Goal: Task Accomplishment & Management: Complete application form

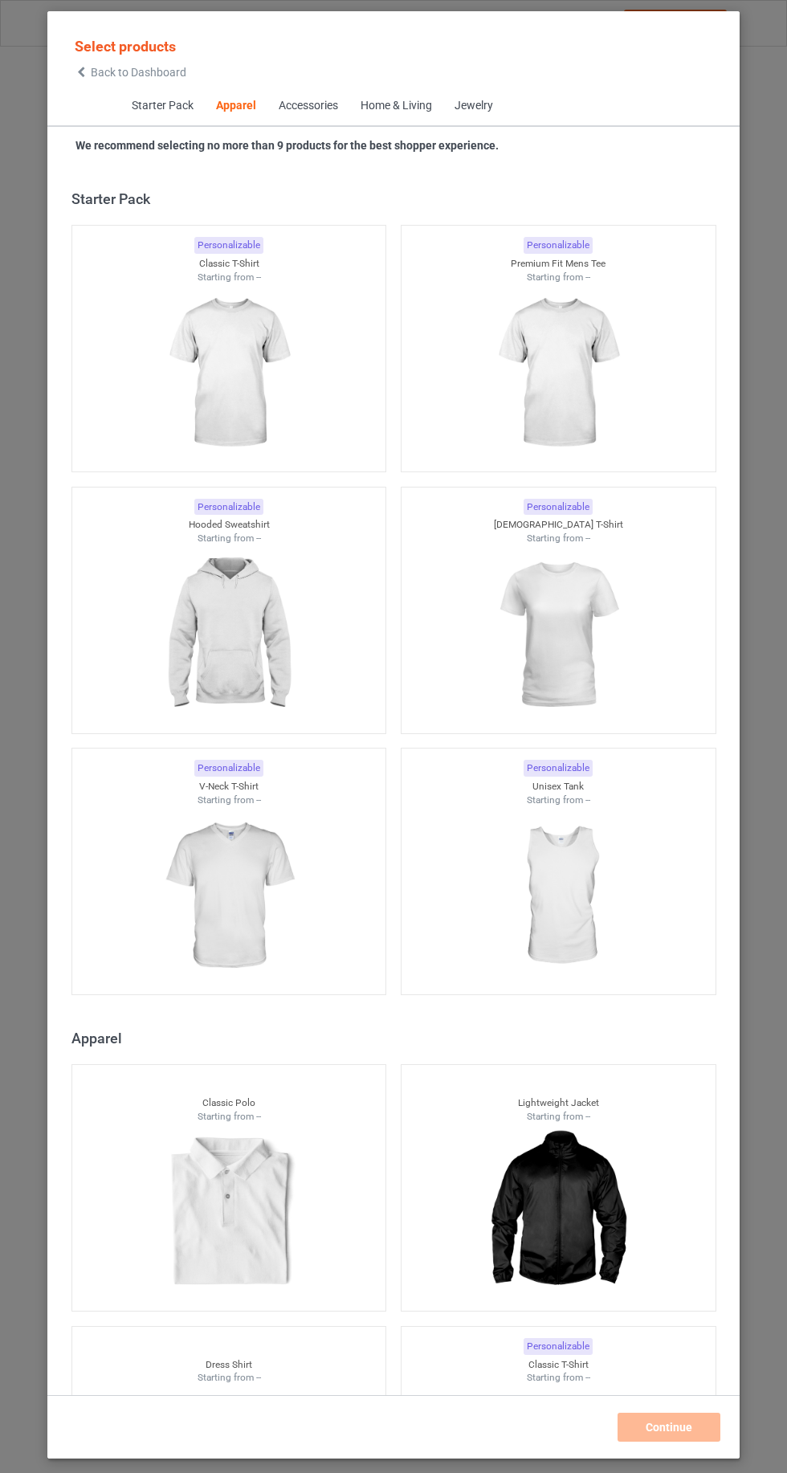
click at [81, 71] on icon at bounding box center [82, 72] width 14 height 11
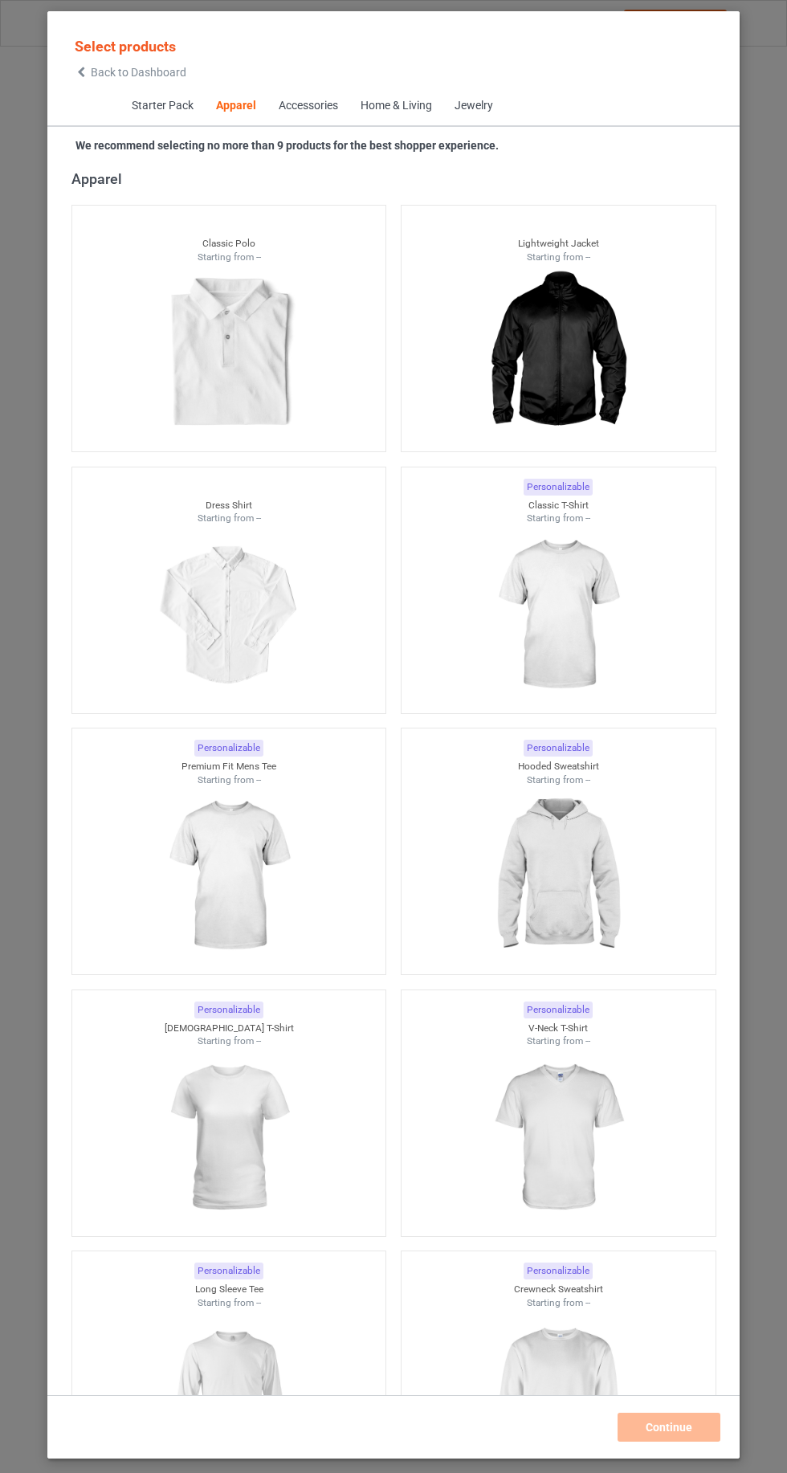
click at [610, 635] on img at bounding box center [558, 615] width 144 height 180
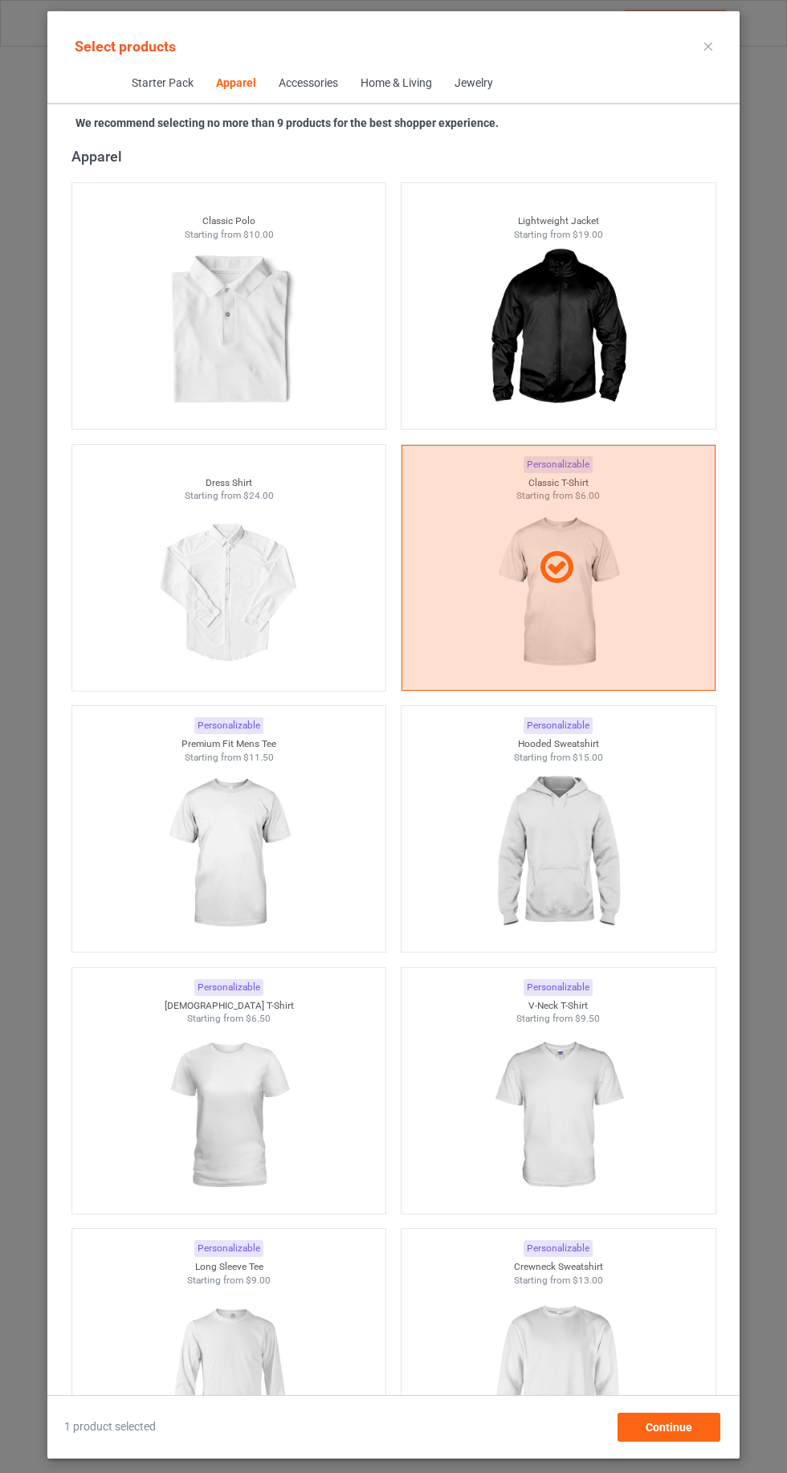
click at [602, 866] on img at bounding box center [558, 854] width 144 height 180
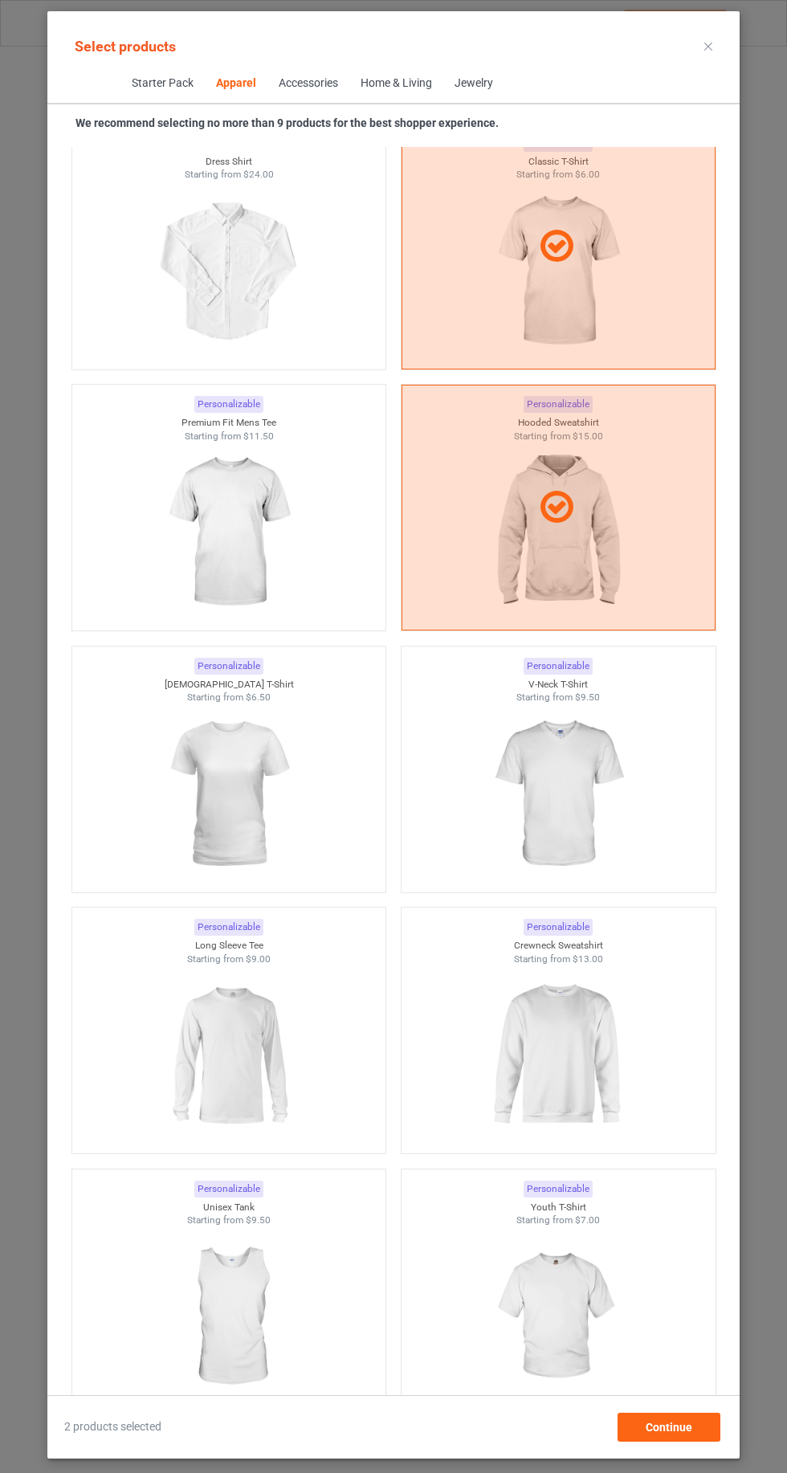
scroll to position [1182, 0]
click at [593, 1063] on img at bounding box center [558, 1054] width 144 height 180
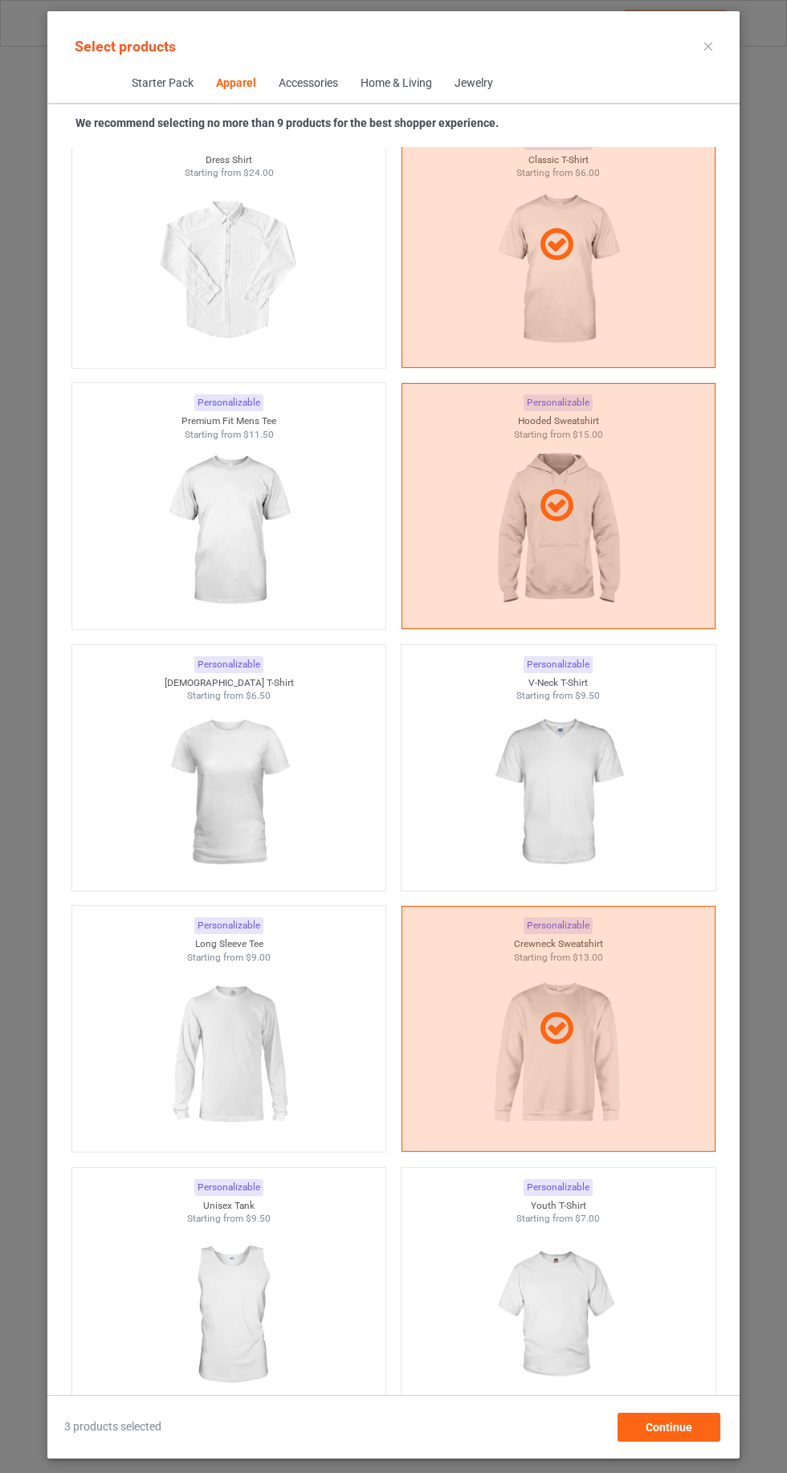
click at [168, 1064] on img at bounding box center [229, 1054] width 144 height 180
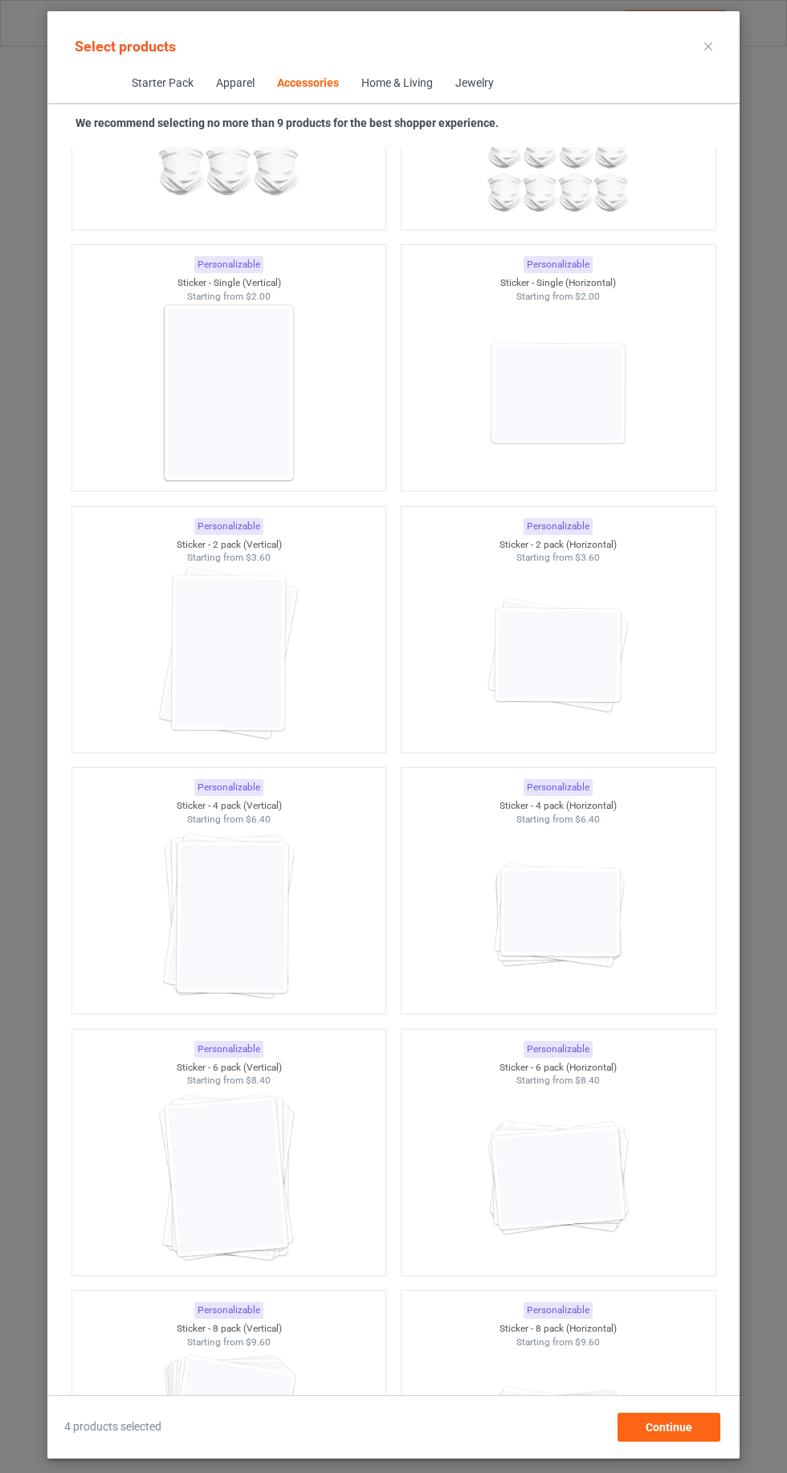
scroll to position [13424, 0]
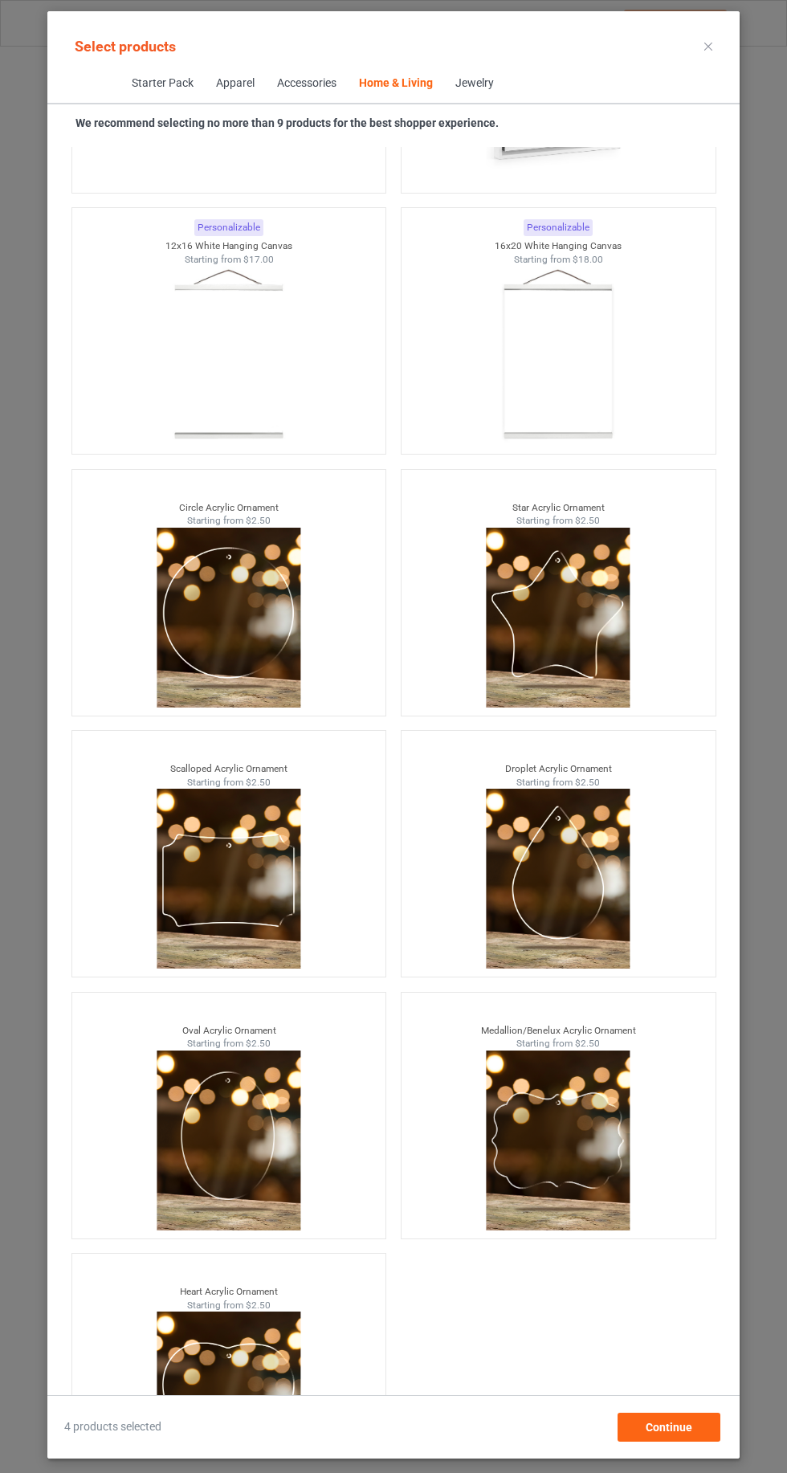
scroll to position [108, 0]
click at [677, 1439] on div "Continue" at bounding box center [669, 1427] width 103 height 29
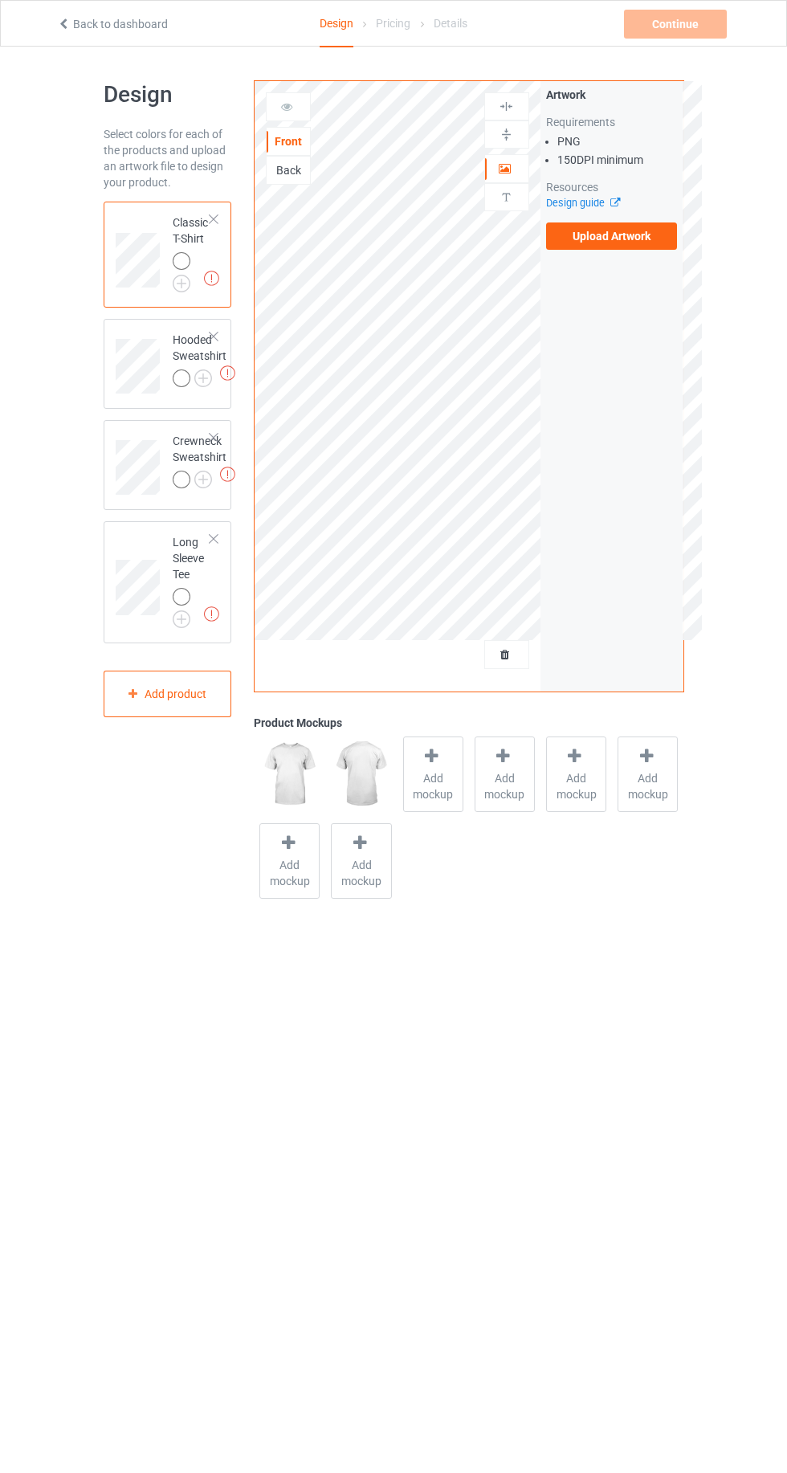
click at [178, 323] on div "Missing artworks Hooded Sweatshirt" at bounding box center [168, 364] width 129 height 90
click at [0, 0] on img at bounding box center [0, 0] width 0 height 0
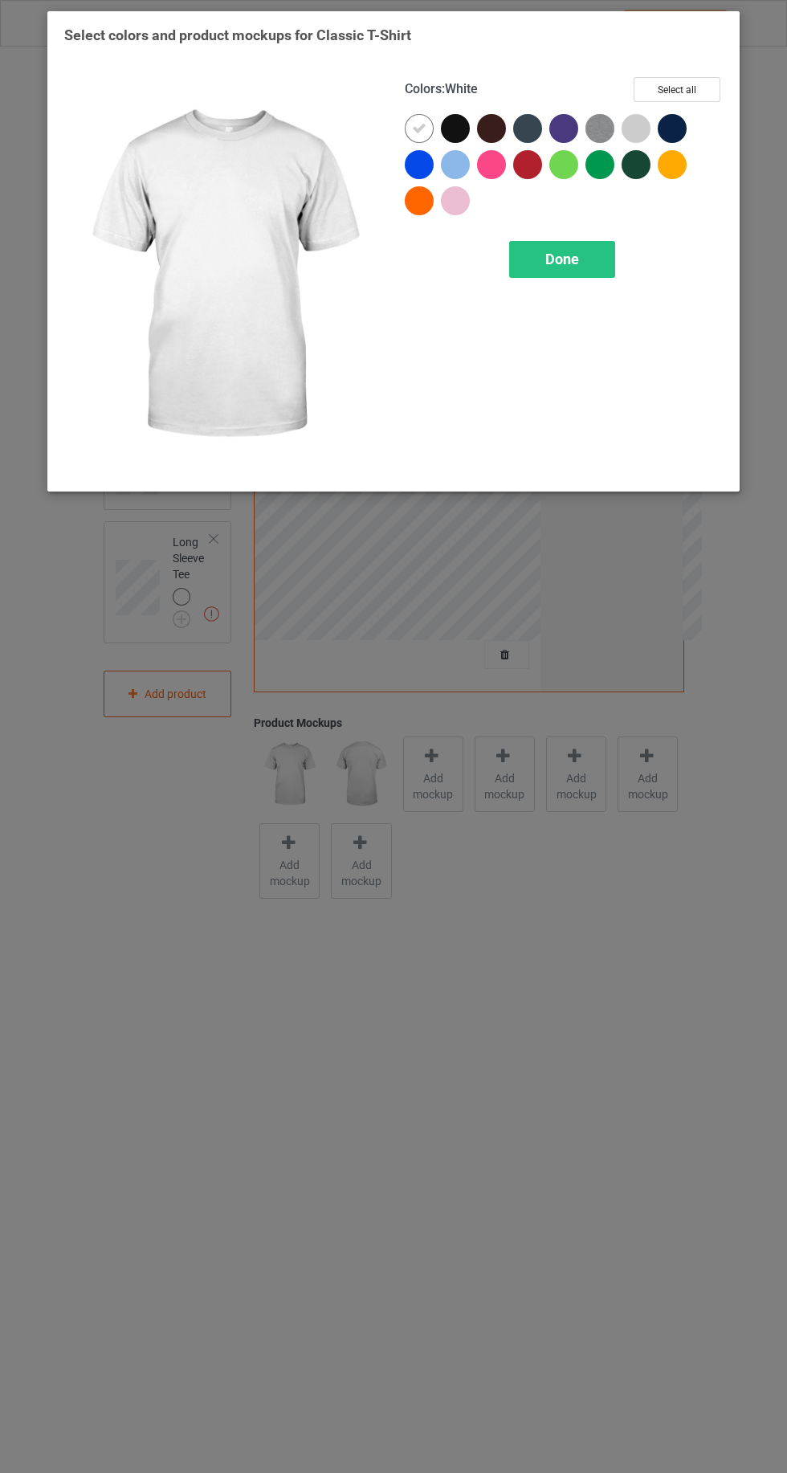
click at [635, 126] on div at bounding box center [636, 128] width 29 height 29
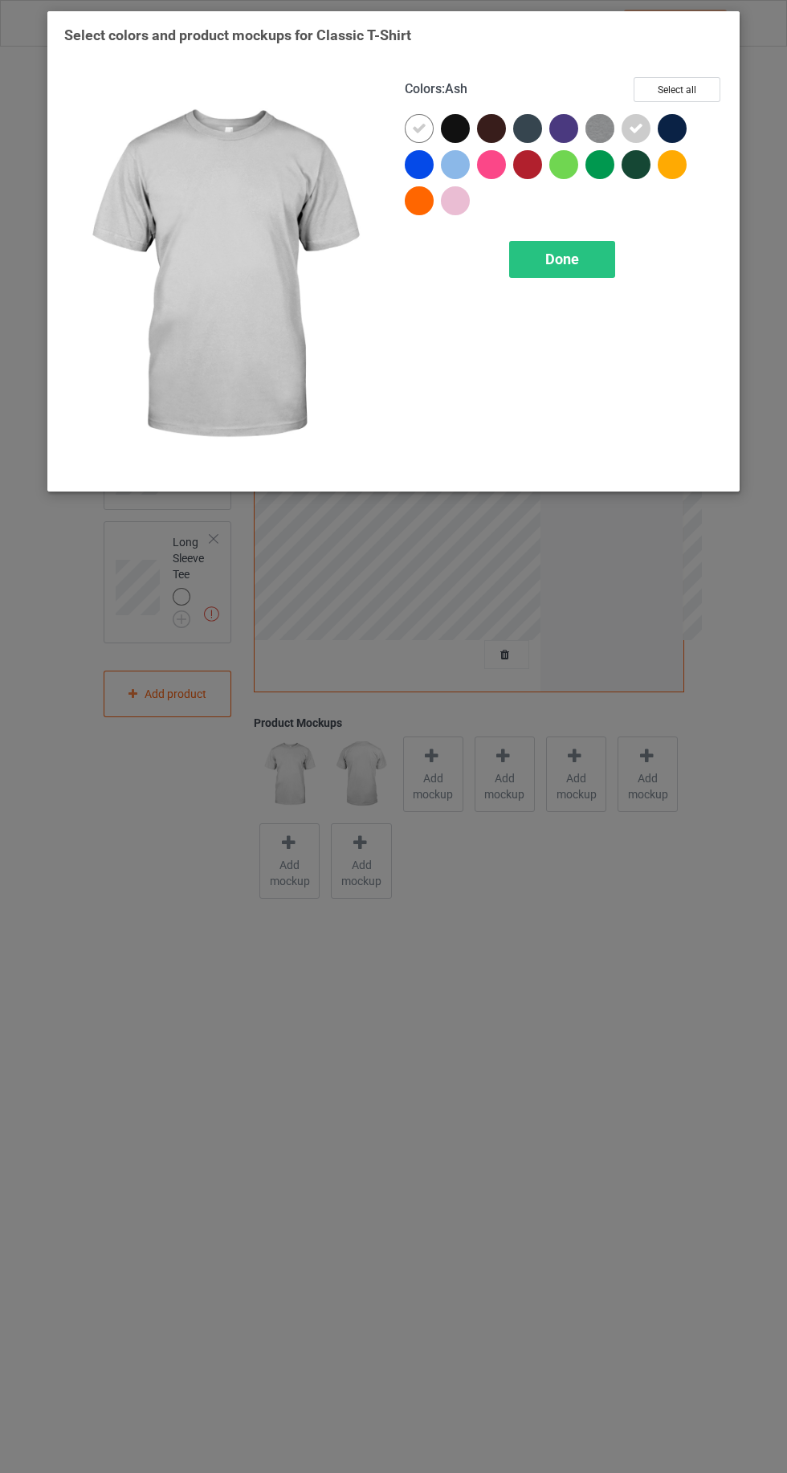
click at [601, 133] on img at bounding box center [600, 128] width 29 height 29
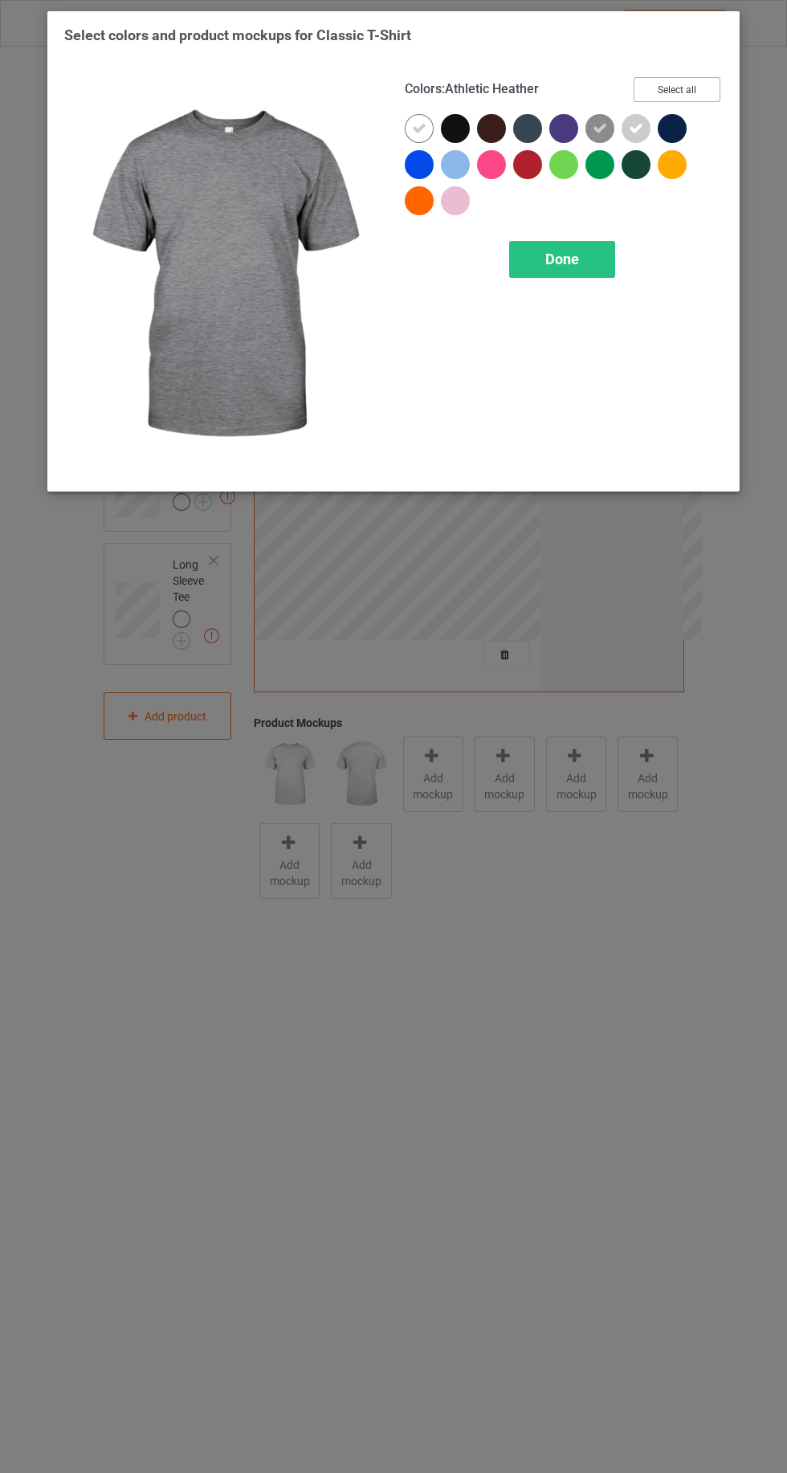
click at [692, 82] on button "Select all" at bounding box center [677, 89] width 87 height 25
click at [636, 128] on icon at bounding box center [636, 128] width 14 height 14
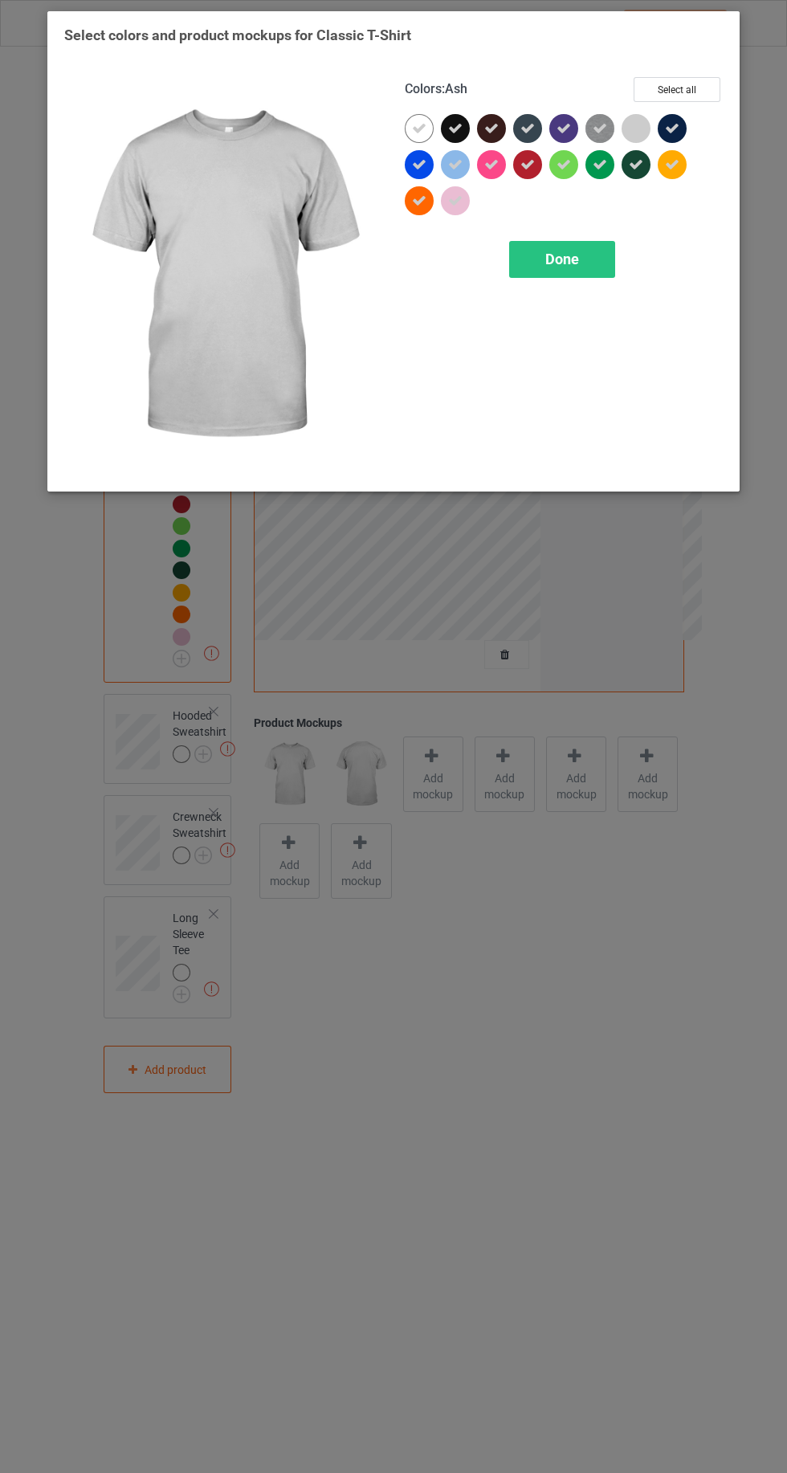
click at [413, 128] on icon at bounding box center [419, 128] width 14 height 14
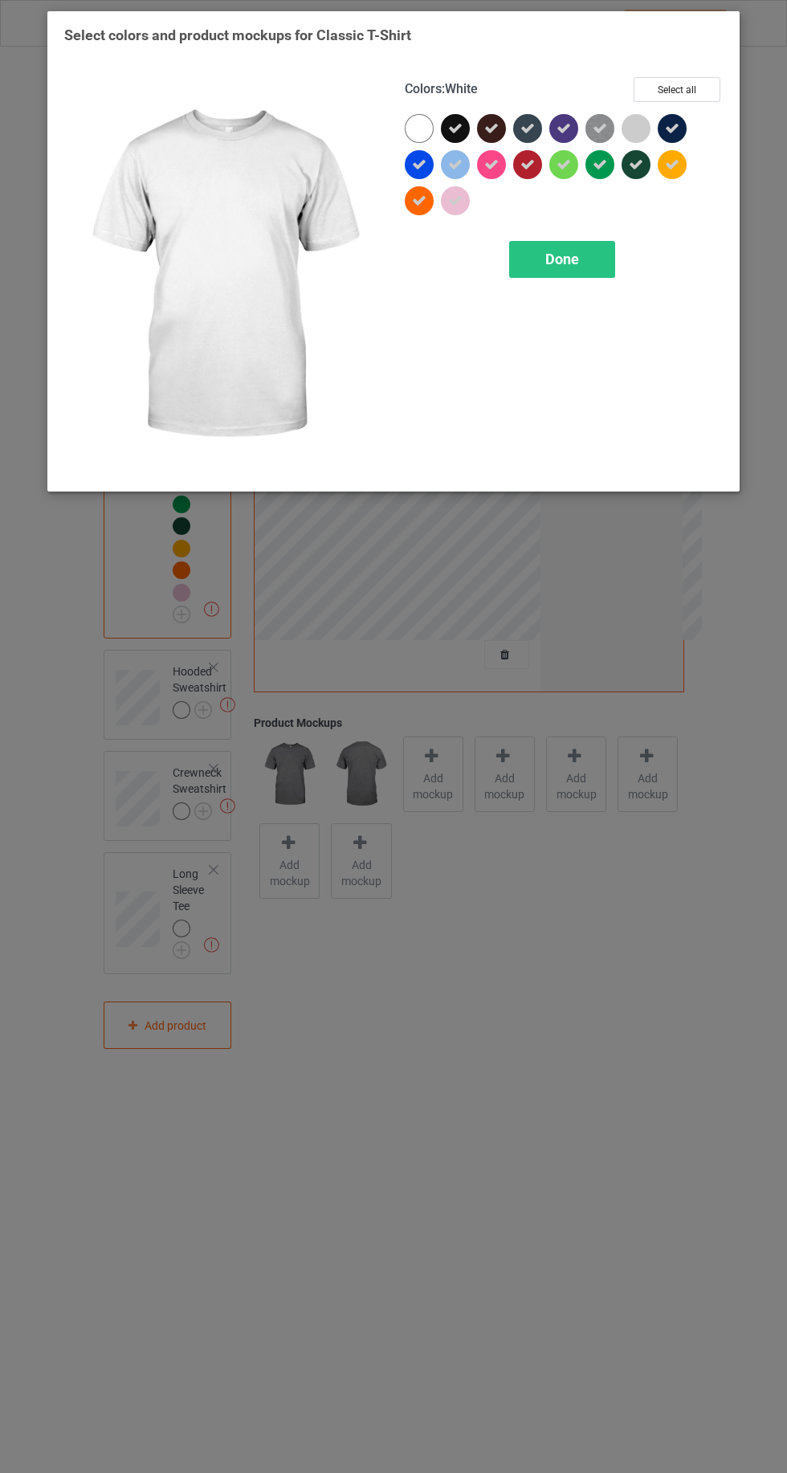
click at [409, 121] on div at bounding box center [419, 128] width 29 height 29
click at [672, 128] on icon at bounding box center [672, 128] width 14 height 14
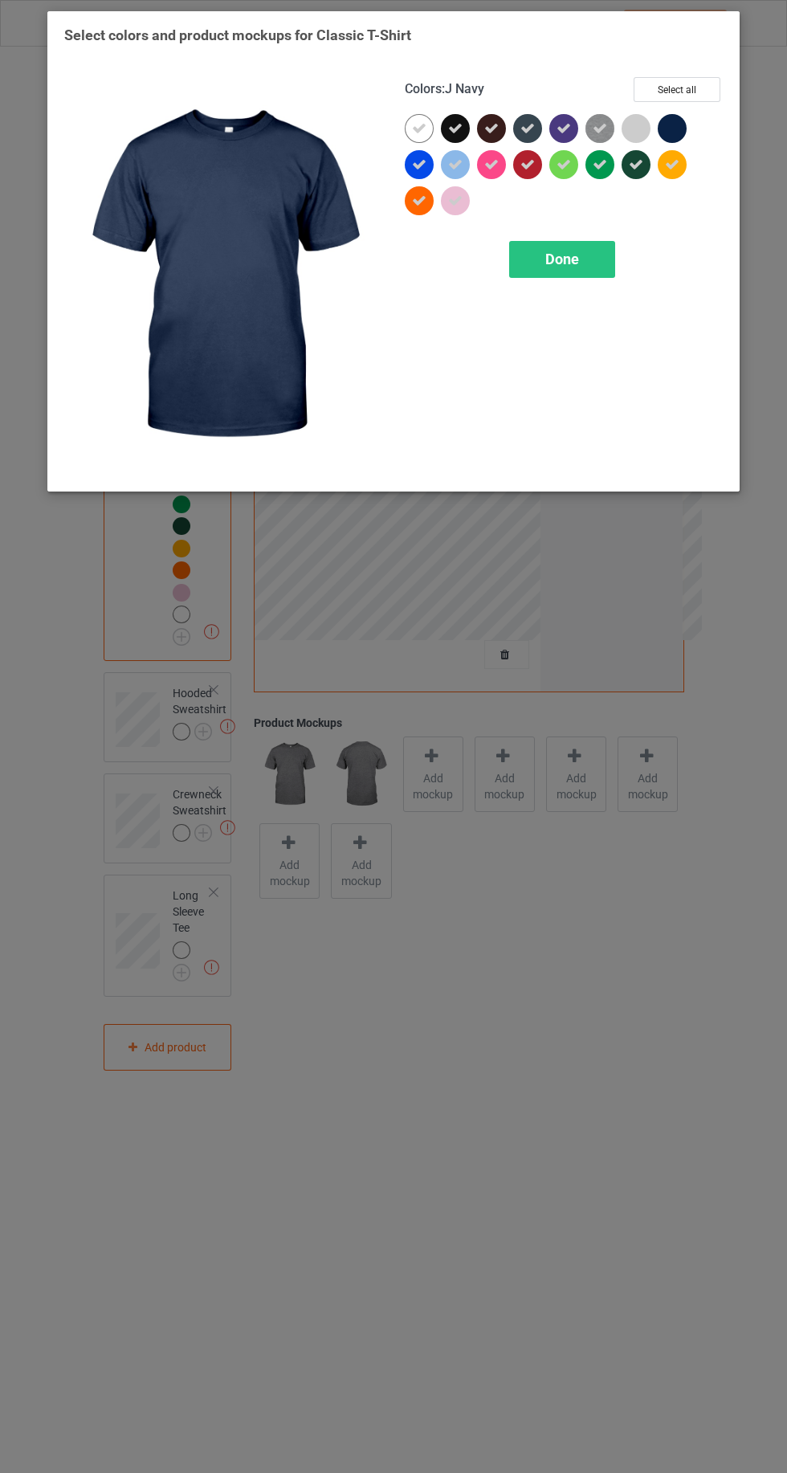
click at [627, 121] on div at bounding box center [636, 128] width 29 height 29
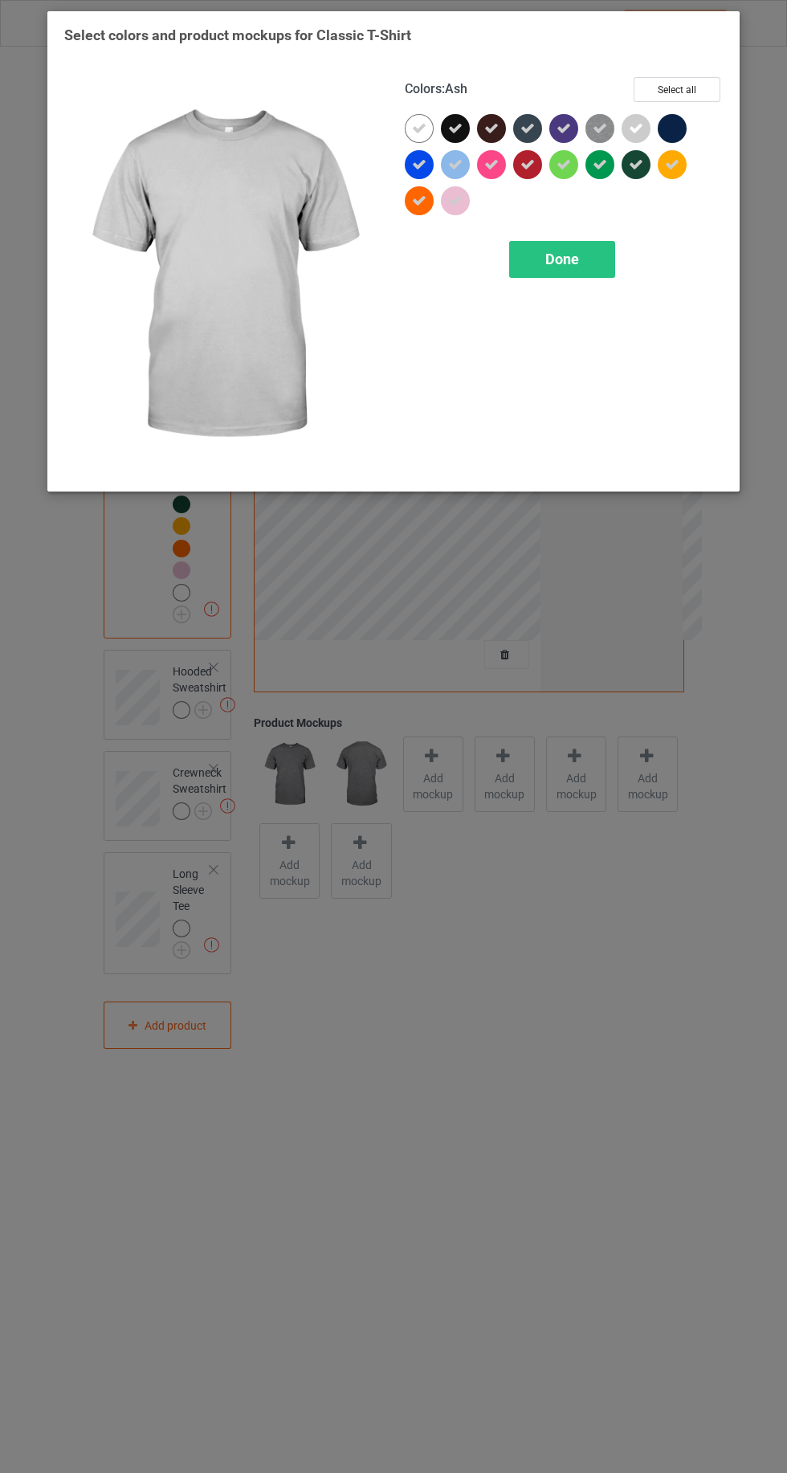
click at [454, 121] on icon at bounding box center [455, 128] width 14 height 14
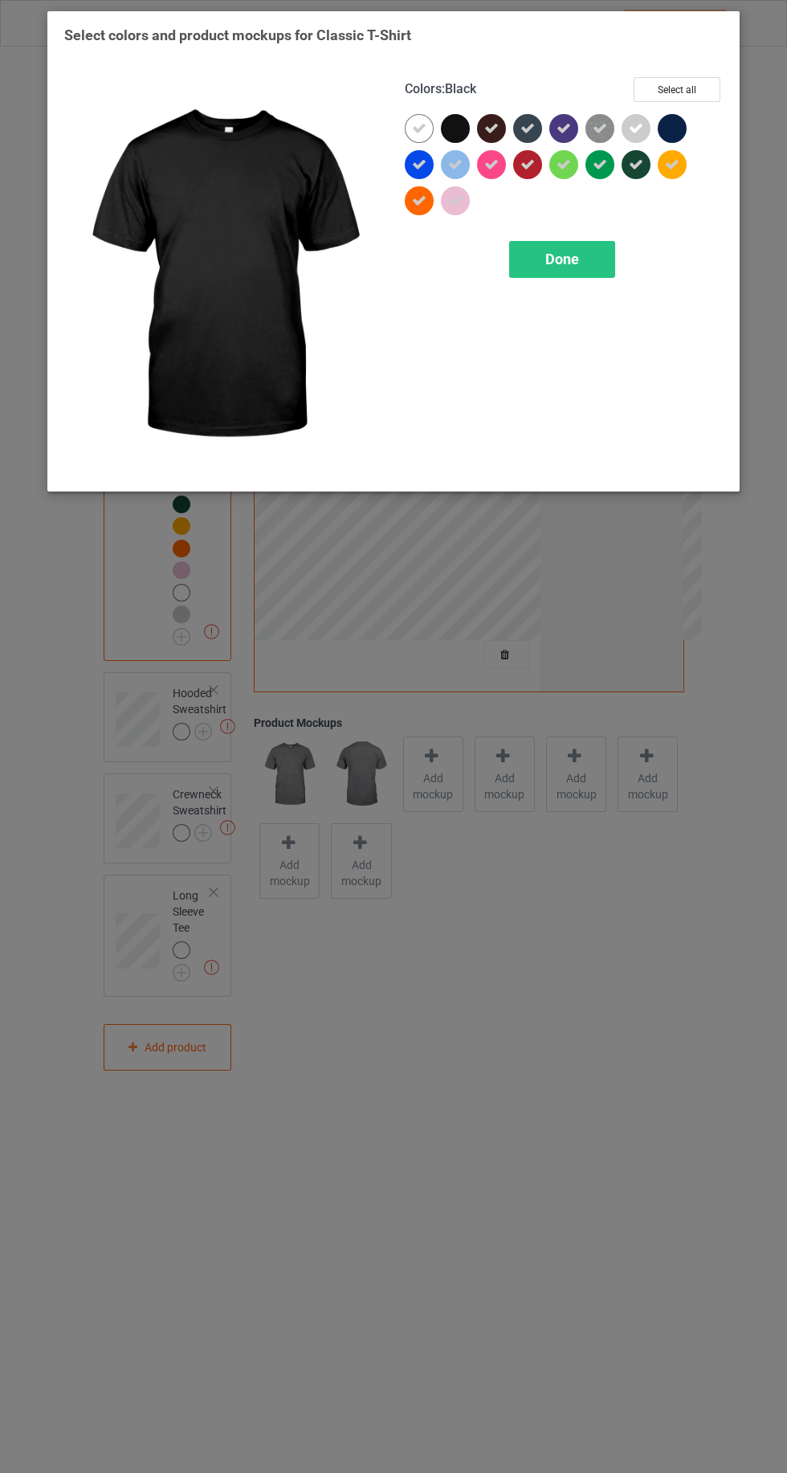
click at [677, 124] on div at bounding box center [672, 128] width 29 height 29
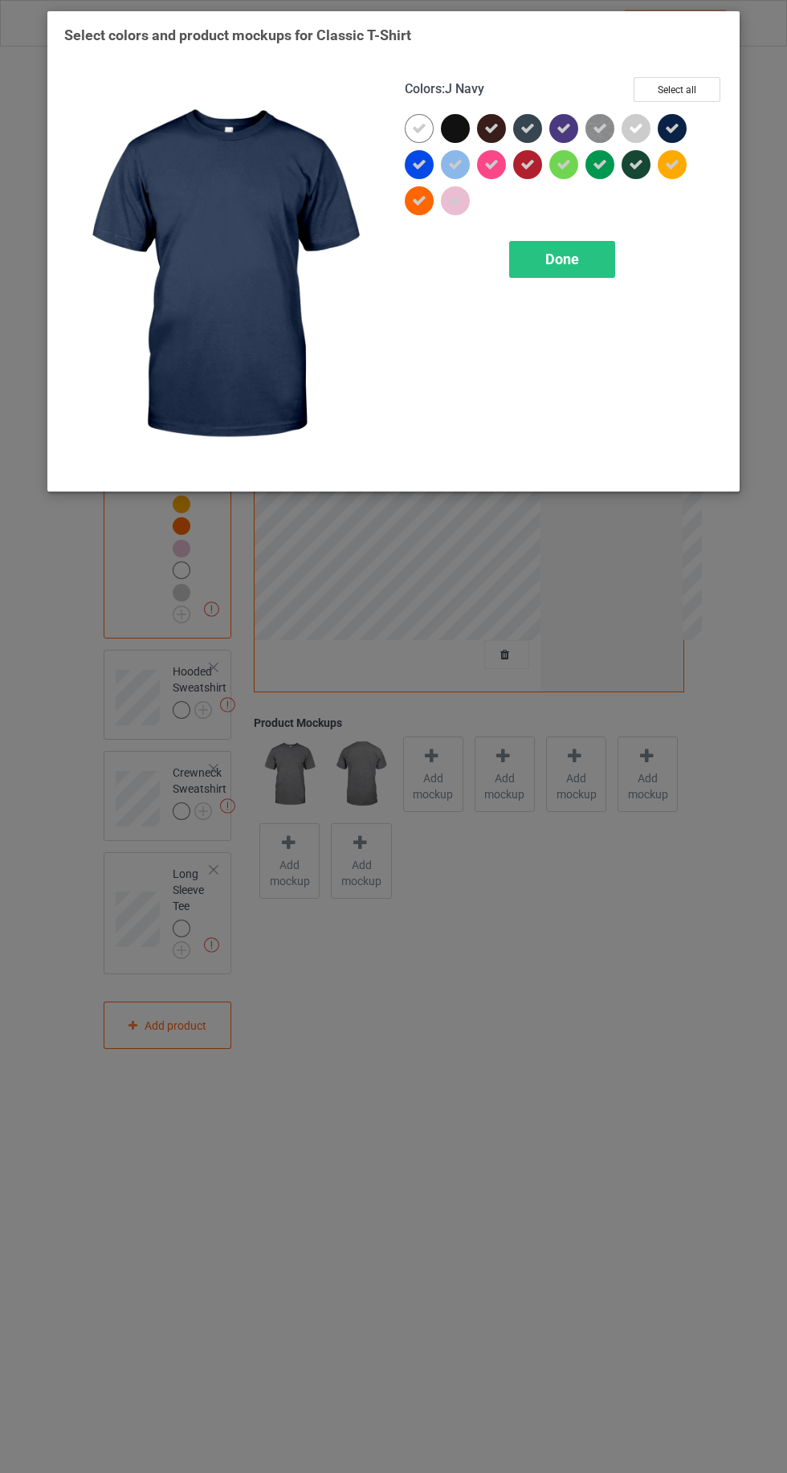
click at [668, 123] on icon at bounding box center [672, 128] width 14 height 14
click at [487, 128] on icon at bounding box center [491, 128] width 14 height 14
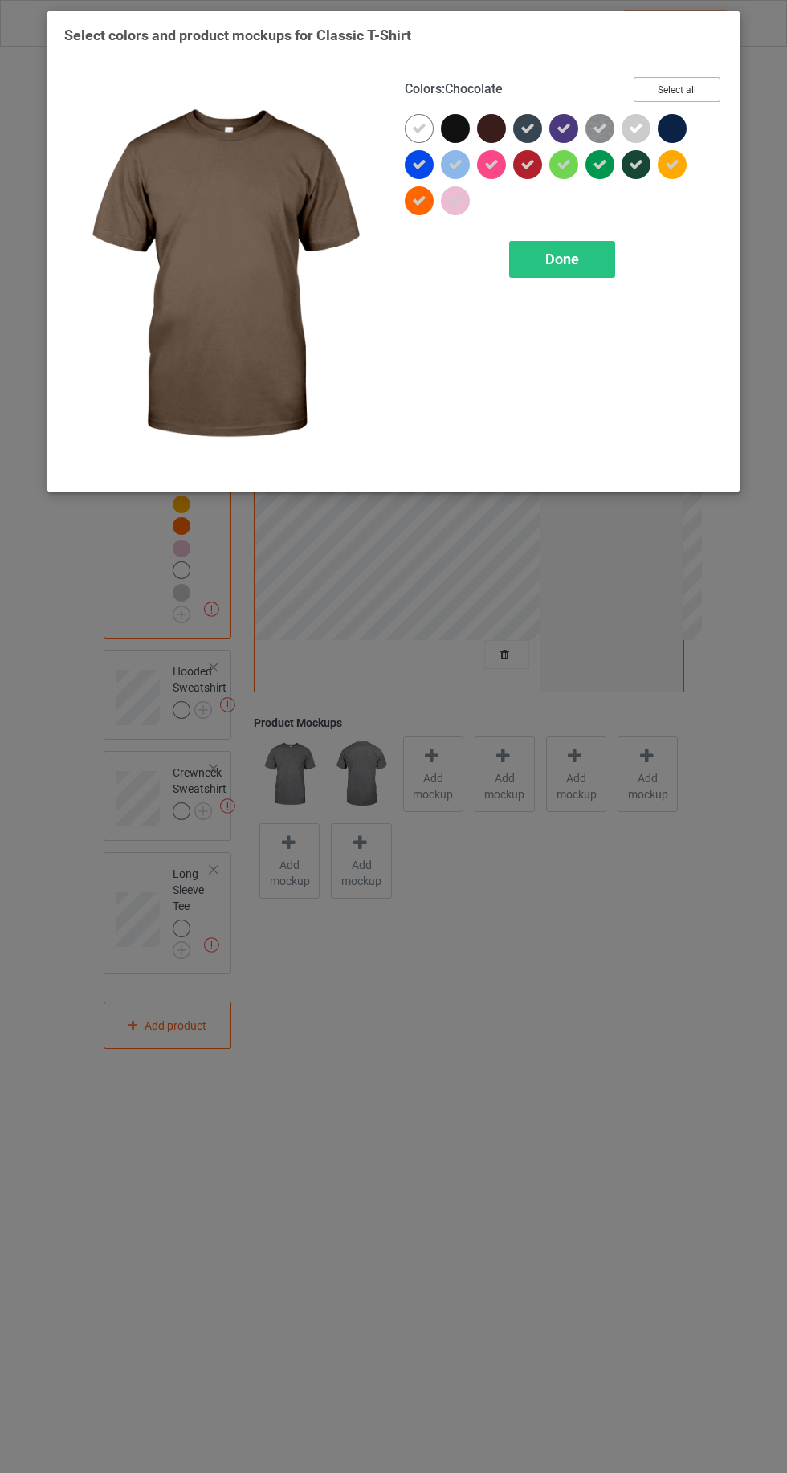
click at [667, 86] on button "Select all" at bounding box center [677, 89] width 87 height 25
click at [668, 89] on button "Reset to Default" at bounding box center [662, 89] width 116 height 25
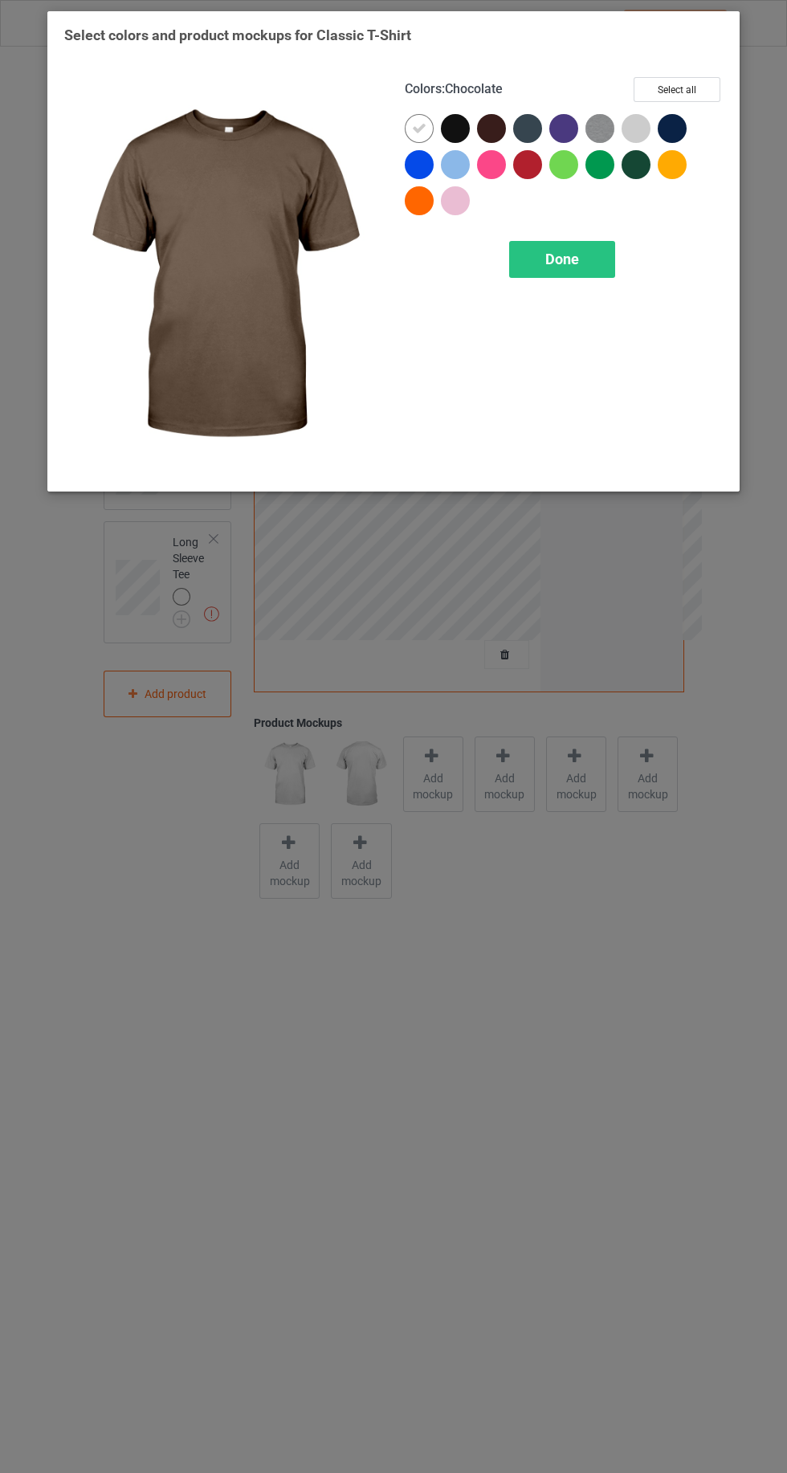
click at [591, 127] on img at bounding box center [600, 128] width 29 height 29
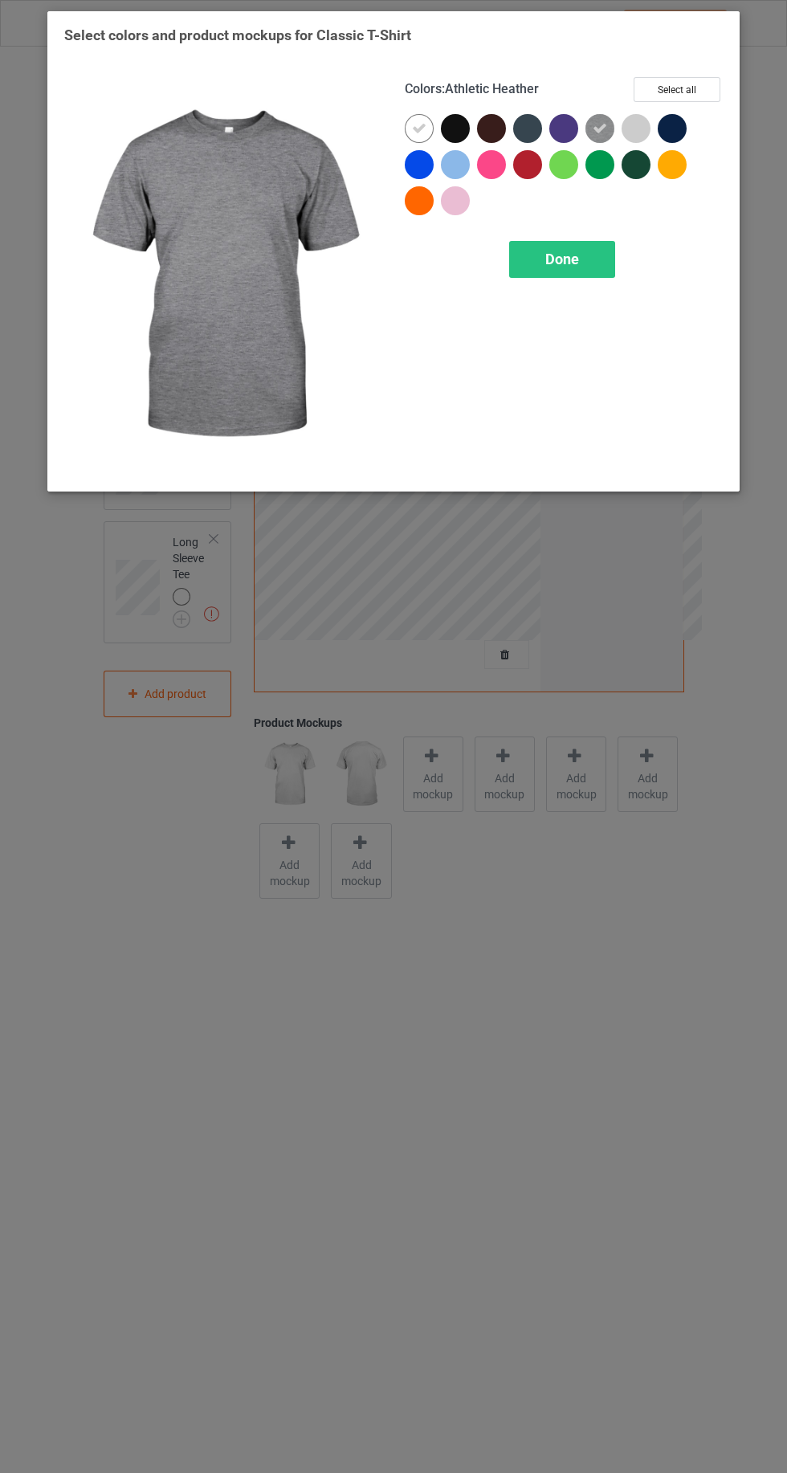
click at [374, 114] on img at bounding box center [223, 276] width 318 height 398
click at [418, 128] on icon at bounding box center [419, 128] width 14 height 14
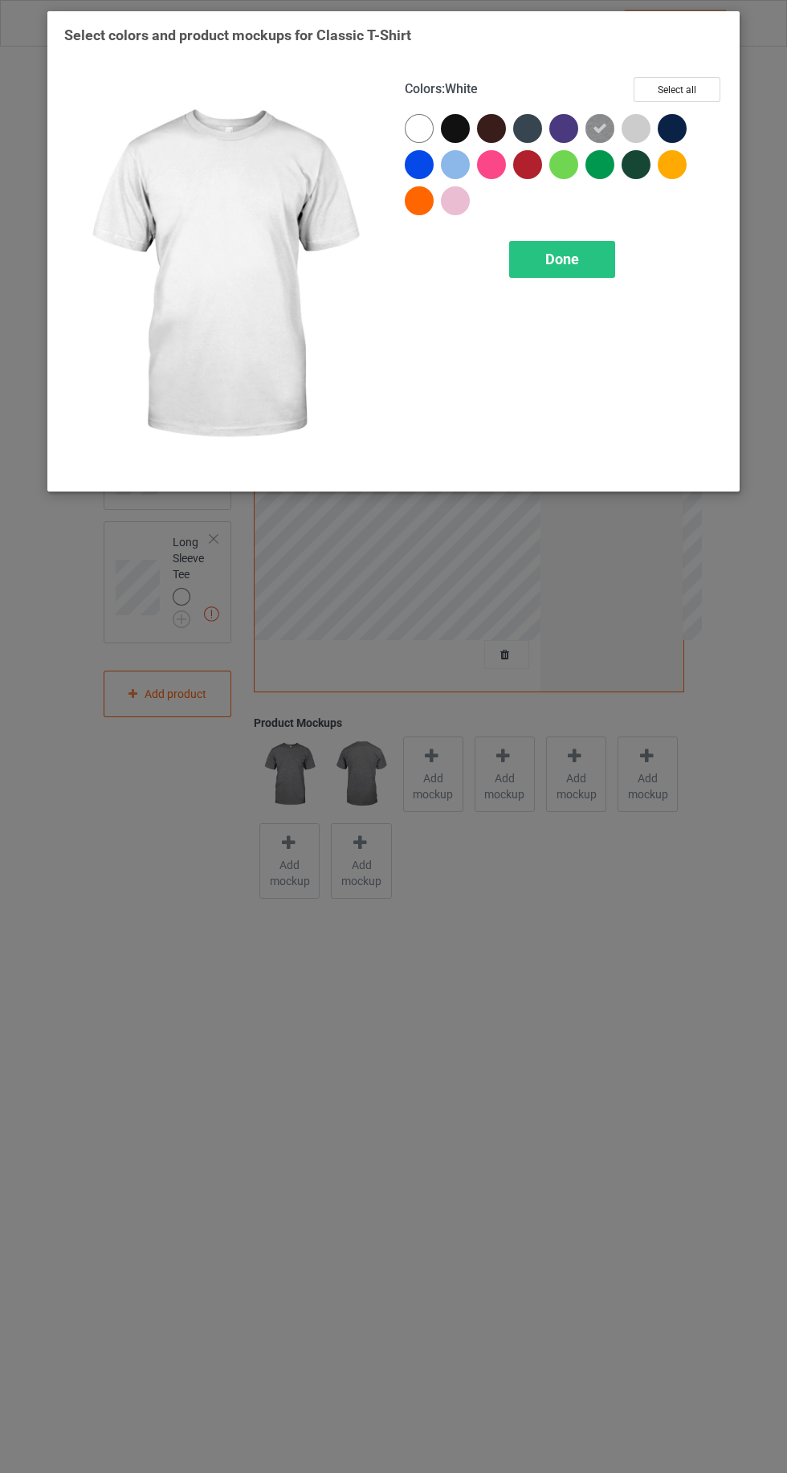
click at [414, 120] on div at bounding box center [419, 128] width 29 height 29
click at [673, 82] on button "Select all" at bounding box center [677, 89] width 87 height 25
click at [455, 121] on icon at bounding box center [455, 128] width 14 height 14
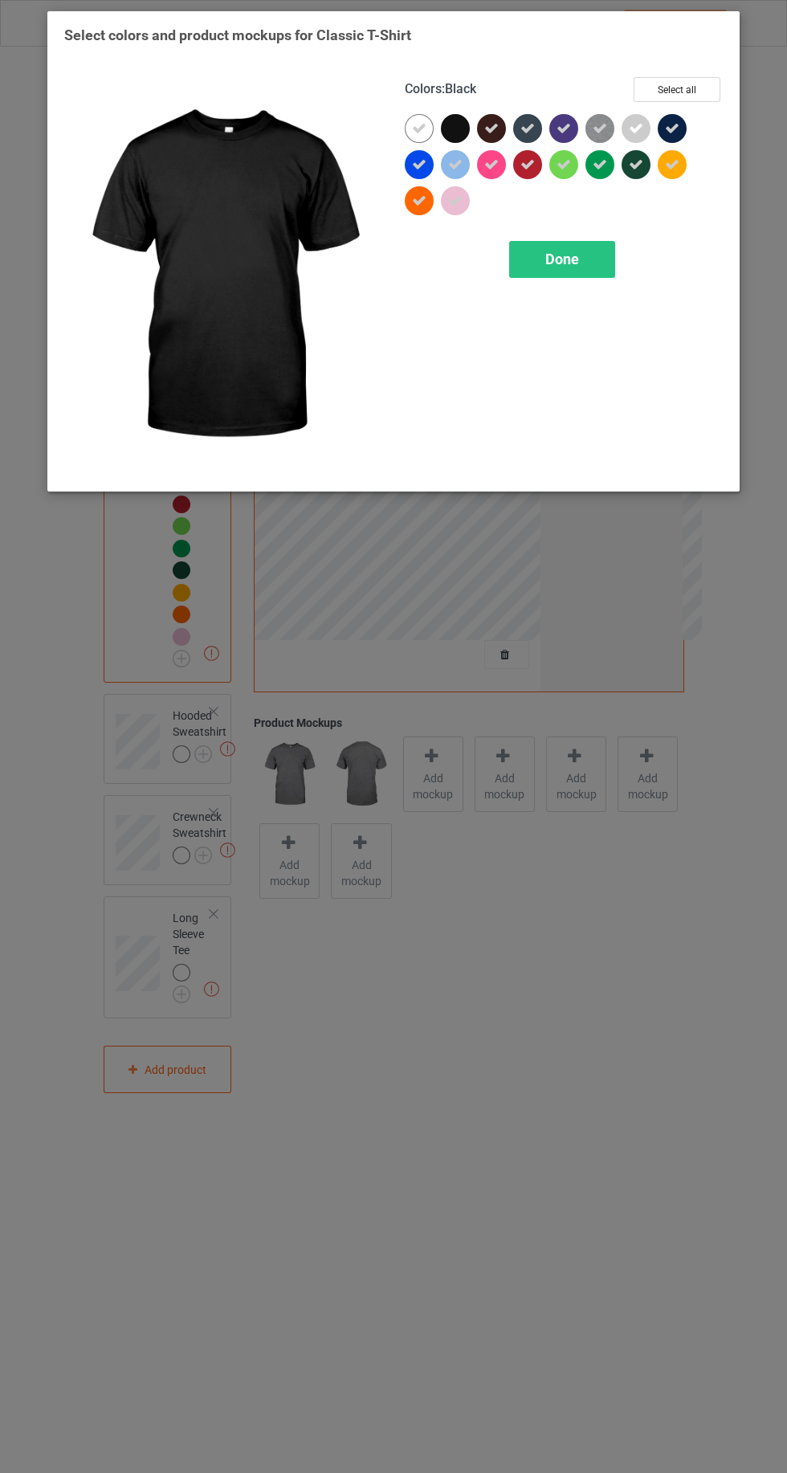
click at [675, 121] on icon at bounding box center [672, 128] width 14 height 14
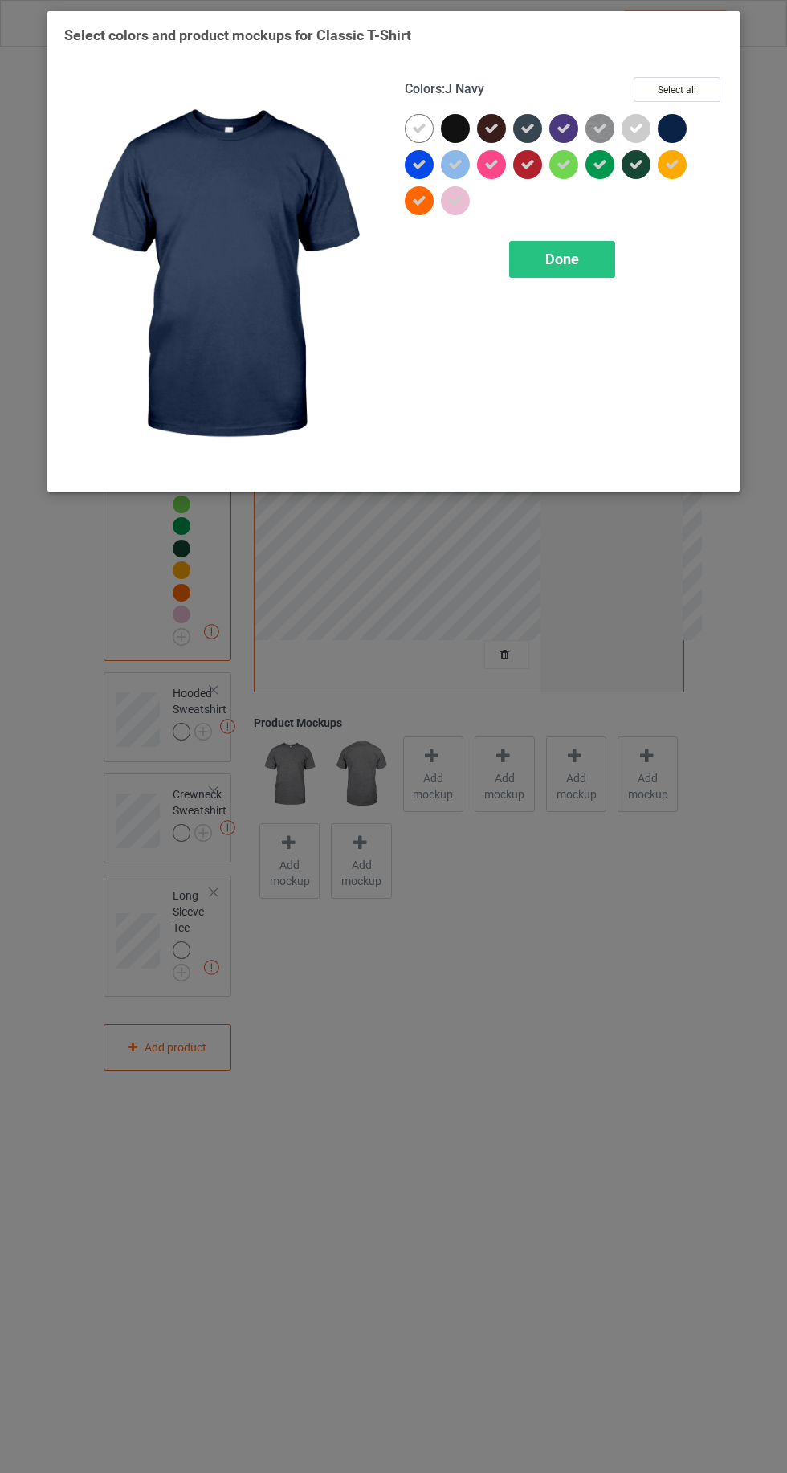
click at [549, 256] on span "Done" at bounding box center [562, 259] width 34 height 17
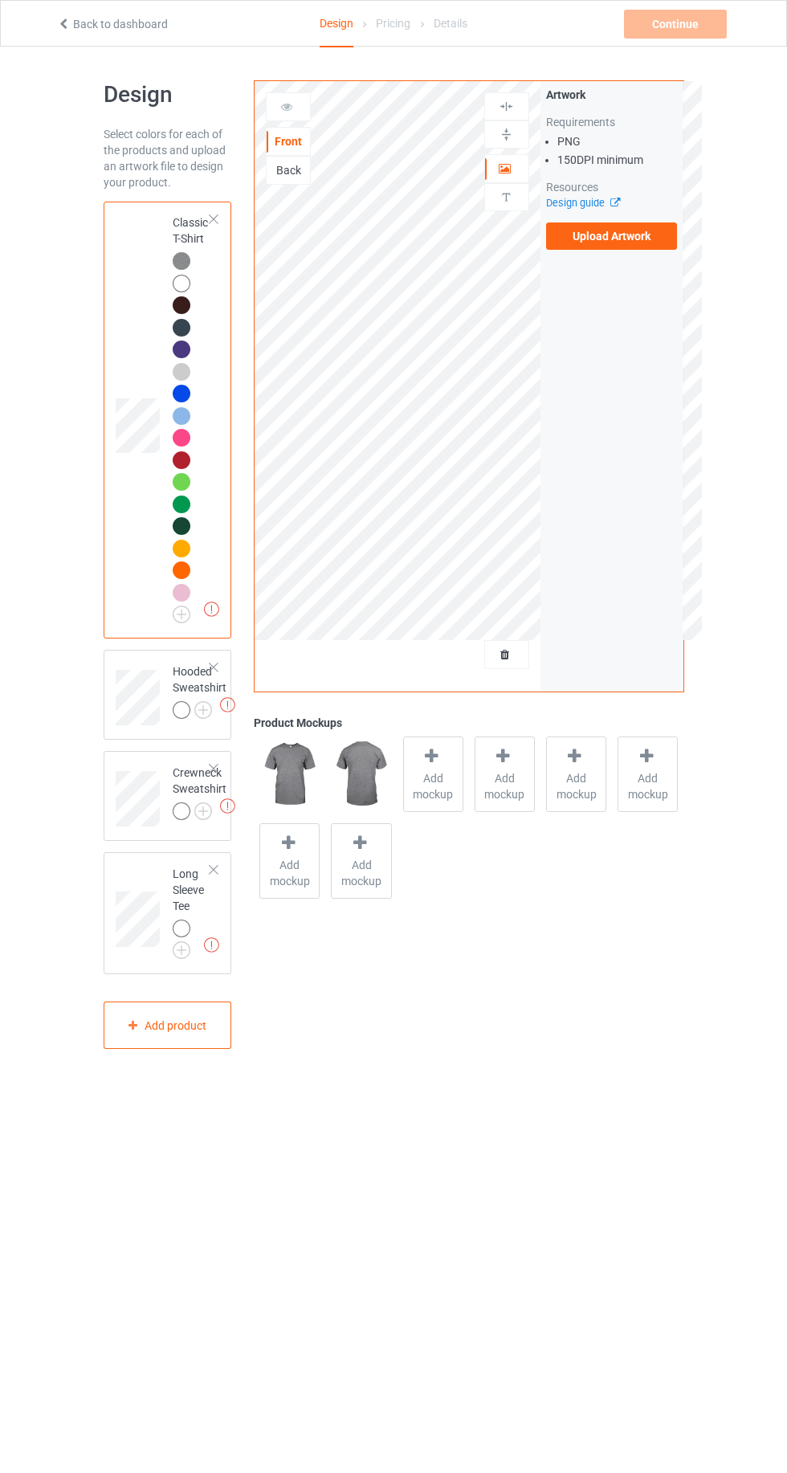
click at [0, 0] on img at bounding box center [0, 0] width 0 height 0
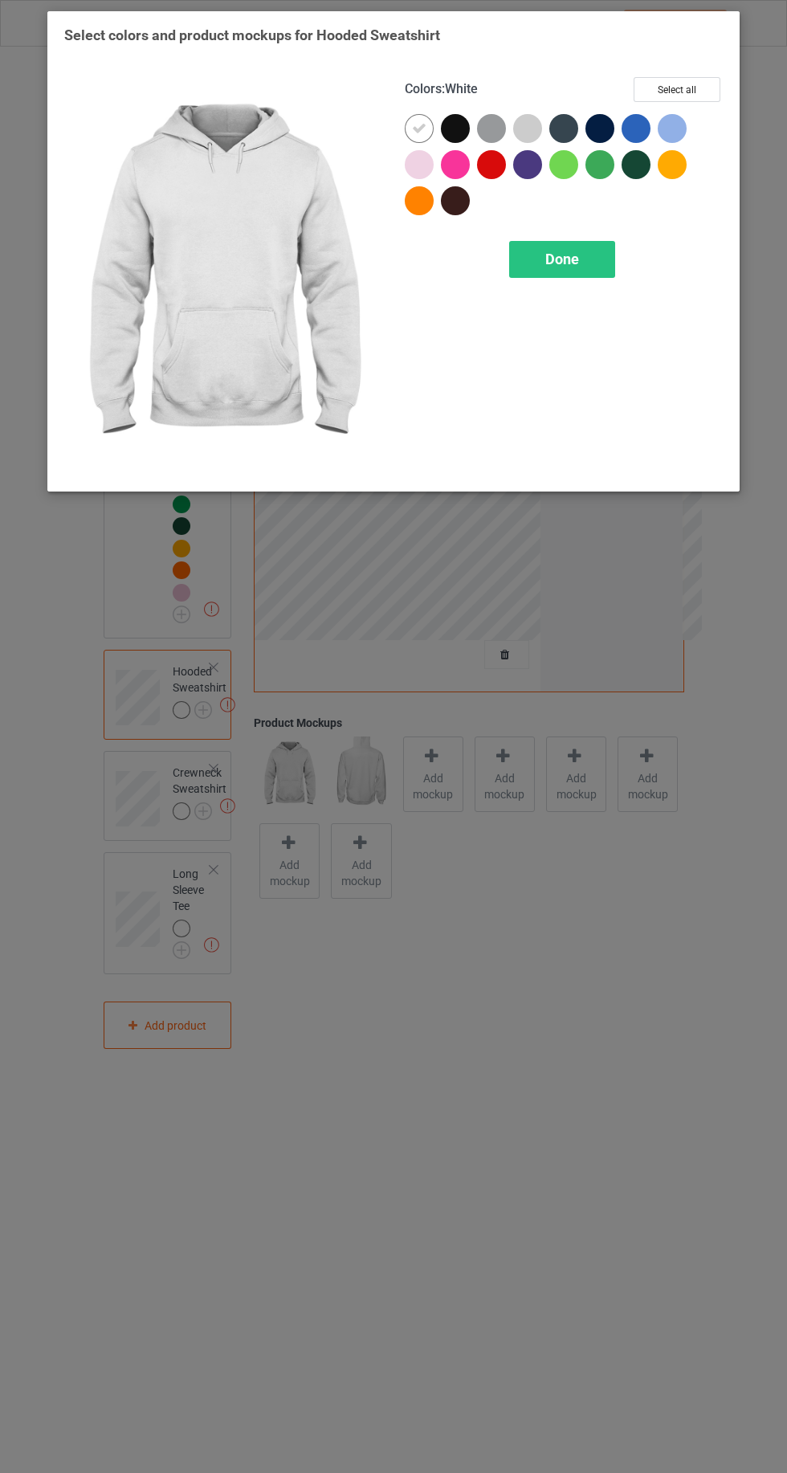
click at [495, 130] on div at bounding box center [491, 128] width 29 height 29
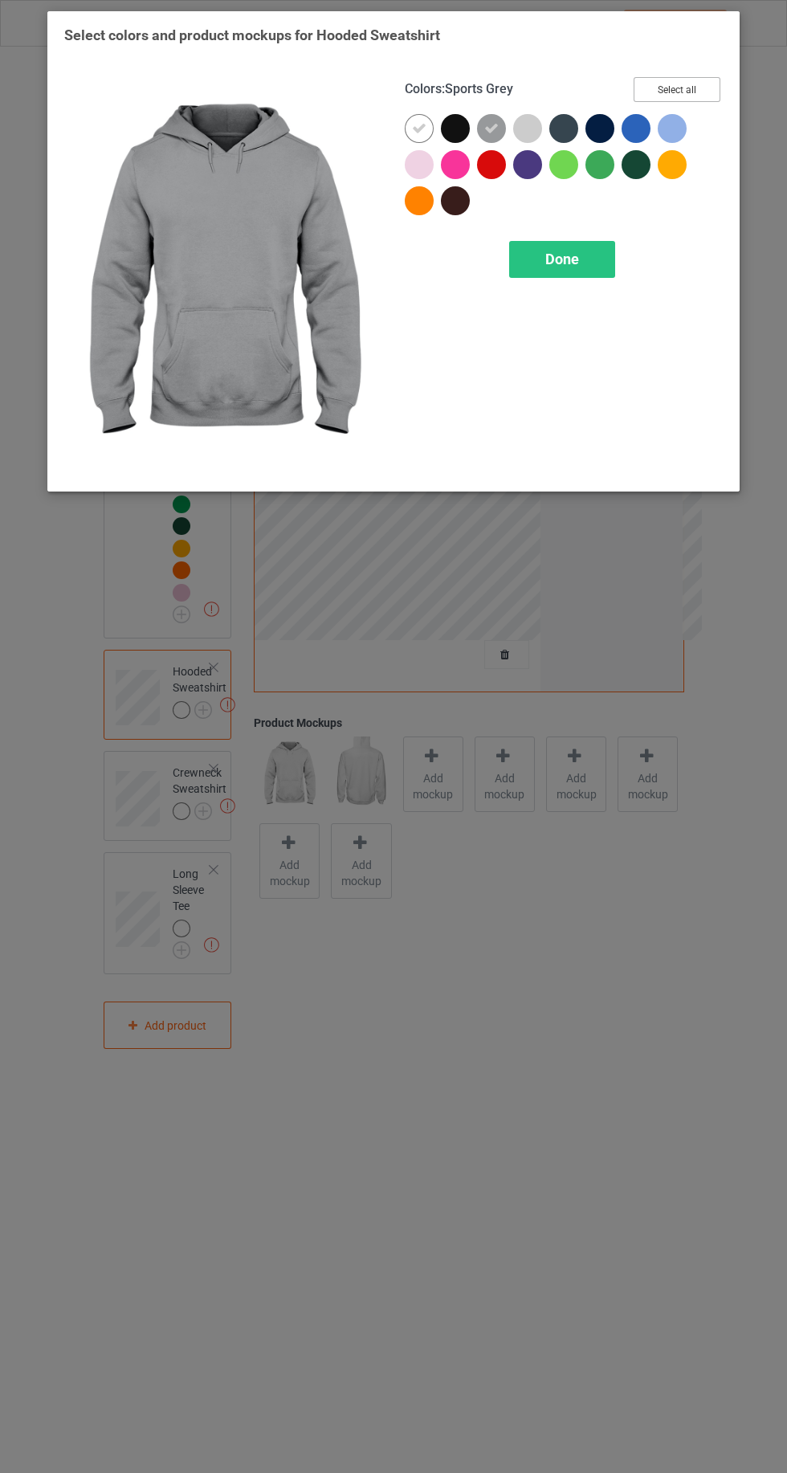
click at [692, 84] on button "Select all" at bounding box center [677, 89] width 87 height 25
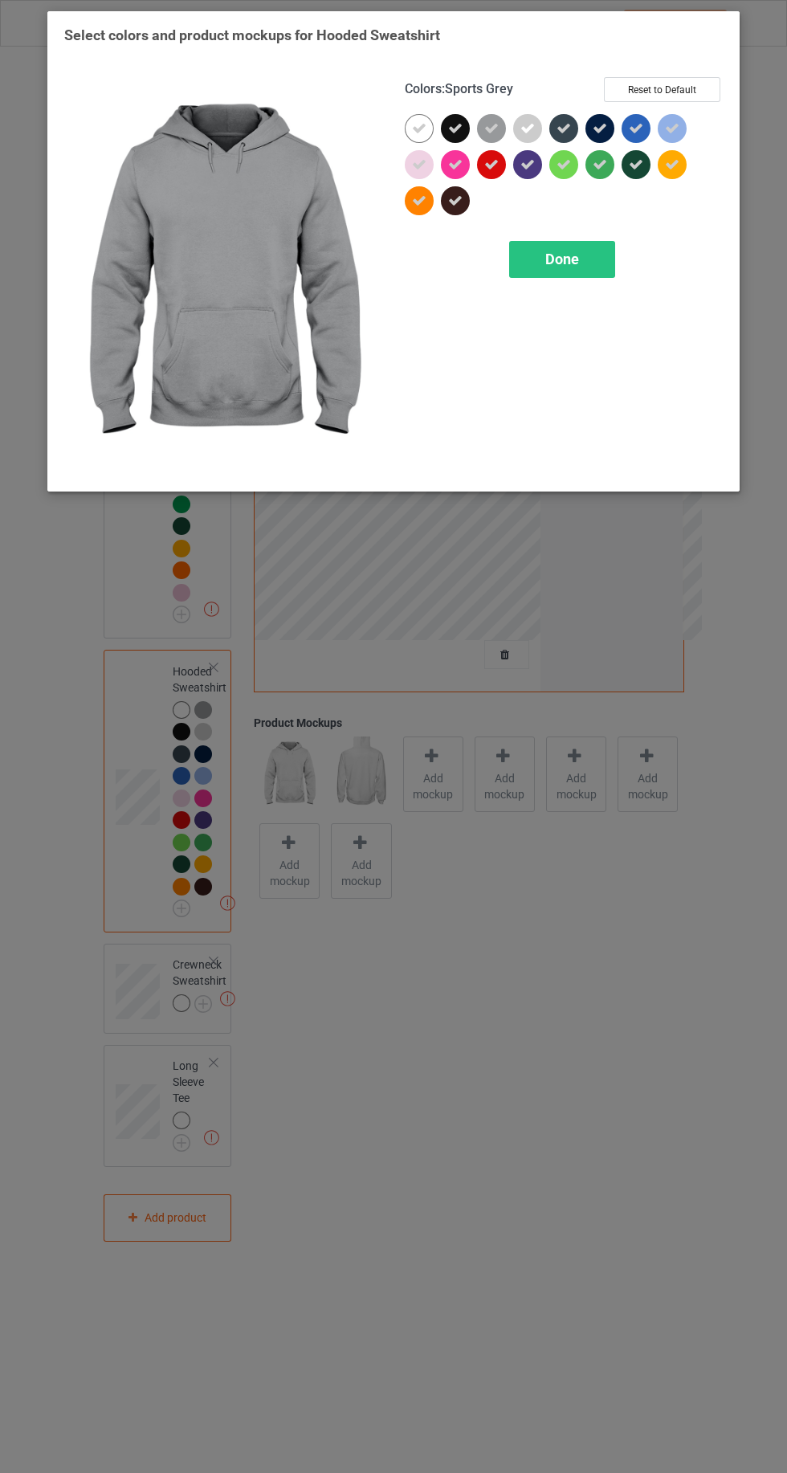
click at [457, 126] on icon at bounding box center [455, 128] width 14 height 14
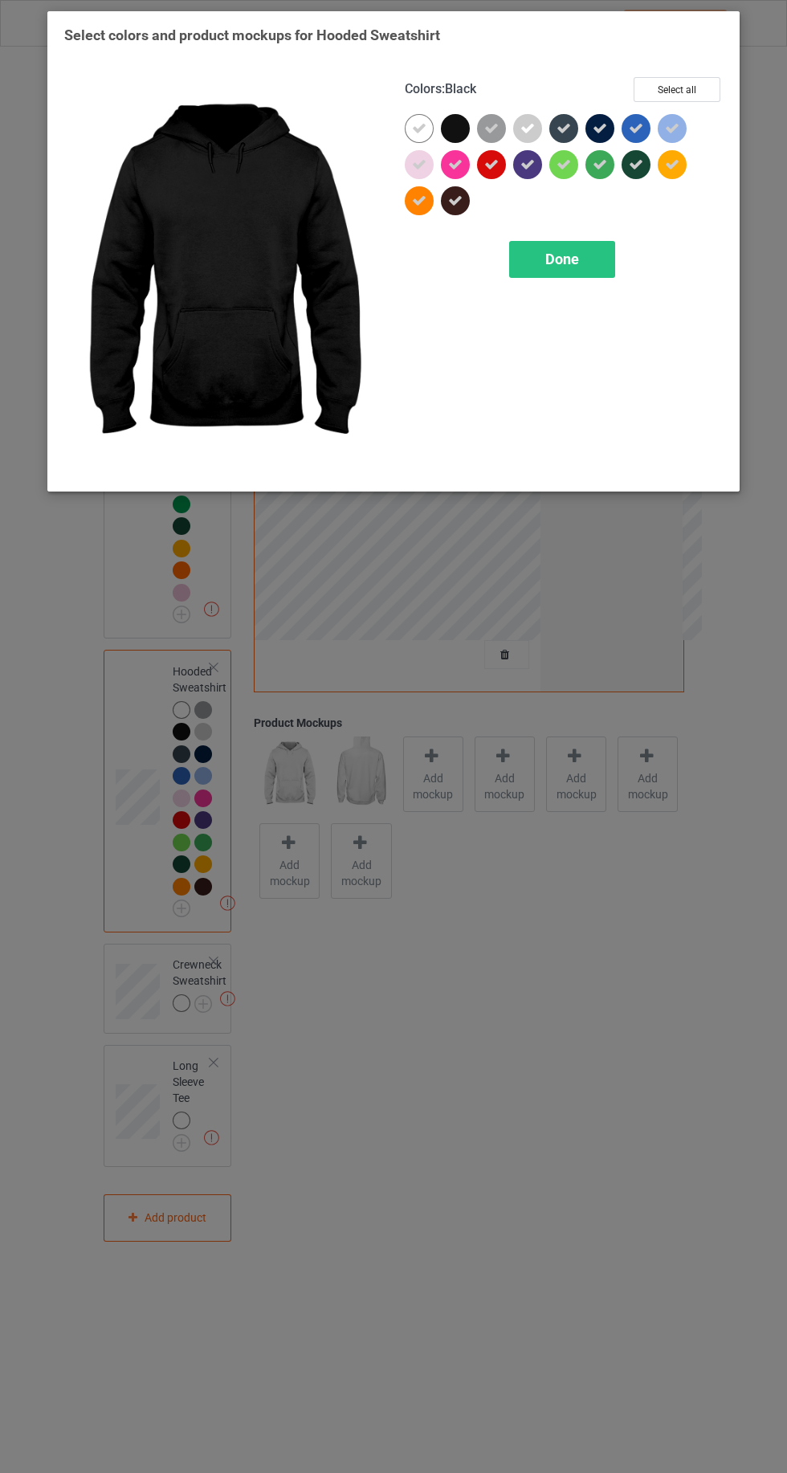
click at [460, 202] on icon at bounding box center [455, 201] width 14 height 14
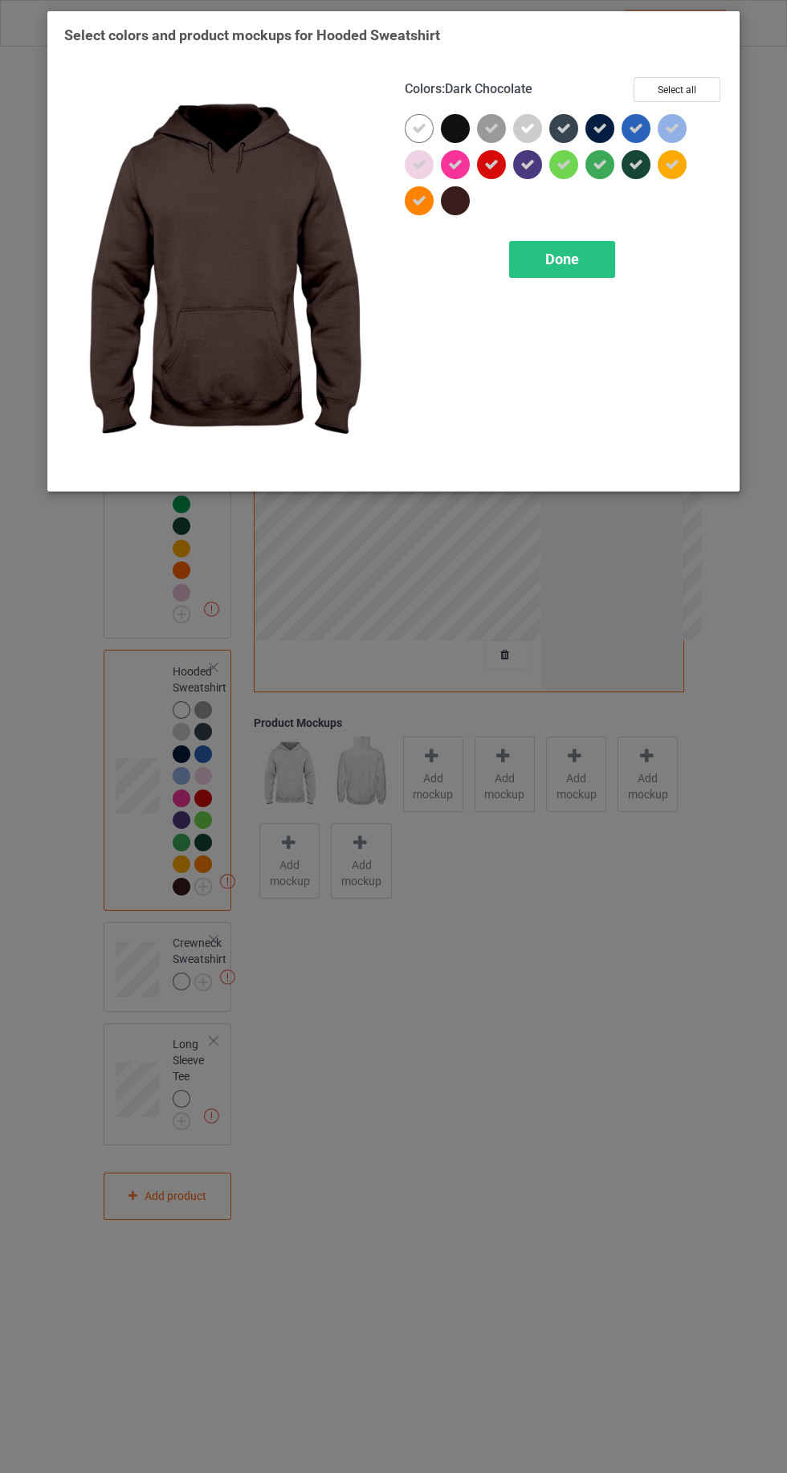
click at [604, 127] on icon at bounding box center [600, 128] width 14 height 14
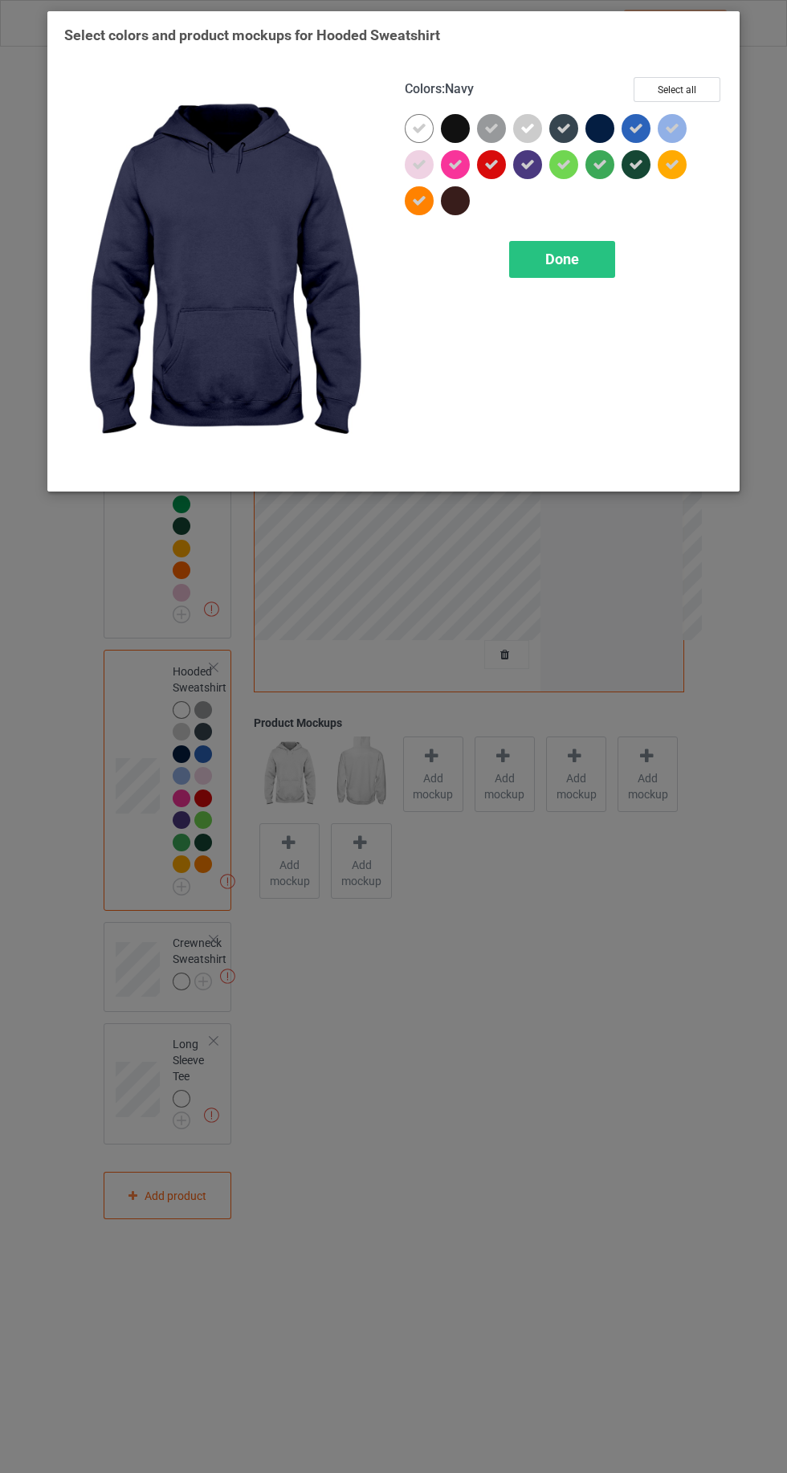
click at [530, 245] on div "Done" at bounding box center [562, 259] width 106 height 37
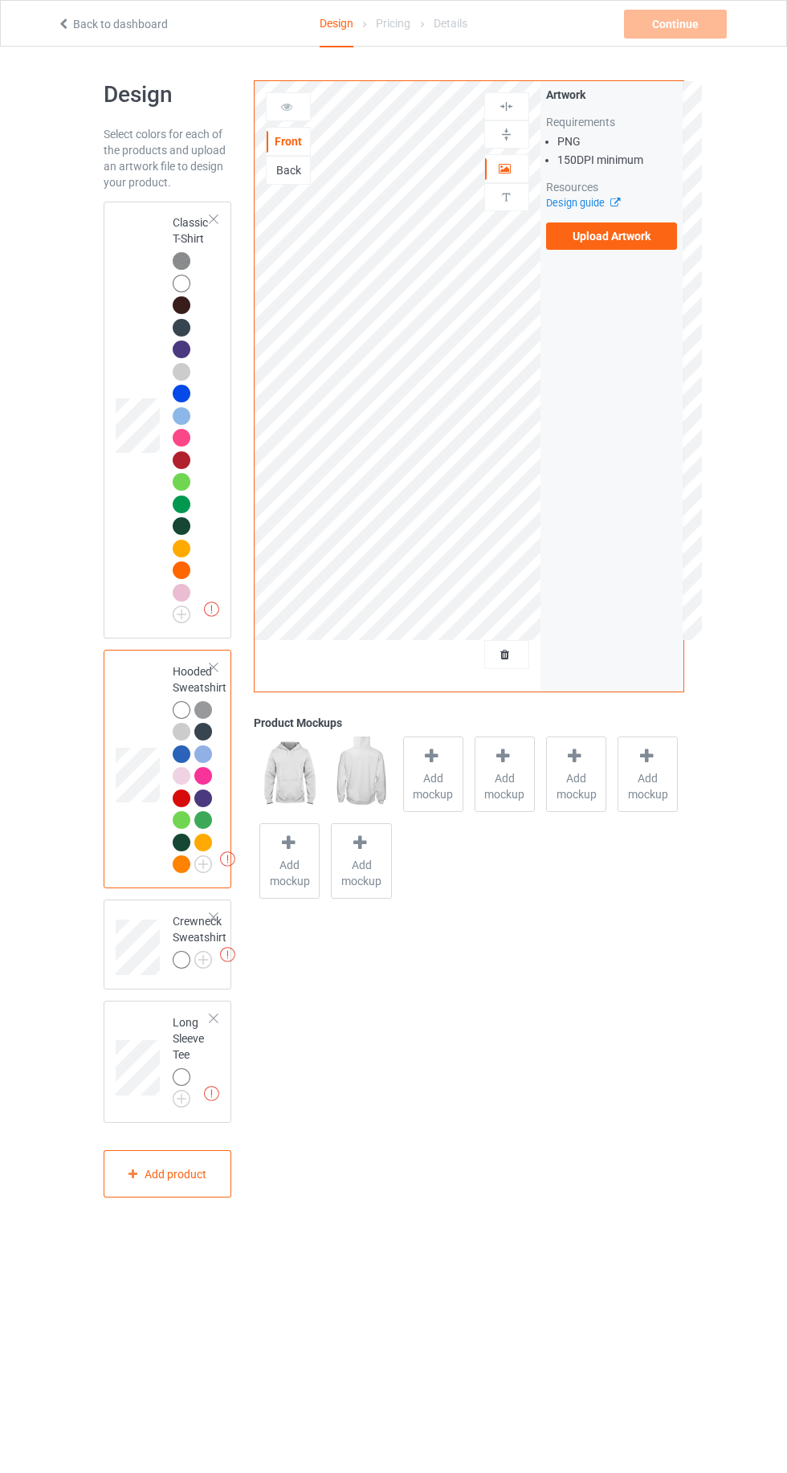
click at [0, 0] on img at bounding box center [0, 0] width 0 height 0
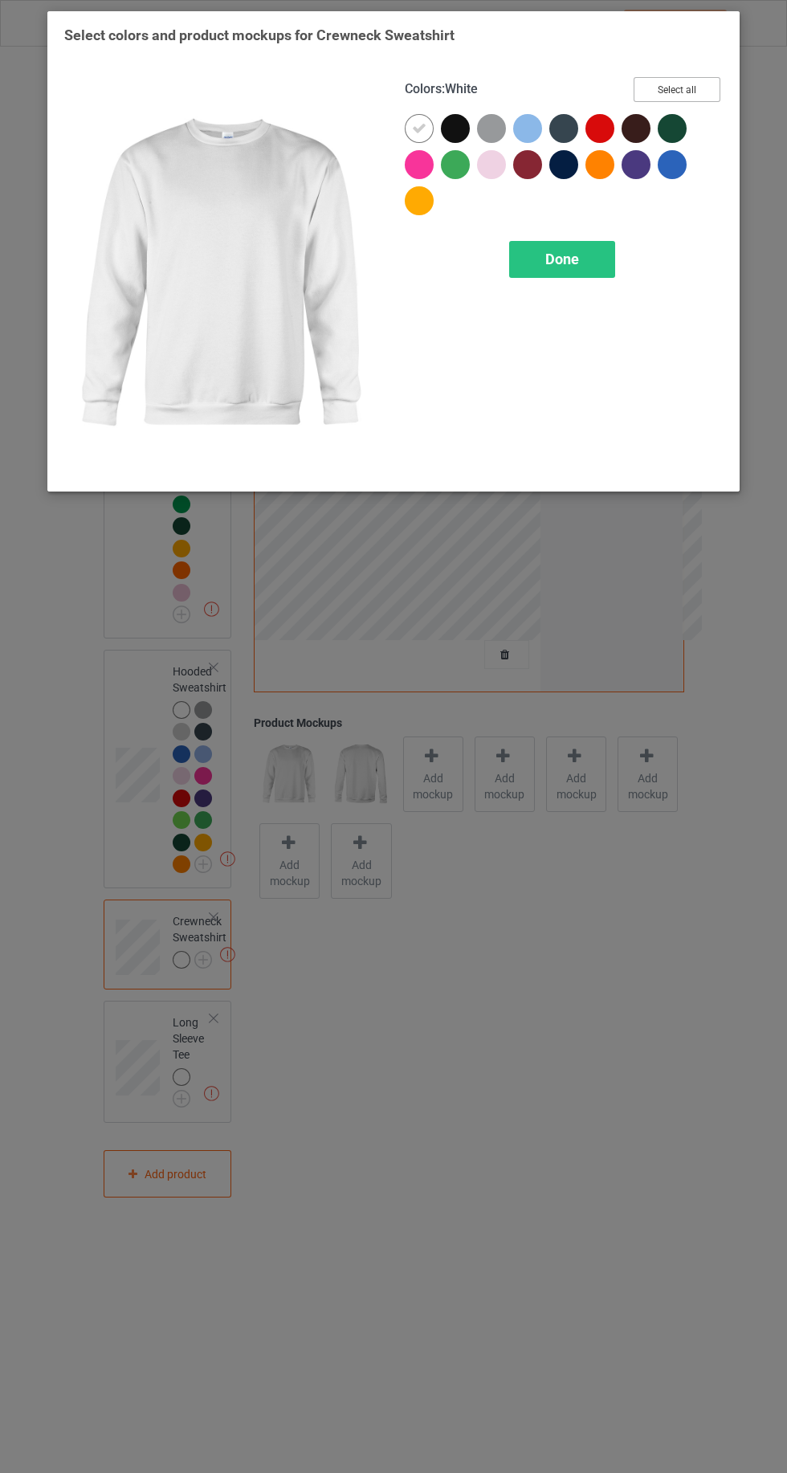
click at [696, 90] on button "Select all" at bounding box center [677, 89] width 87 height 25
click at [452, 124] on icon at bounding box center [455, 128] width 14 height 14
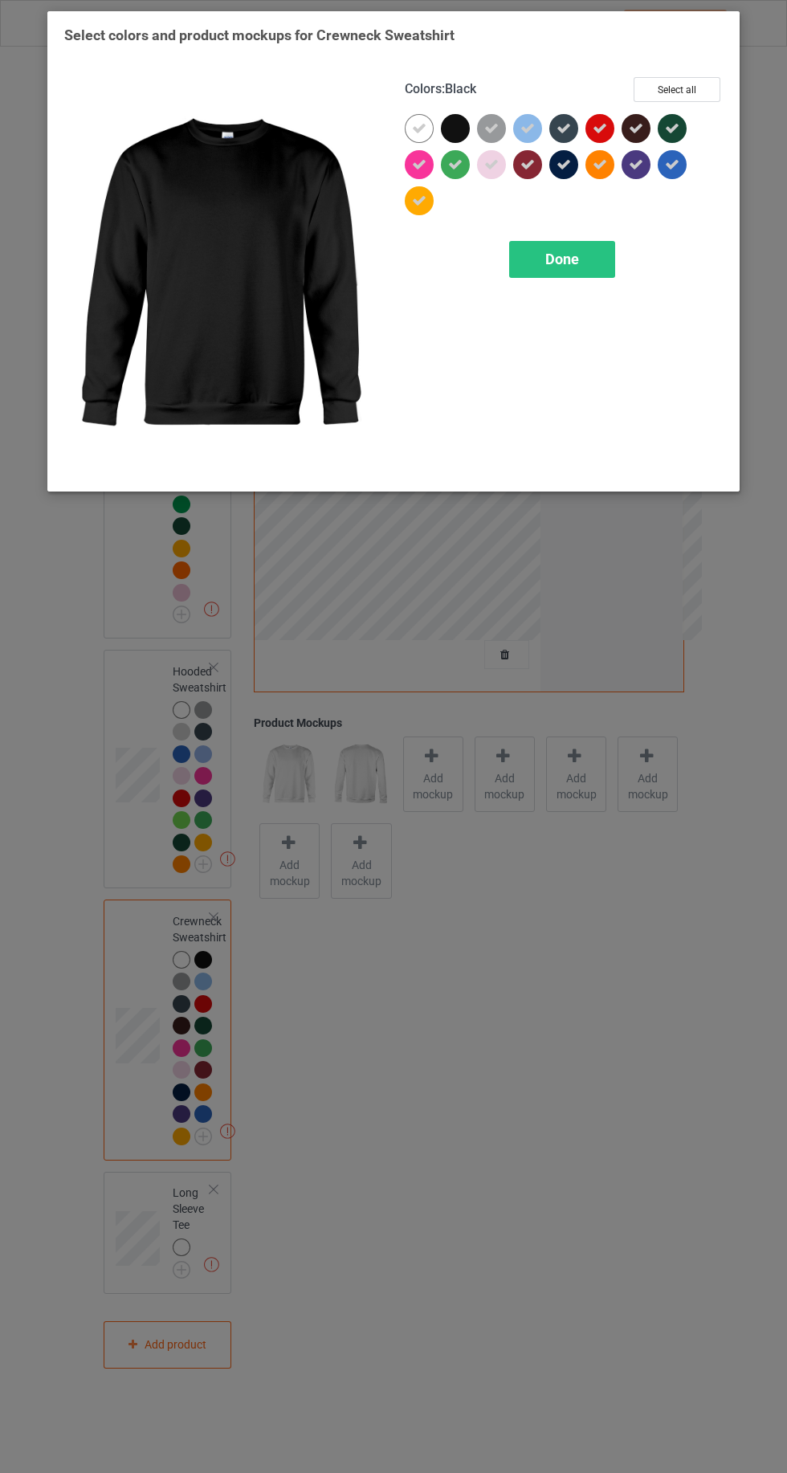
click at [563, 164] on icon at bounding box center [564, 164] width 14 height 14
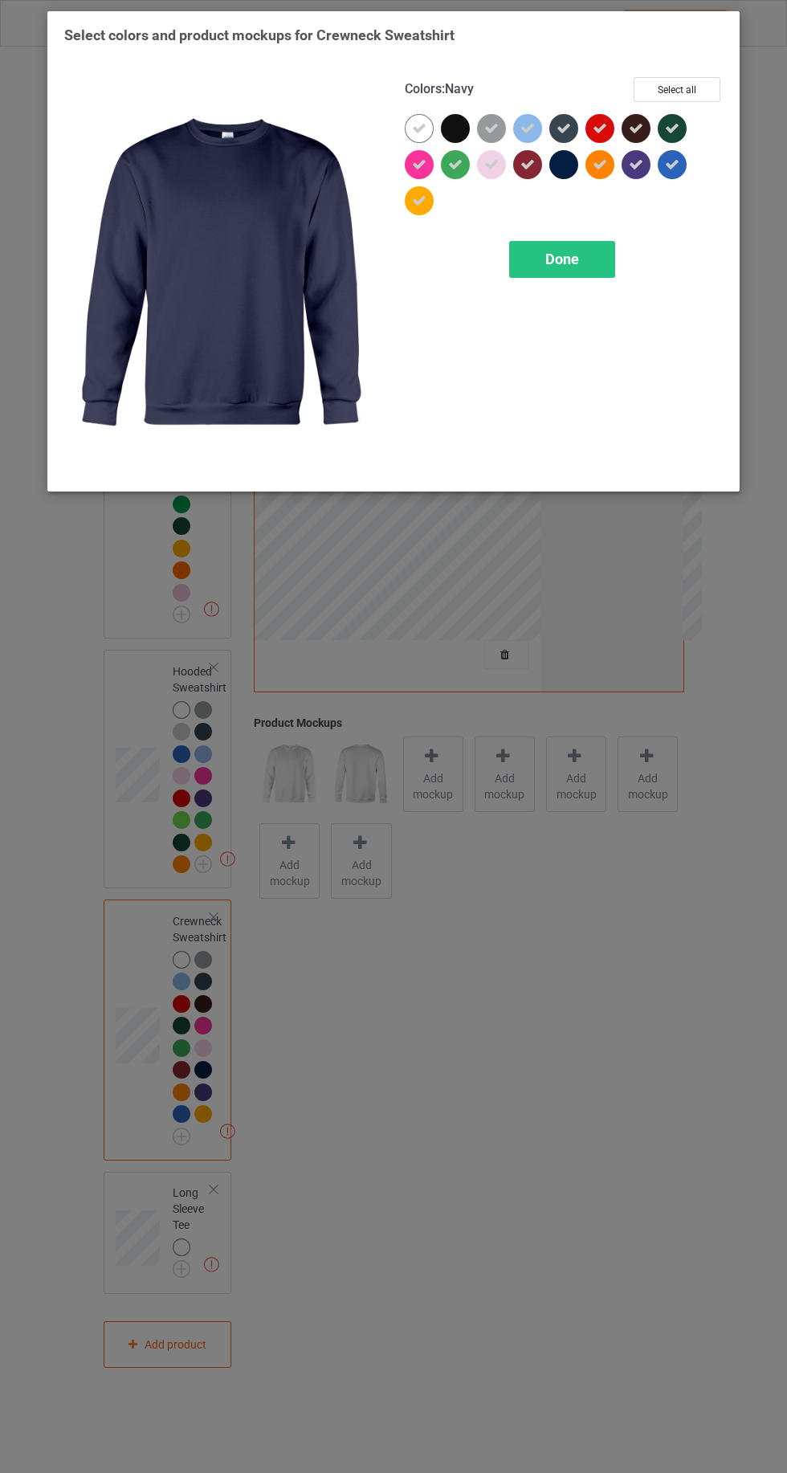
click at [544, 268] on div "Done" at bounding box center [562, 259] width 106 height 37
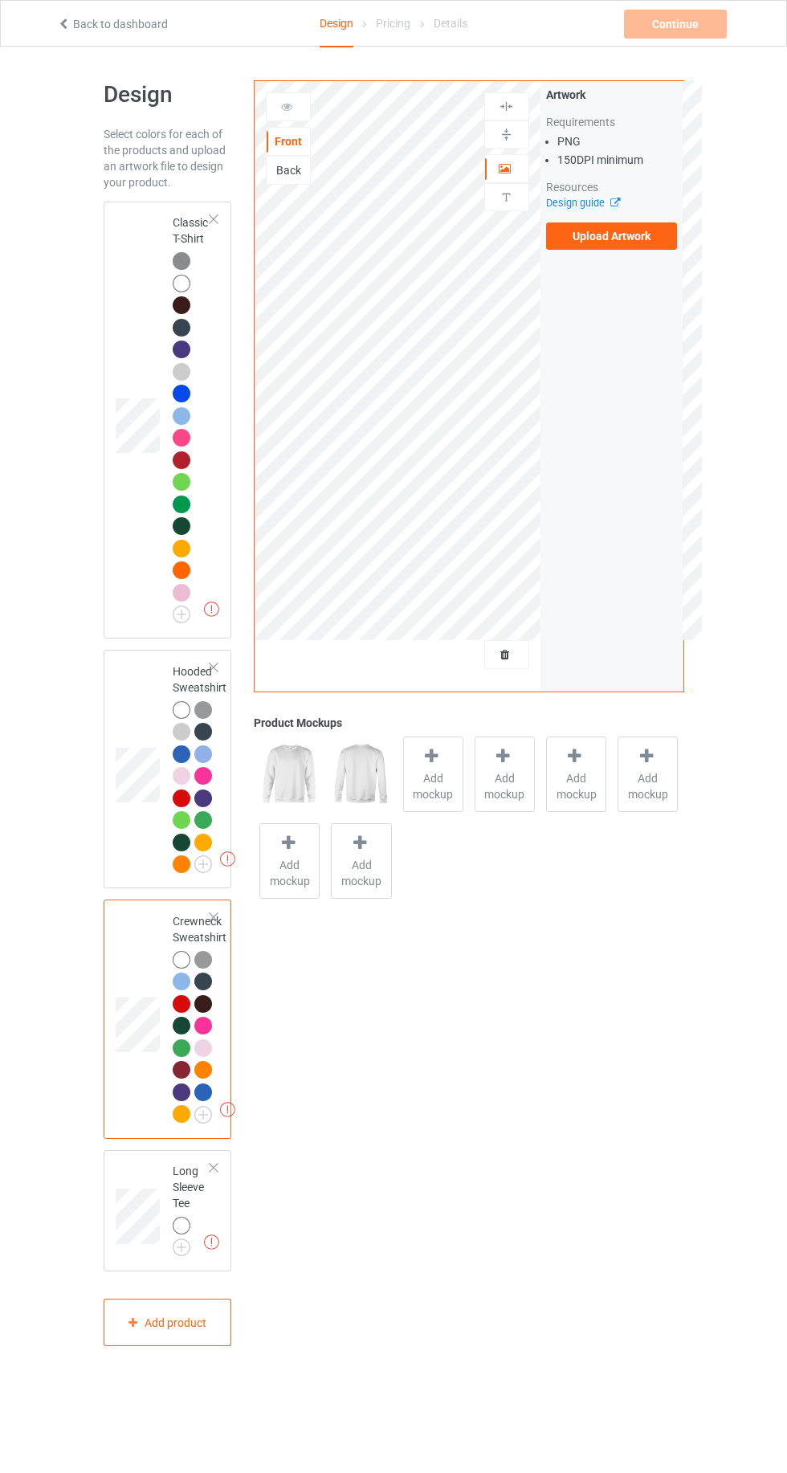
click at [0, 0] on img at bounding box center [0, 0] width 0 height 0
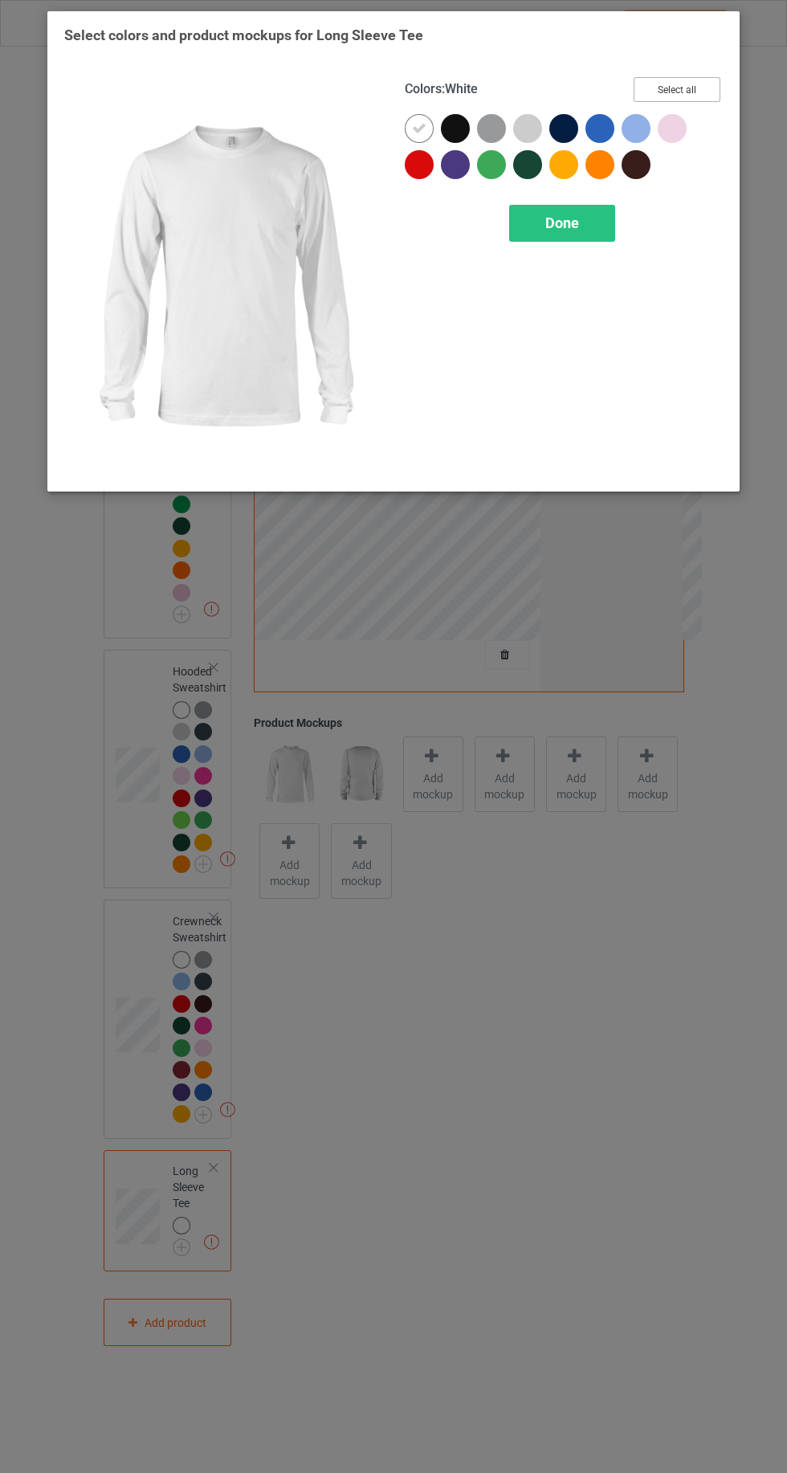
click at [700, 84] on button "Select all" at bounding box center [677, 89] width 87 height 25
click at [455, 128] on icon at bounding box center [455, 128] width 14 height 14
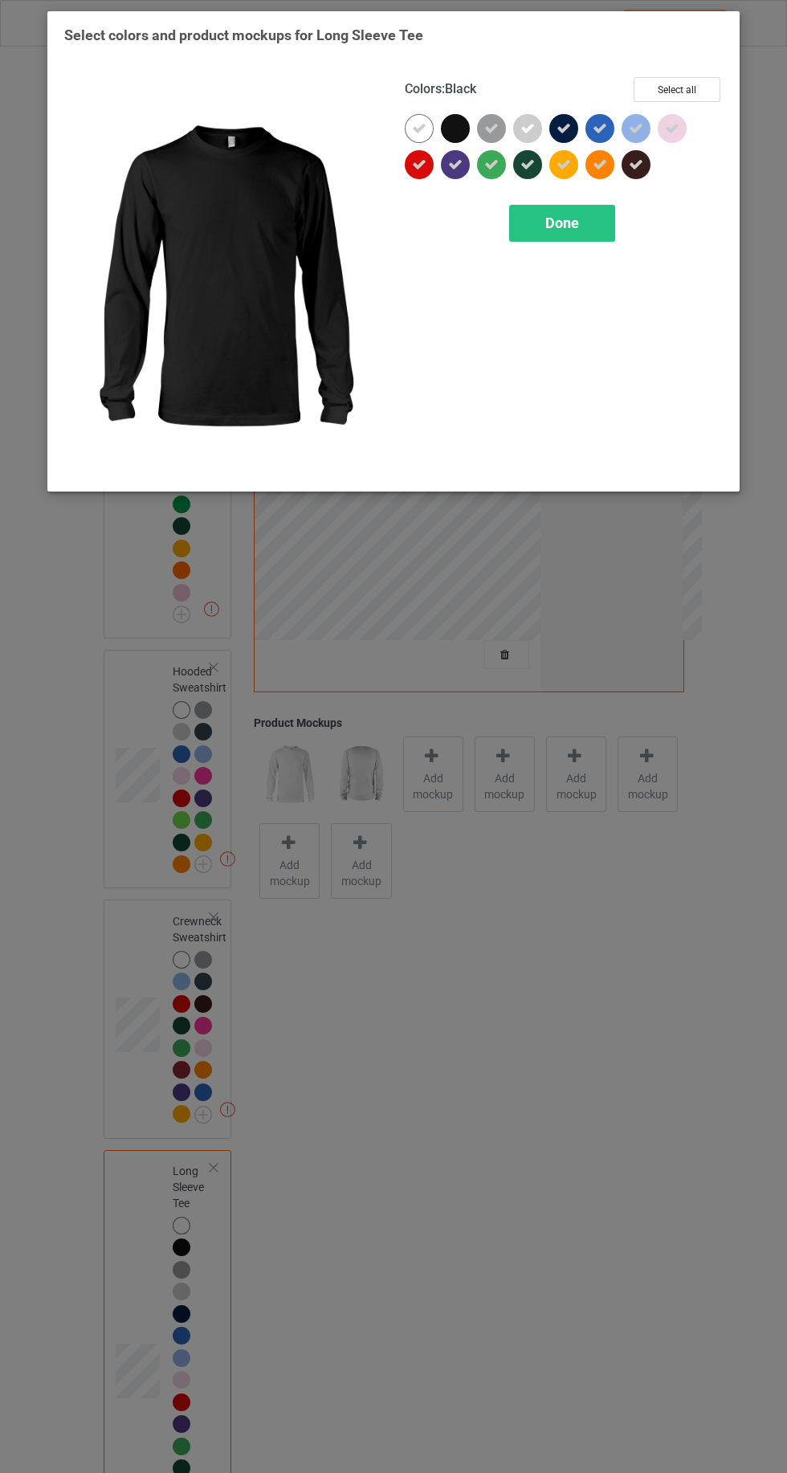
click at [639, 180] on div at bounding box center [640, 168] width 36 height 36
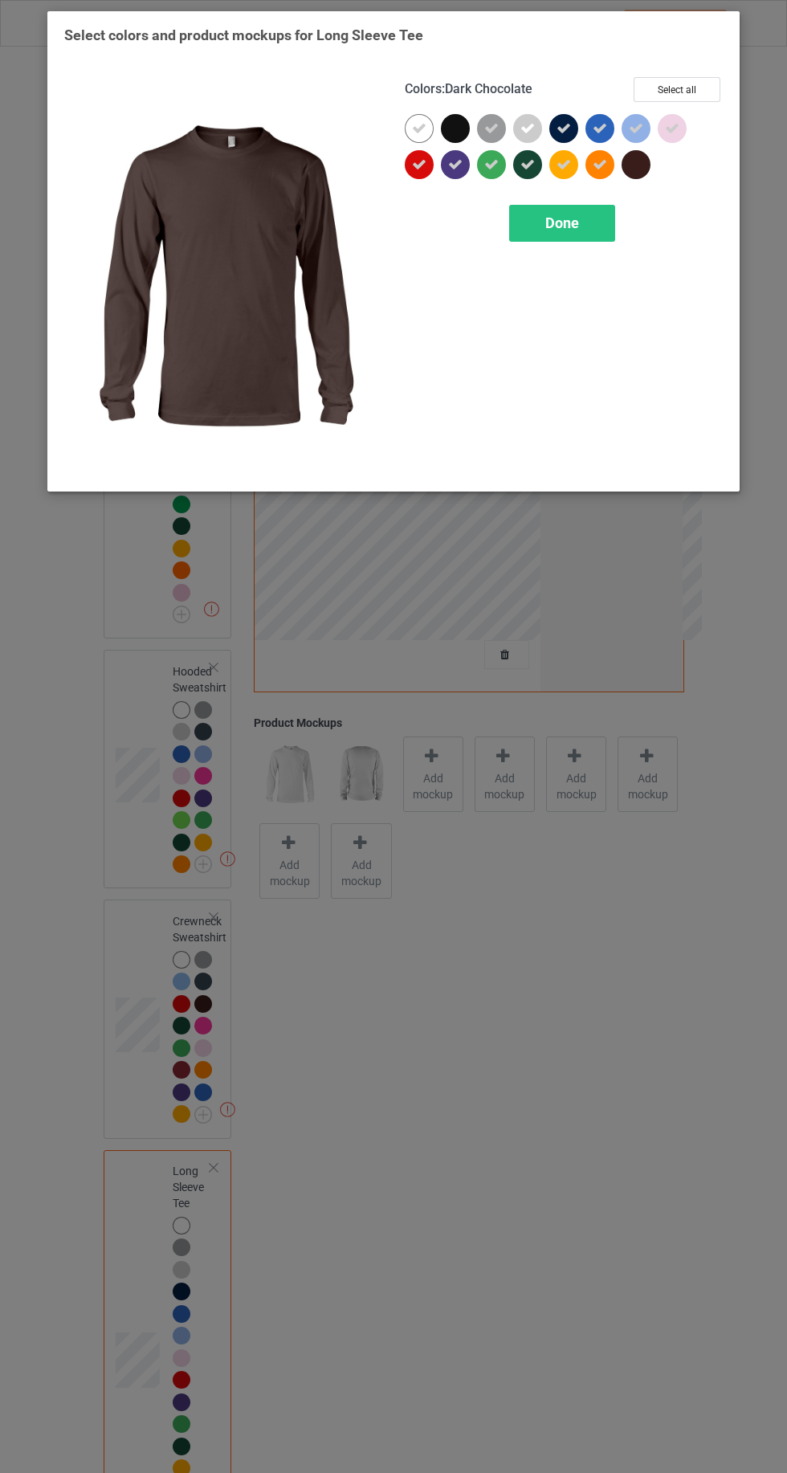
click at [563, 128] on icon at bounding box center [564, 128] width 14 height 14
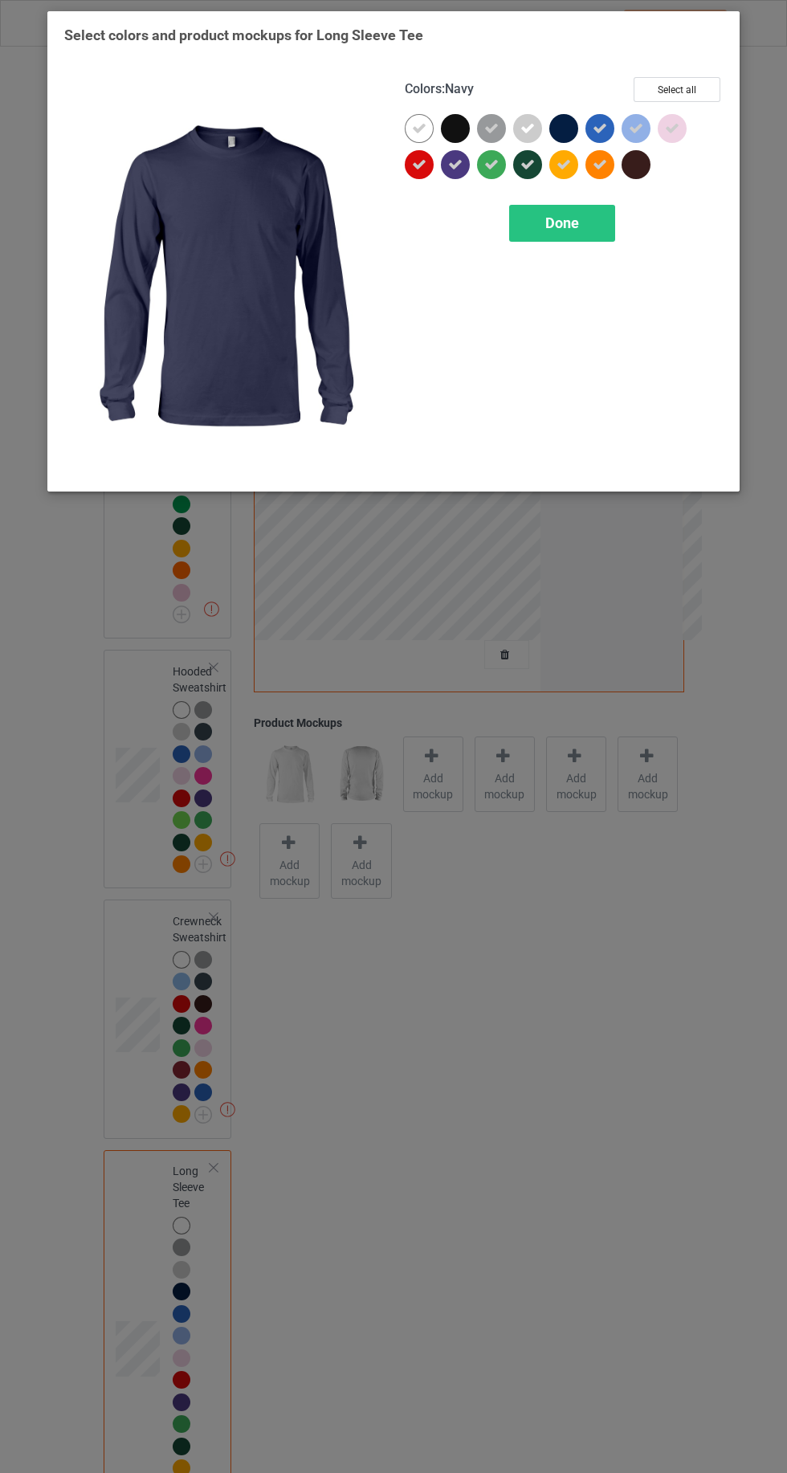
click at [528, 164] on icon at bounding box center [527, 164] width 14 height 14
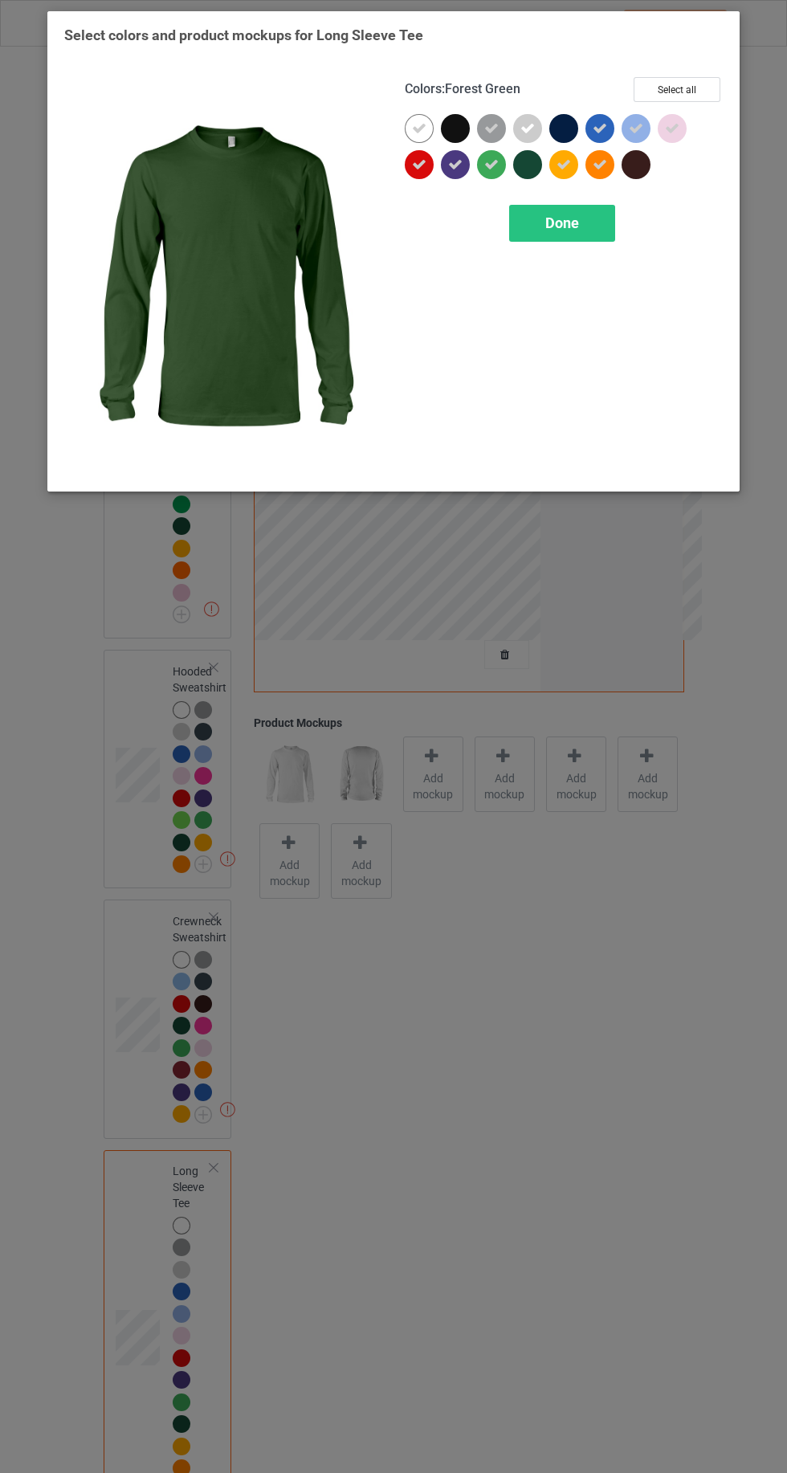
click at [542, 232] on div "Done" at bounding box center [562, 223] width 106 height 37
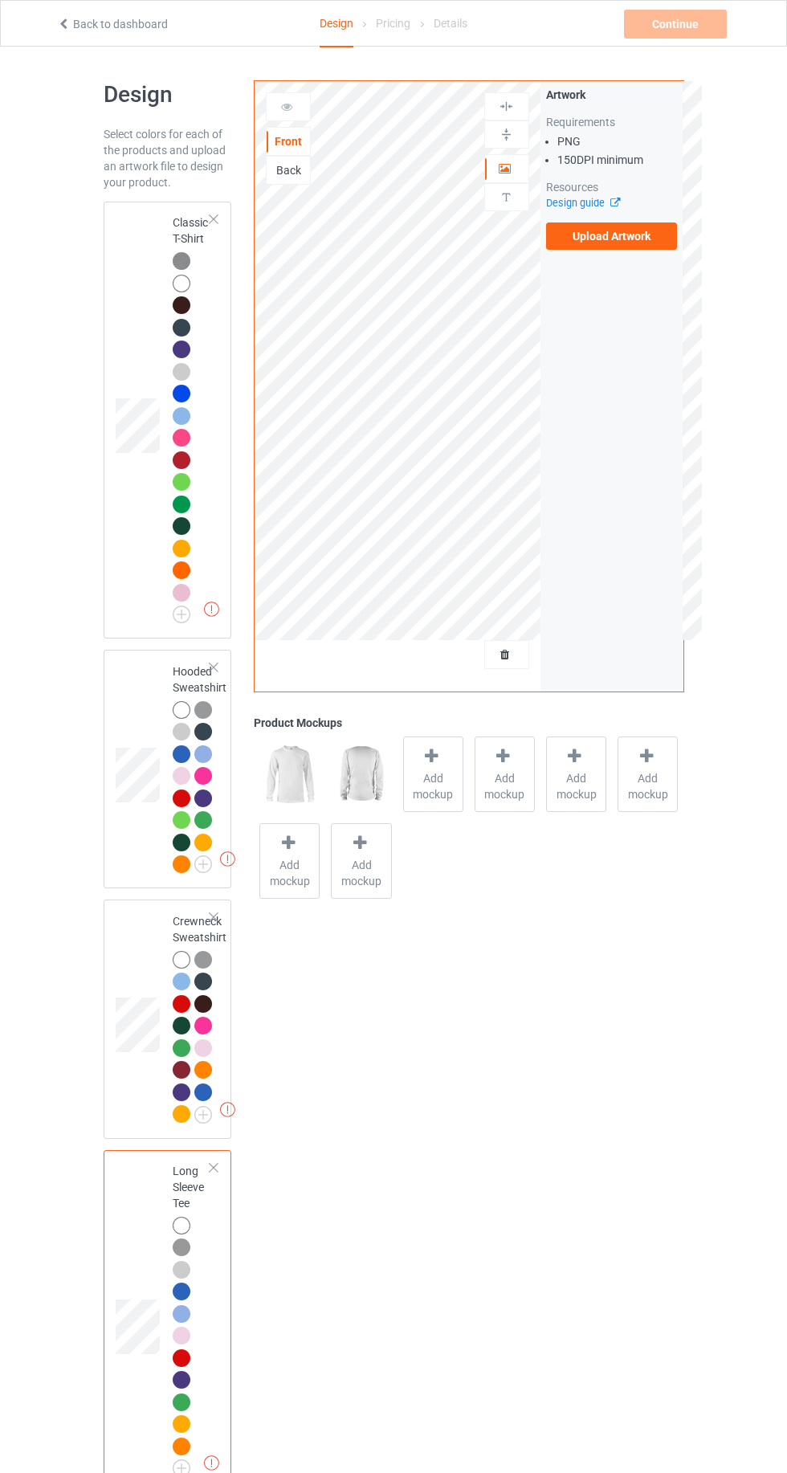
click at [108, 296] on div "Missing artworks Classic T-Shirt" at bounding box center [168, 420] width 129 height 437
click at [414, 766] on div "Add mockup" at bounding box center [433, 774] width 60 height 75
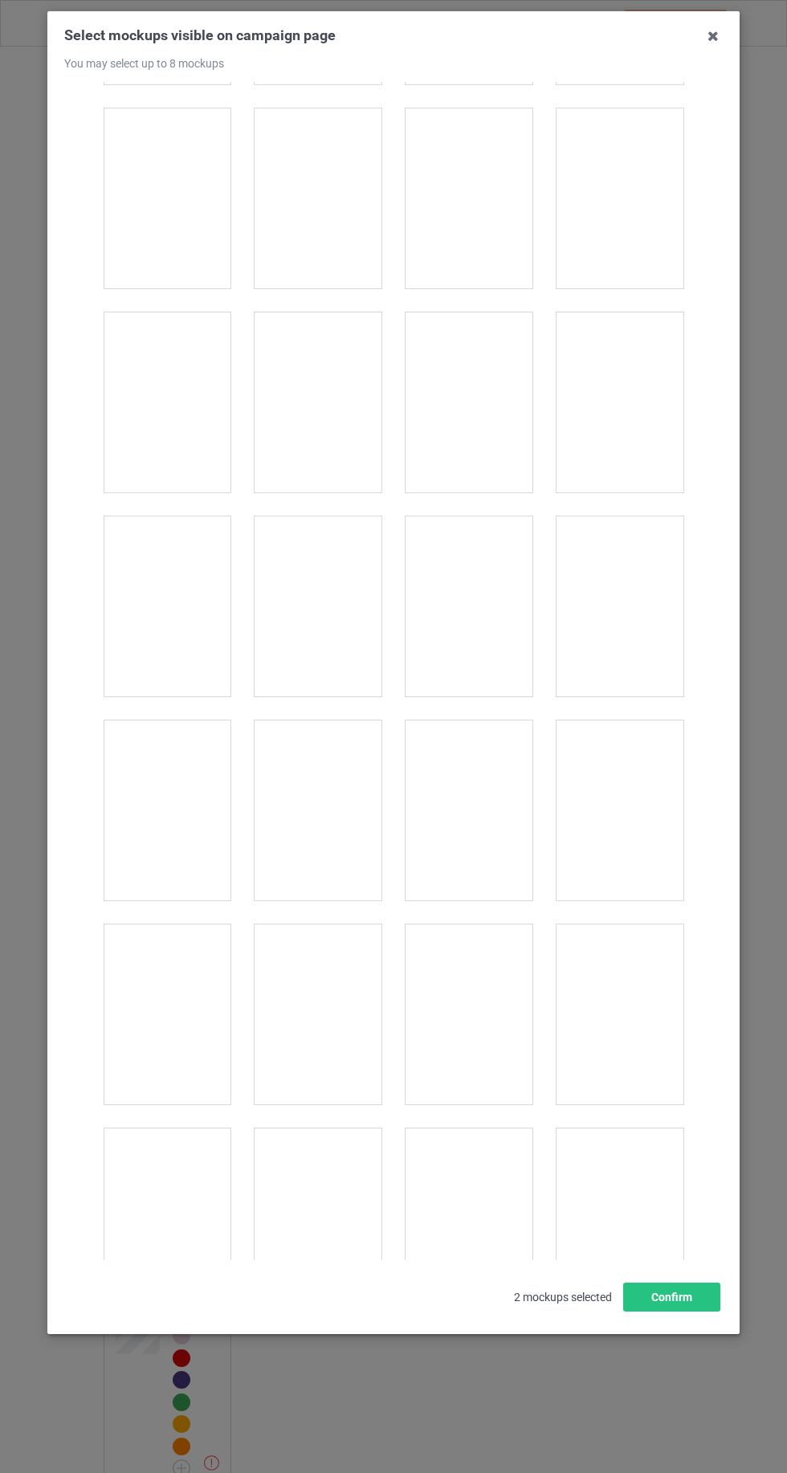
scroll to position [22142, 0]
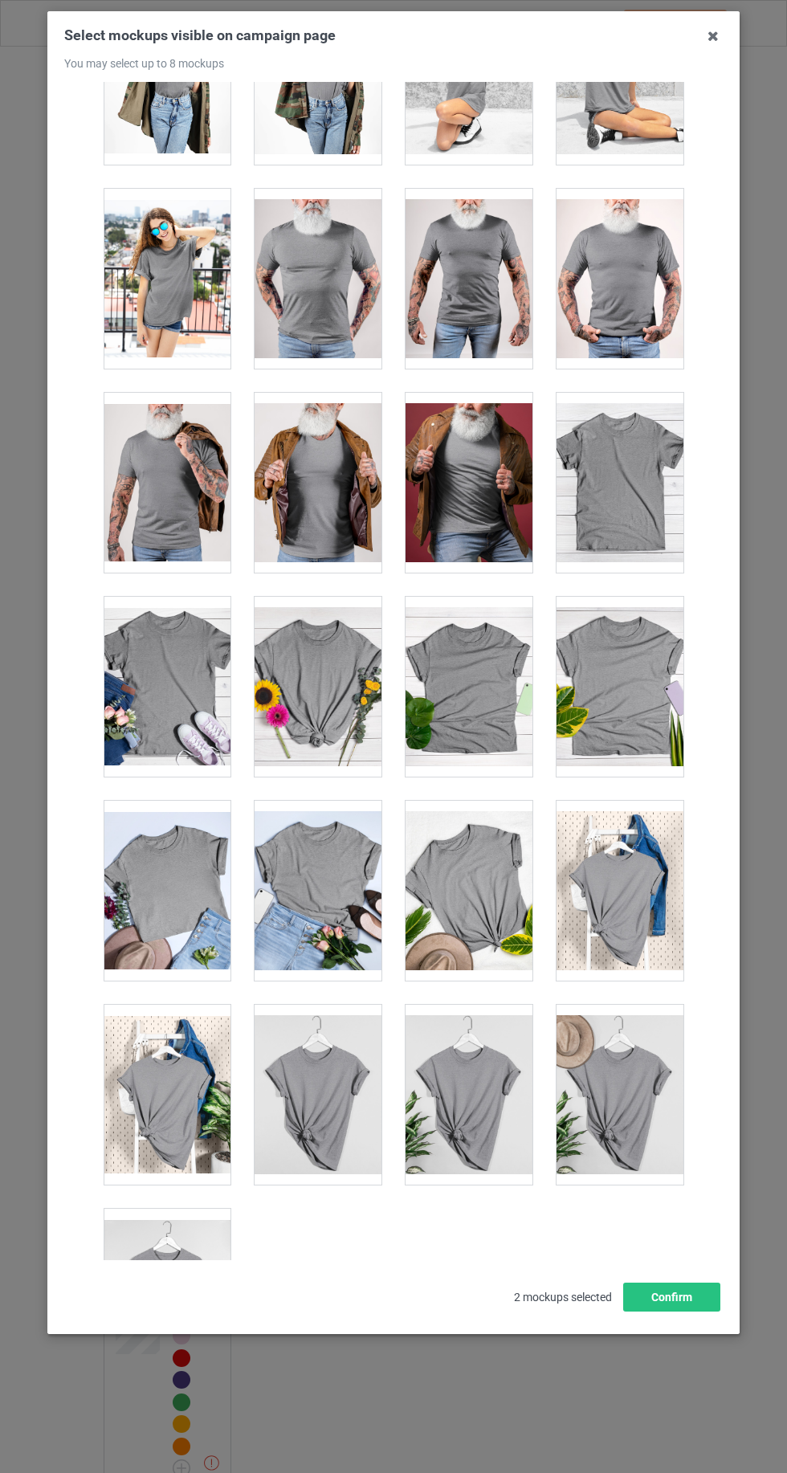
click at [113, 1212] on div at bounding box center [167, 1299] width 127 height 180
click at [659, 1067] on div at bounding box center [620, 1095] width 127 height 180
click at [275, 1032] on div at bounding box center [318, 1095] width 127 height 180
click at [504, 1047] on div at bounding box center [469, 1095] width 127 height 180
click at [437, 817] on div at bounding box center [469, 891] width 127 height 180
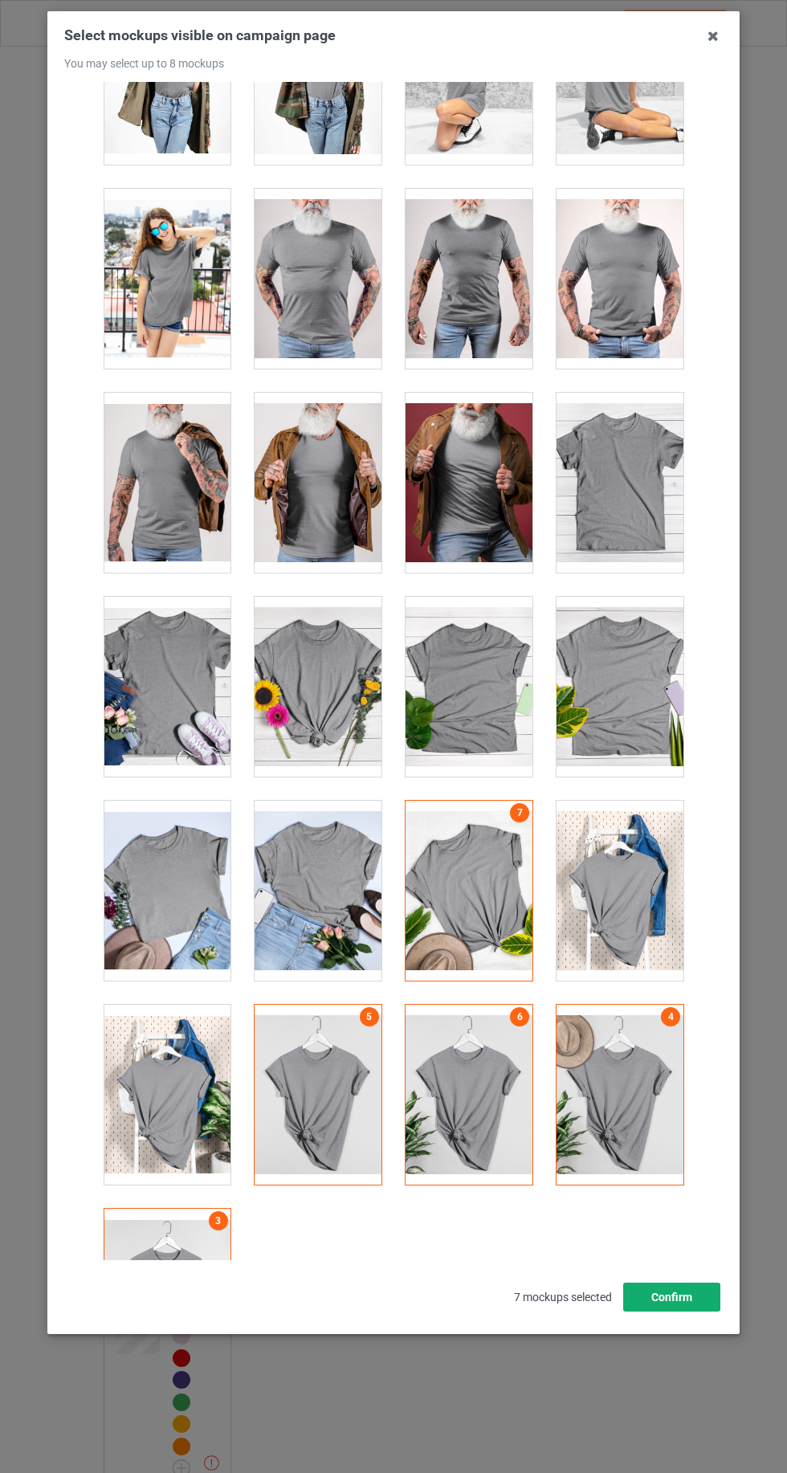
click at [700, 1312] on button "Confirm" at bounding box center [671, 1297] width 97 height 29
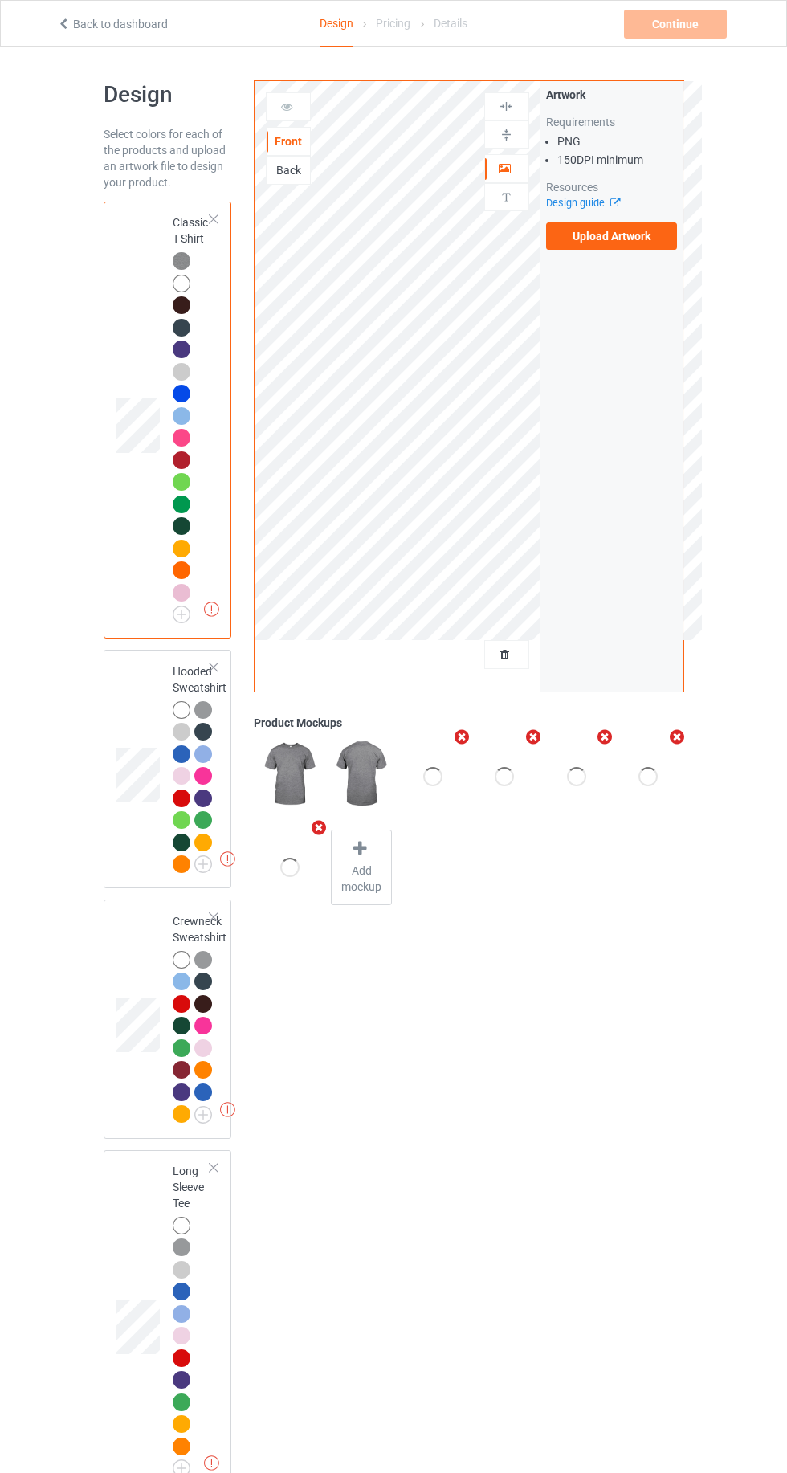
click at [623, 232] on label "Upload Artwork" at bounding box center [612, 235] width 132 height 27
click at [0, 0] on input "Upload Artwork" at bounding box center [0, 0] width 0 height 0
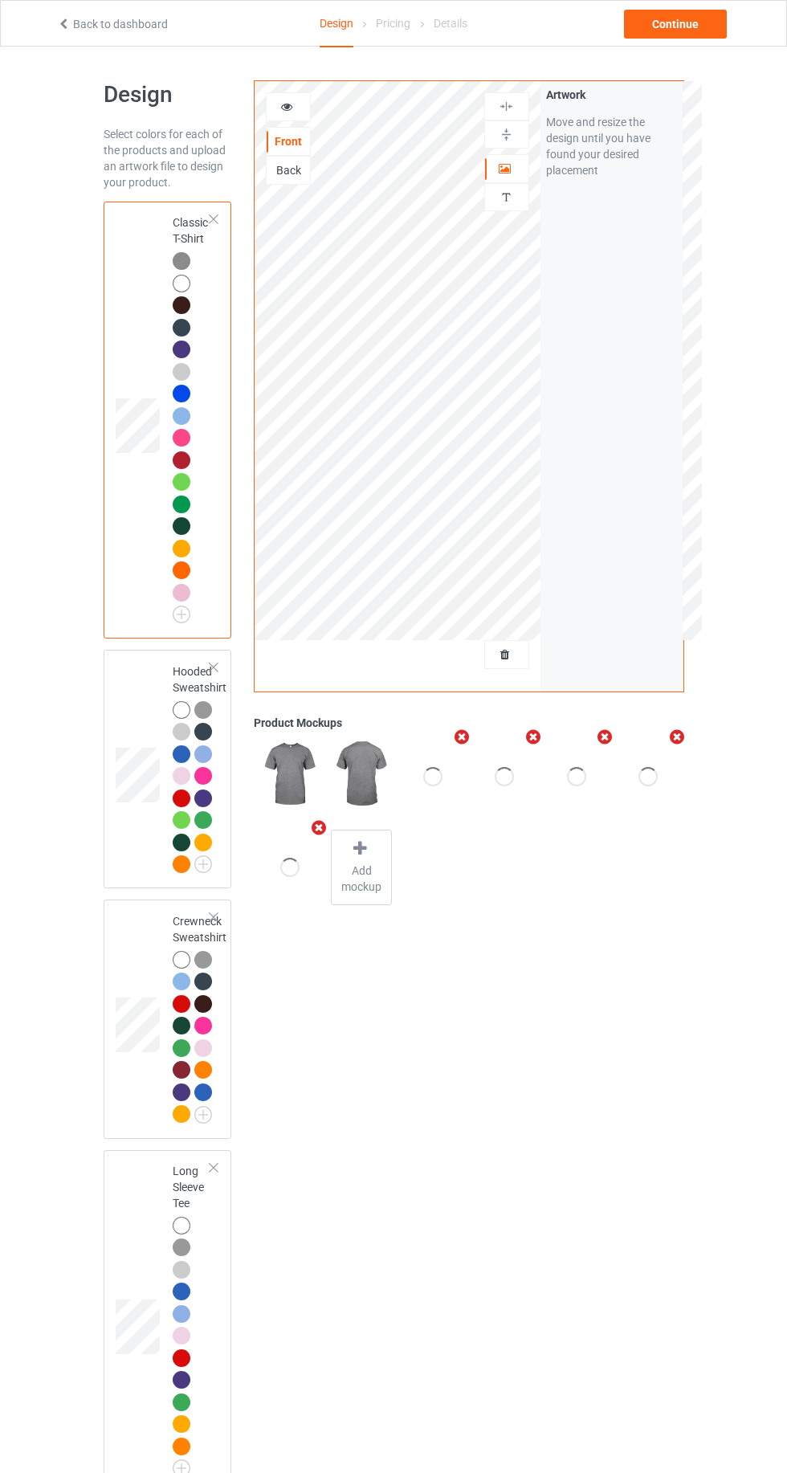
click at [271, 102] on div at bounding box center [288, 107] width 43 height 16
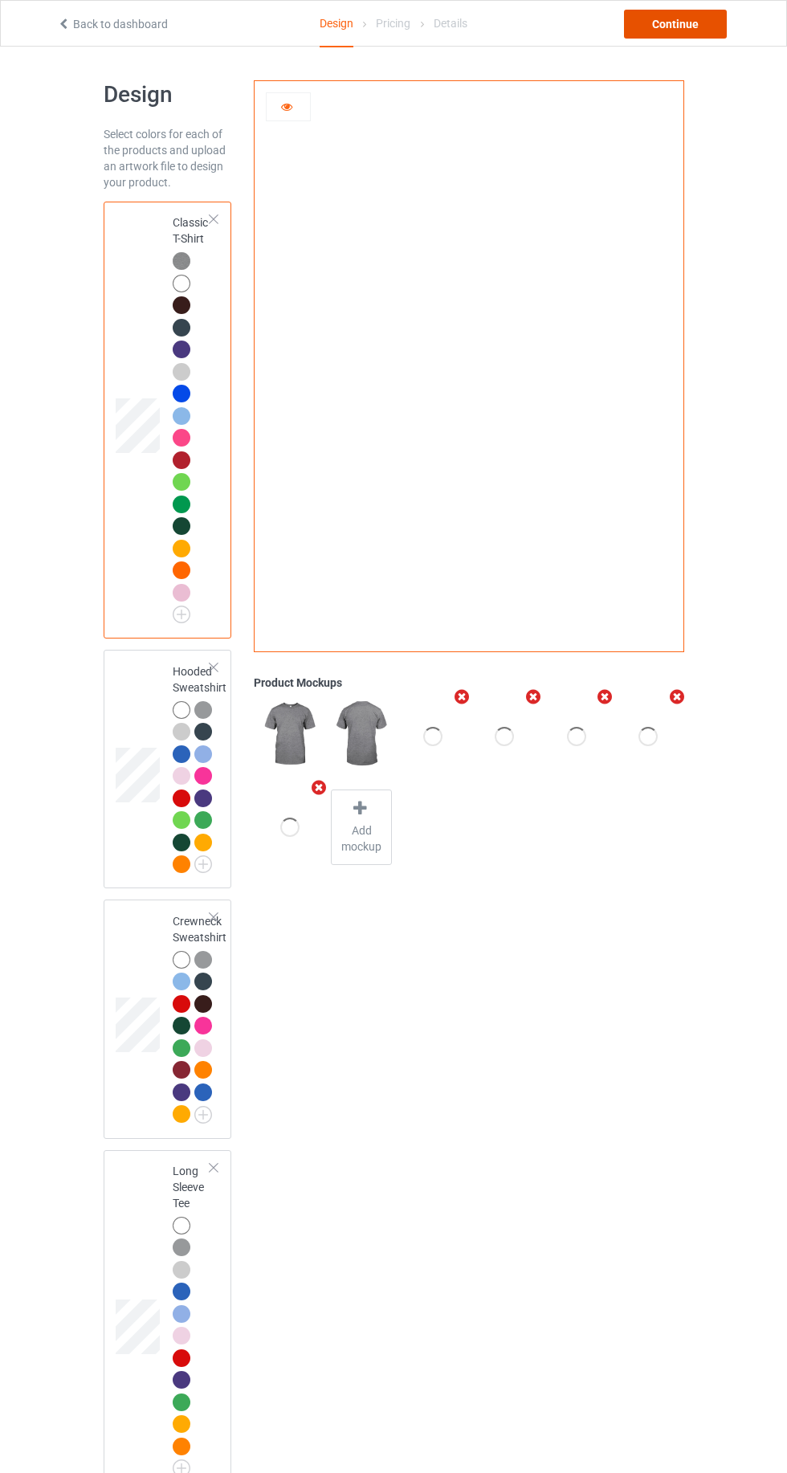
click at [684, 30] on div "Continue" at bounding box center [675, 24] width 103 height 29
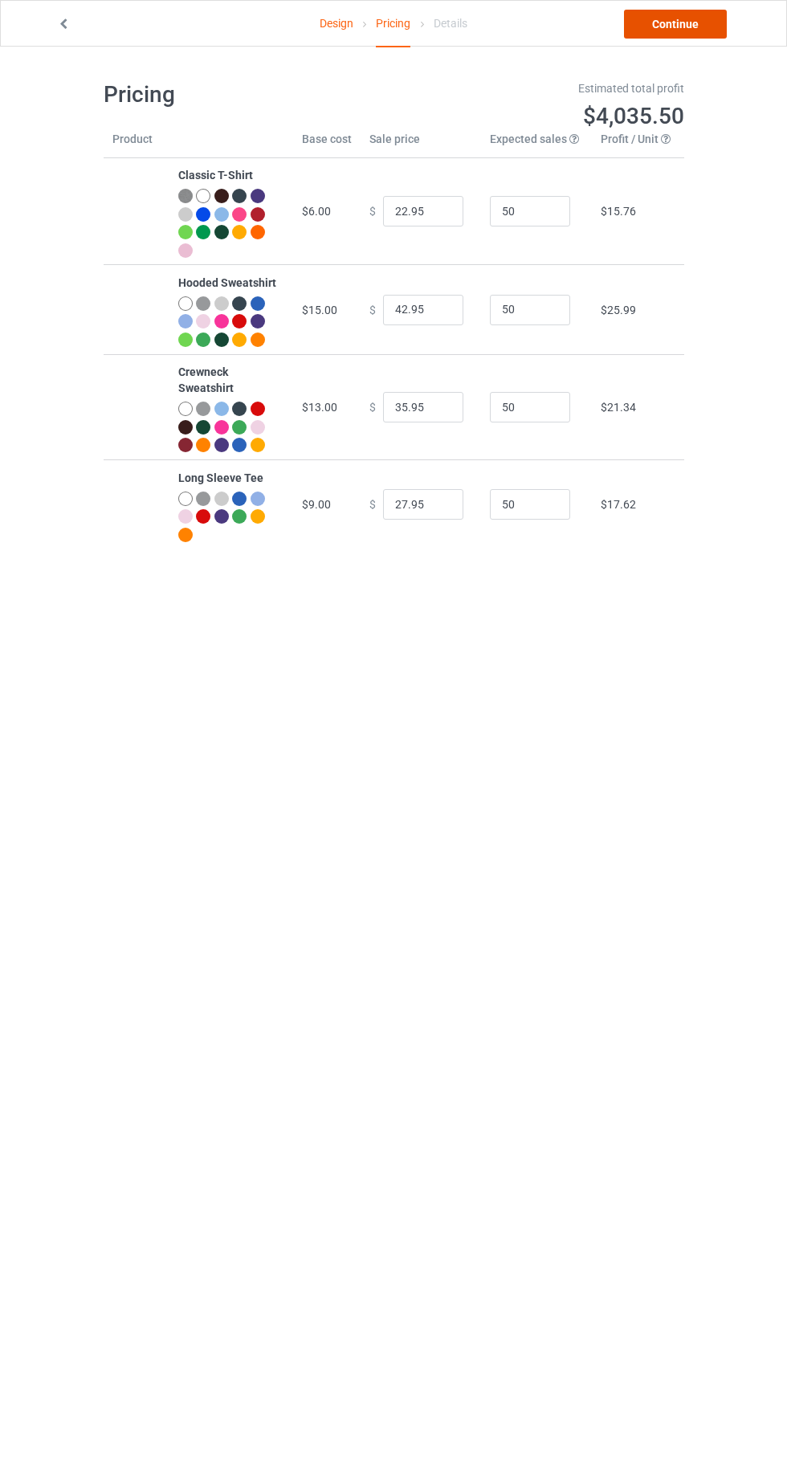
click at [680, 23] on link "Continue" at bounding box center [675, 24] width 103 height 29
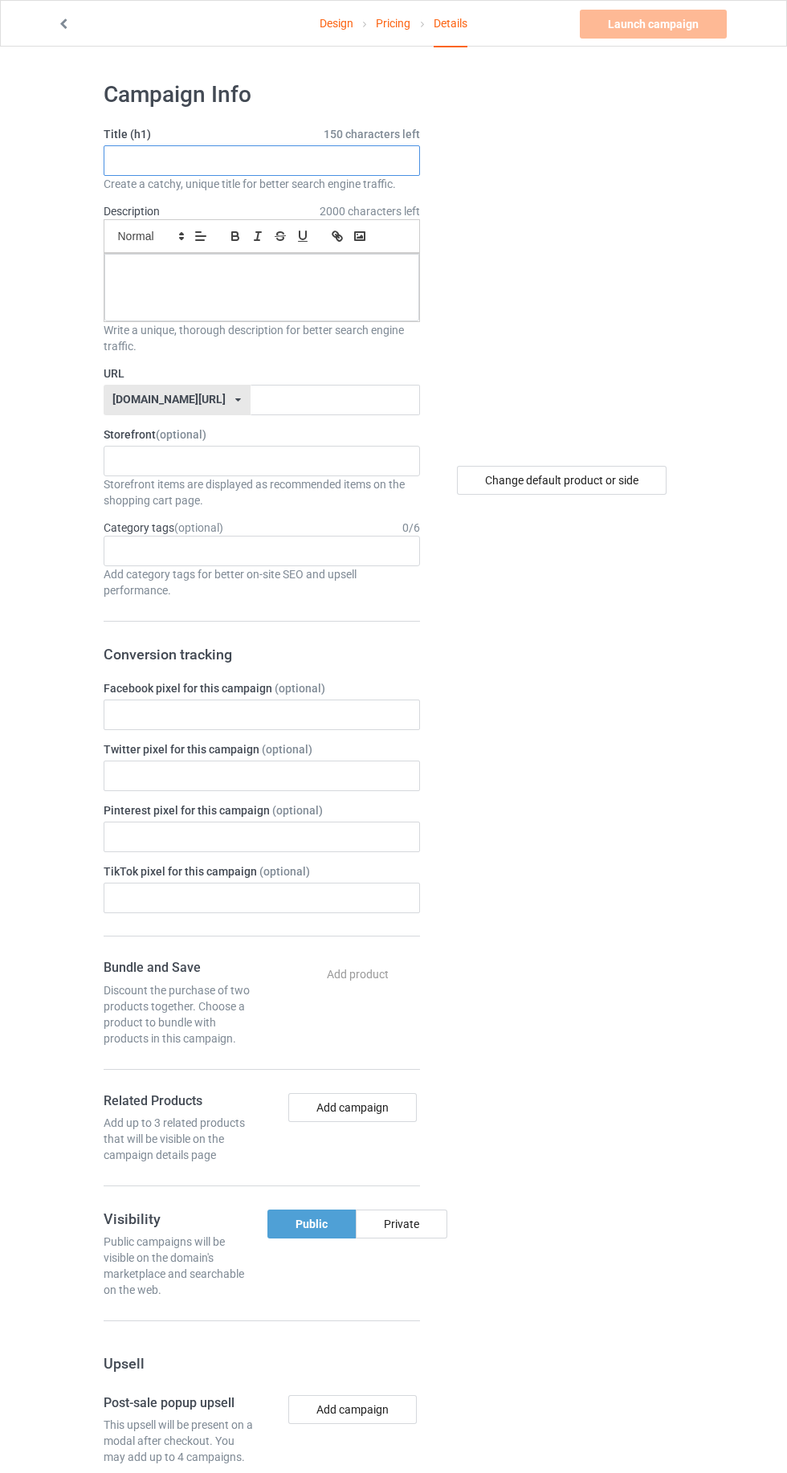
click at [137, 160] on input "text" at bounding box center [262, 160] width 316 height 31
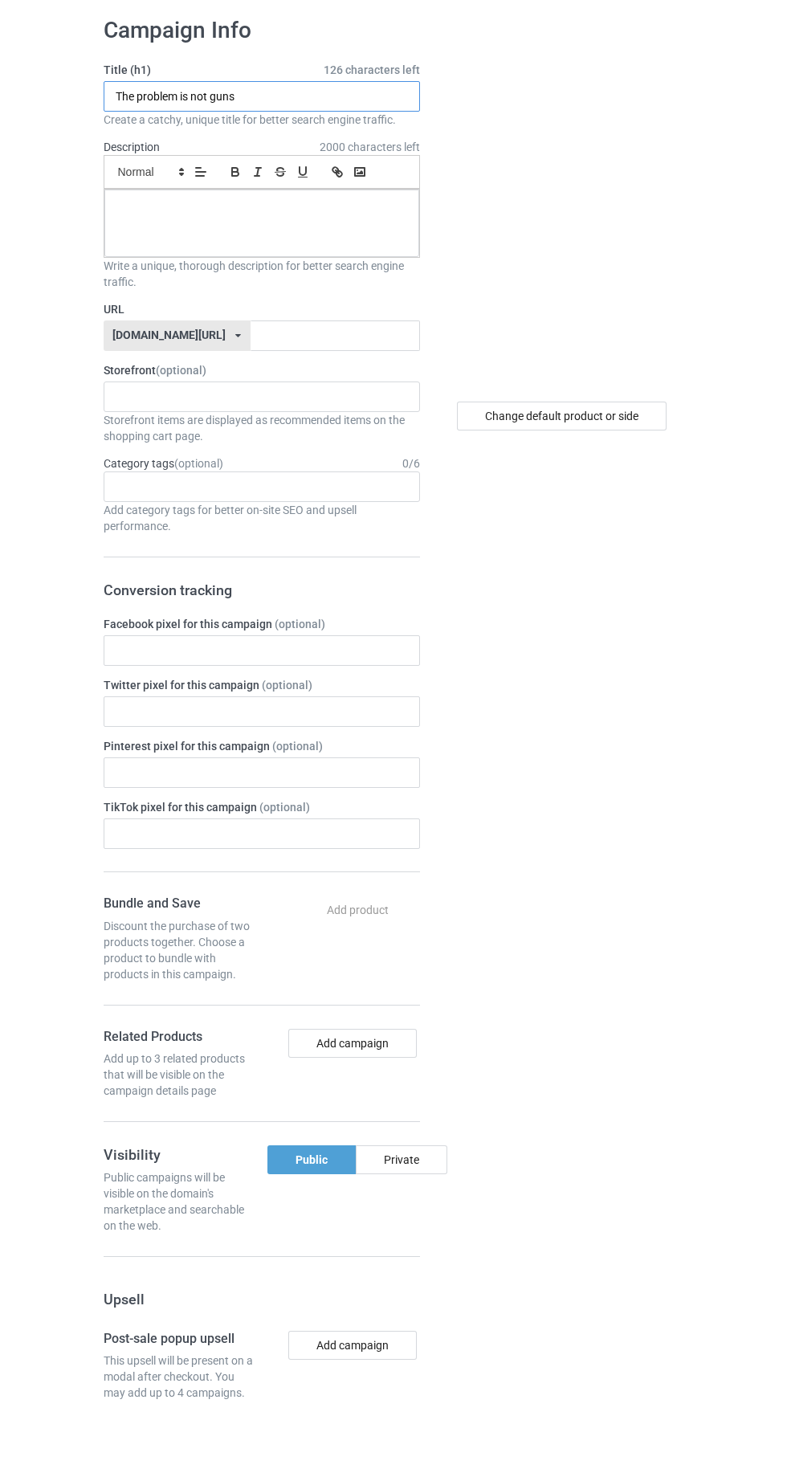
type input "The problem is not guns"
click at [152, 271] on p at bounding box center [261, 271] width 289 height 15
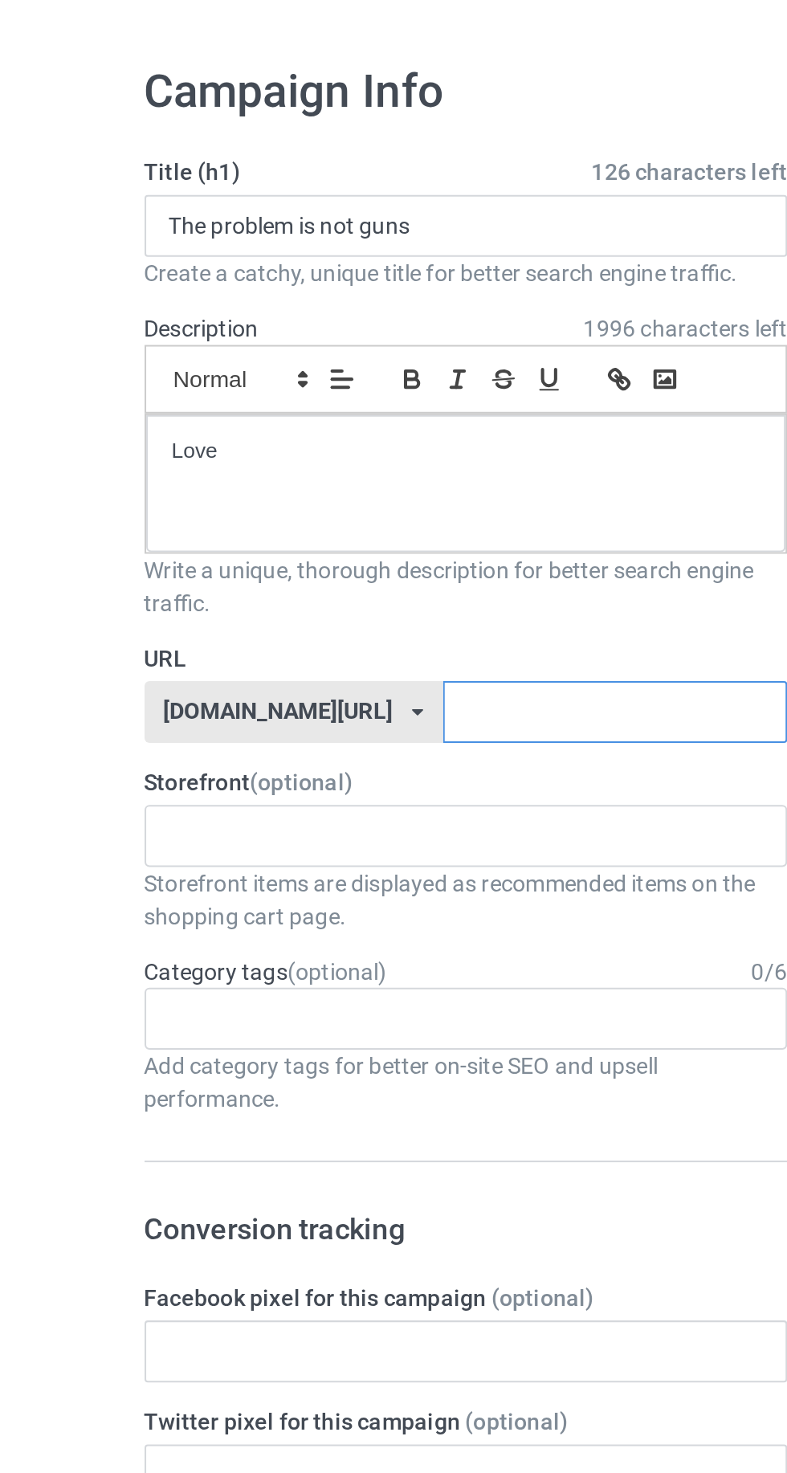
click at [349, 395] on input "text" at bounding box center [335, 400] width 169 height 31
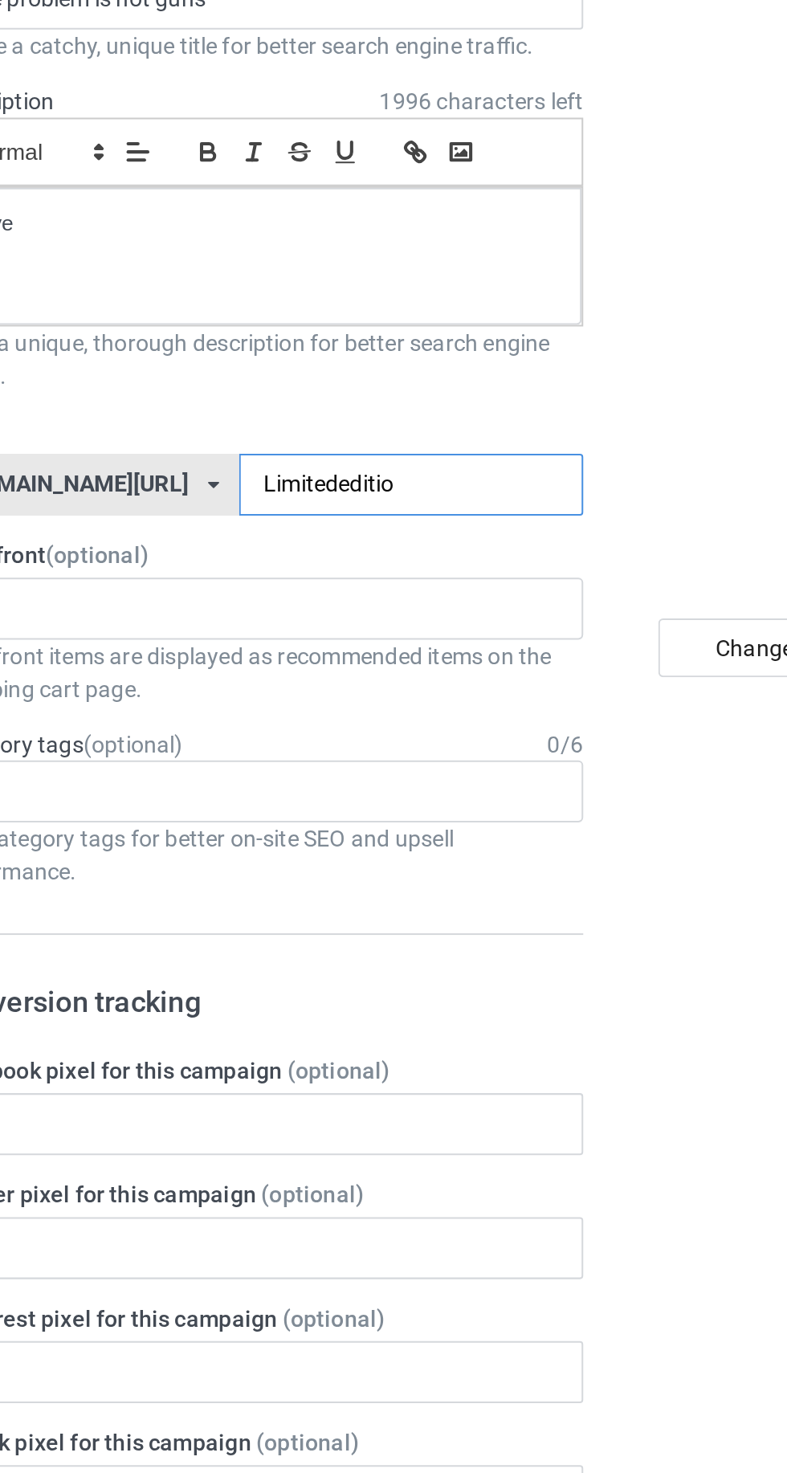
type input "Limitededition"
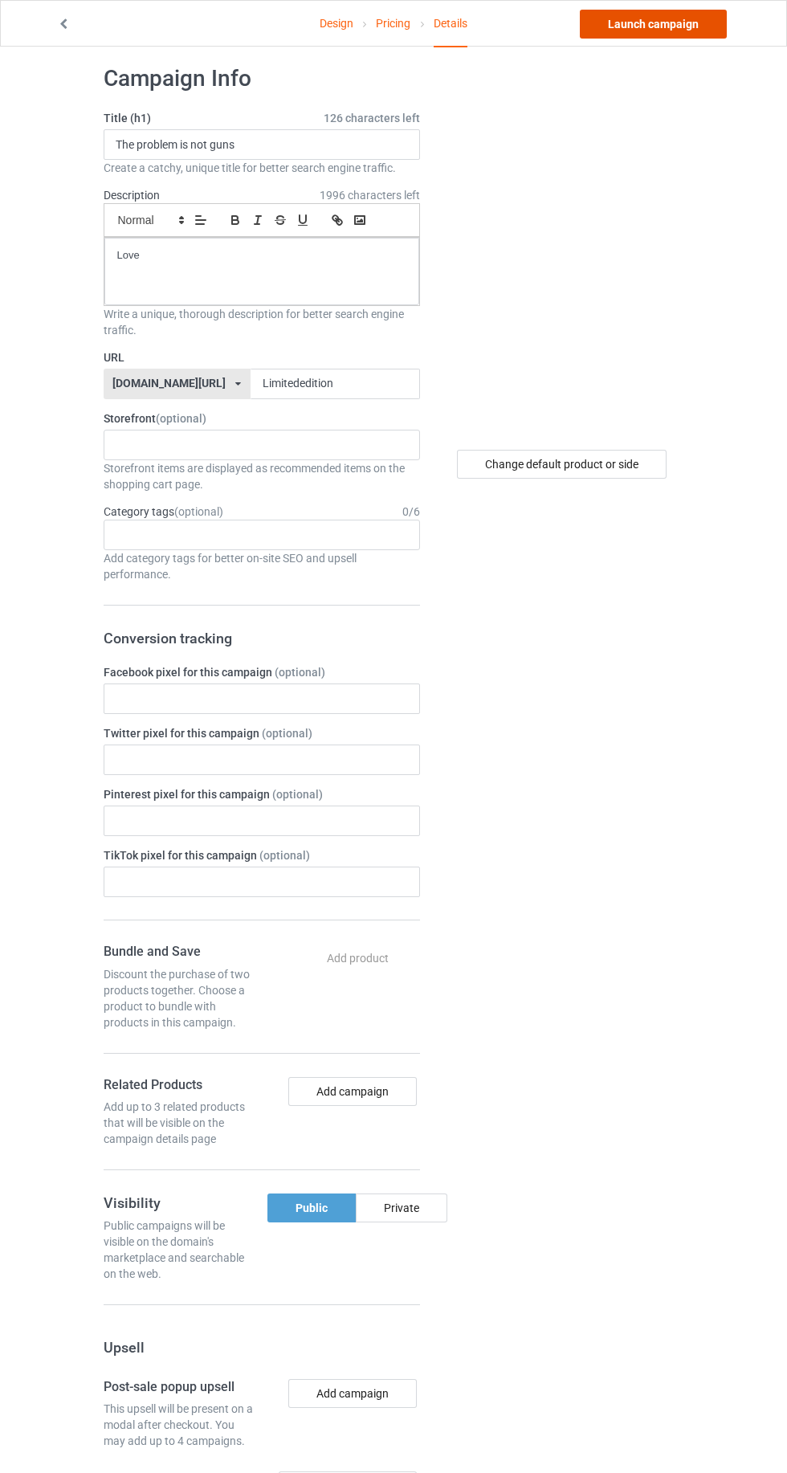
click at [670, 21] on link "Launch campaign" at bounding box center [653, 24] width 147 height 29
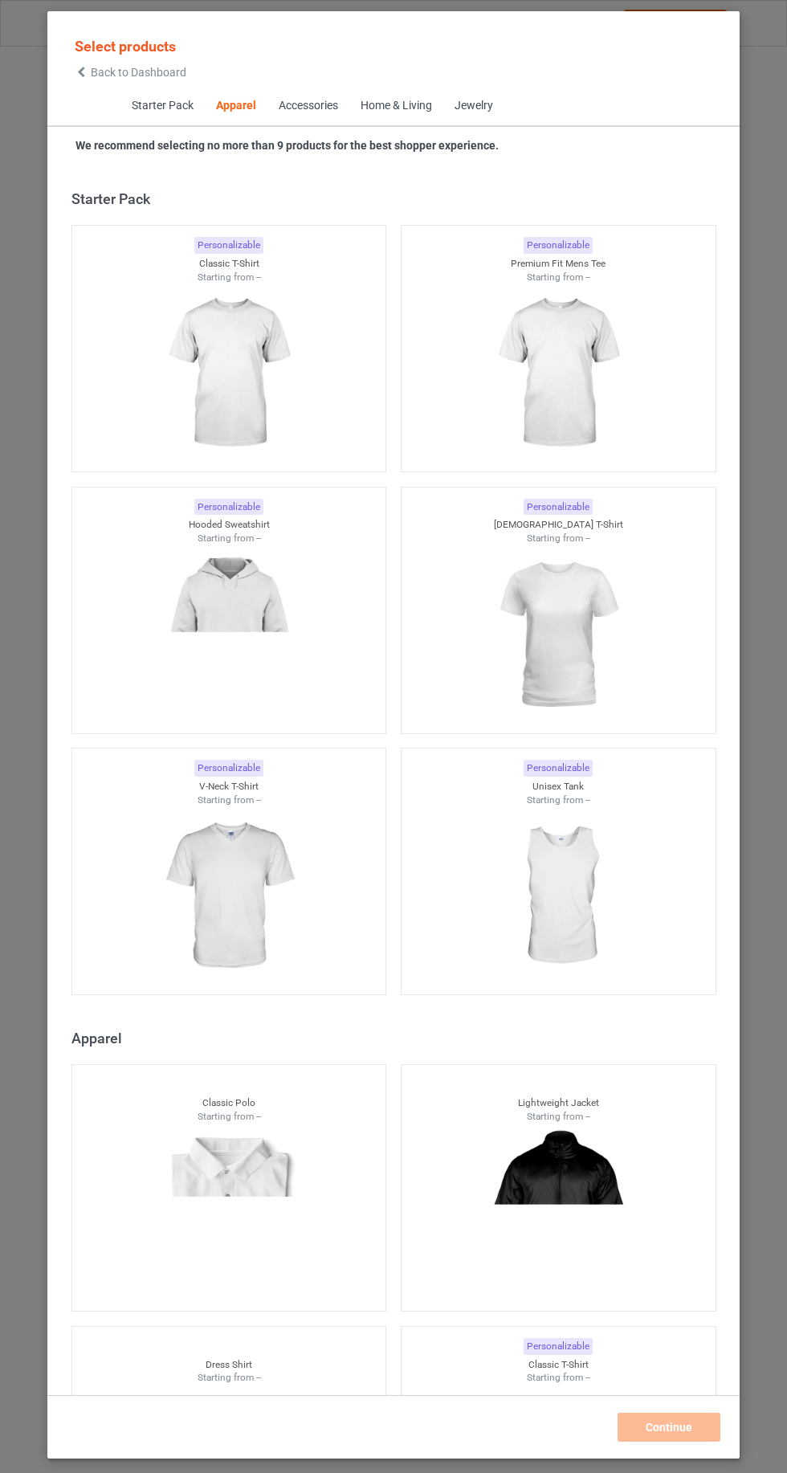
scroll to position [859, 0]
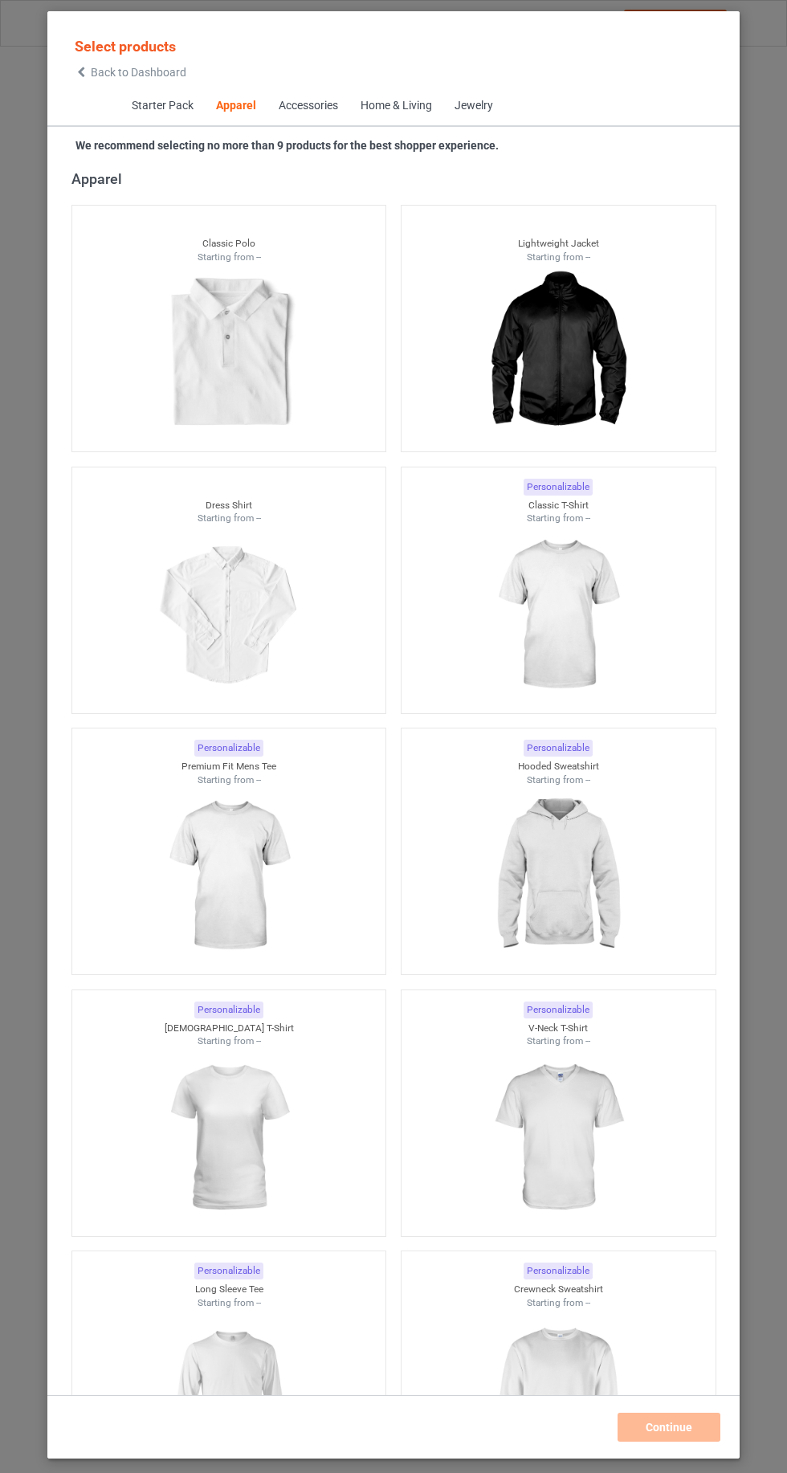
click at [81, 71] on icon at bounding box center [82, 72] width 14 height 11
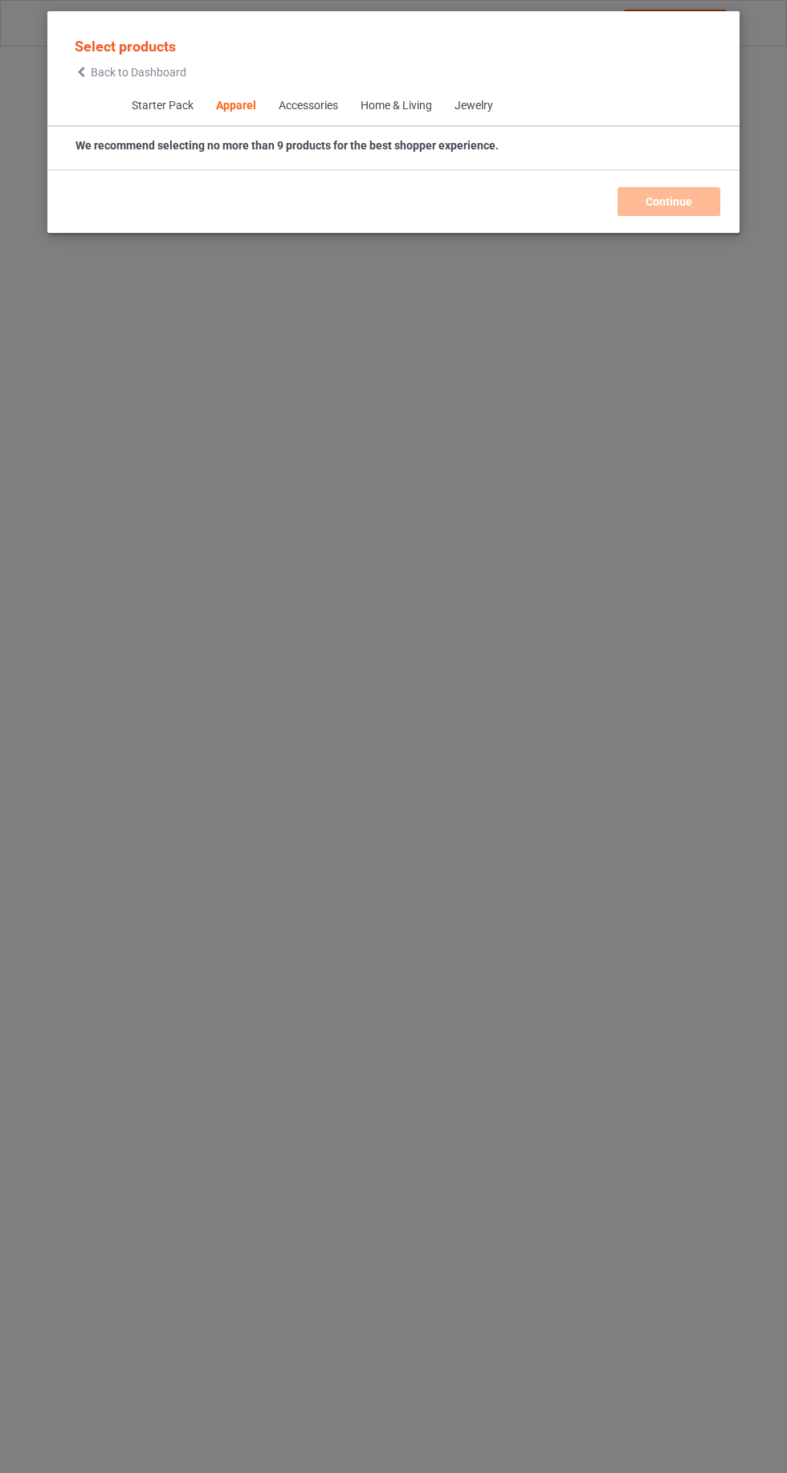
click at [81, 71] on icon at bounding box center [82, 72] width 14 height 11
click at [82, 75] on icon at bounding box center [82, 72] width 14 height 11
click at [81, 71] on icon at bounding box center [82, 72] width 14 height 11
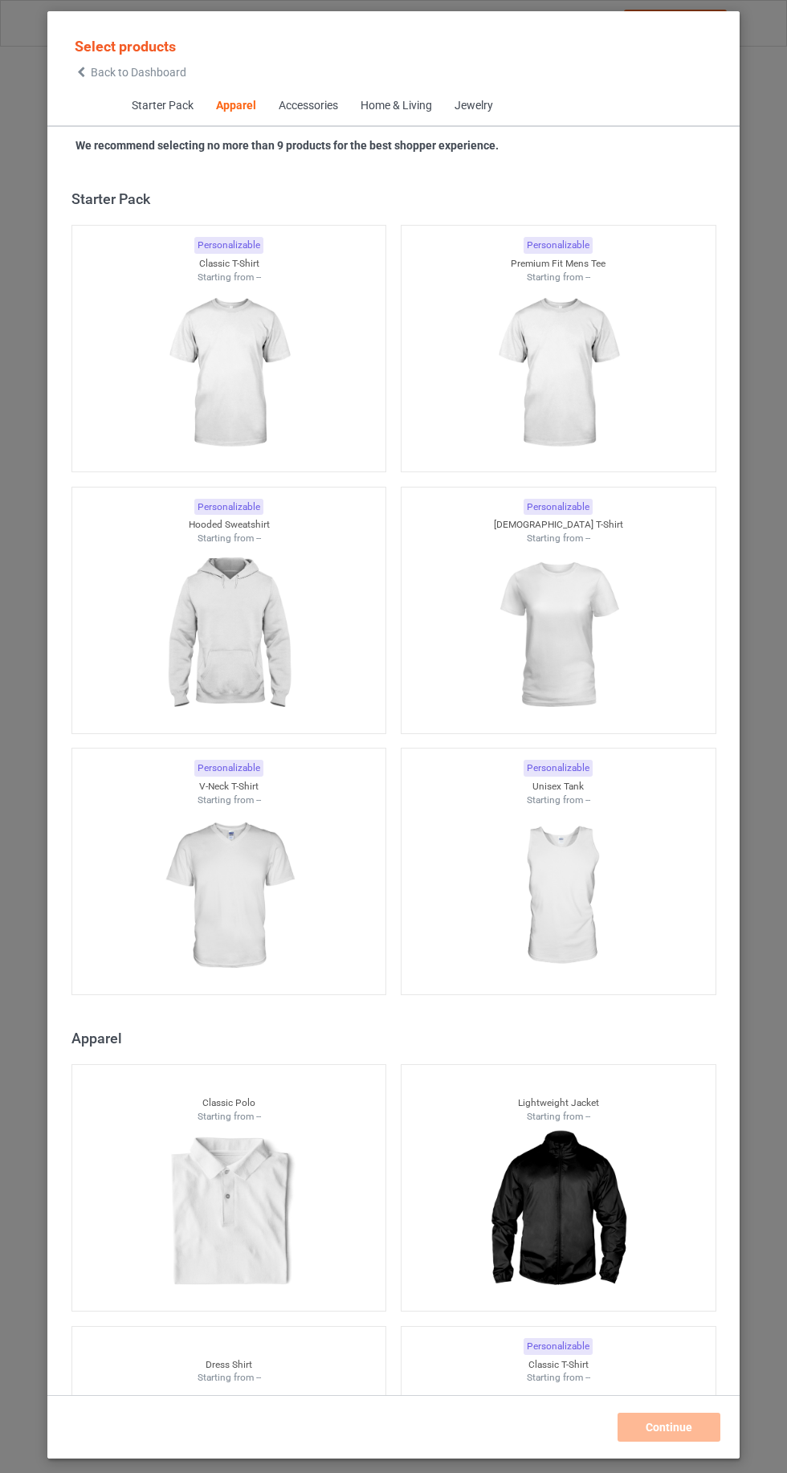
scroll to position [859, 0]
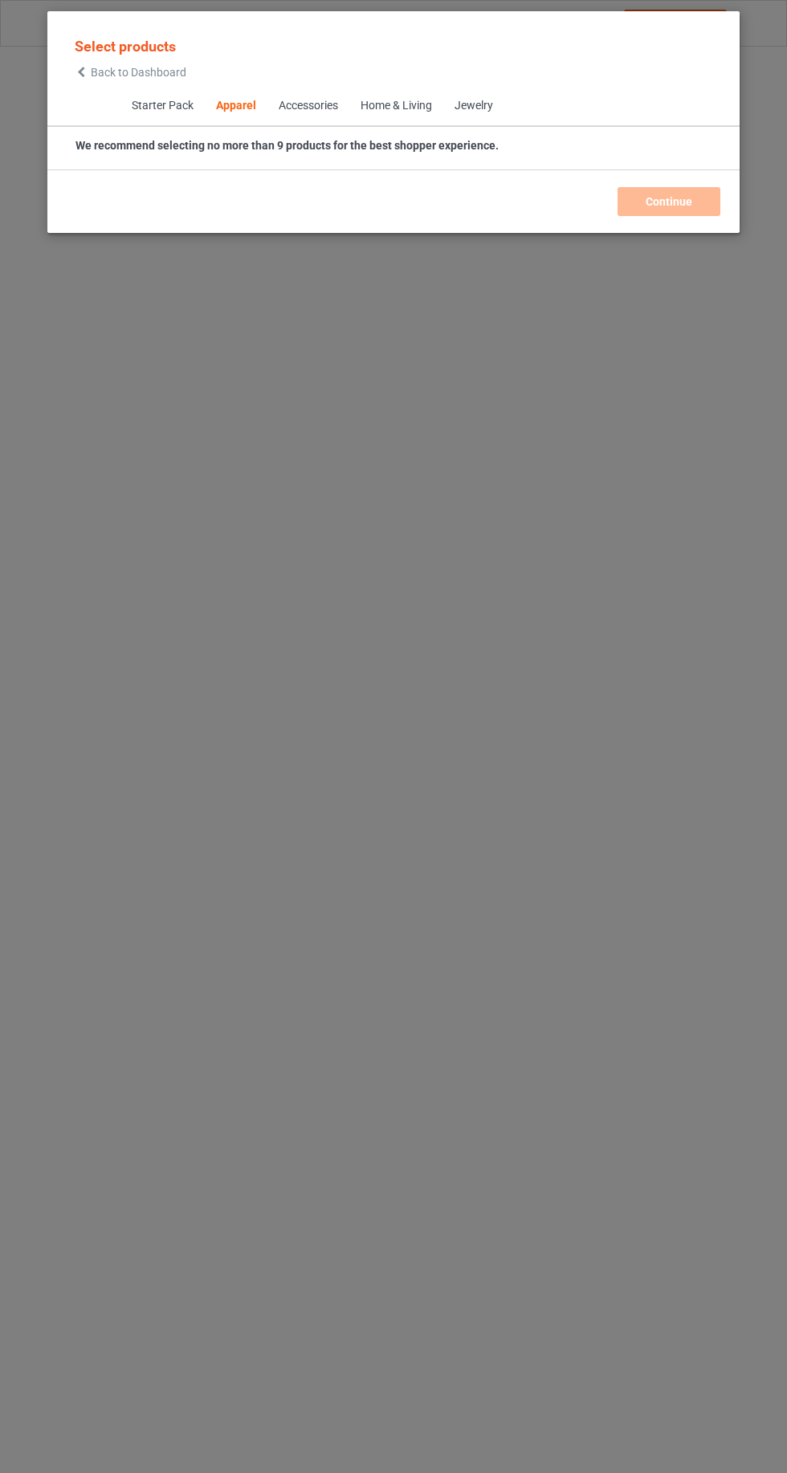
click at [81, 71] on icon at bounding box center [82, 72] width 14 height 11
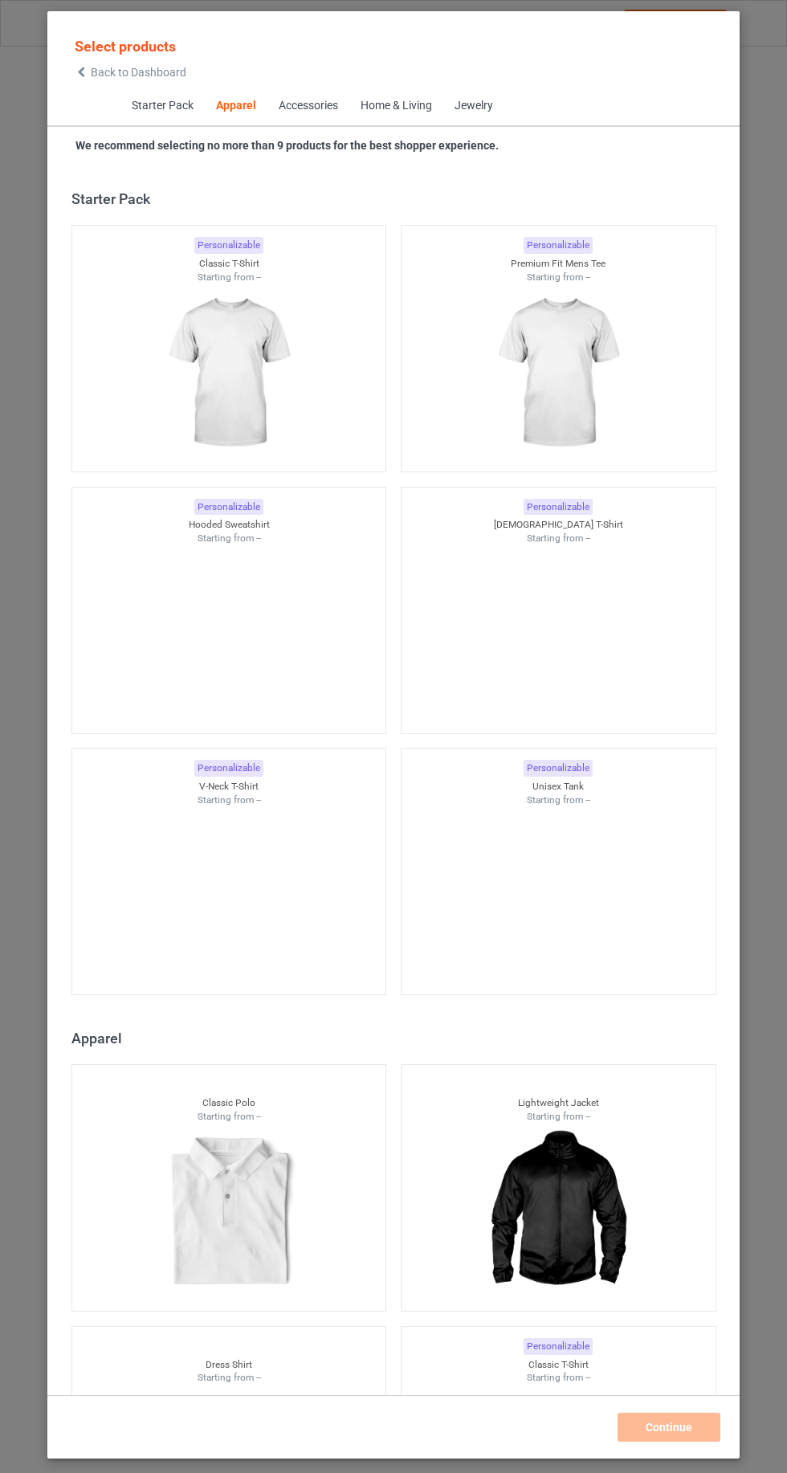
scroll to position [859, 0]
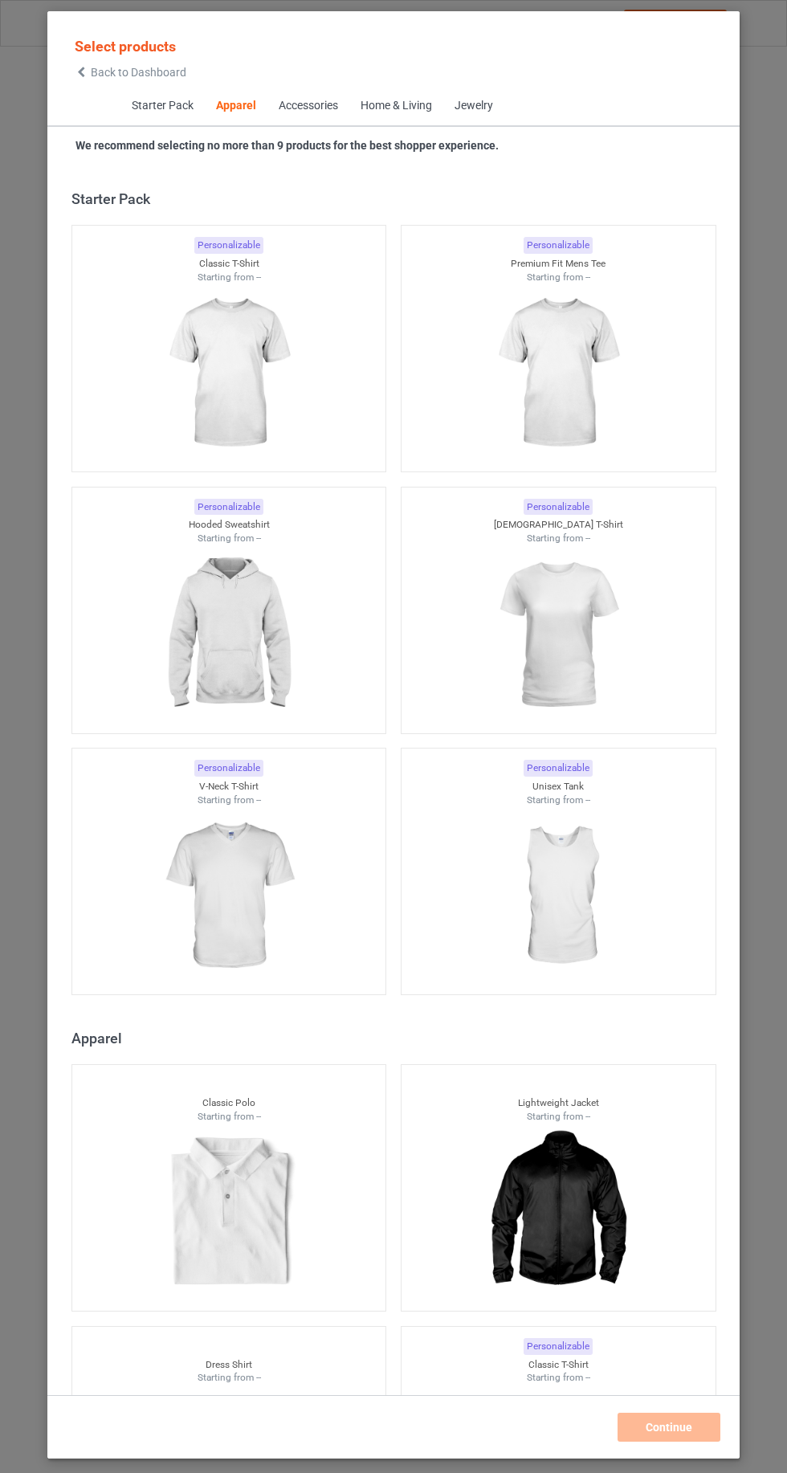
scroll to position [859, 0]
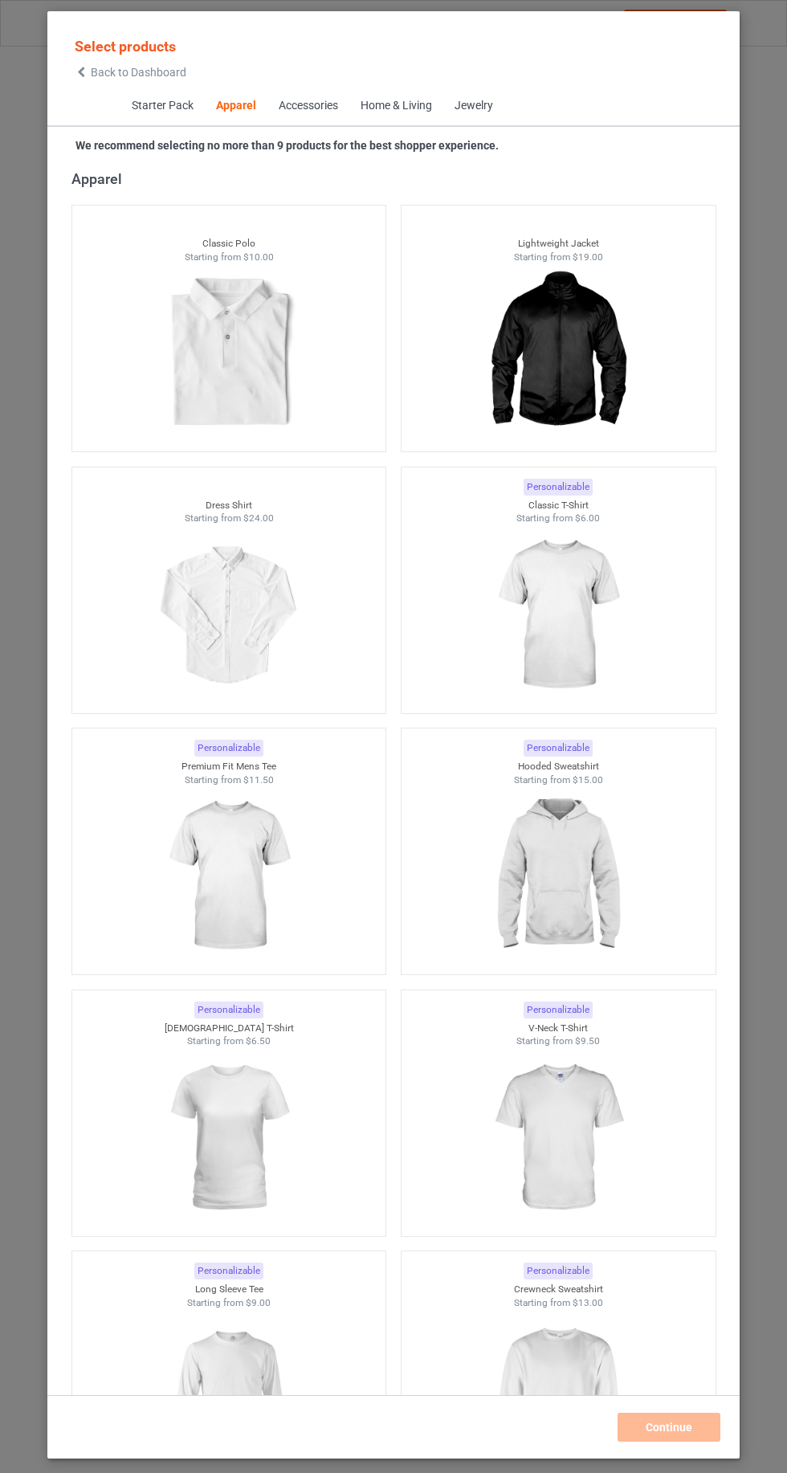
click at [591, 635] on img at bounding box center [558, 615] width 144 height 180
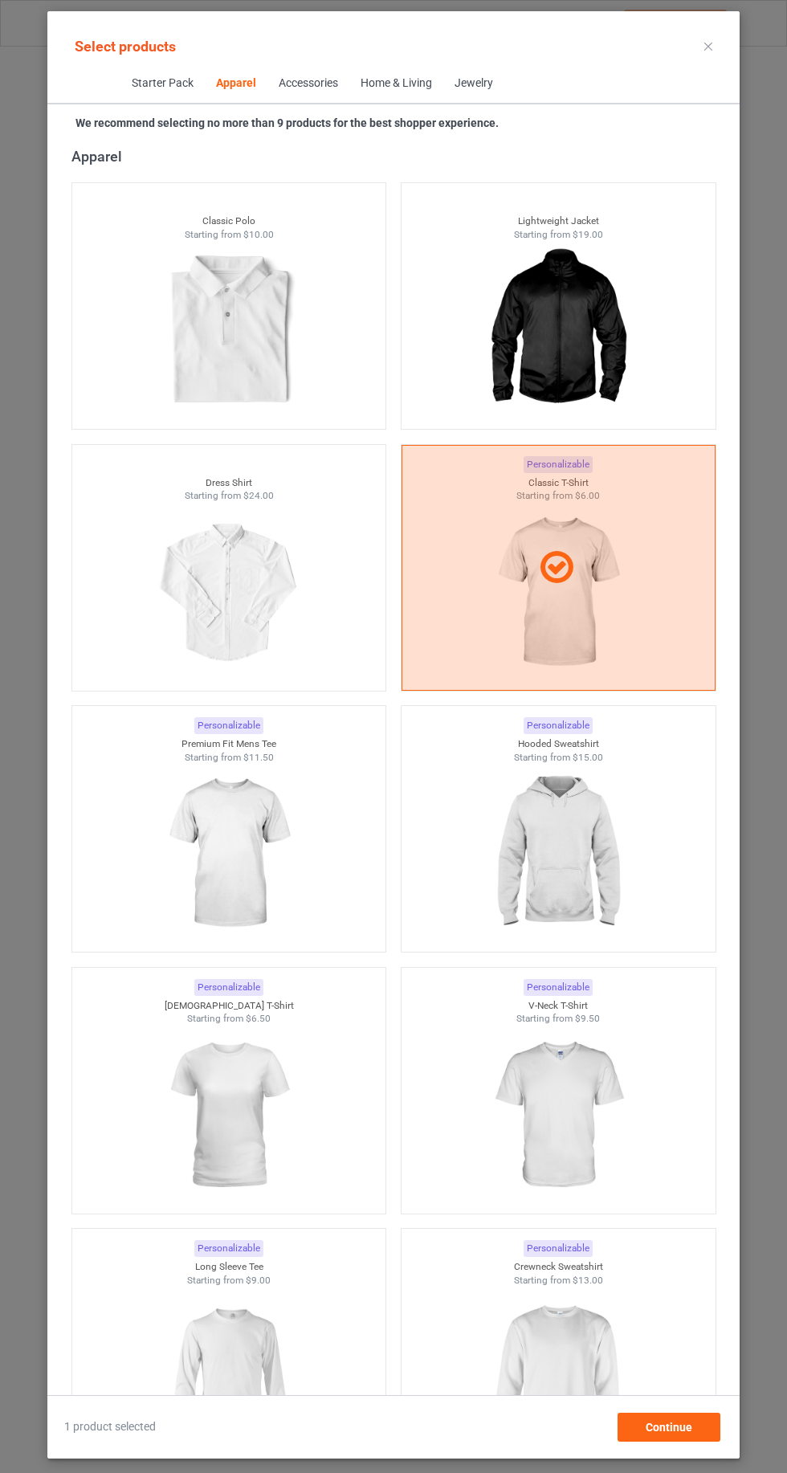
scroll to position [1068, 0]
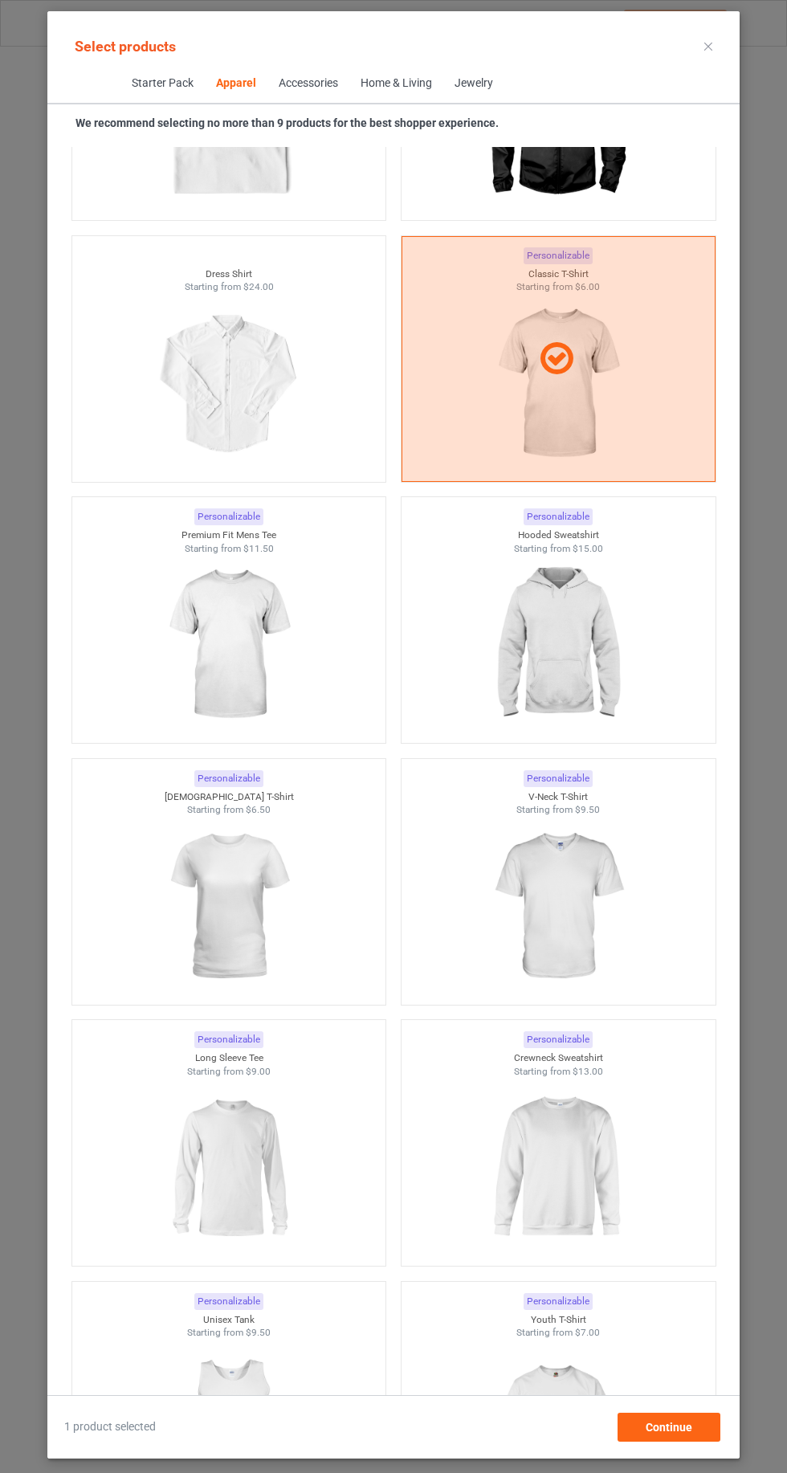
click at [185, 1191] on img at bounding box center [229, 1168] width 144 height 180
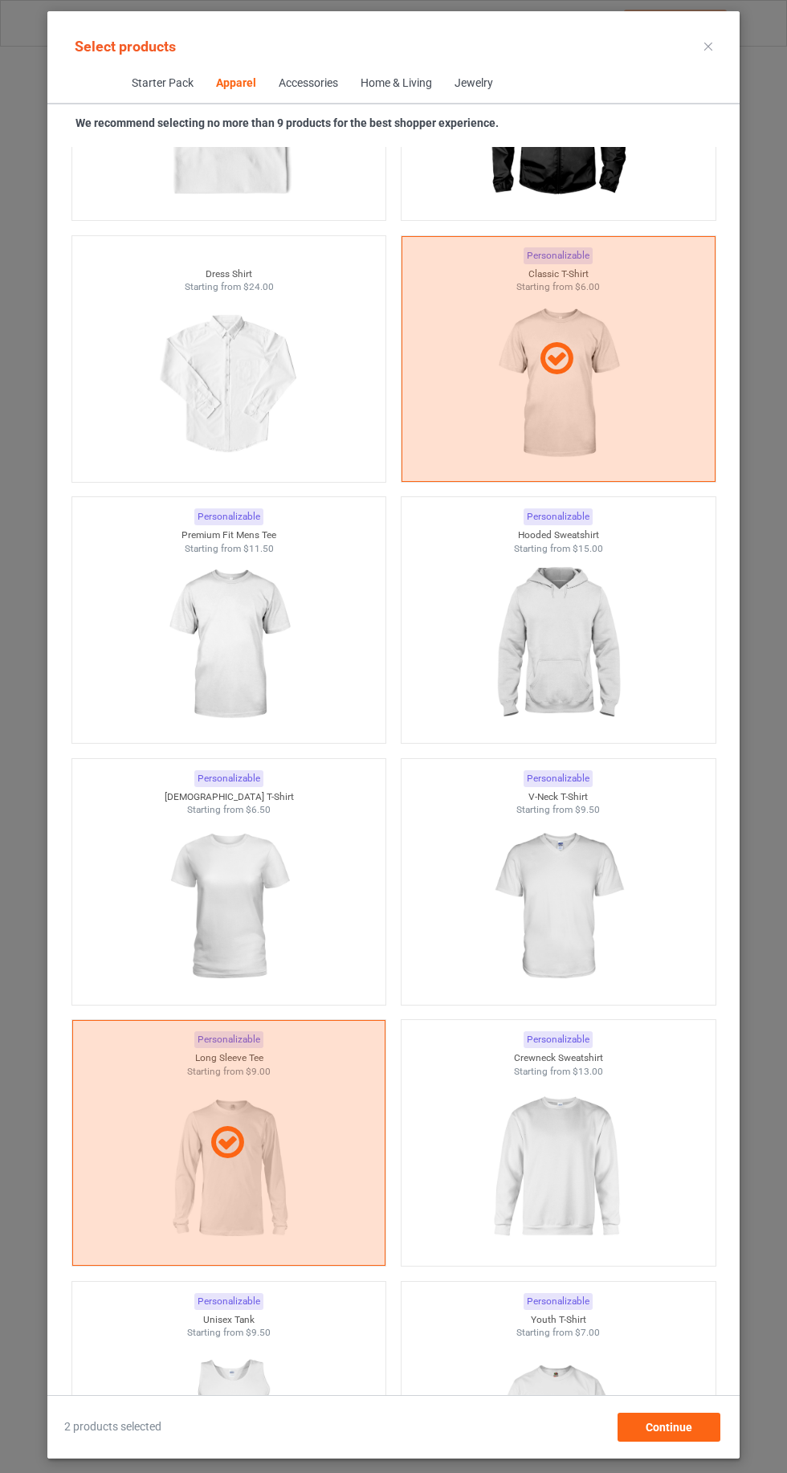
click at [574, 1171] on img at bounding box center [558, 1168] width 144 height 180
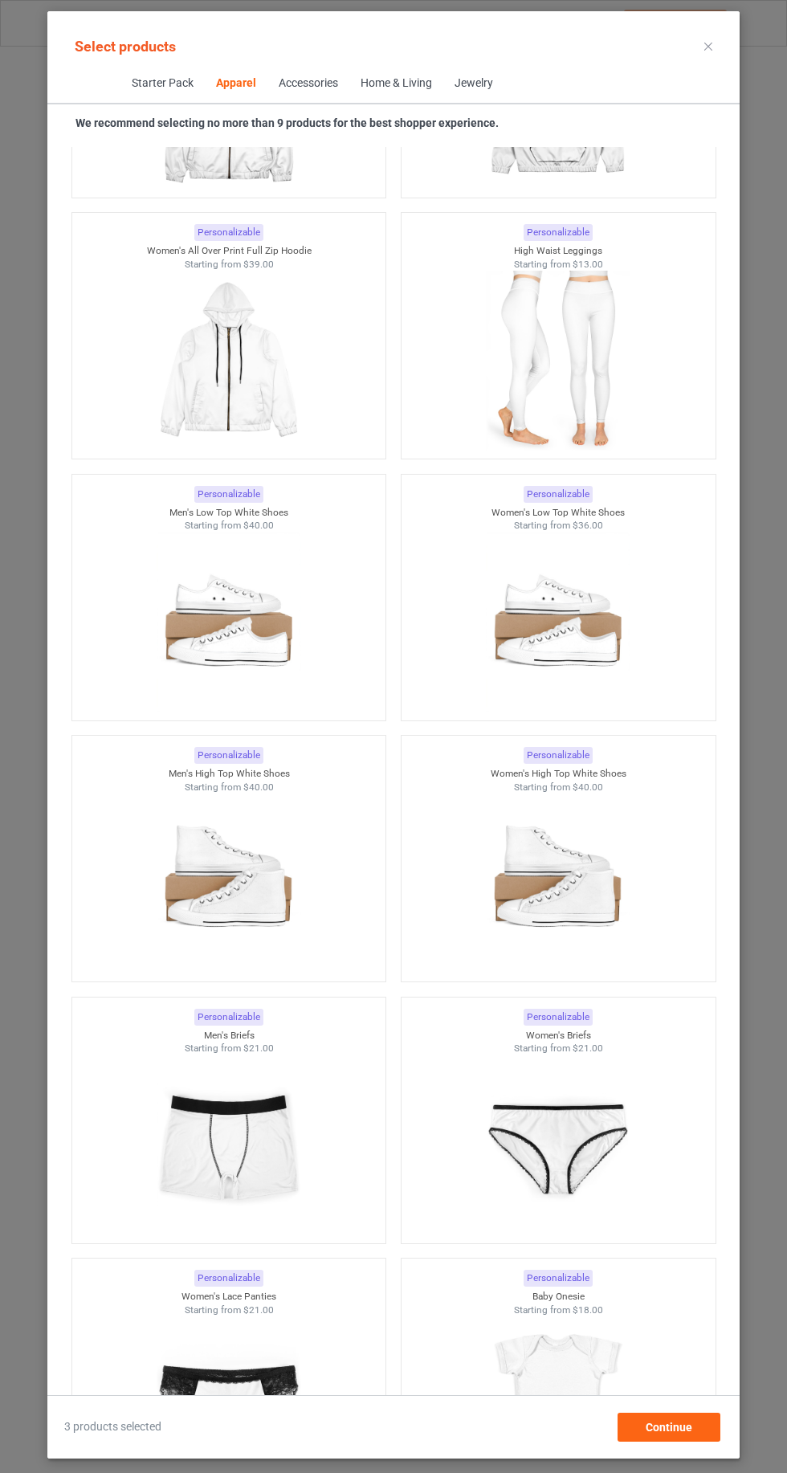
scroll to position [1725, 0]
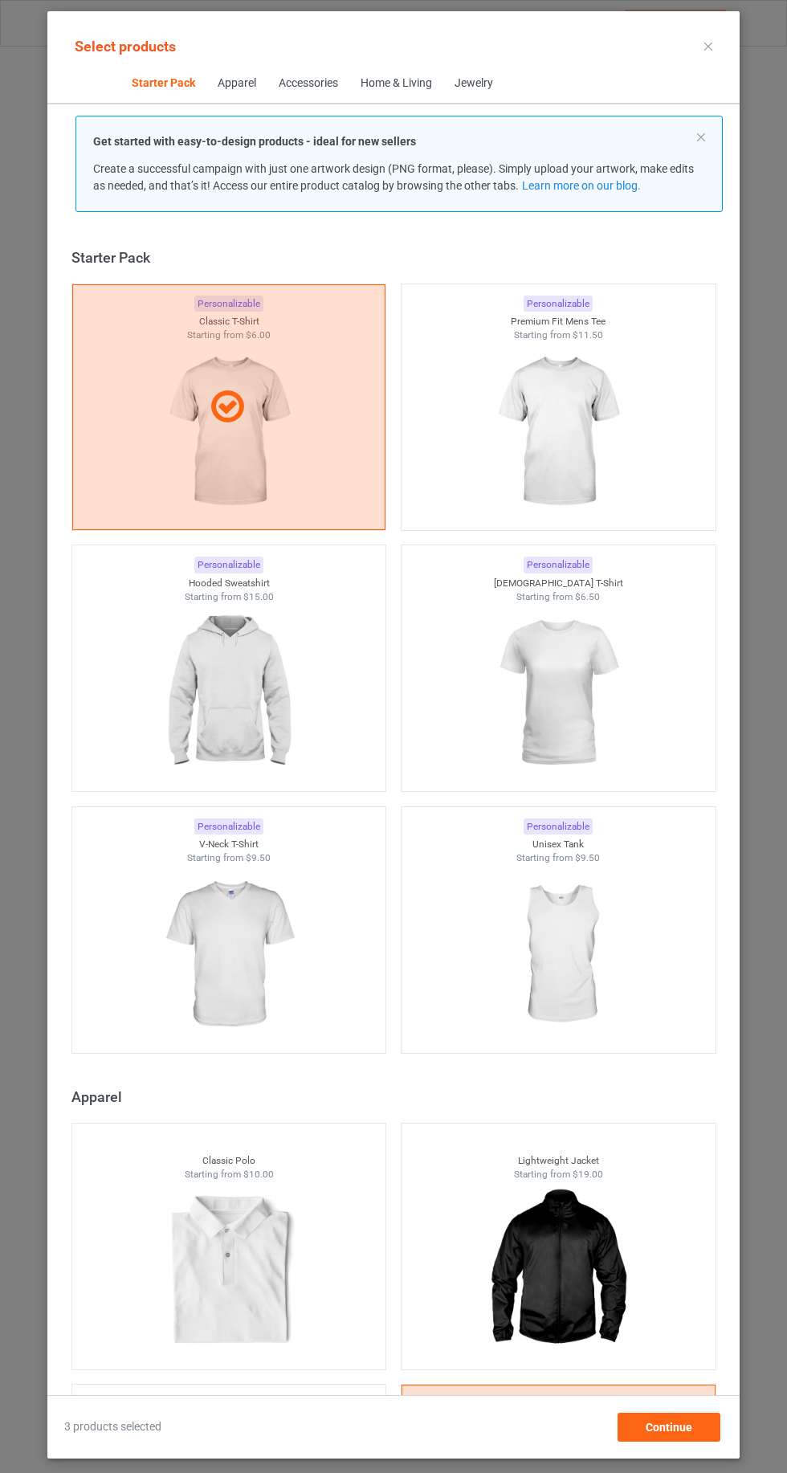
click at [207, 684] on img at bounding box center [229, 693] width 144 height 180
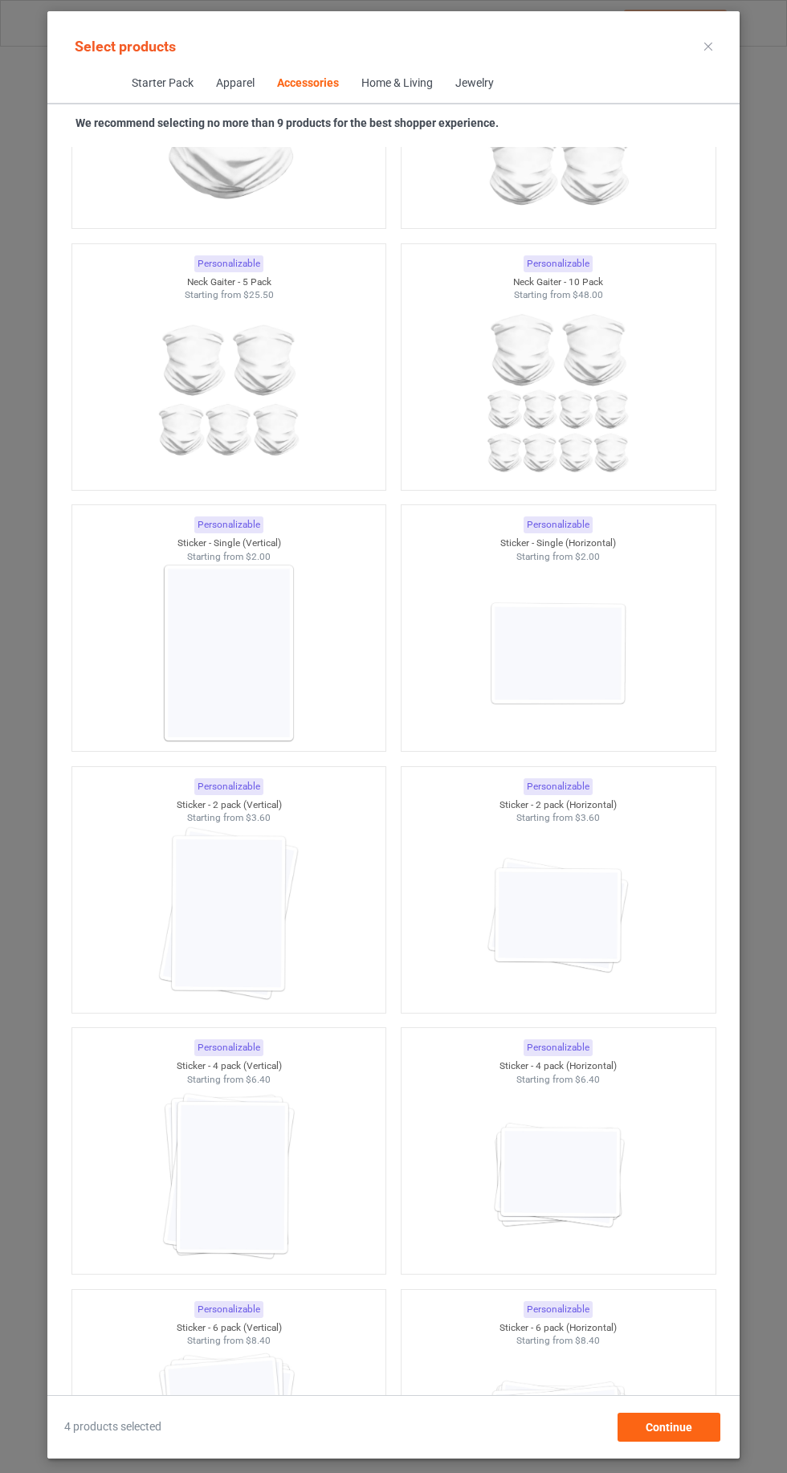
scroll to position [10269, 0]
click at [202, 625] on img at bounding box center [229, 650] width 144 height 180
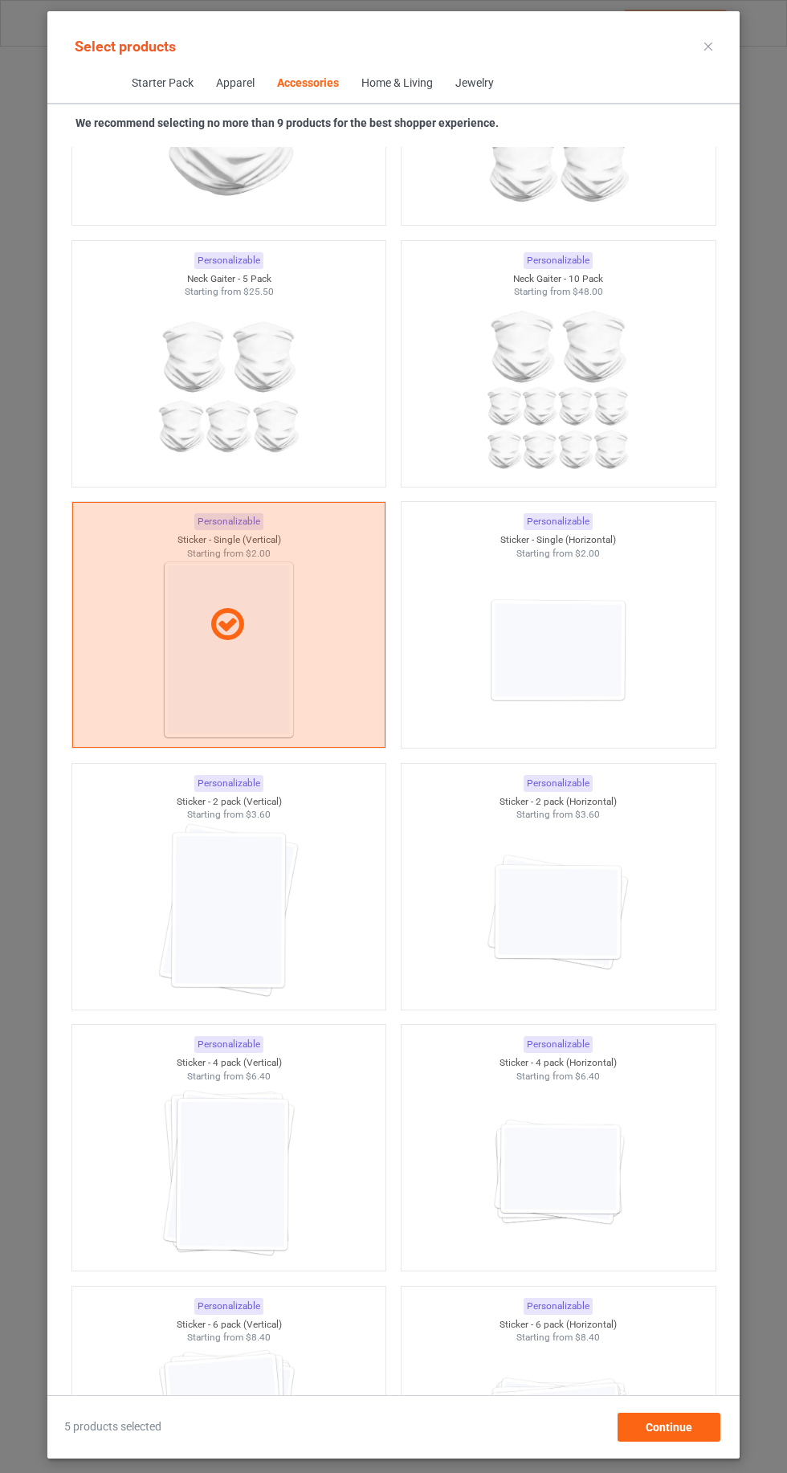
click at [616, 655] on img at bounding box center [558, 650] width 144 height 180
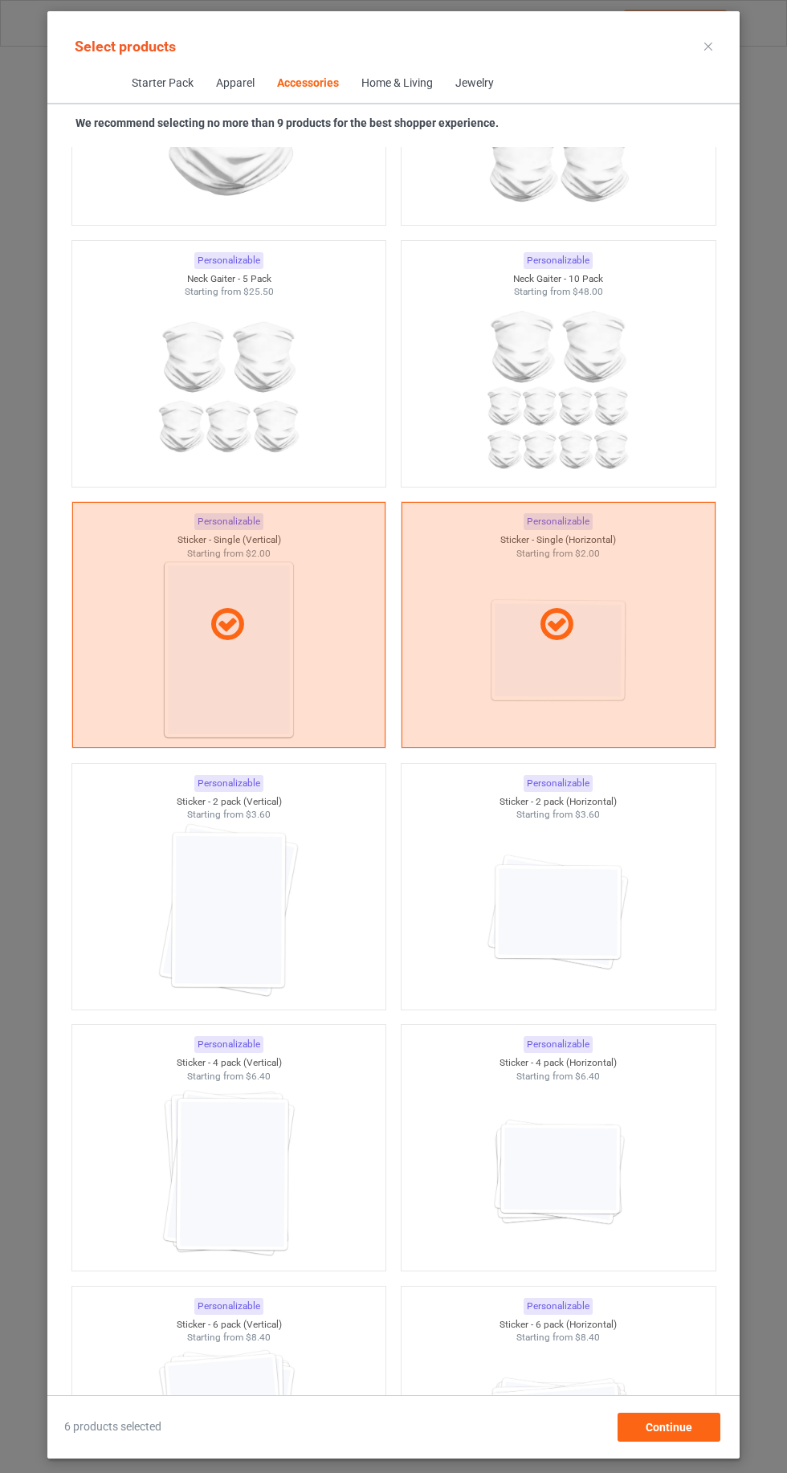
click at [177, 859] on img at bounding box center [229, 912] width 144 height 180
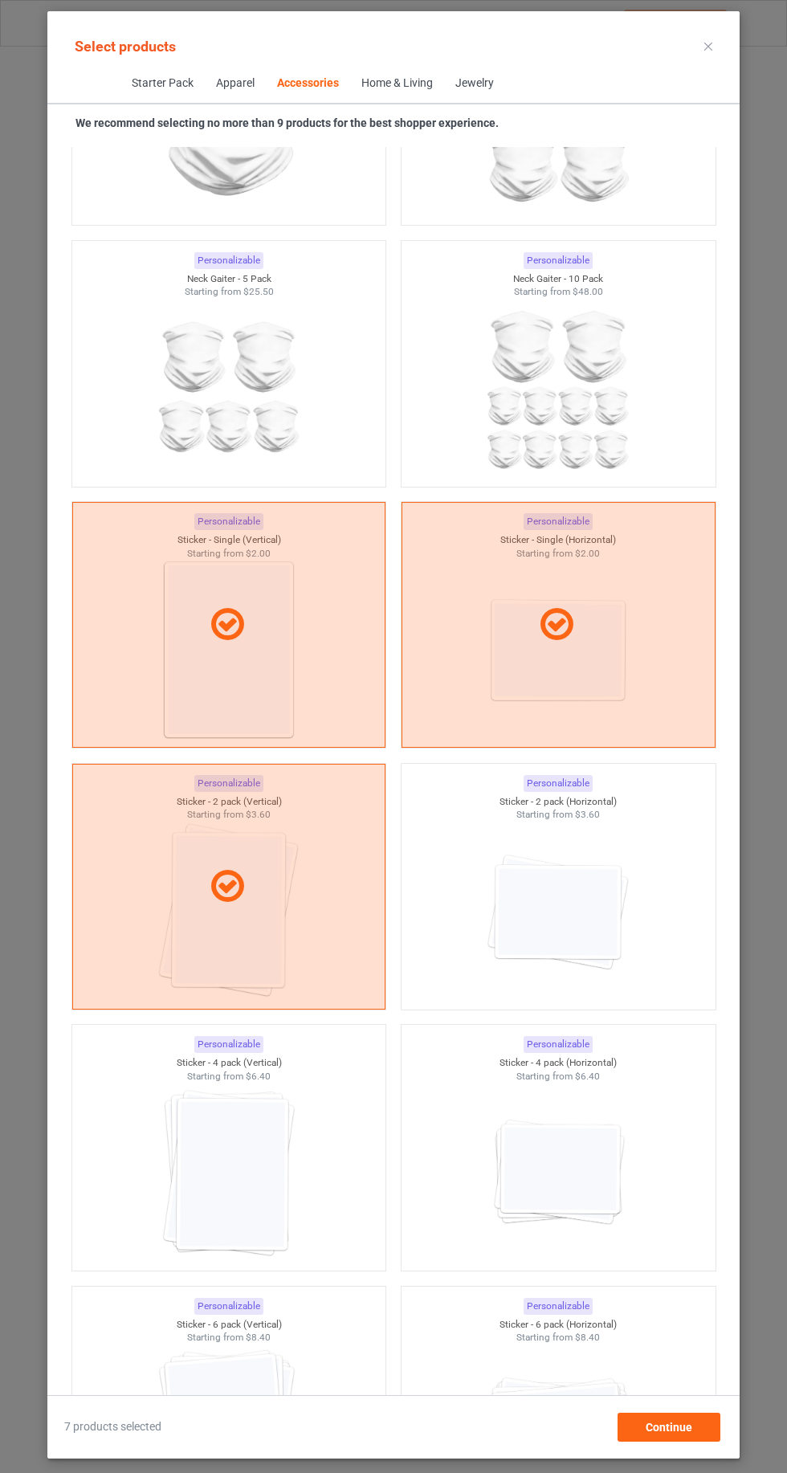
click at [608, 916] on img at bounding box center [558, 912] width 144 height 180
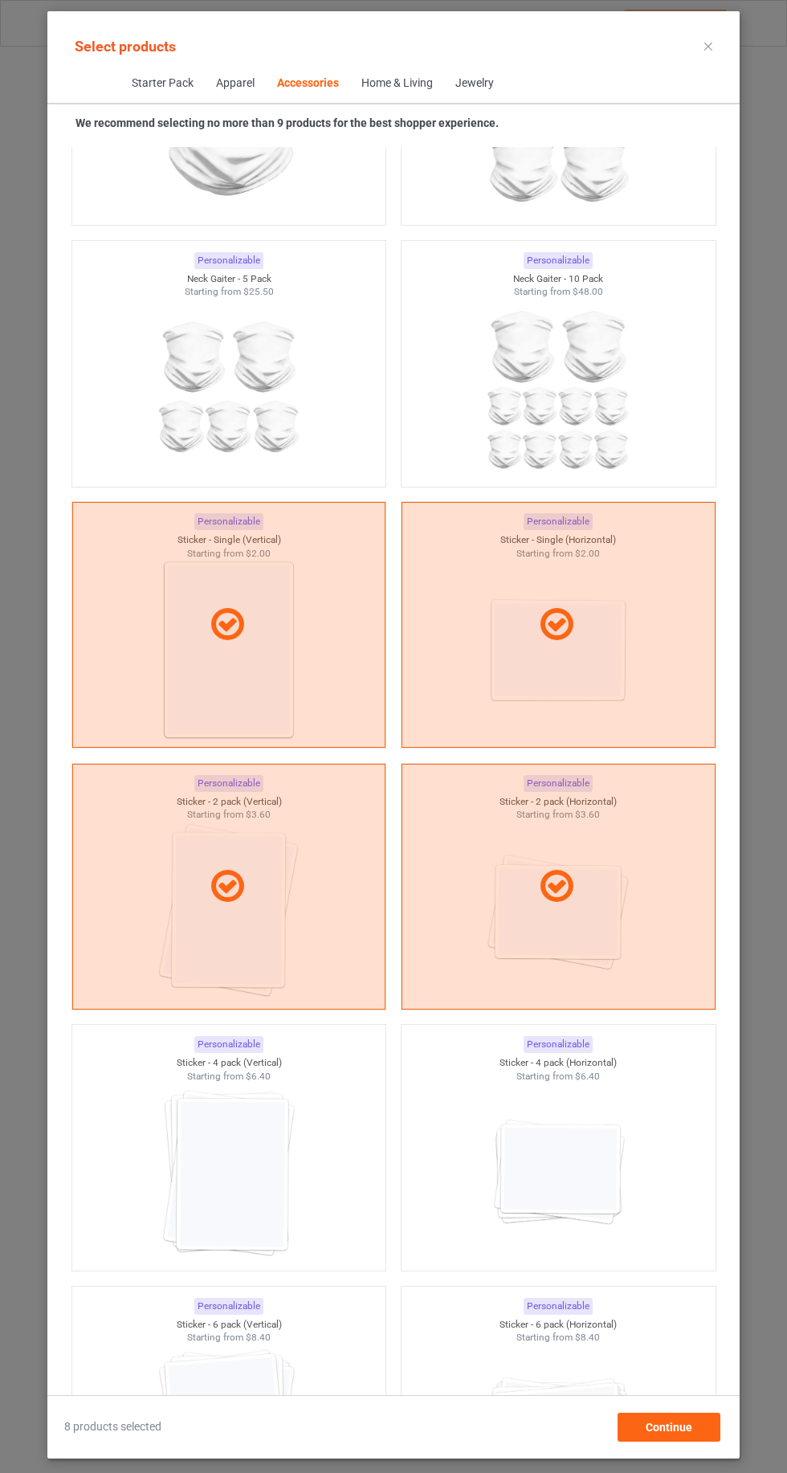
click at [175, 1126] on img at bounding box center [229, 1173] width 144 height 180
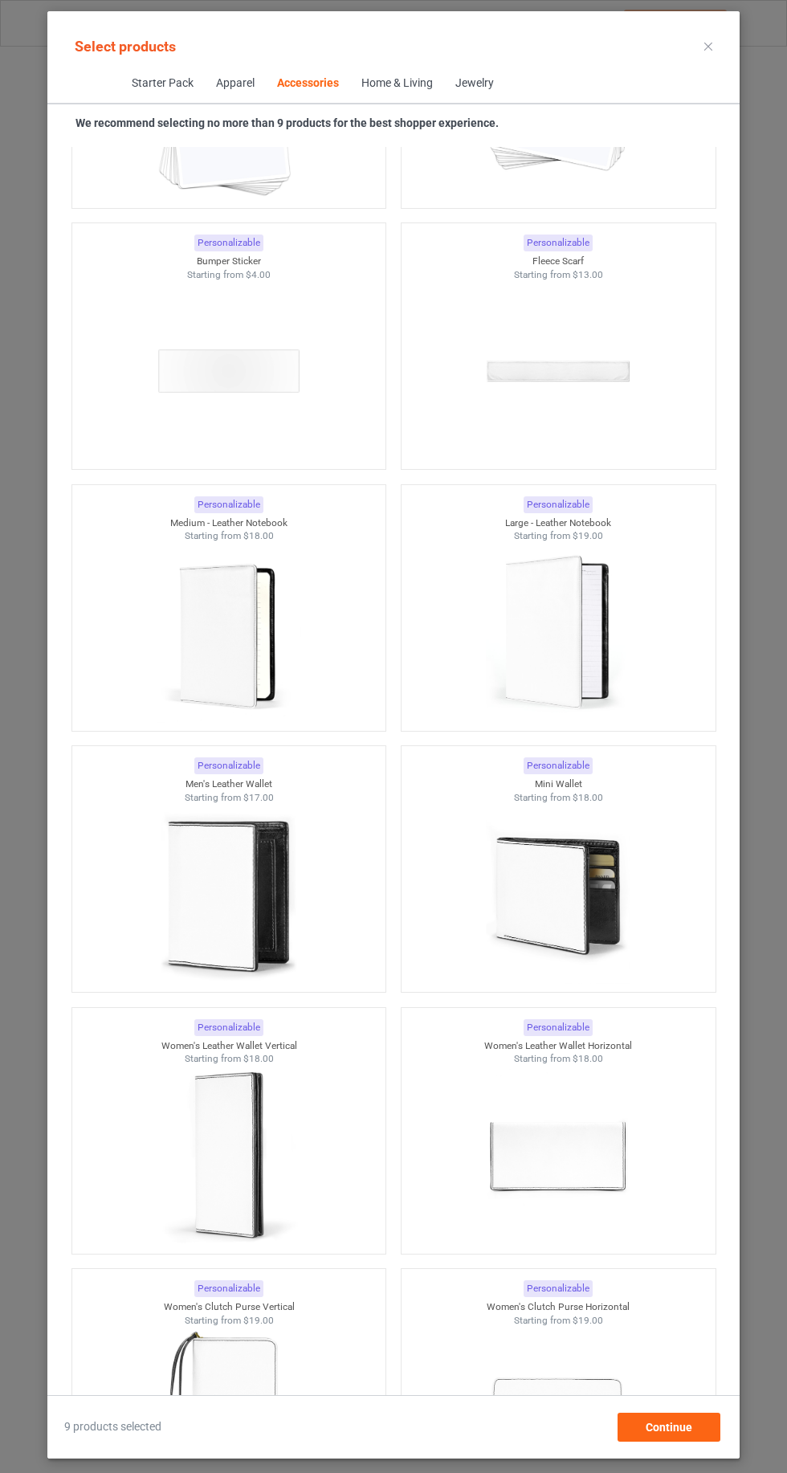
scroll to position [12443, 0]
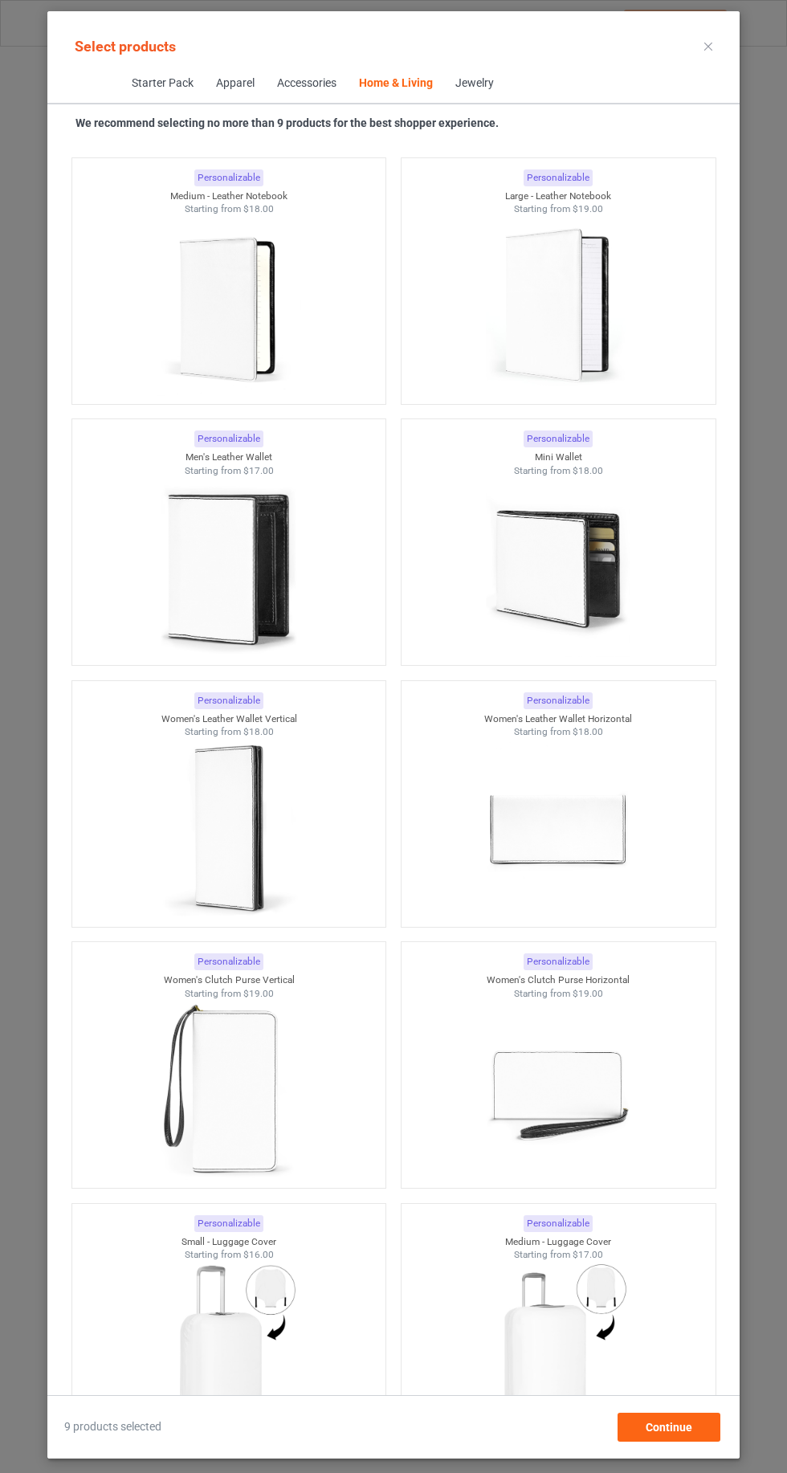
scroll to position [33363, 0]
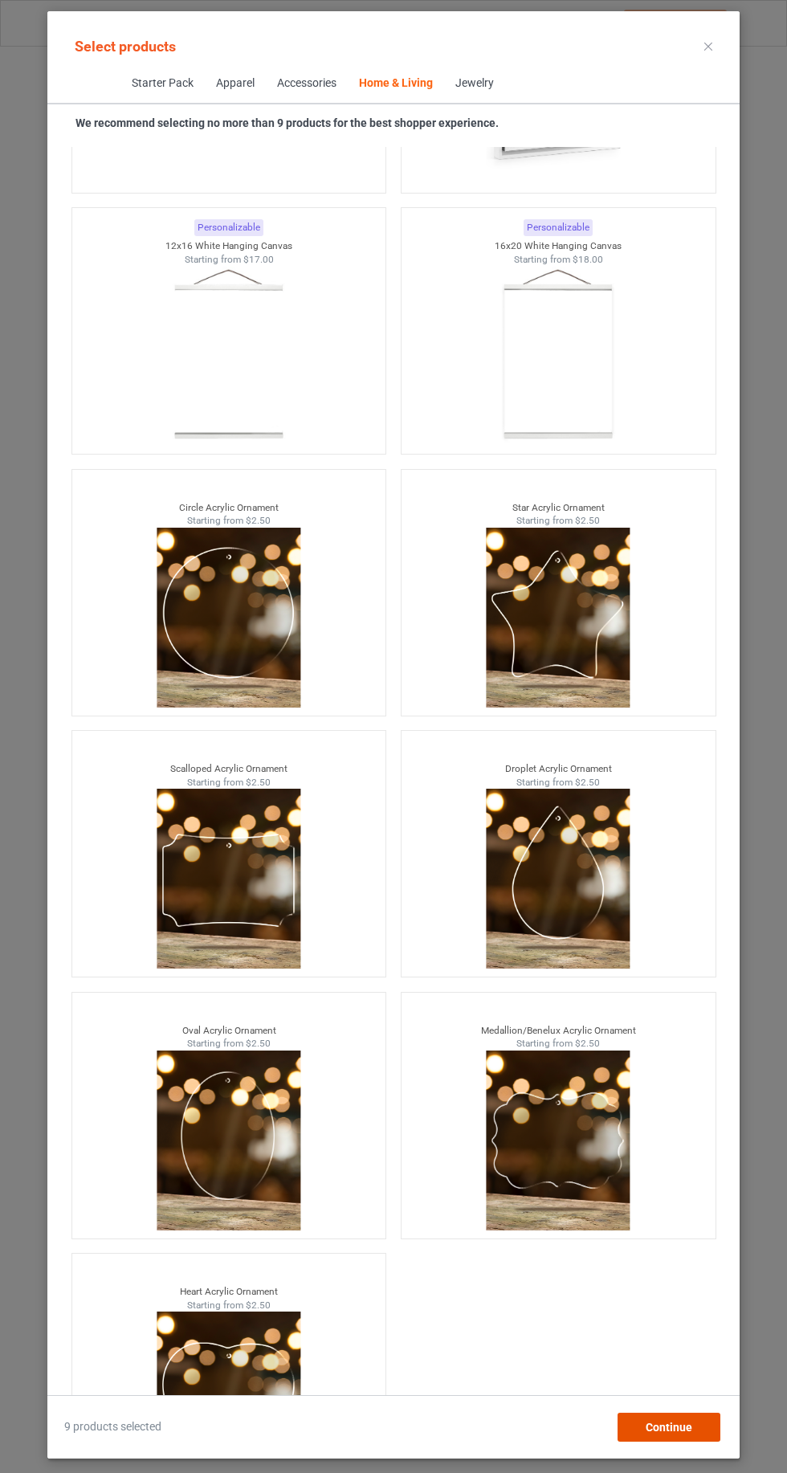
click at [673, 1430] on span "Continue" at bounding box center [669, 1427] width 47 height 13
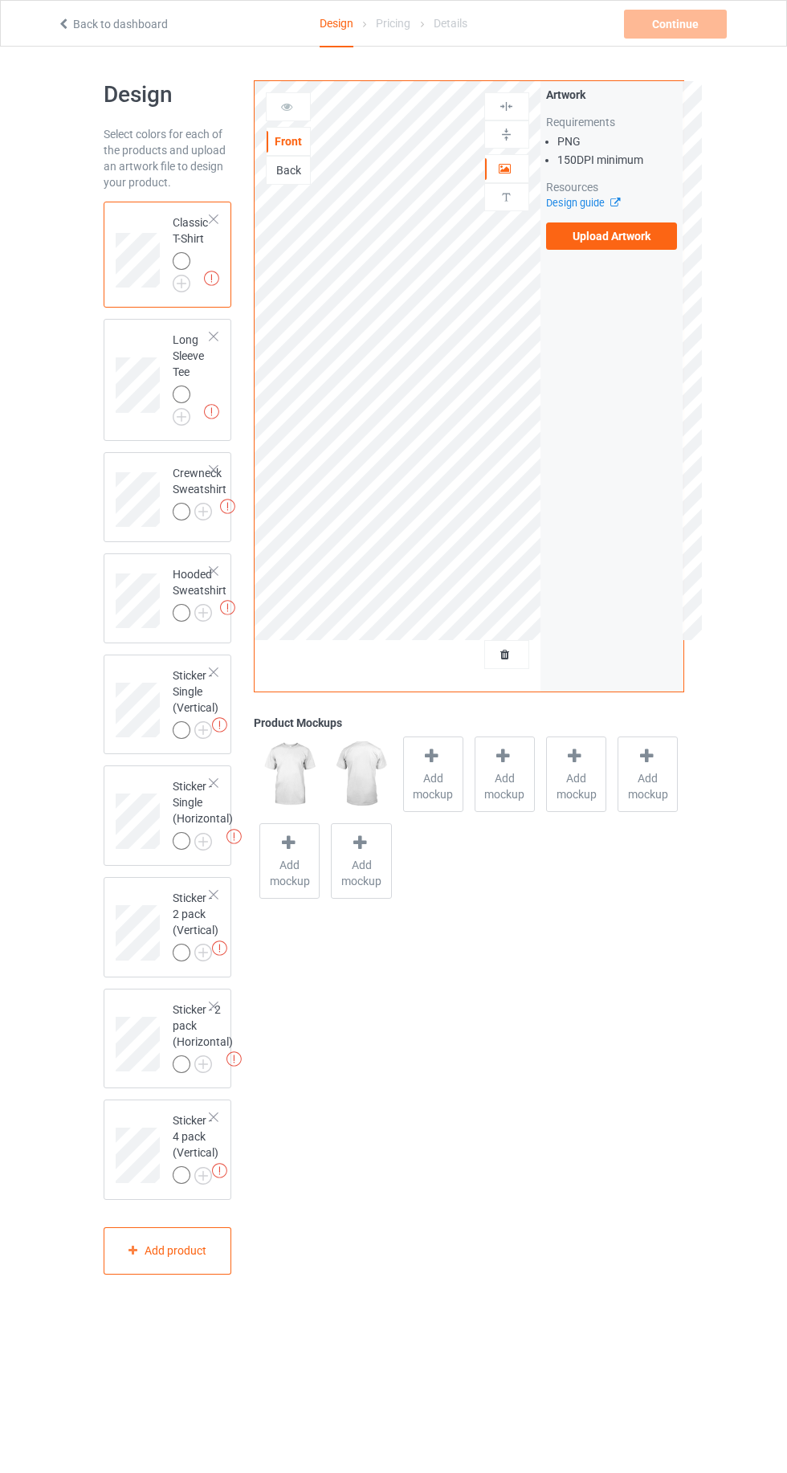
click at [431, 766] on div at bounding box center [433, 758] width 22 height 23
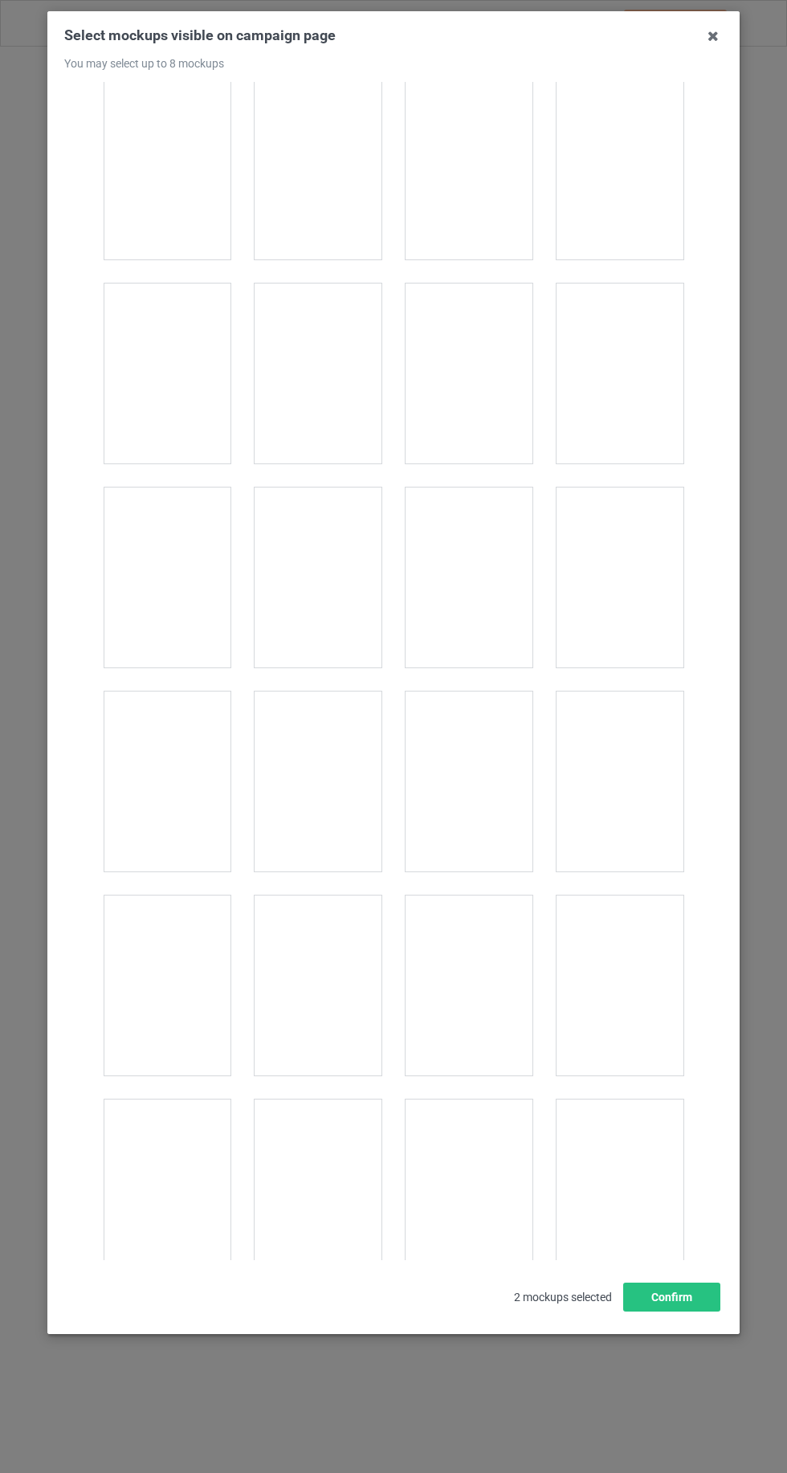
scroll to position [22142, 0]
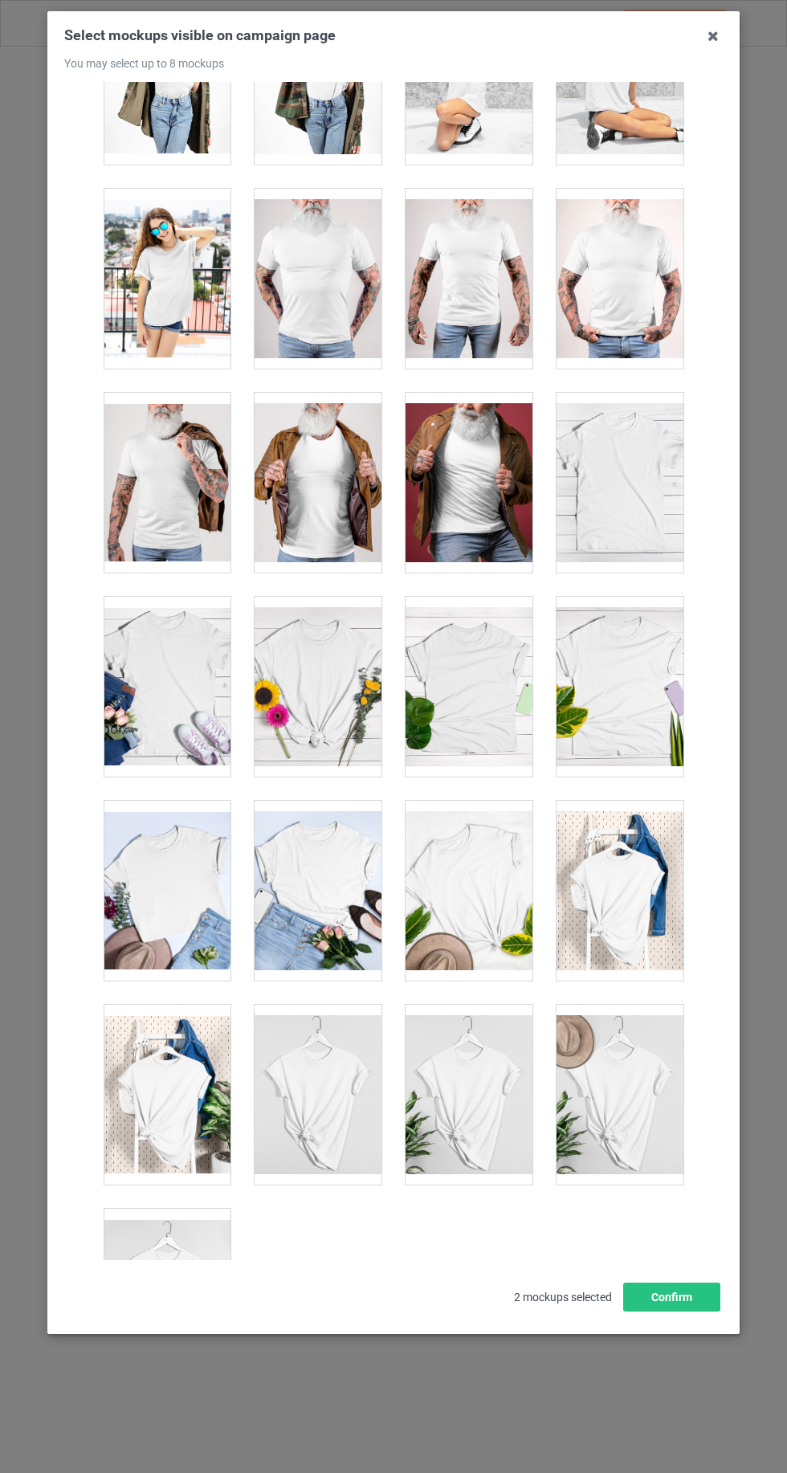
click at [314, 1016] on div at bounding box center [318, 1095] width 127 height 180
click at [448, 849] on div at bounding box center [469, 891] width 127 height 180
click at [704, 1312] on button "Confirm" at bounding box center [671, 1297] width 97 height 29
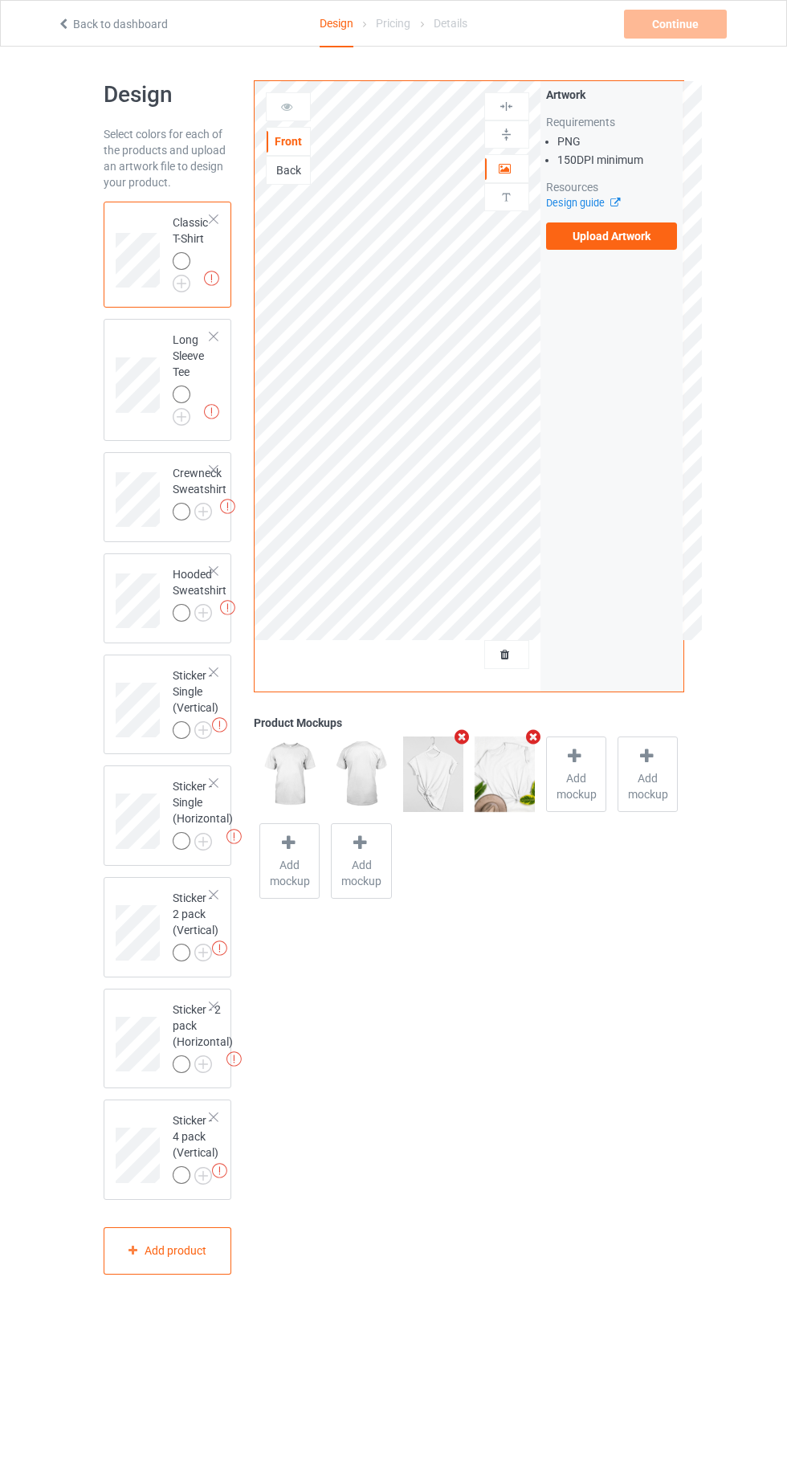
click at [0, 0] on img at bounding box center [0, 0] width 0 height 0
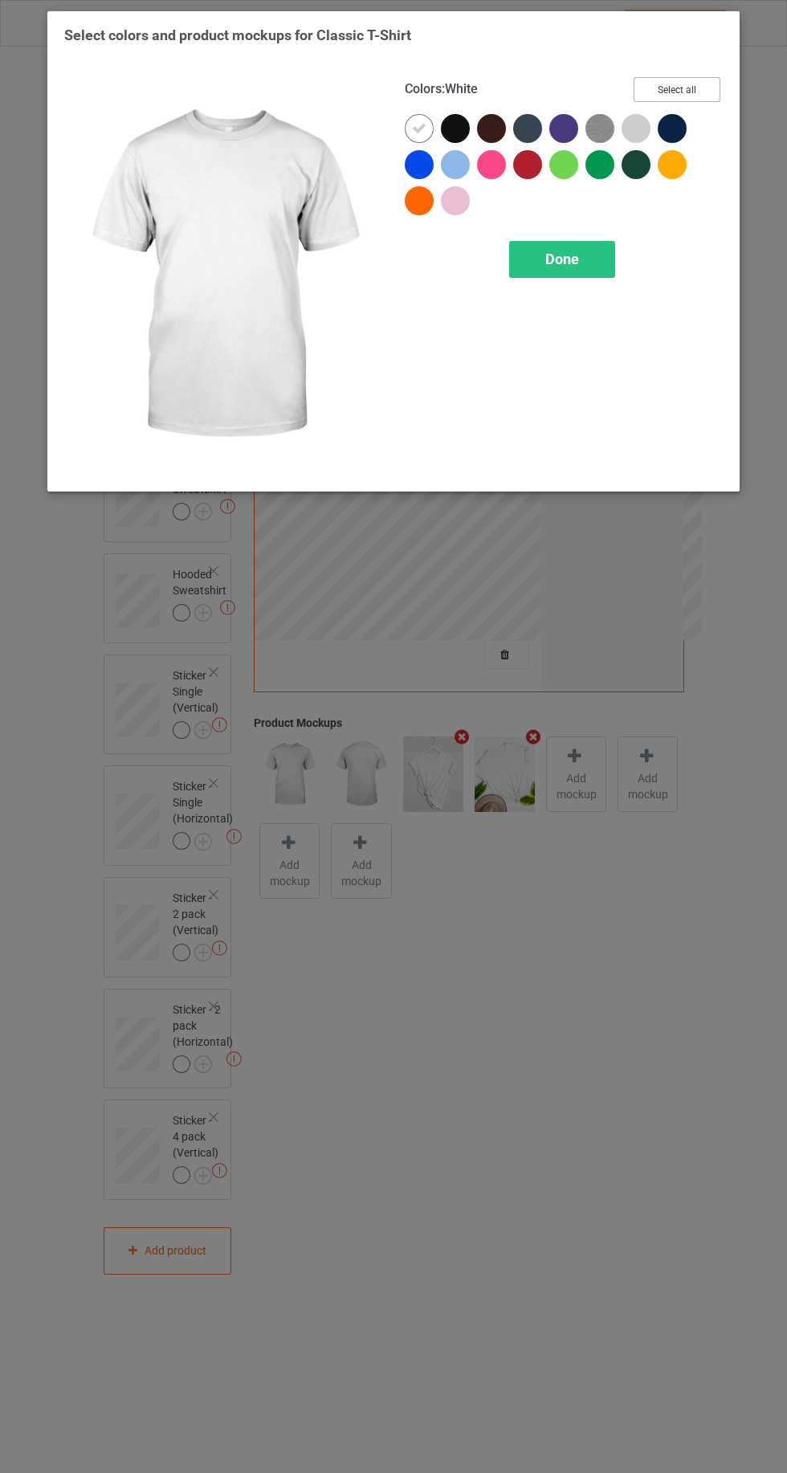
click at [689, 86] on button "Select all" at bounding box center [677, 89] width 87 height 25
click at [418, 128] on icon at bounding box center [419, 128] width 14 height 14
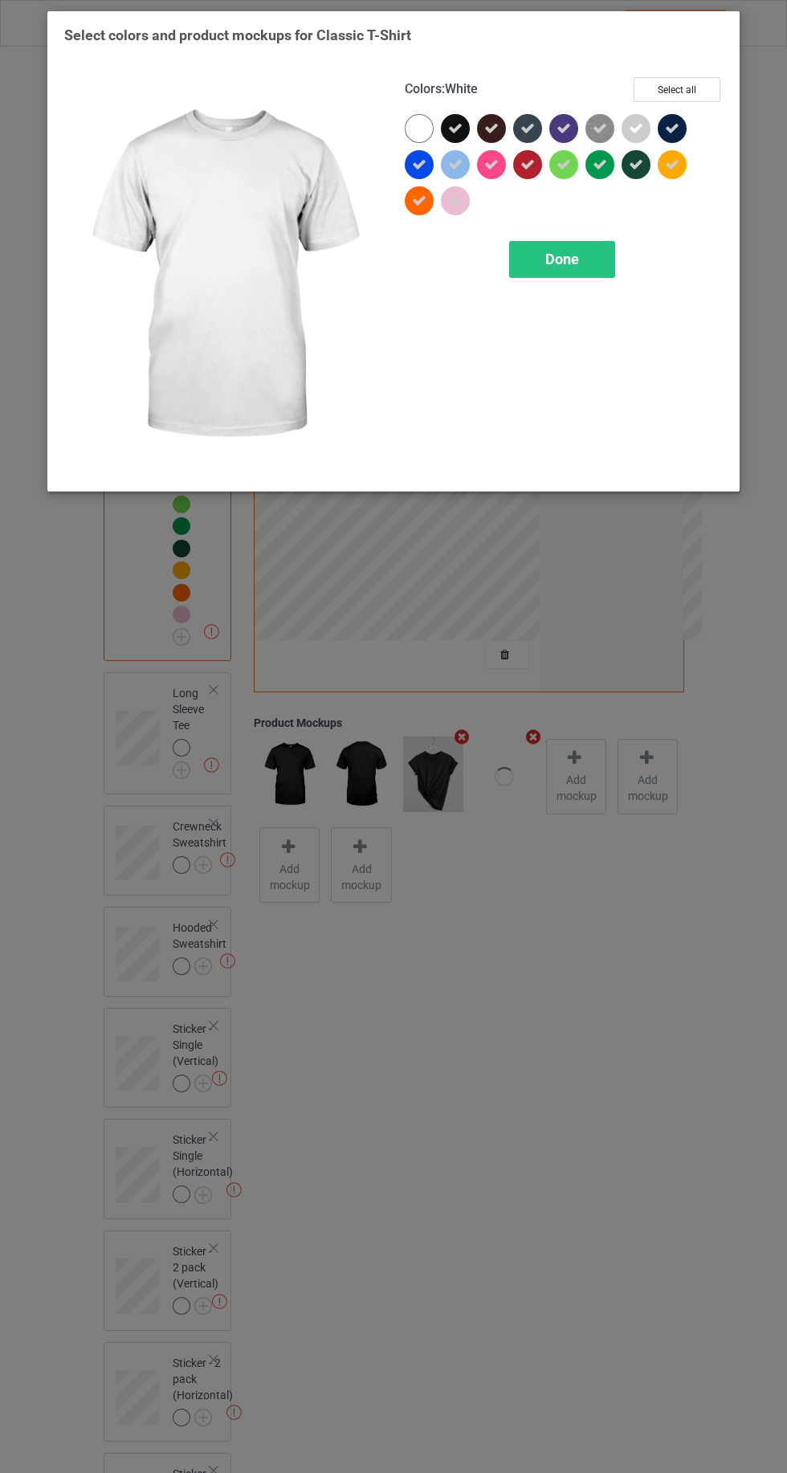
click at [599, 164] on icon at bounding box center [600, 164] width 14 height 14
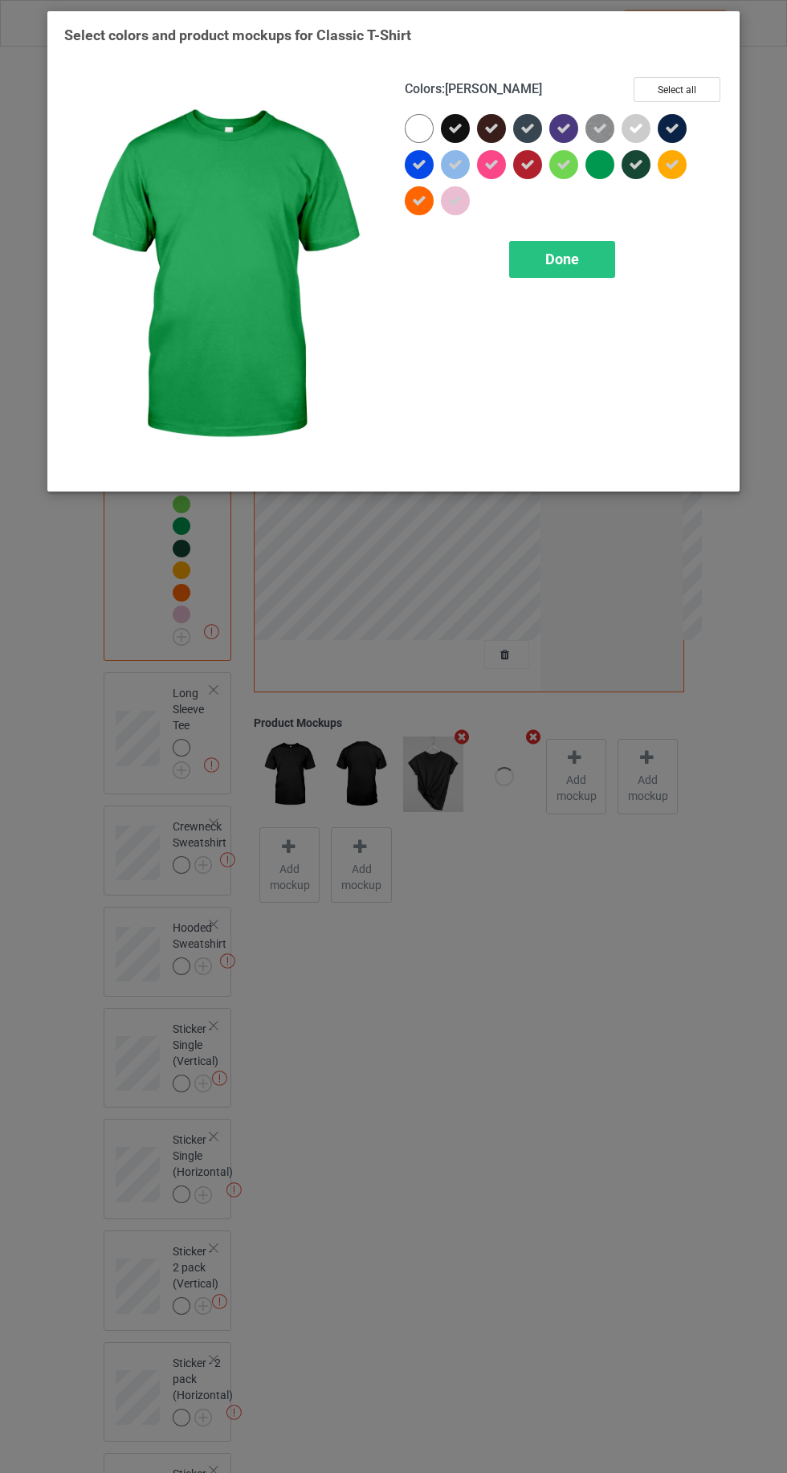
click at [563, 166] on icon at bounding box center [564, 164] width 14 height 14
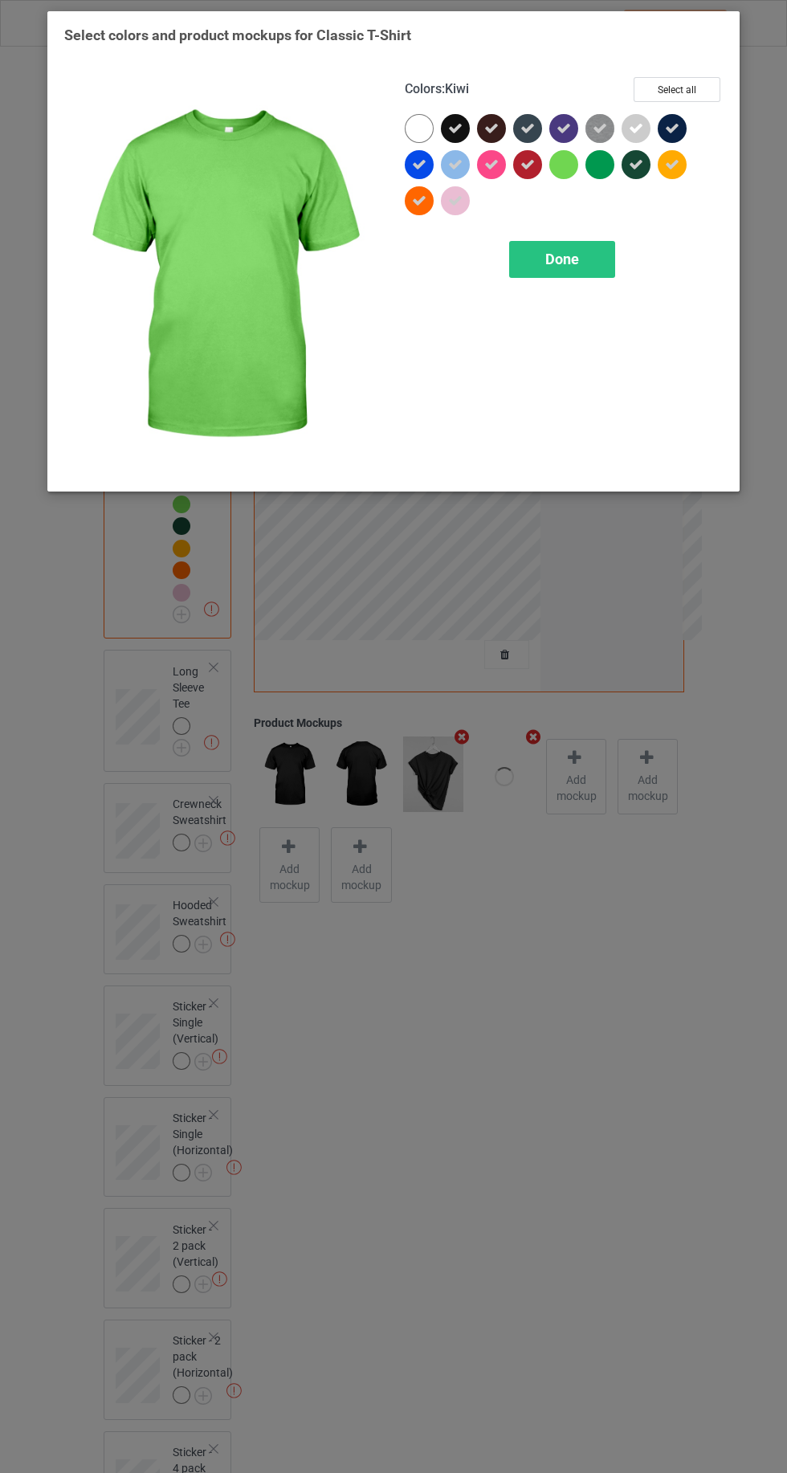
click at [636, 169] on icon at bounding box center [636, 164] width 14 height 14
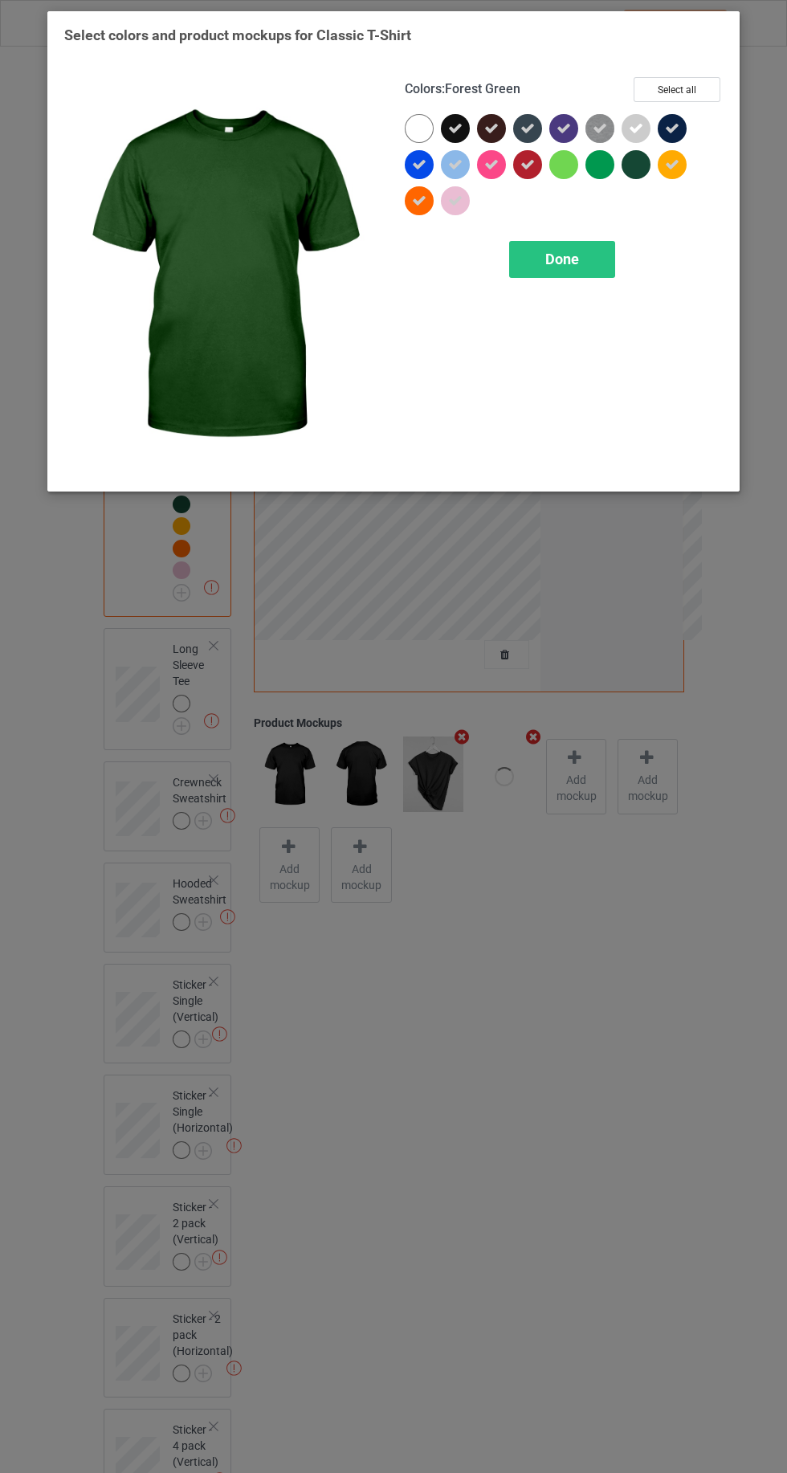
click at [553, 257] on span "Done" at bounding box center [562, 259] width 34 height 17
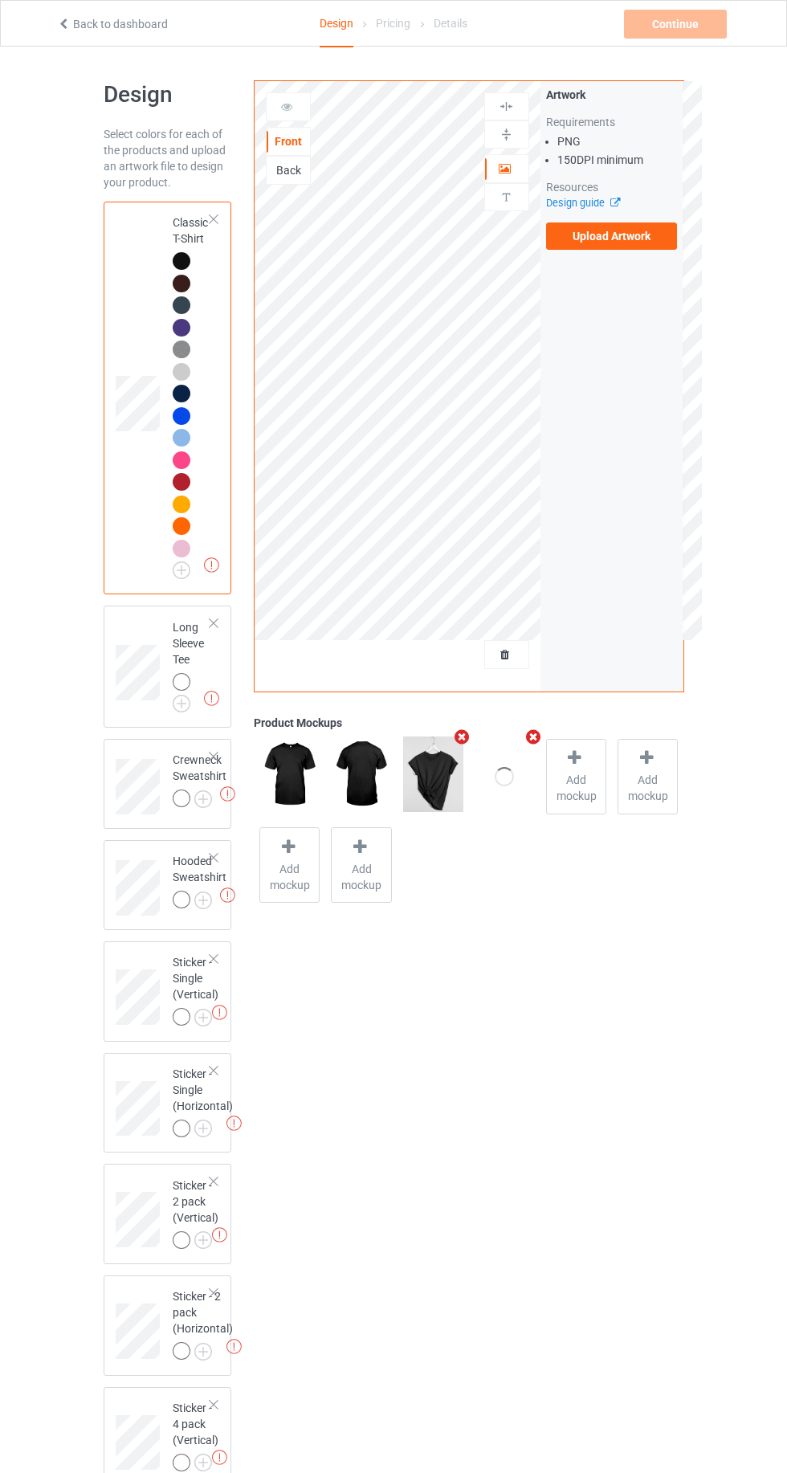
click at [624, 239] on label "Upload Artwork" at bounding box center [612, 235] width 132 height 27
click at [0, 0] on input "Upload Artwork" at bounding box center [0, 0] width 0 height 0
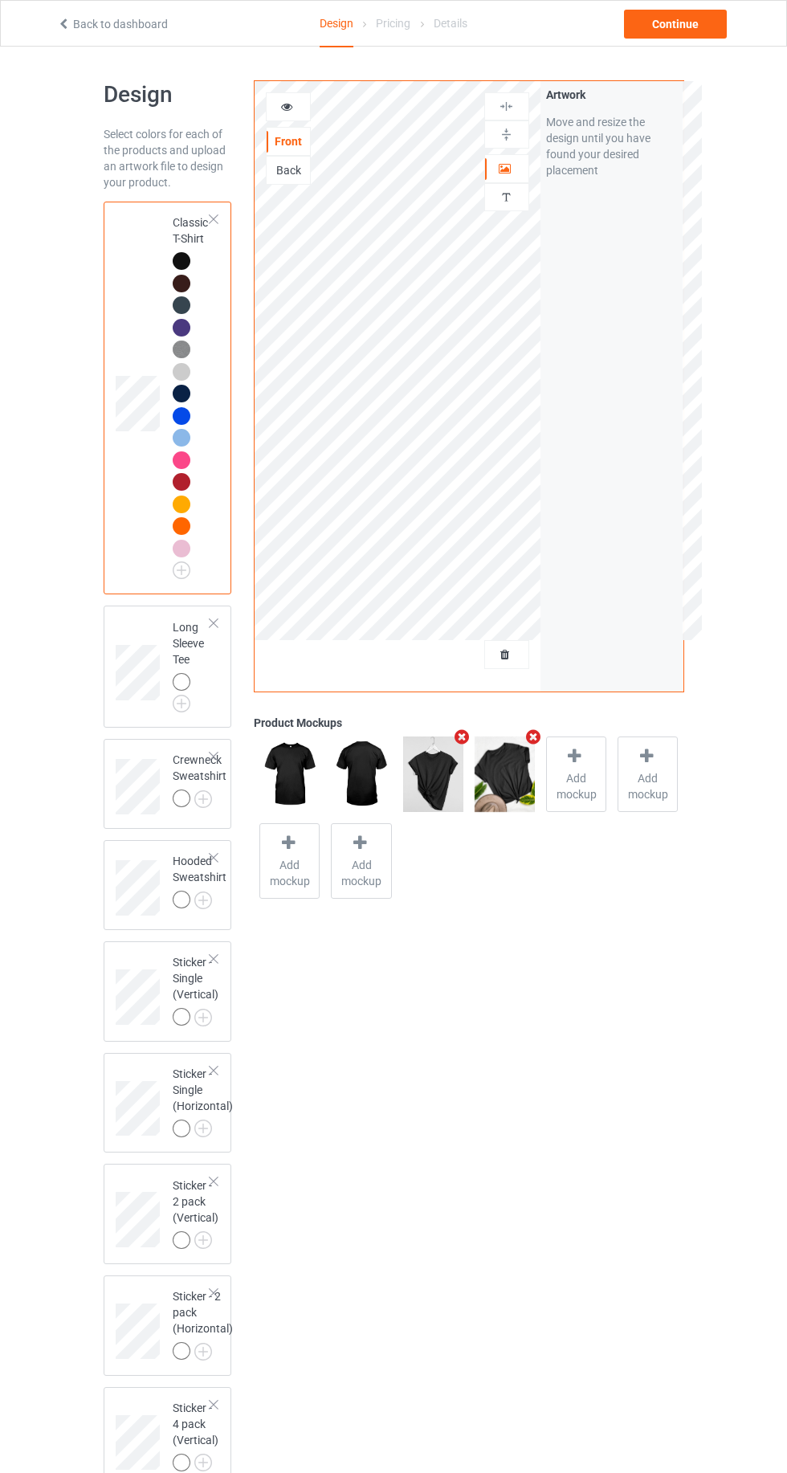
click at [288, 139] on div "Front" at bounding box center [288, 141] width 43 height 16
click at [279, 112] on div at bounding box center [288, 107] width 43 height 16
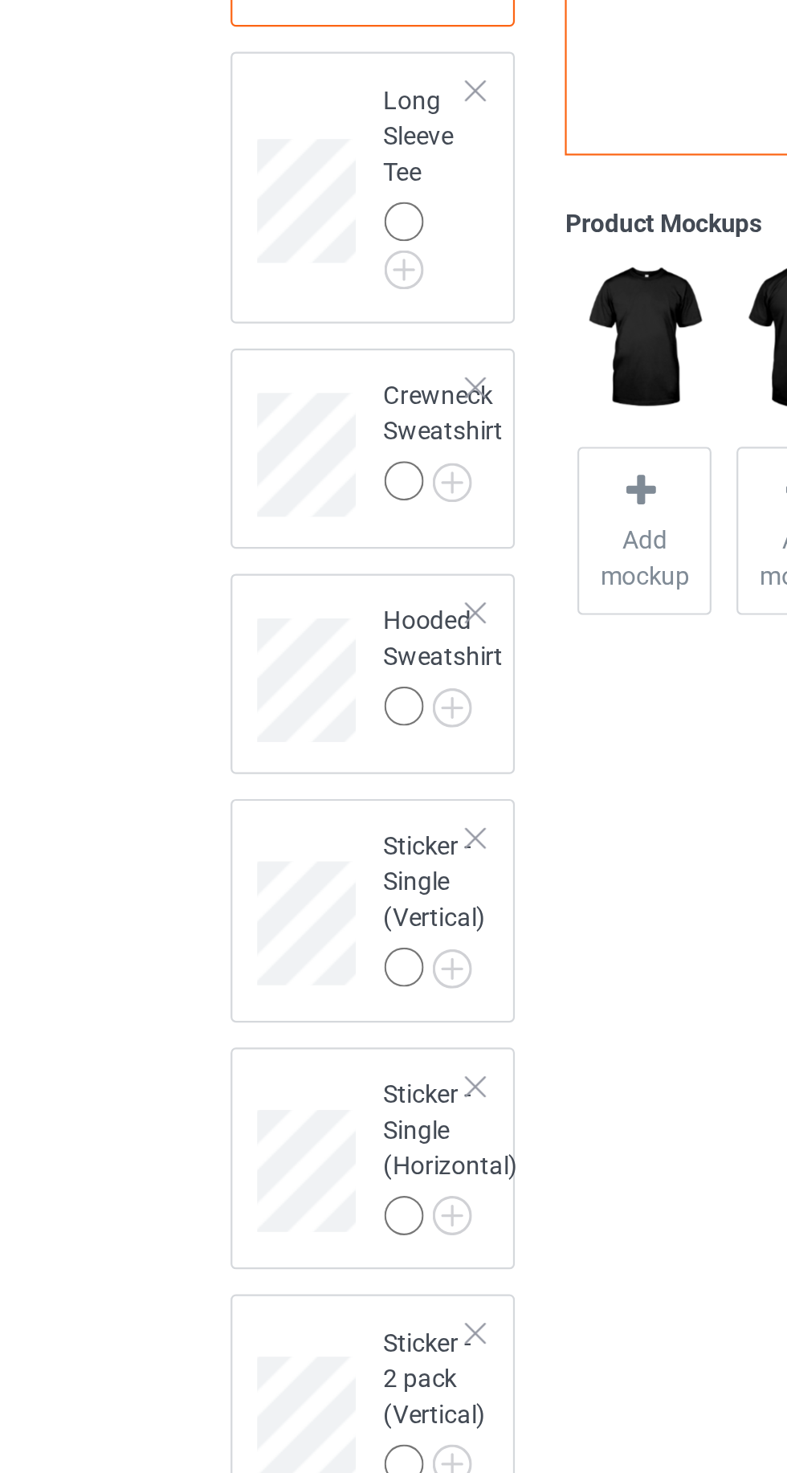
scroll to position [2, 0]
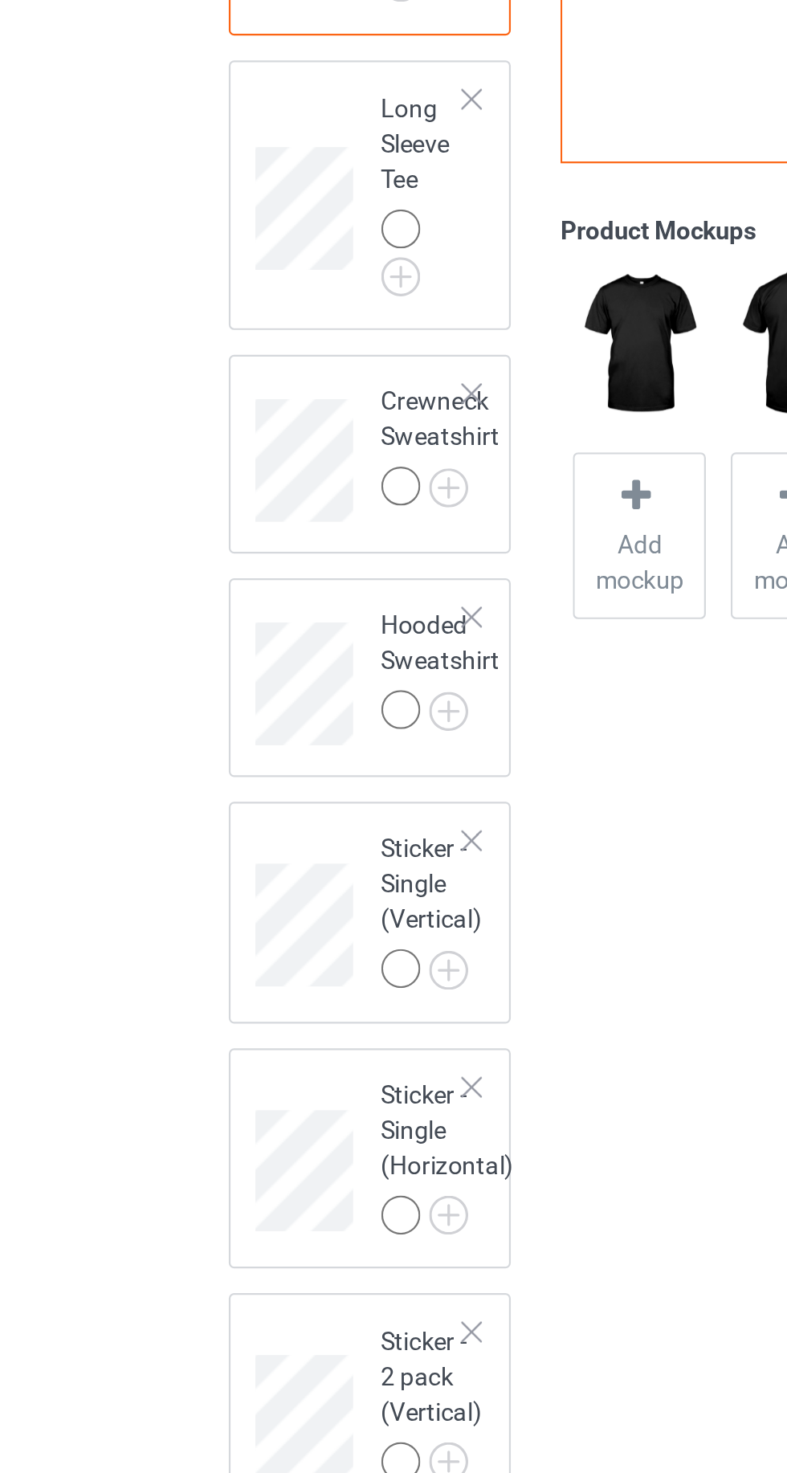
click at [0, 0] on img at bounding box center [0, 0] width 0 height 0
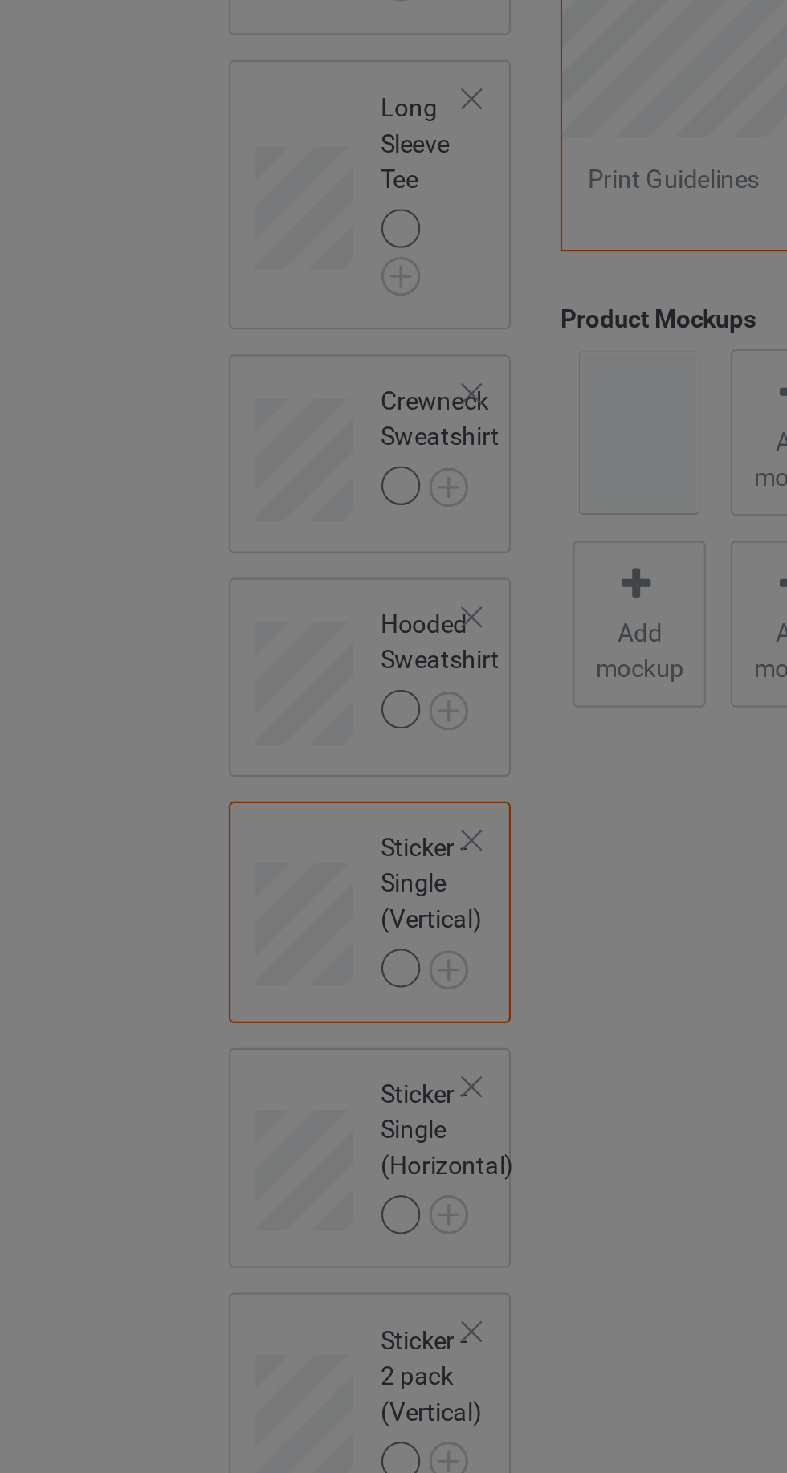
scroll to position [2, 0]
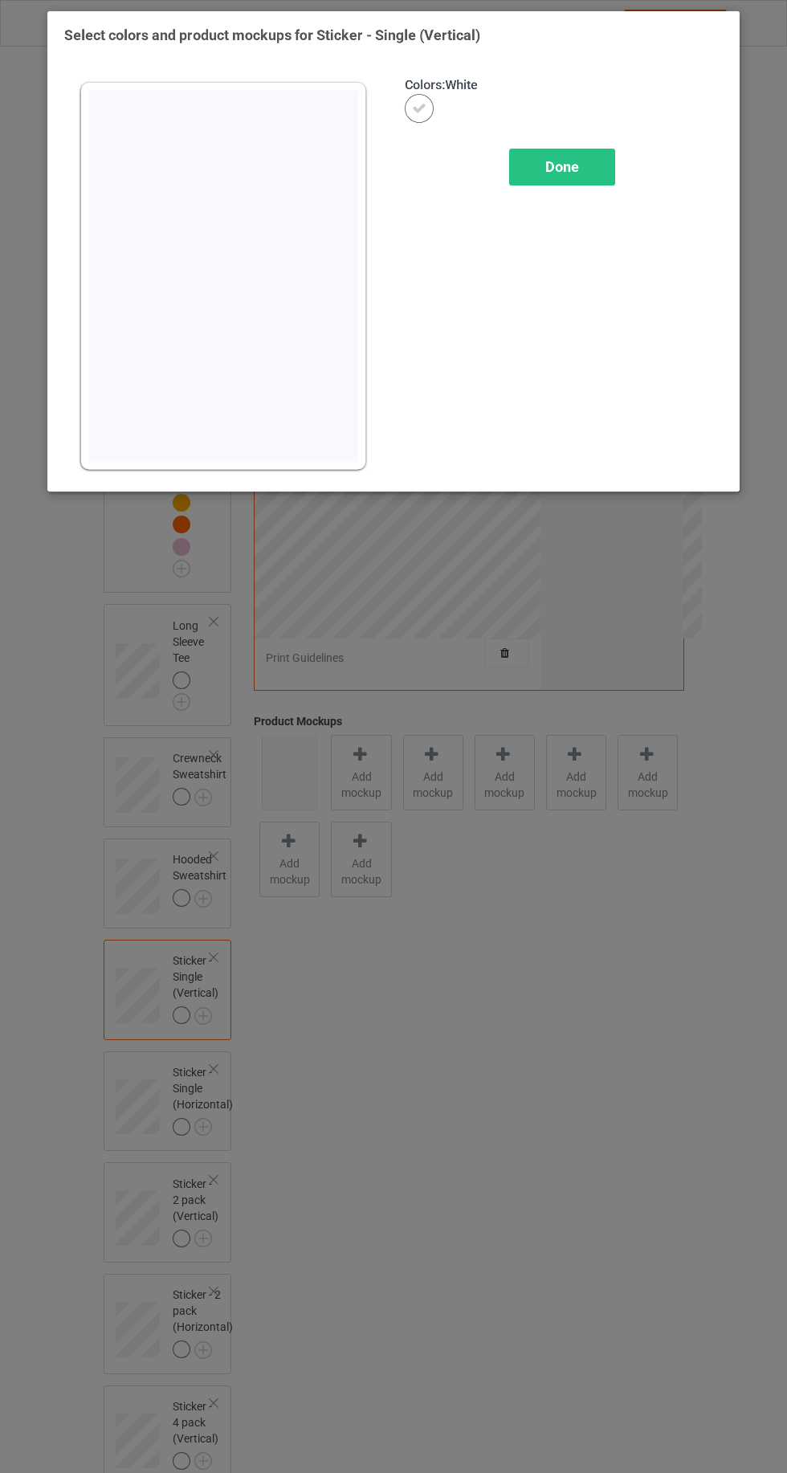
click at [582, 173] on div "Done" at bounding box center [562, 167] width 106 height 37
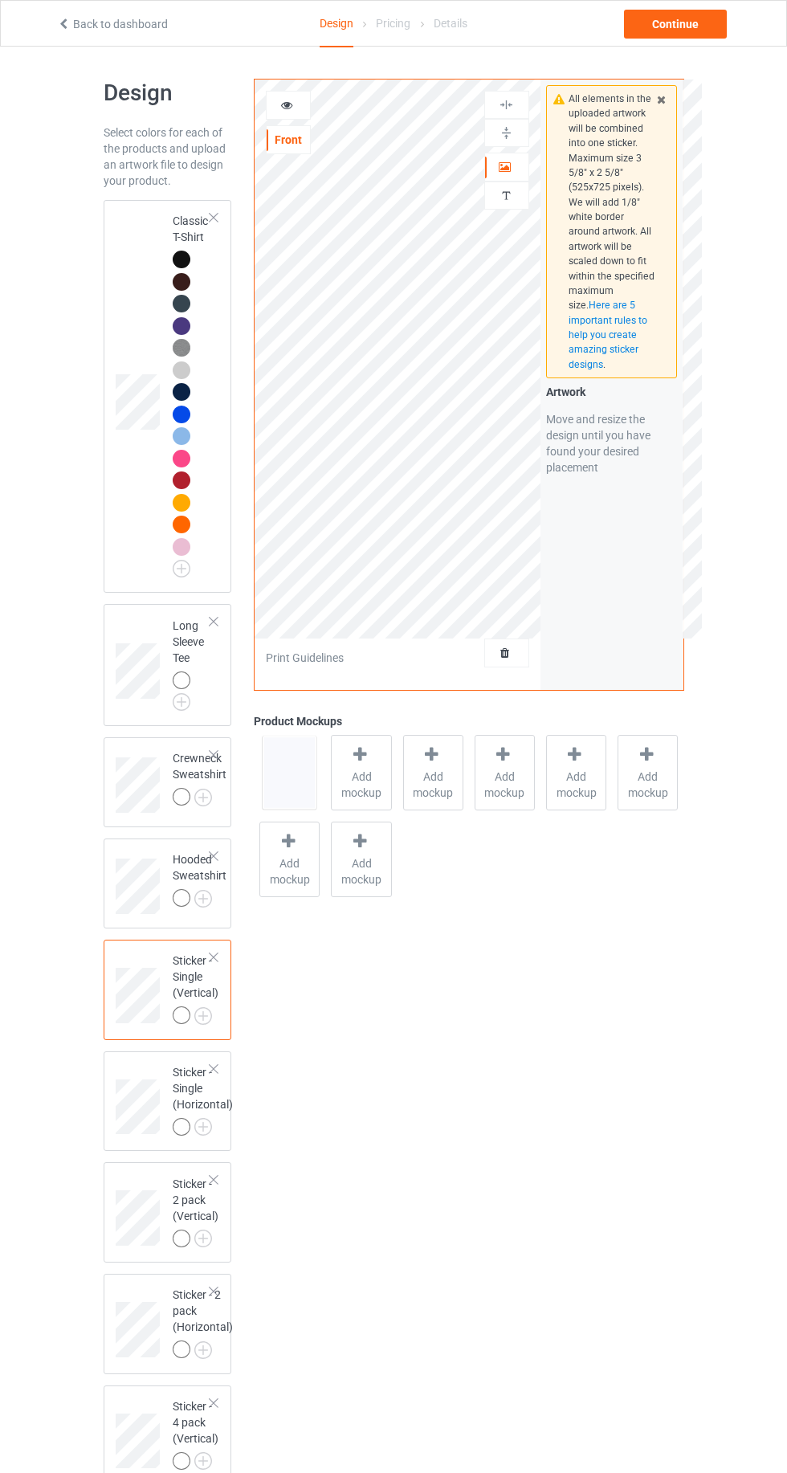
click at [379, 776] on span "Add mockup" at bounding box center [361, 785] width 59 height 32
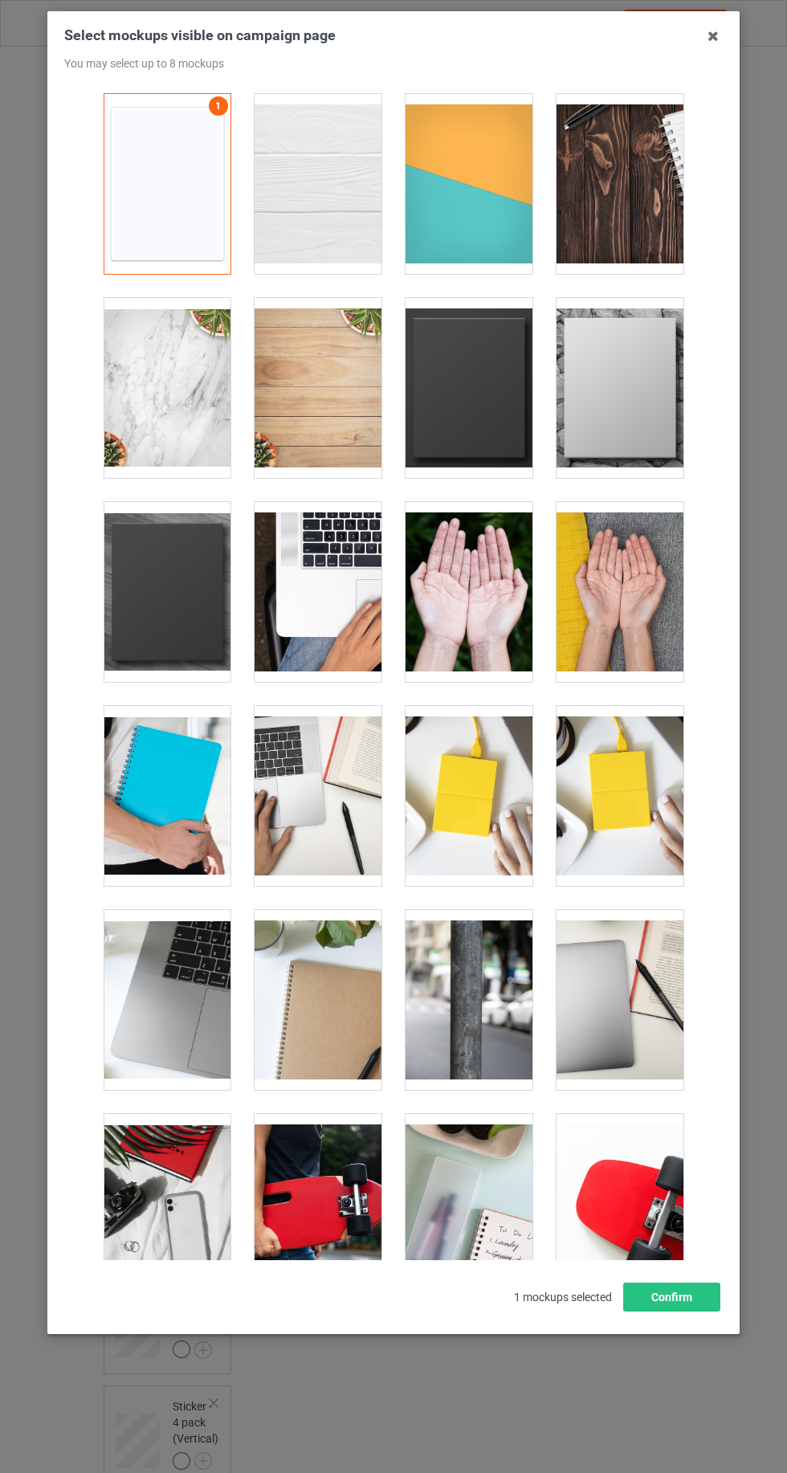
click at [469, 425] on div at bounding box center [469, 388] width 127 height 180
click at [184, 602] on div at bounding box center [167, 592] width 127 height 180
click at [711, 1312] on button "Confirm" at bounding box center [671, 1297] width 97 height 29
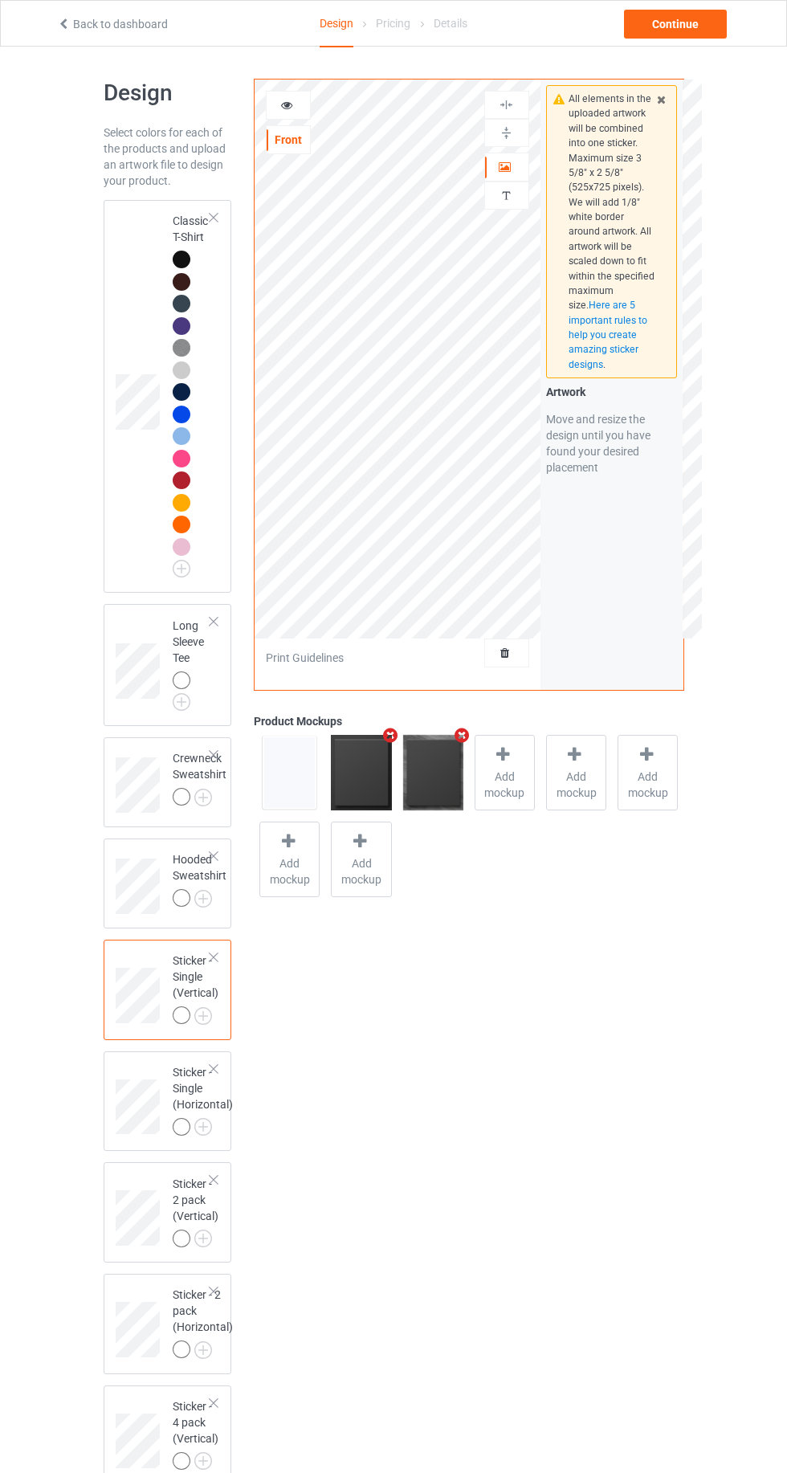
click at [299, 108] on div at bounding box center [288, 105] width 43 height 16
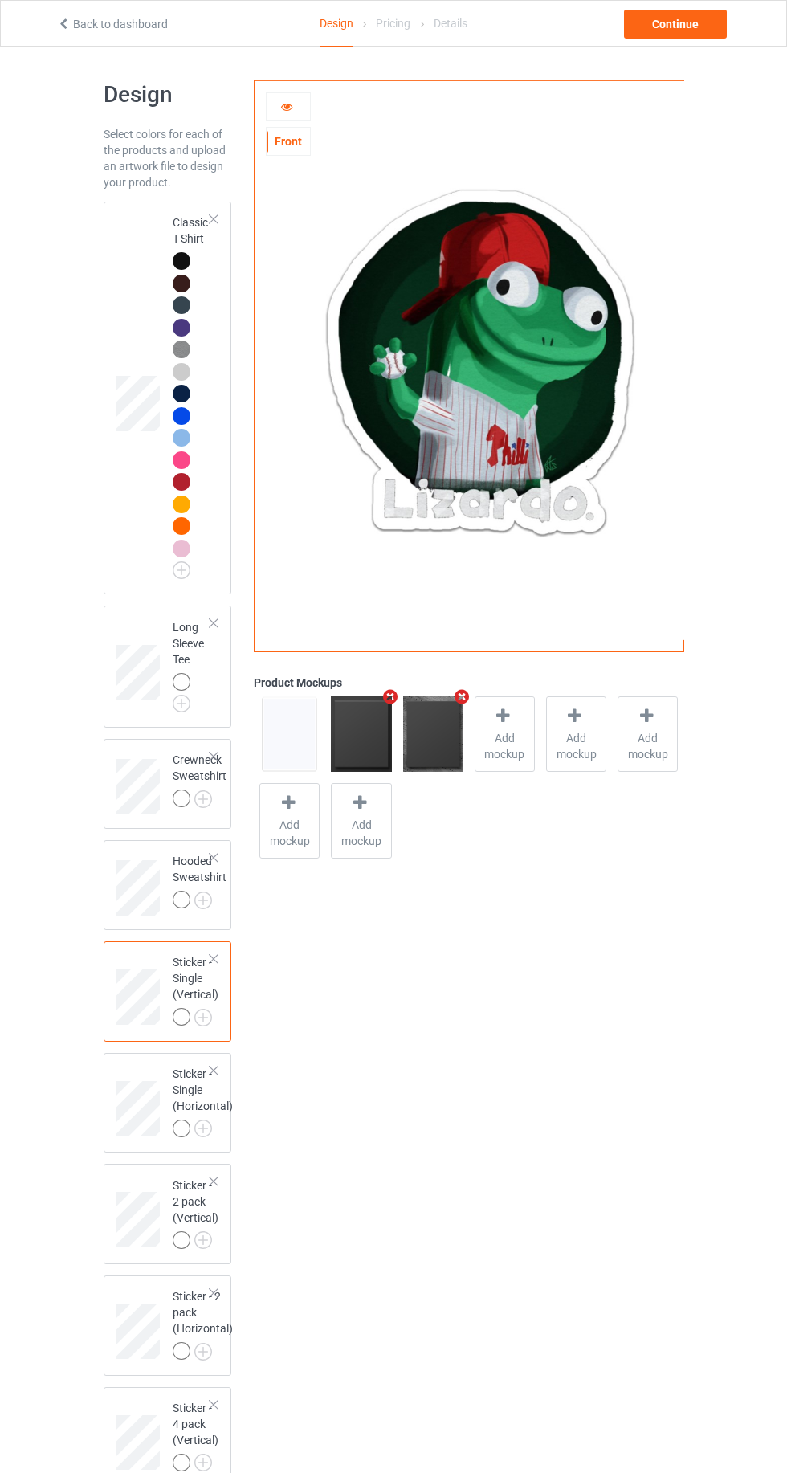
click at [697, 61] on div "Design Select colors for each of the products and upload an artwork file to des…" at bounding box center [393, 821] width 787 height 1549
click at [701, 29] on div "Continue" at bounding box center [675, 24] width 103 height 29
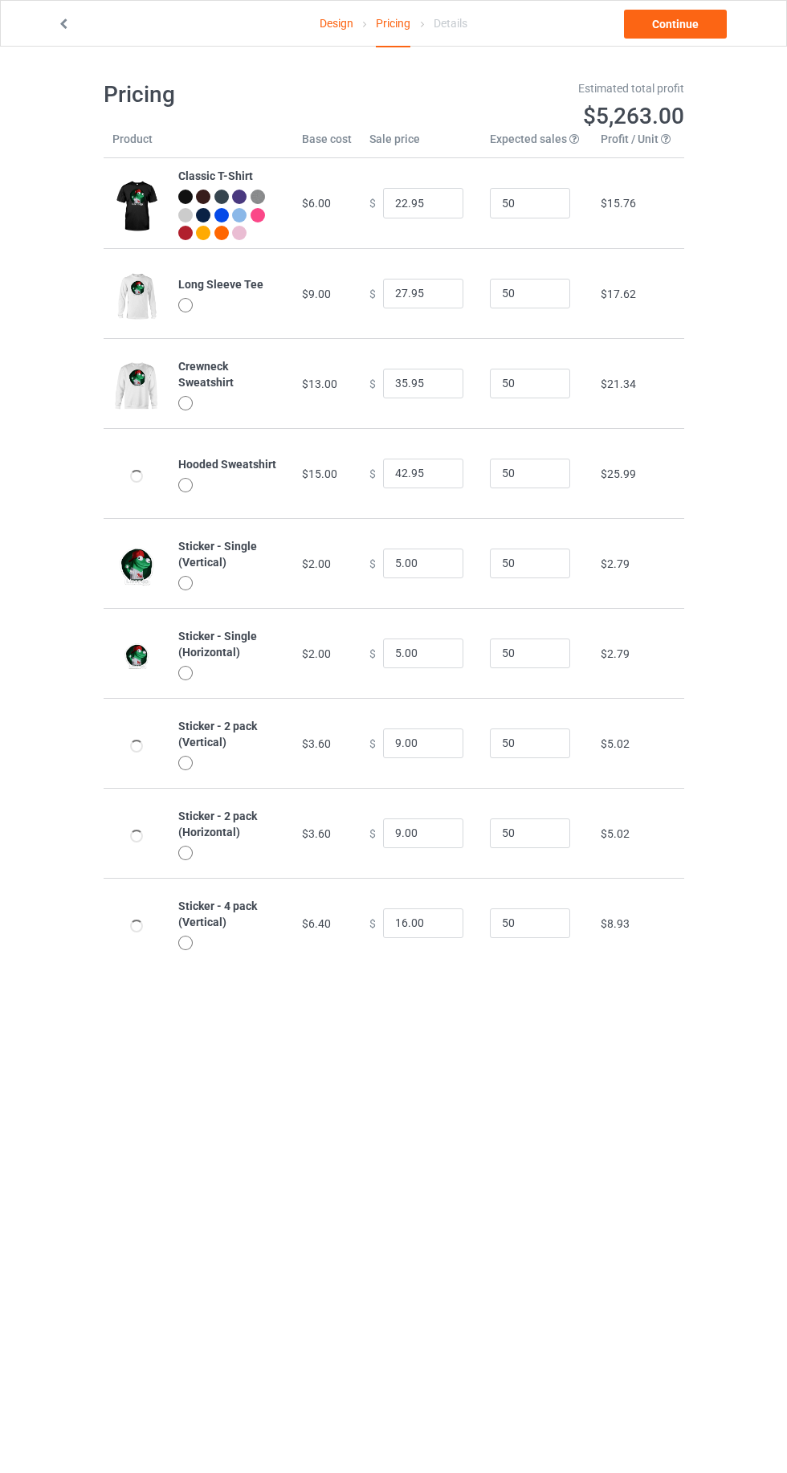
click at [349, 21] on link "Design" at bounding box center [337, 23] width 34 height 45
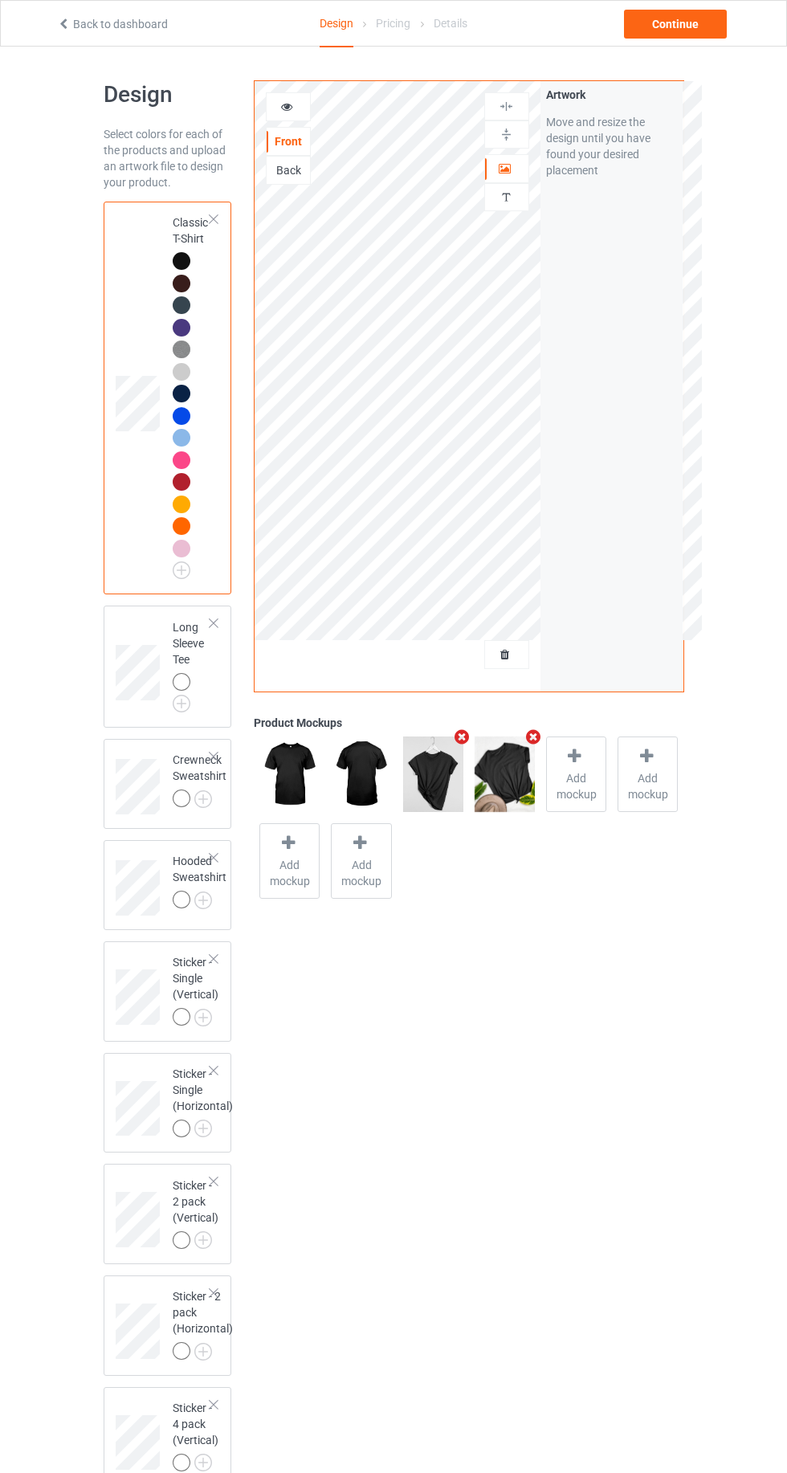
click at [0, 0] on img at bounding box center [0, 0] width 0 height 0
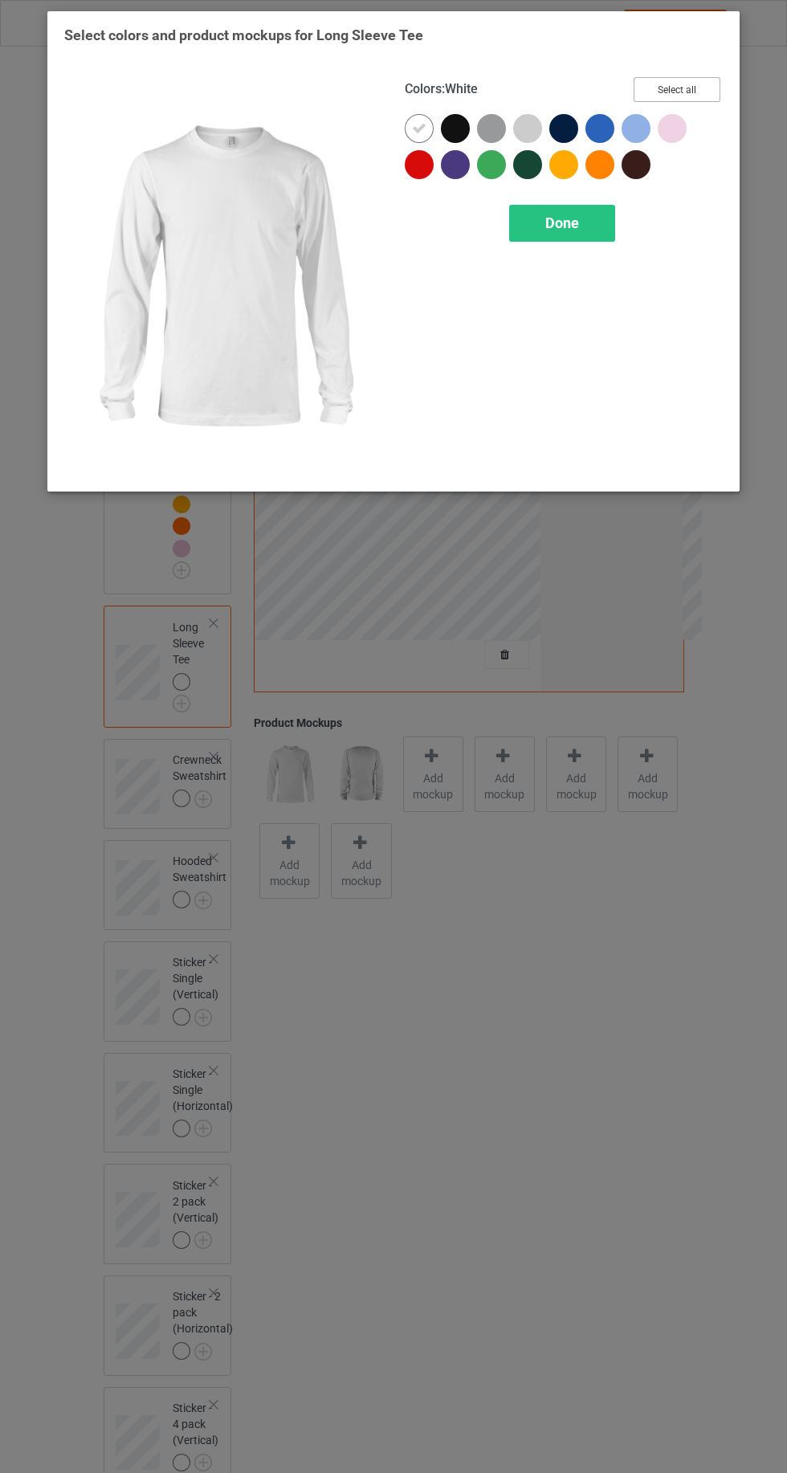
click at [710, 78] on button "Select all" at bounding box center [677, 89] width 87 height 25
click at [418, 128] on icon at bounding box center [419, 128] width 14 height 14
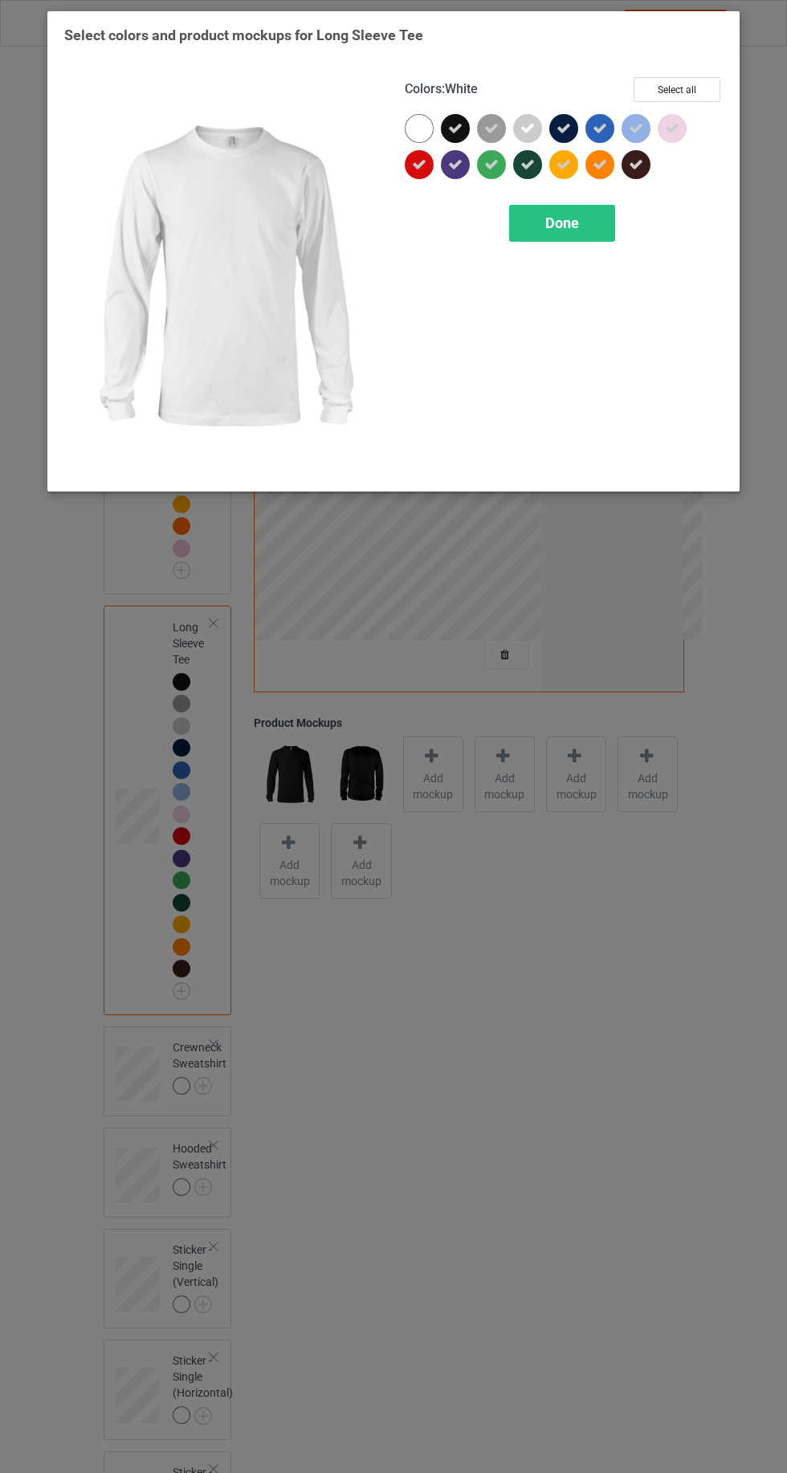
click at [560, 226] on span "Done" at bounding box center [562, 222] width 34 height 17
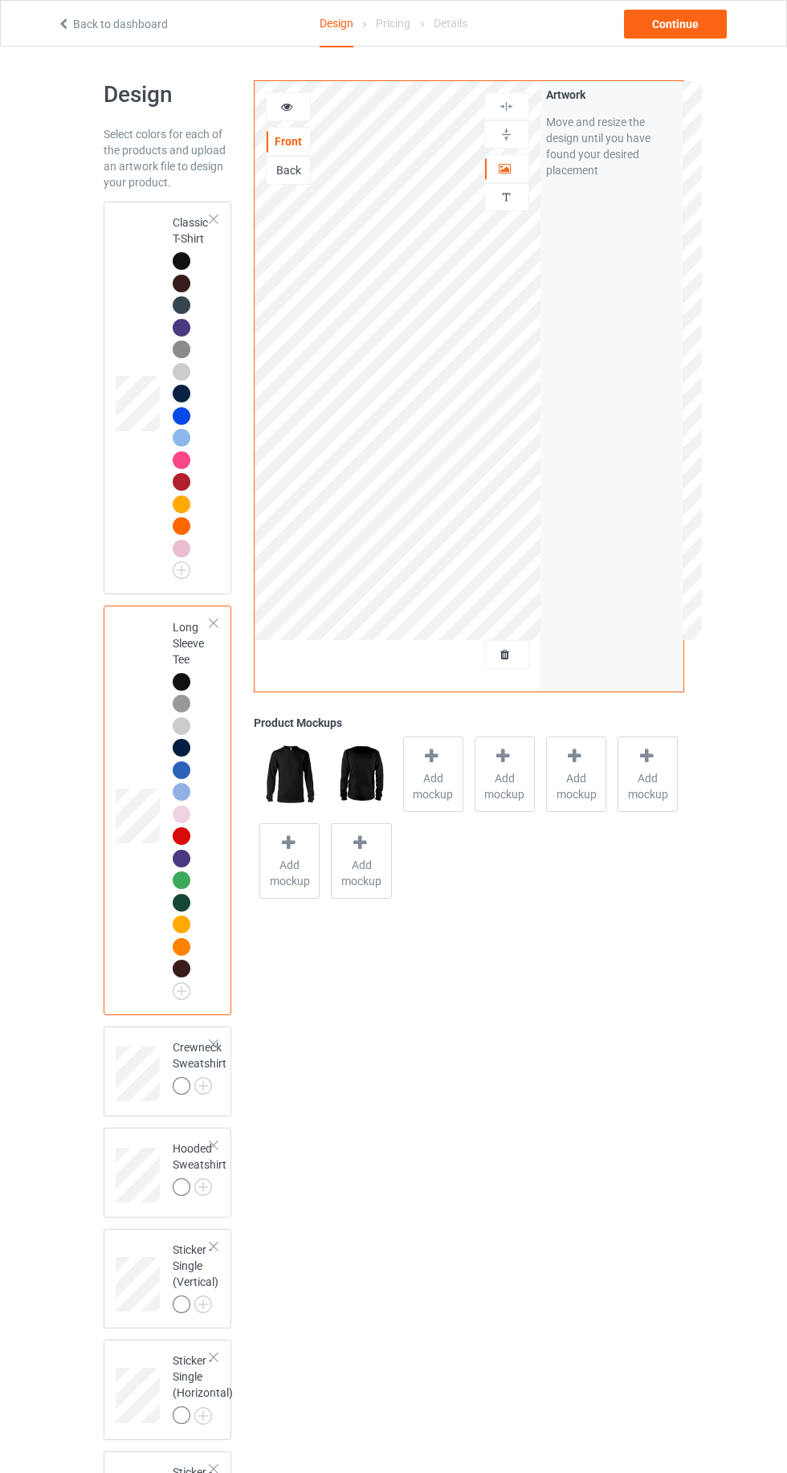
click at [0, 0] on img at bounding box center [0, 0] width 0 height 0
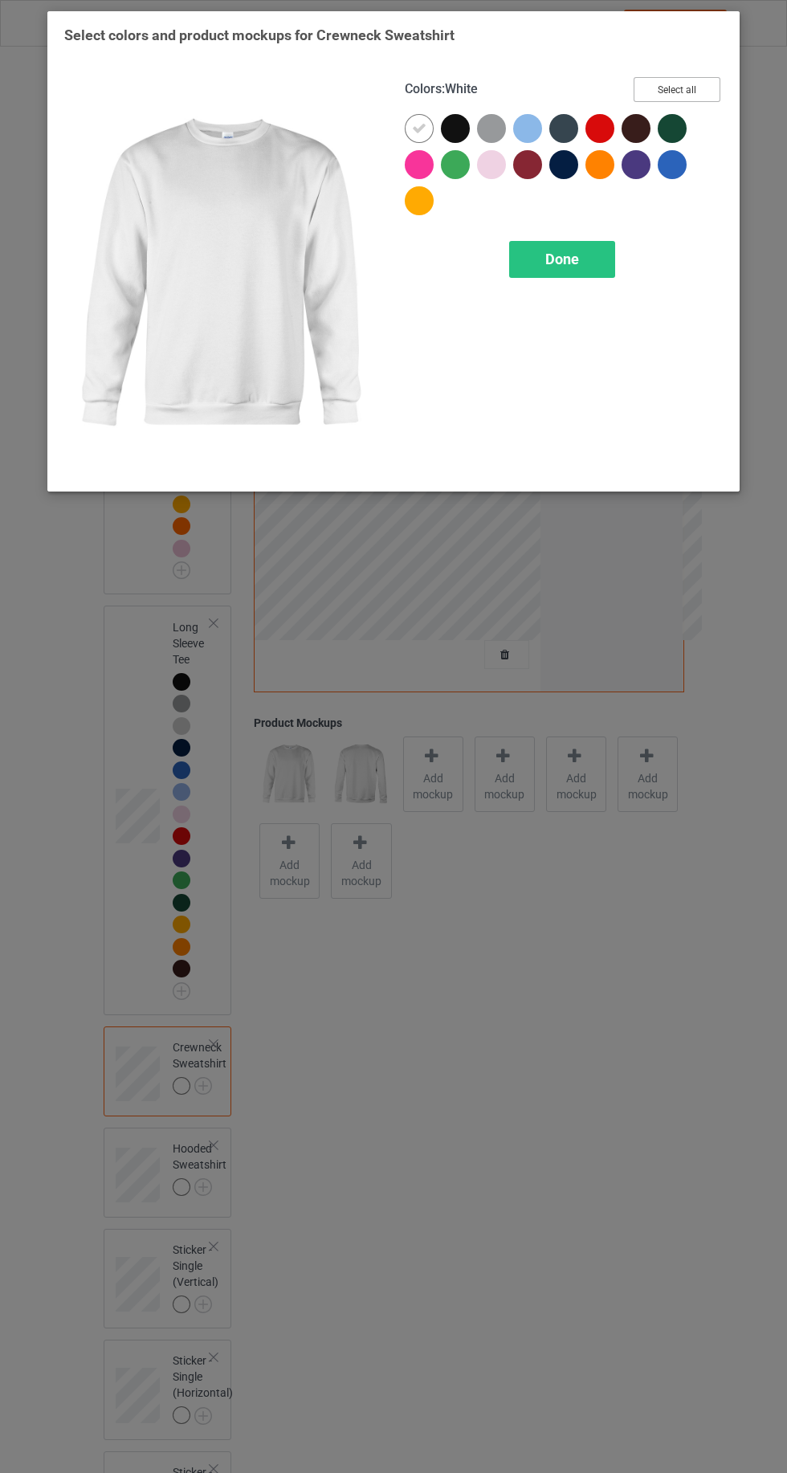
click at [693, 80] on button "Select all" at bounding box center [677, 89] width 87 height 25
click at [416, 128] on icon at bounding box center [419, 128] width 14 height 14
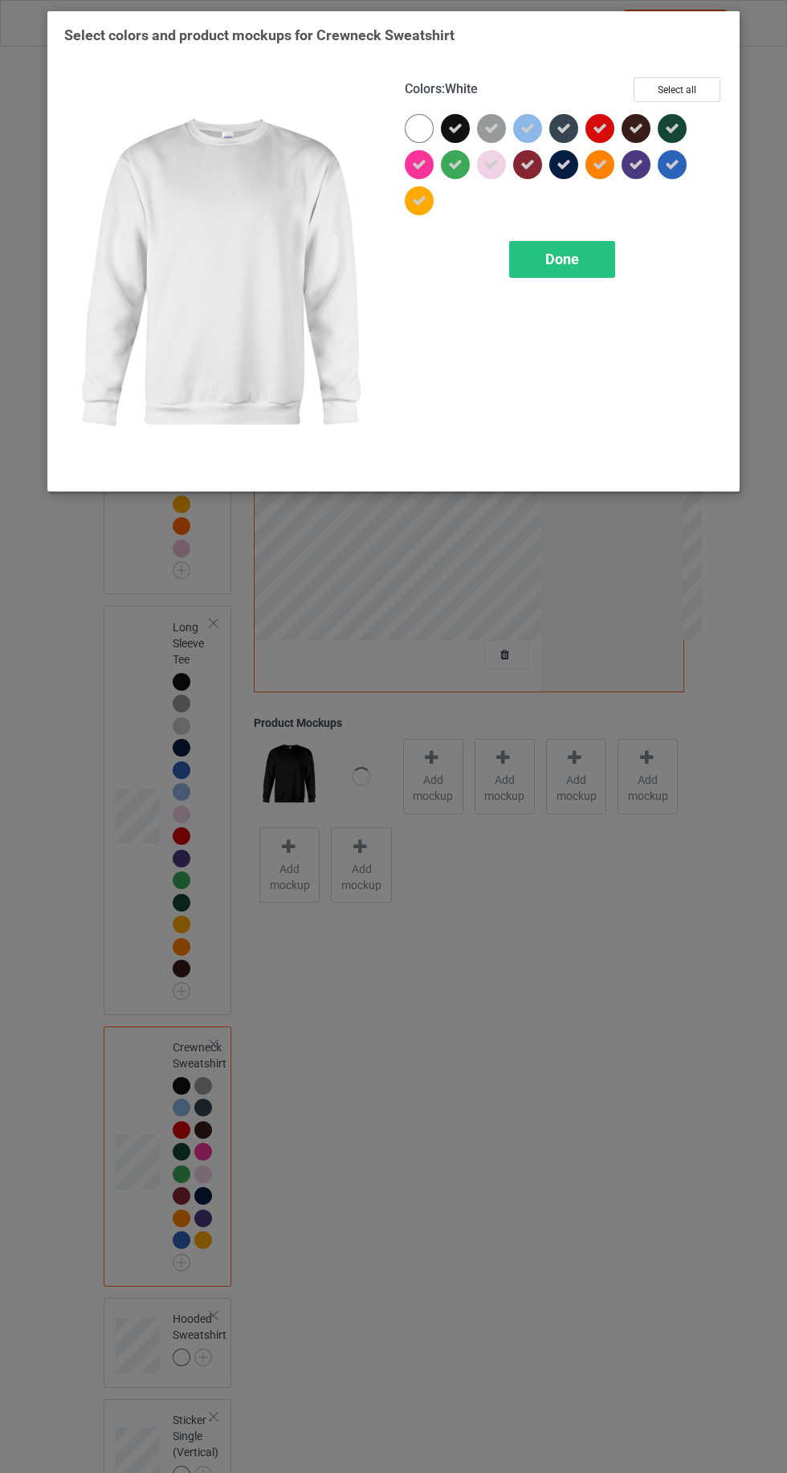
click at [561, 258] on span "Done" at bounding box center [562, 259] width 34 height 17
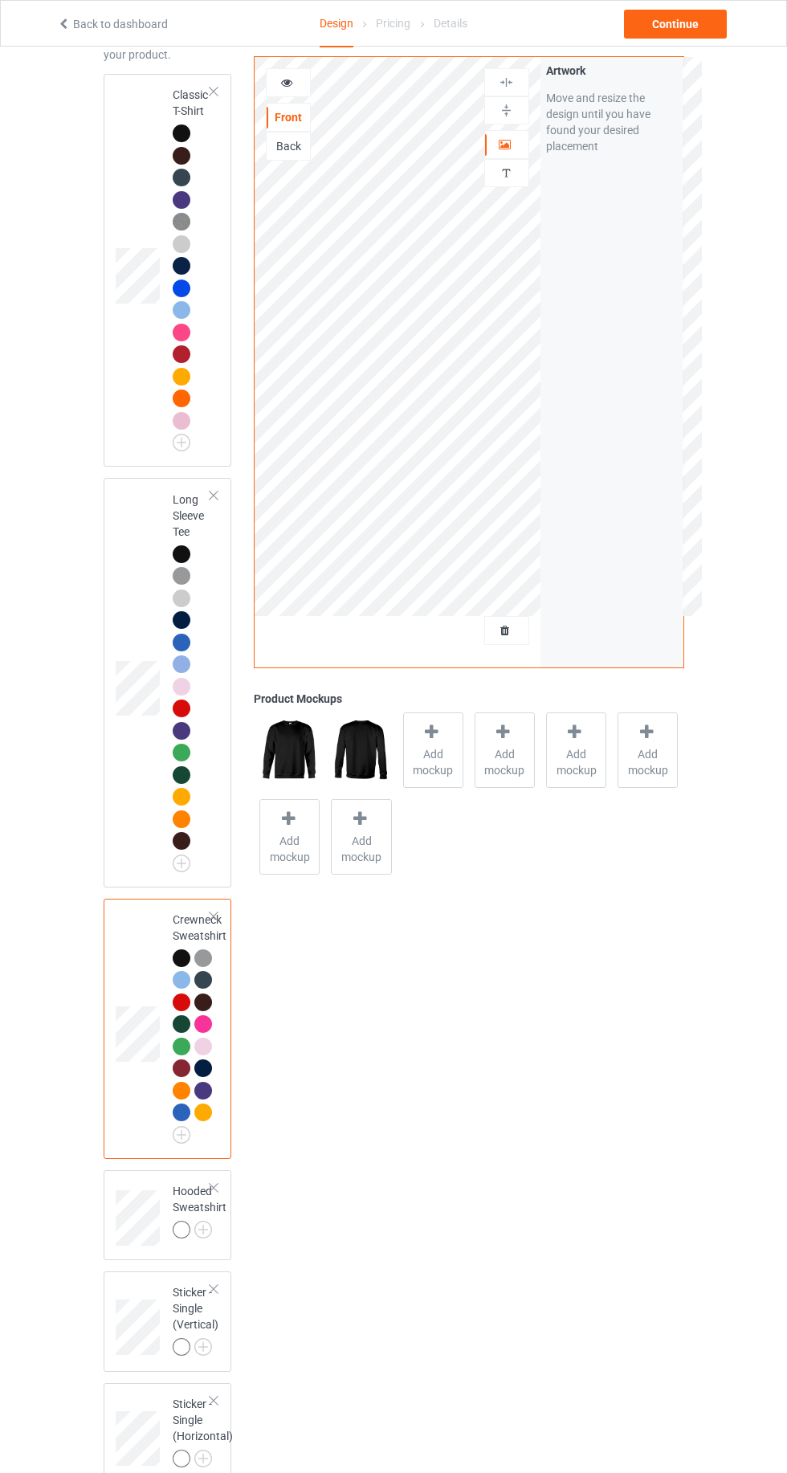
scroll to position [137, 0]
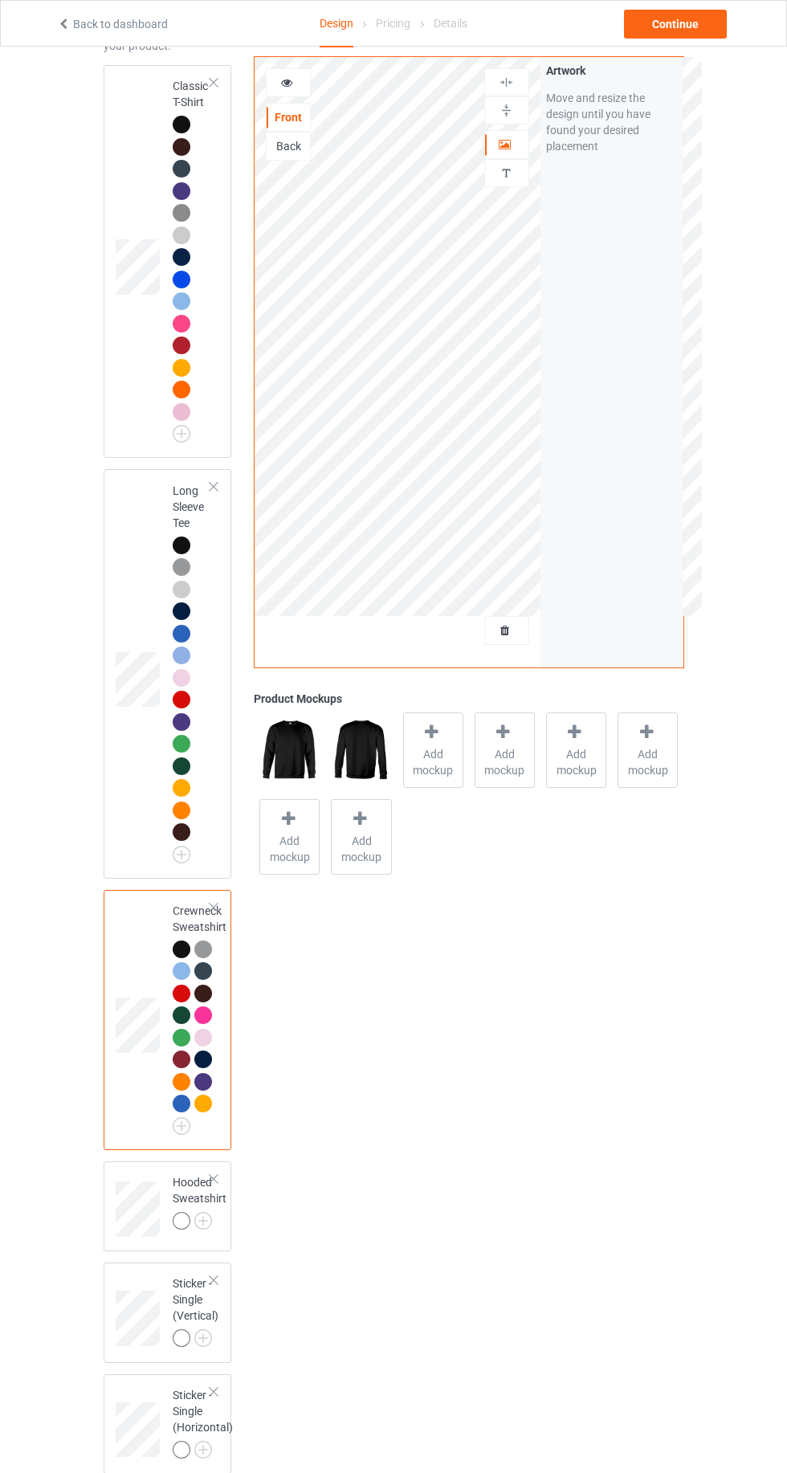
click at [0, 0] on img at bounding box center [0, 0] width 0 height 0
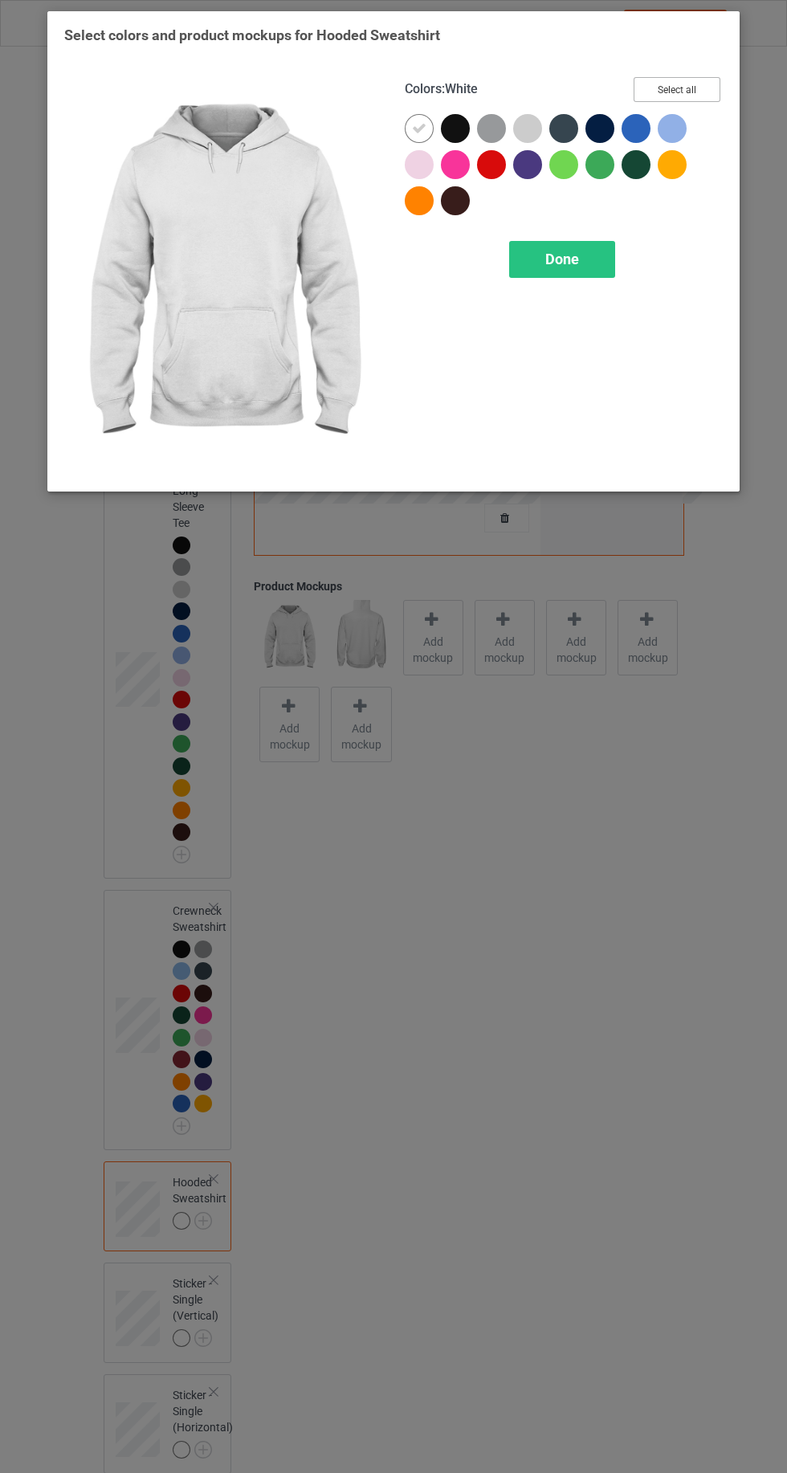
click at [690, 87] on button "Select all" at bounding box center [677, 89] width 87 height 25
click at [418, 128] on icon at bounding box center [419, 128] width 14 height 14
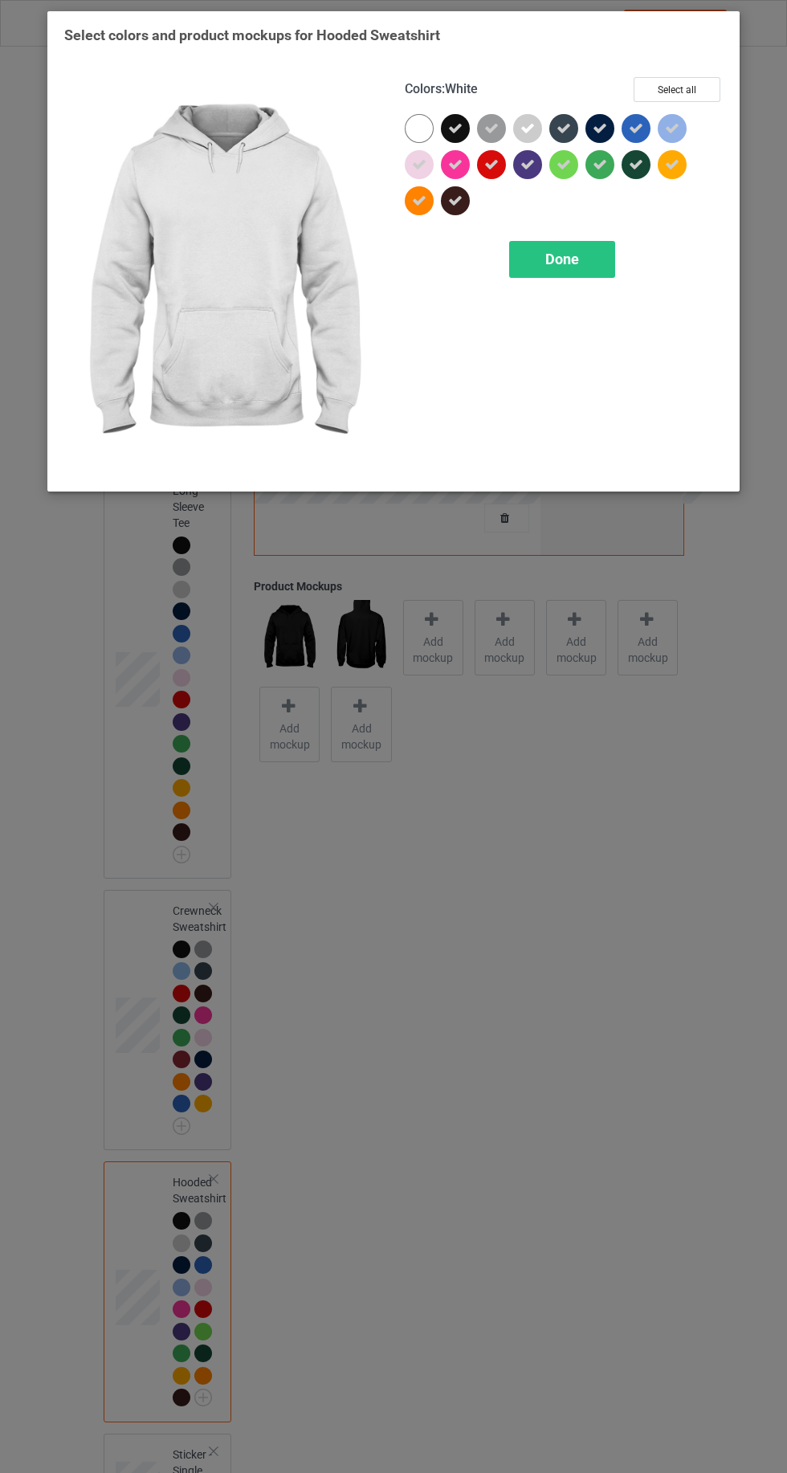
click at [551, 263] on span "Done" at bounding box center [562, 259] width 34 height 17
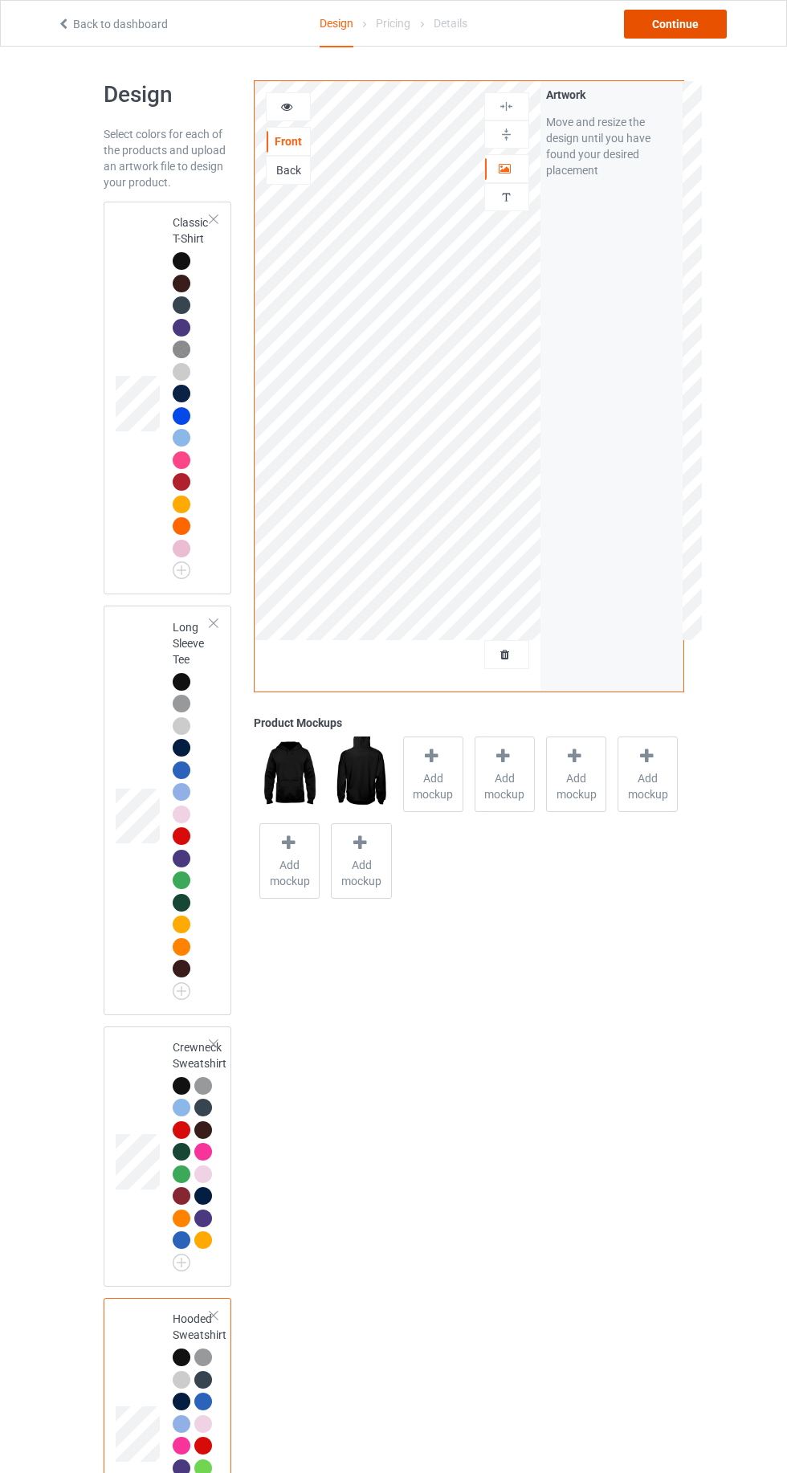
click at [680, 23] on div "Continue" at bounding box center [675, 24] width 103 height 29
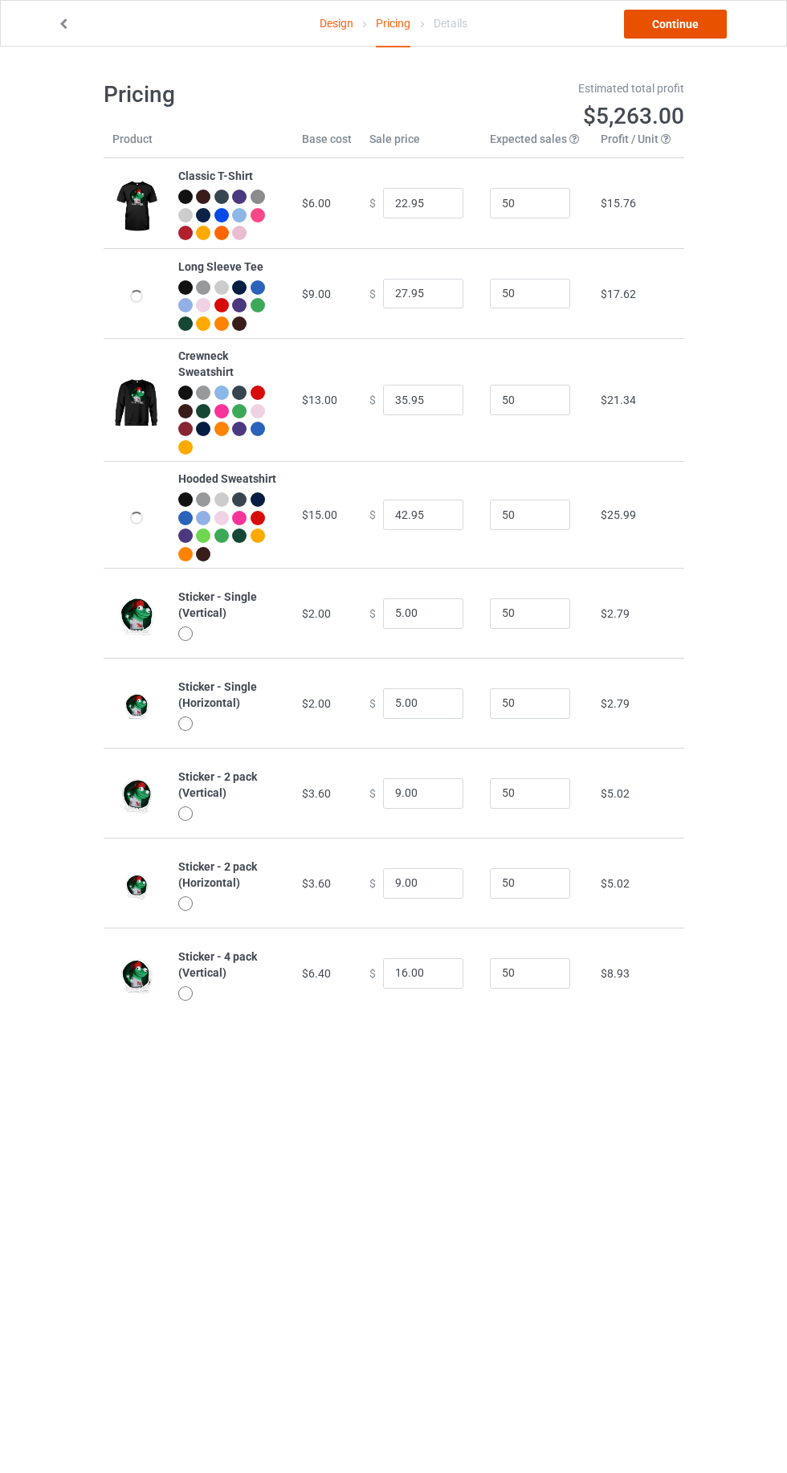
click at [700, 33] on link "Continue" at bounding box center [675, 24] width 103 height 29
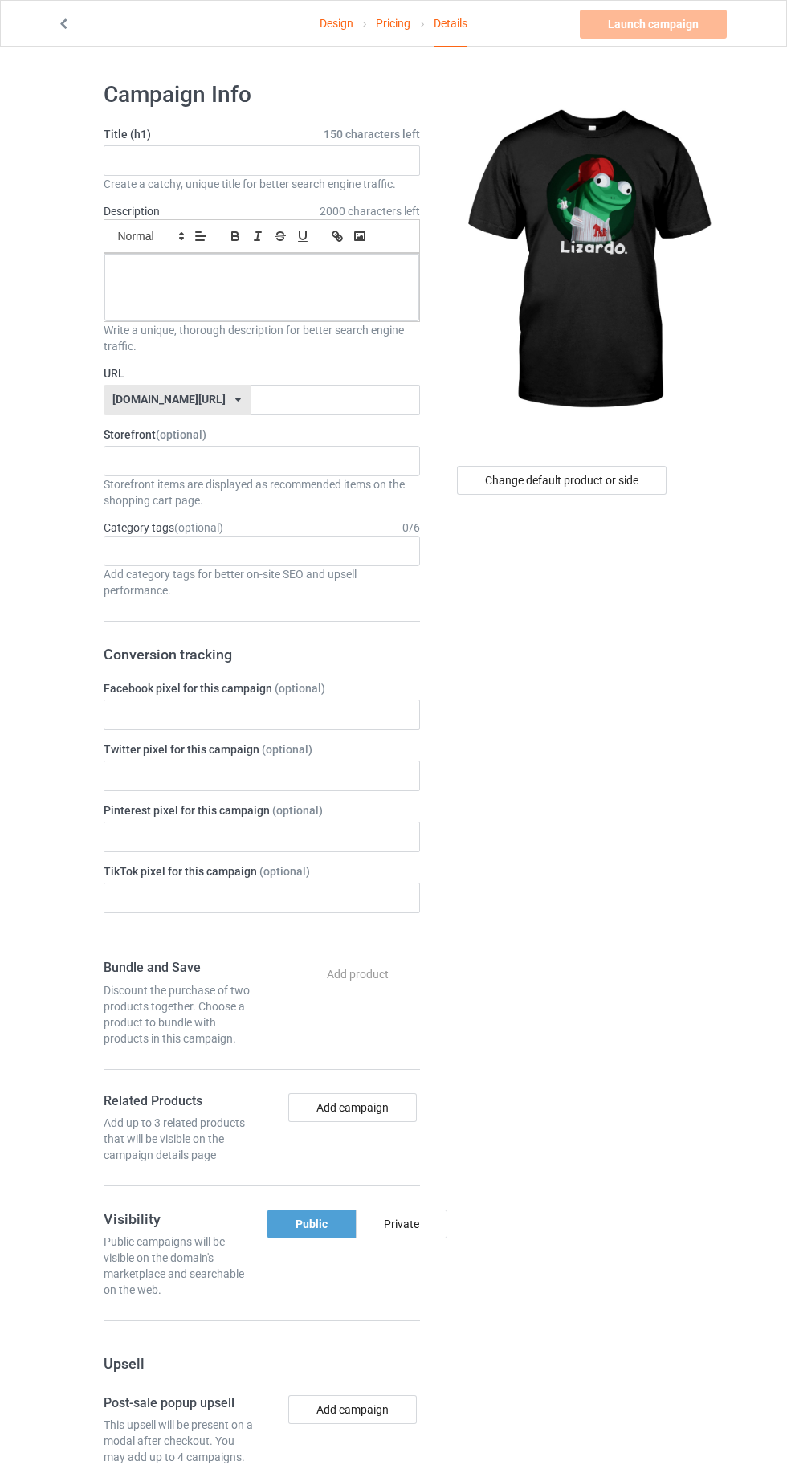
click at [142, 133] on label "Title (h1) 150 characters left" at bounding box center [262, 134] width 316 height 16
click at [131, 158] on input "text" at bounding box center [262, 160] width 316 height 31
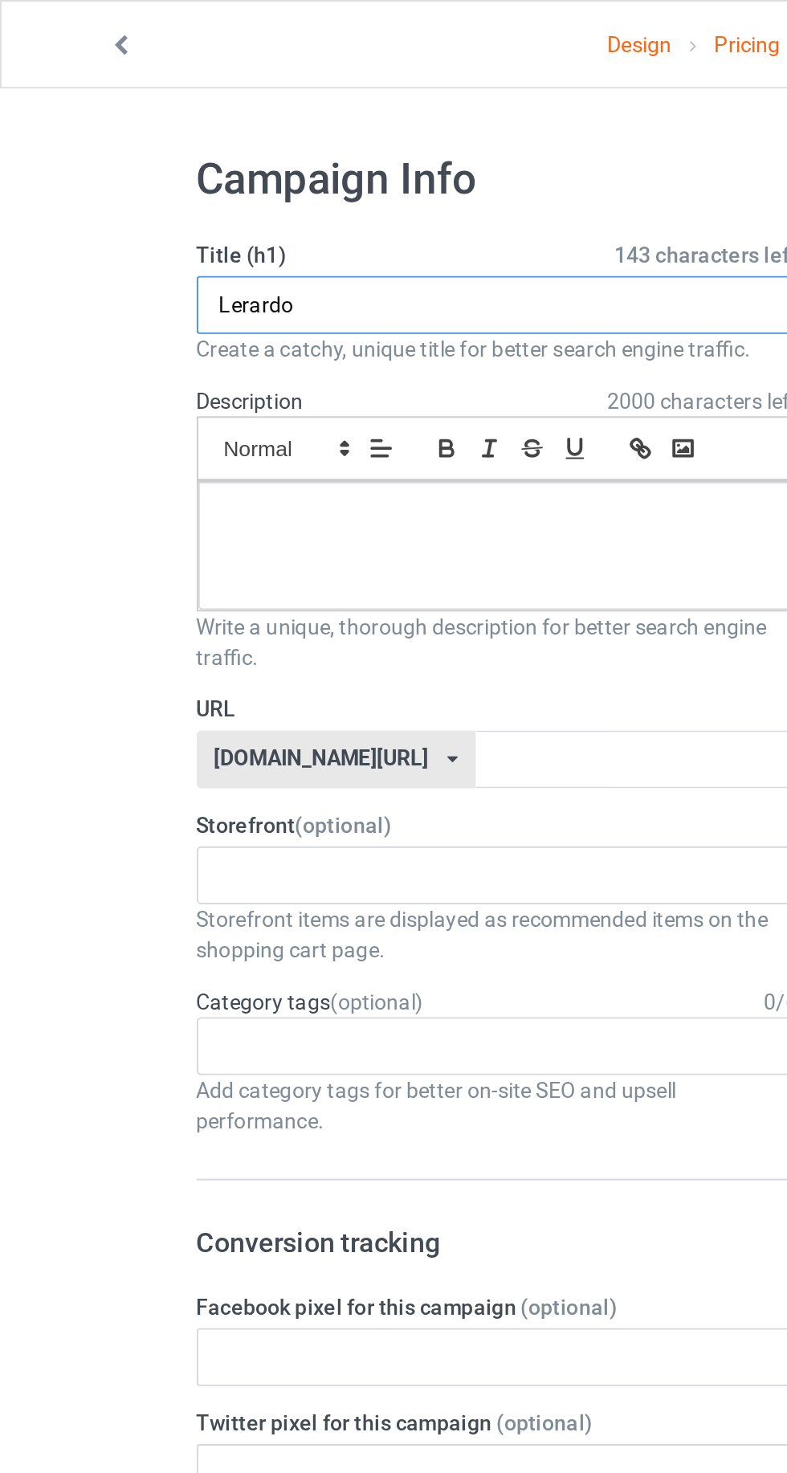
click at [125, 165] on input "Lerardo" at bounding box center [262, 160] width 316 height 31
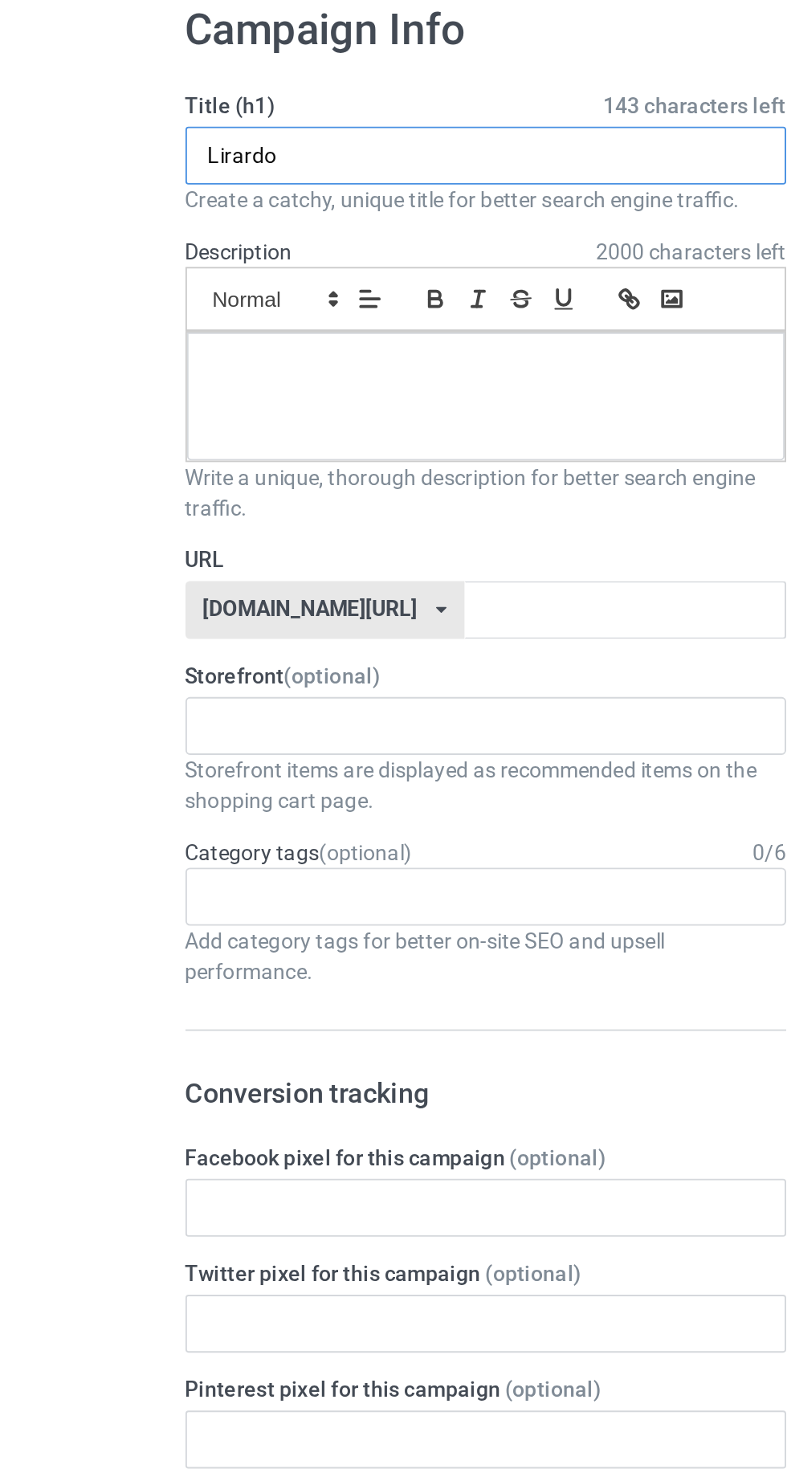
type input "Lirardo"
click at [138, 315] on div at bounding box center [261, 287] width 315 height 67
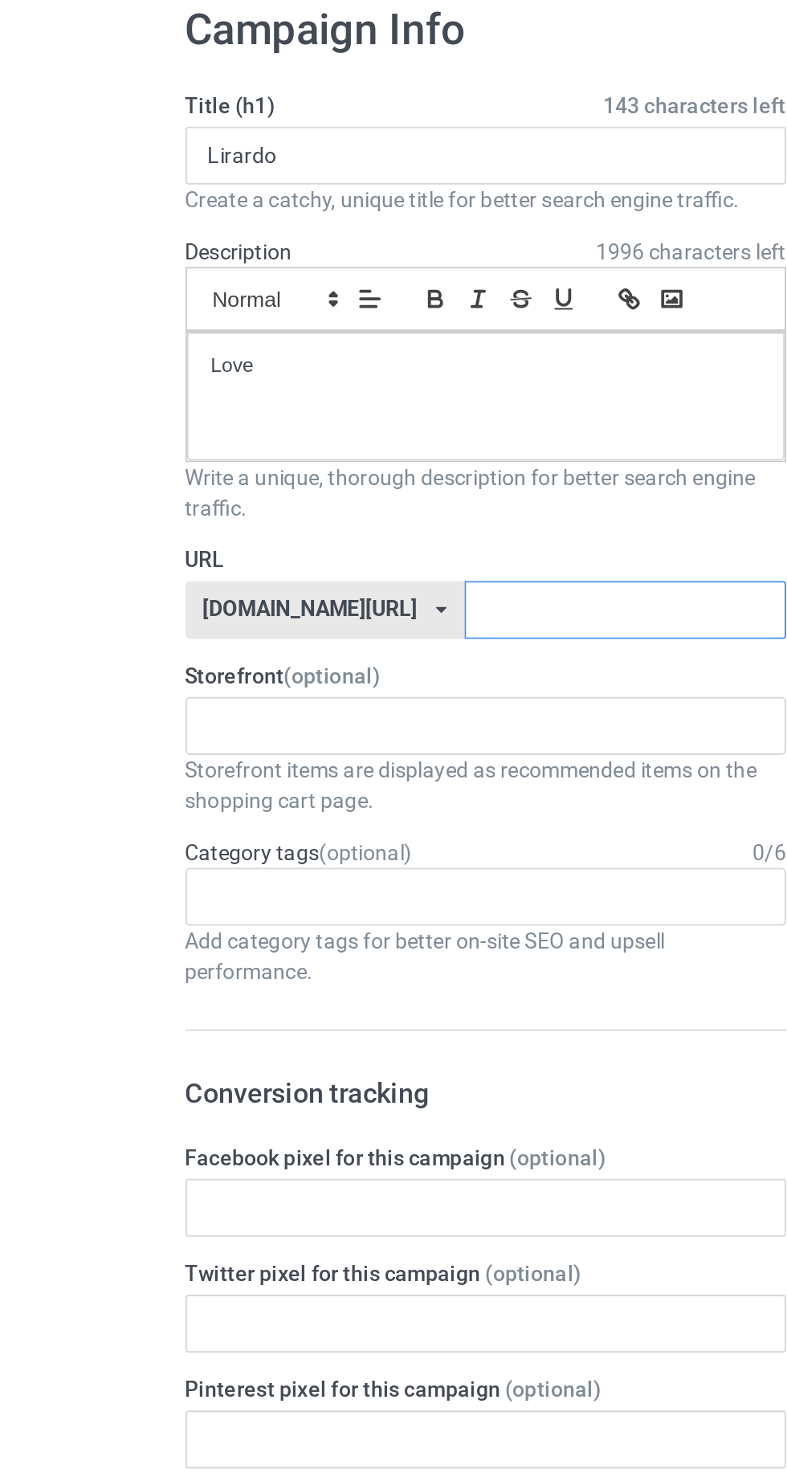
click at [350, 396] on input "text" at bounding box center [335, 400] width 169 height 31
type input "Lizardo"
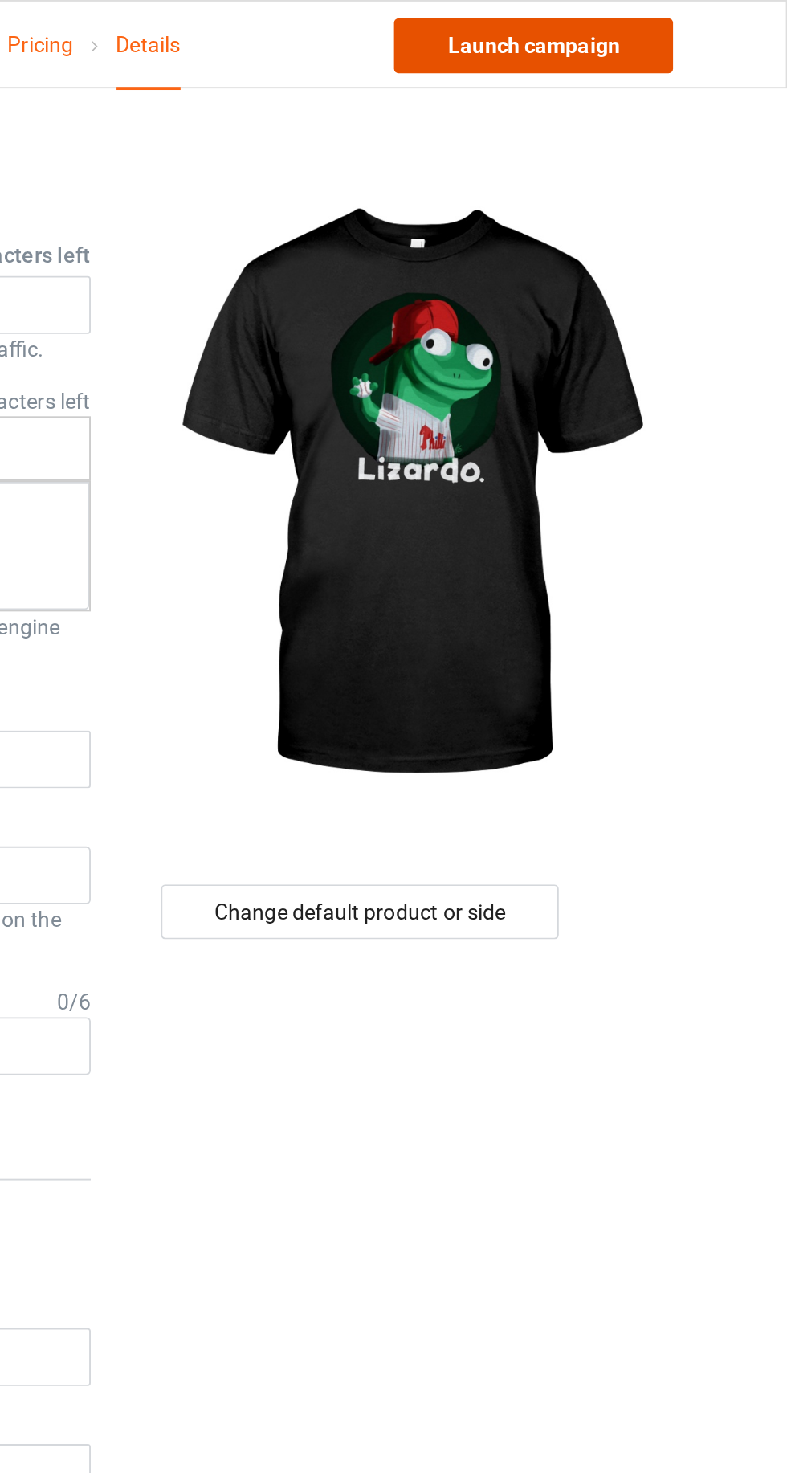
click at [625, 27] on link "Launch campaign" at bounding box center [653, 24] width 147 height 29
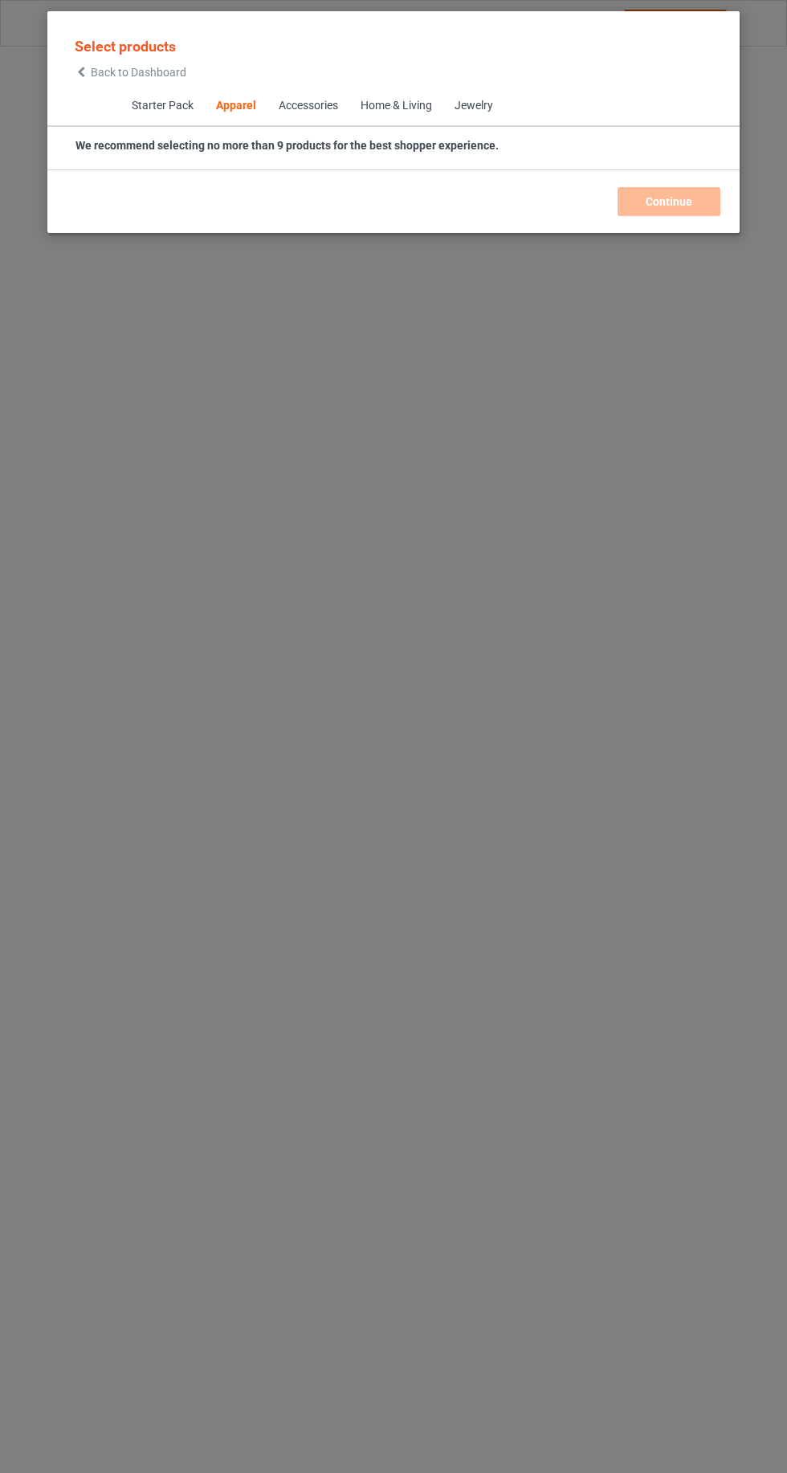
click at [77, 71] on icon at bounding box center [82, 72] width 14 height 11
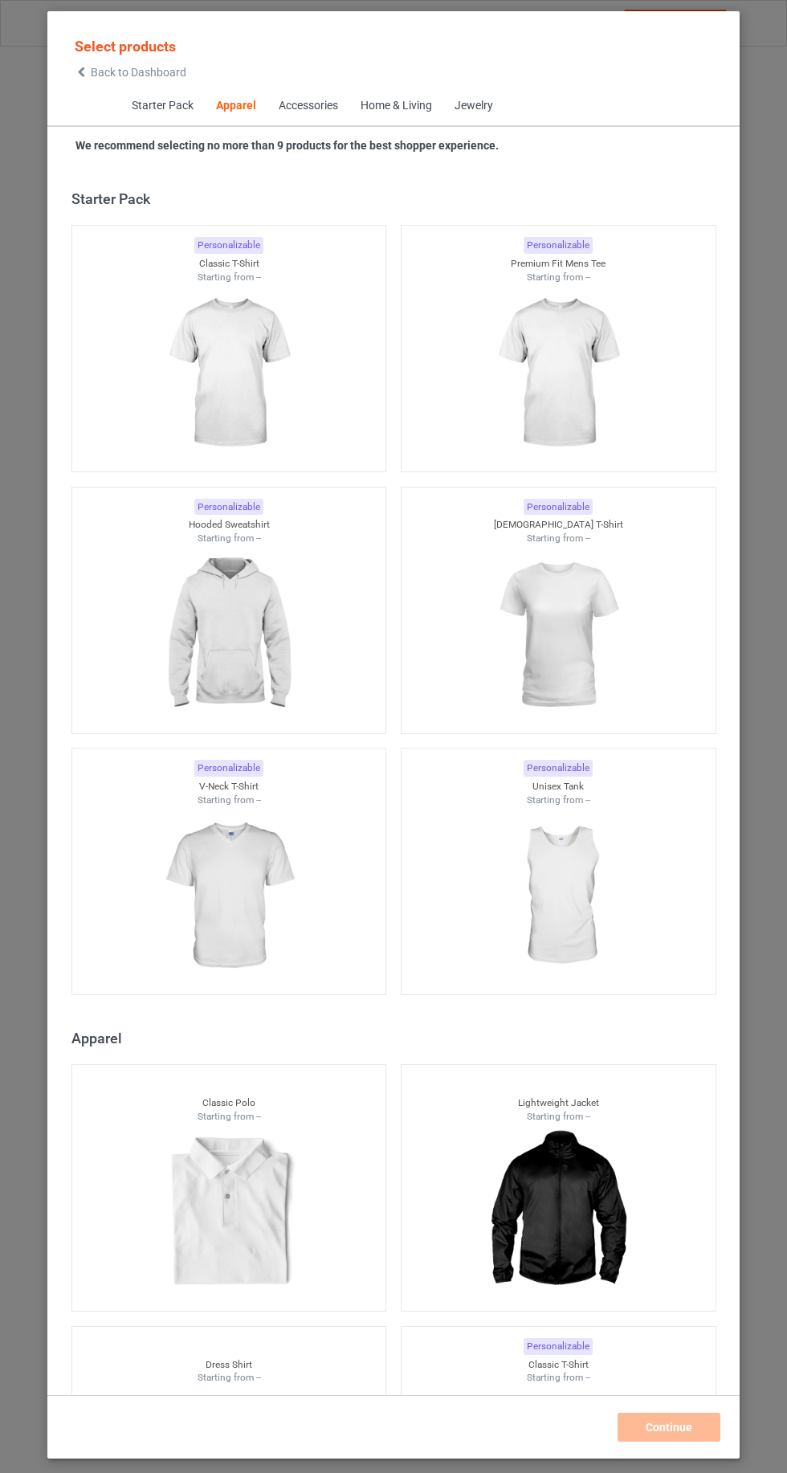
scroll to position [859, 0]
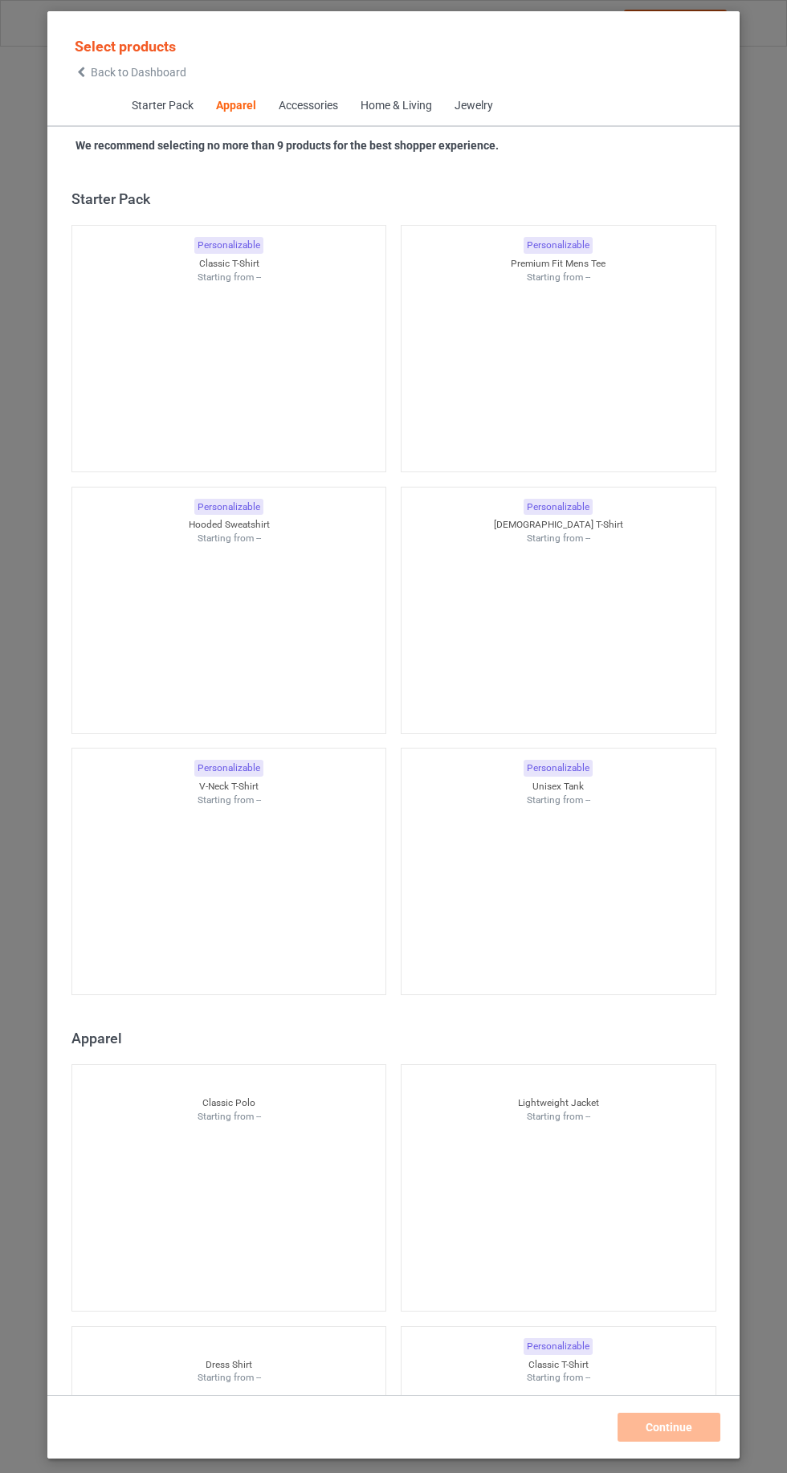
scroll to position [859, 0]
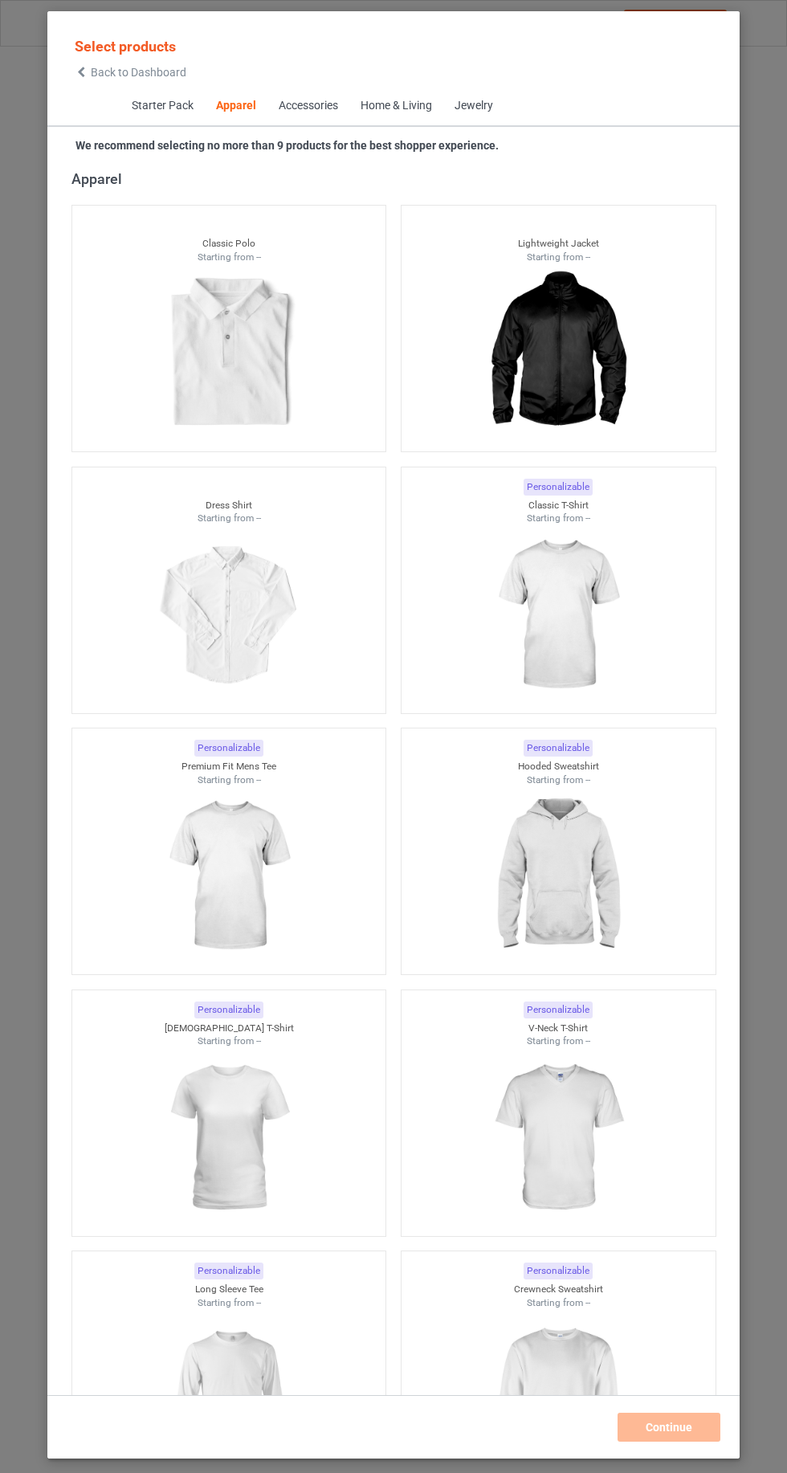
click at [81, 72] on icon at bounding box center [82, 72] width 14 height 11
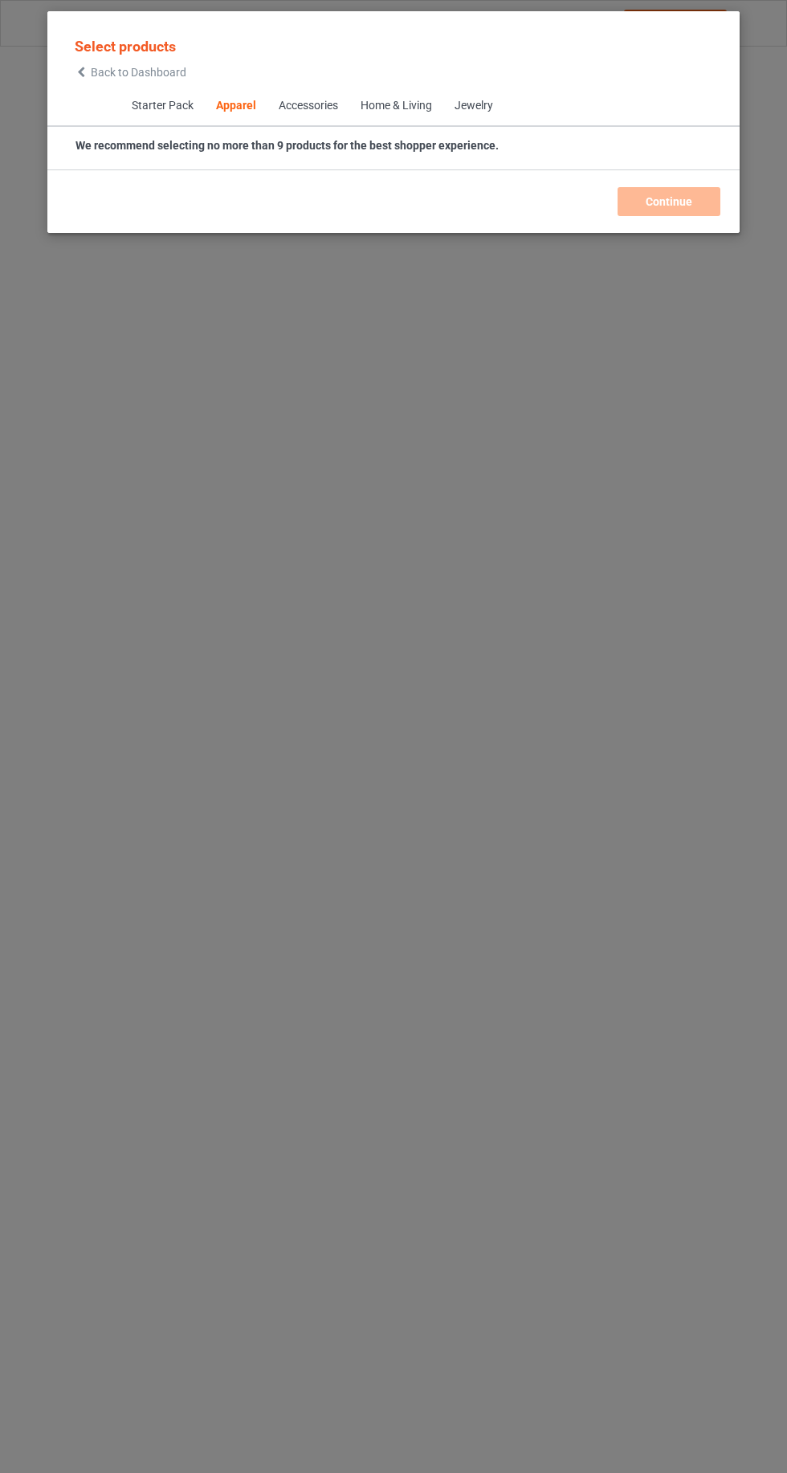
click at [81, 75] on icon at bounding box center [82, 72] width 14 height 11
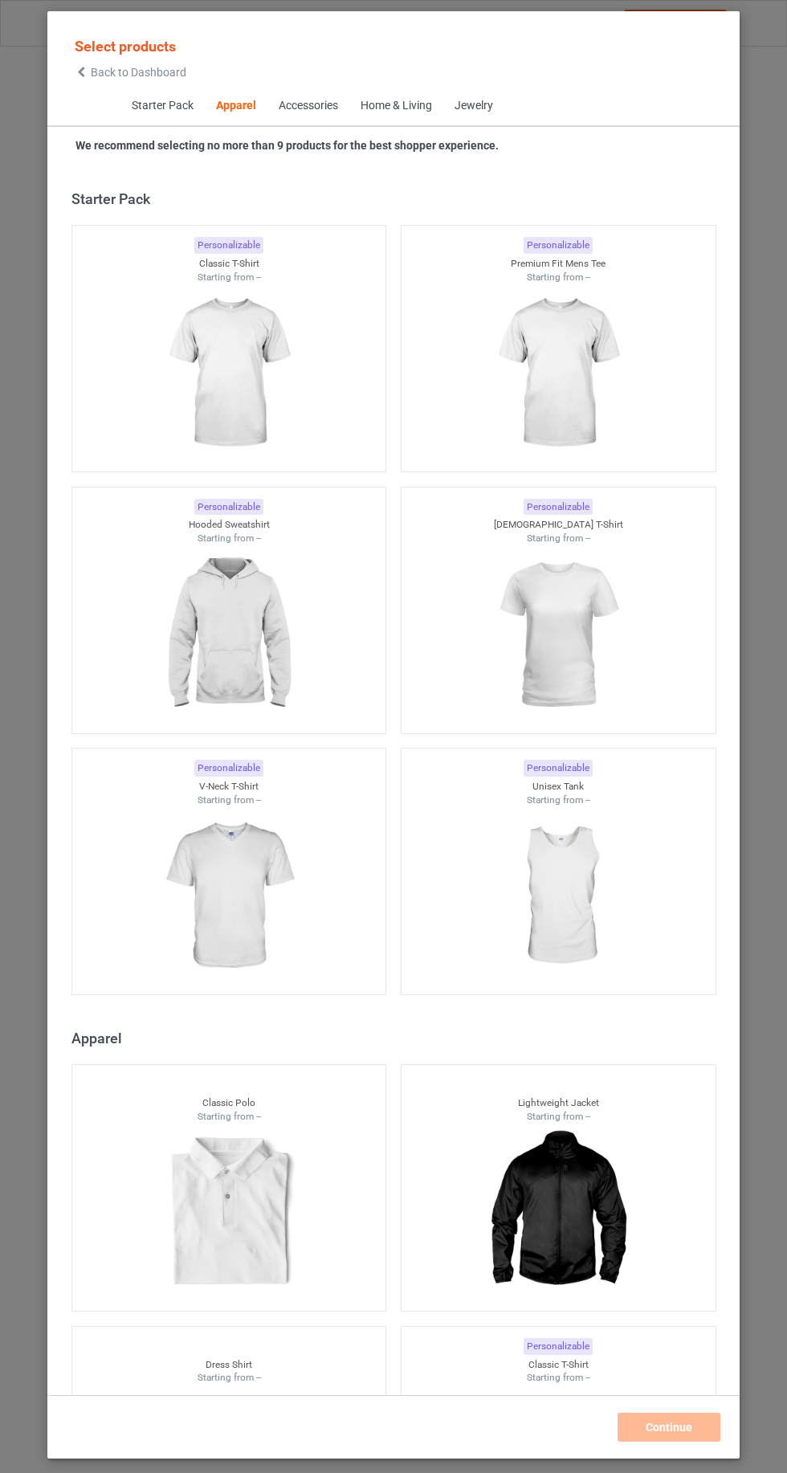
scroll to position [859, 0]
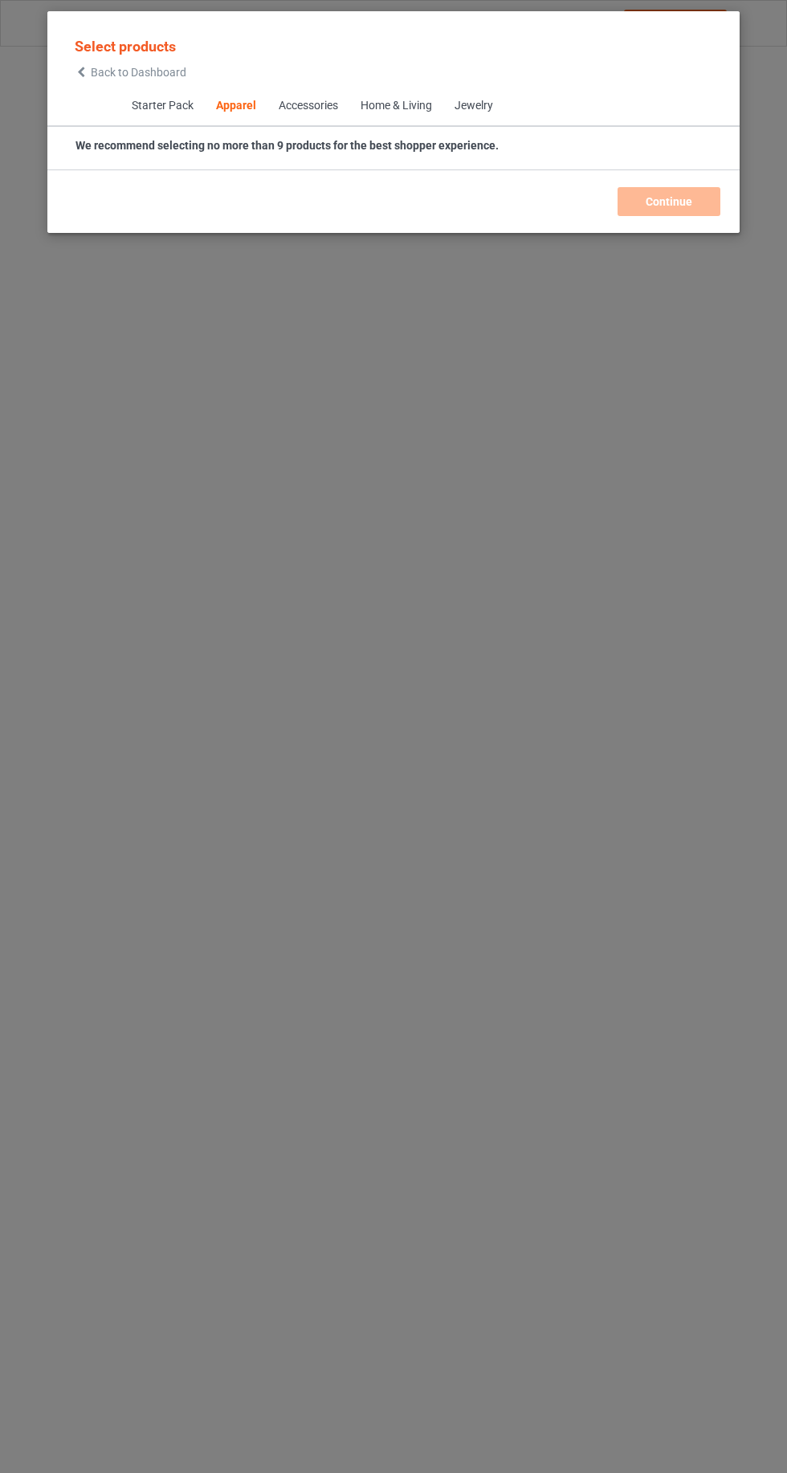
click at [67, 34] on div "Select products Back to Dashboard" at bounding box center [130, 57] width 133 height 59
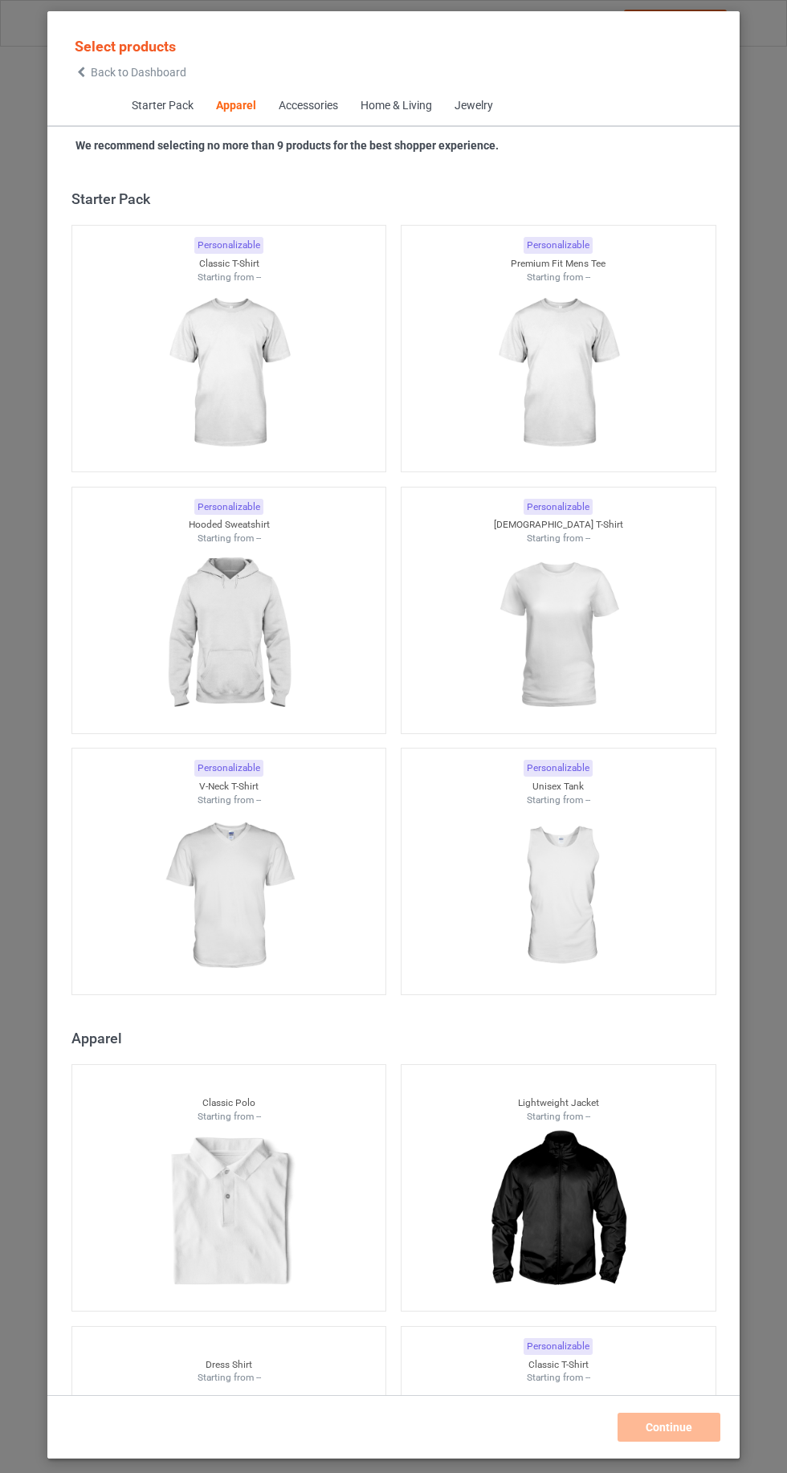
scroll to position [859, 0]
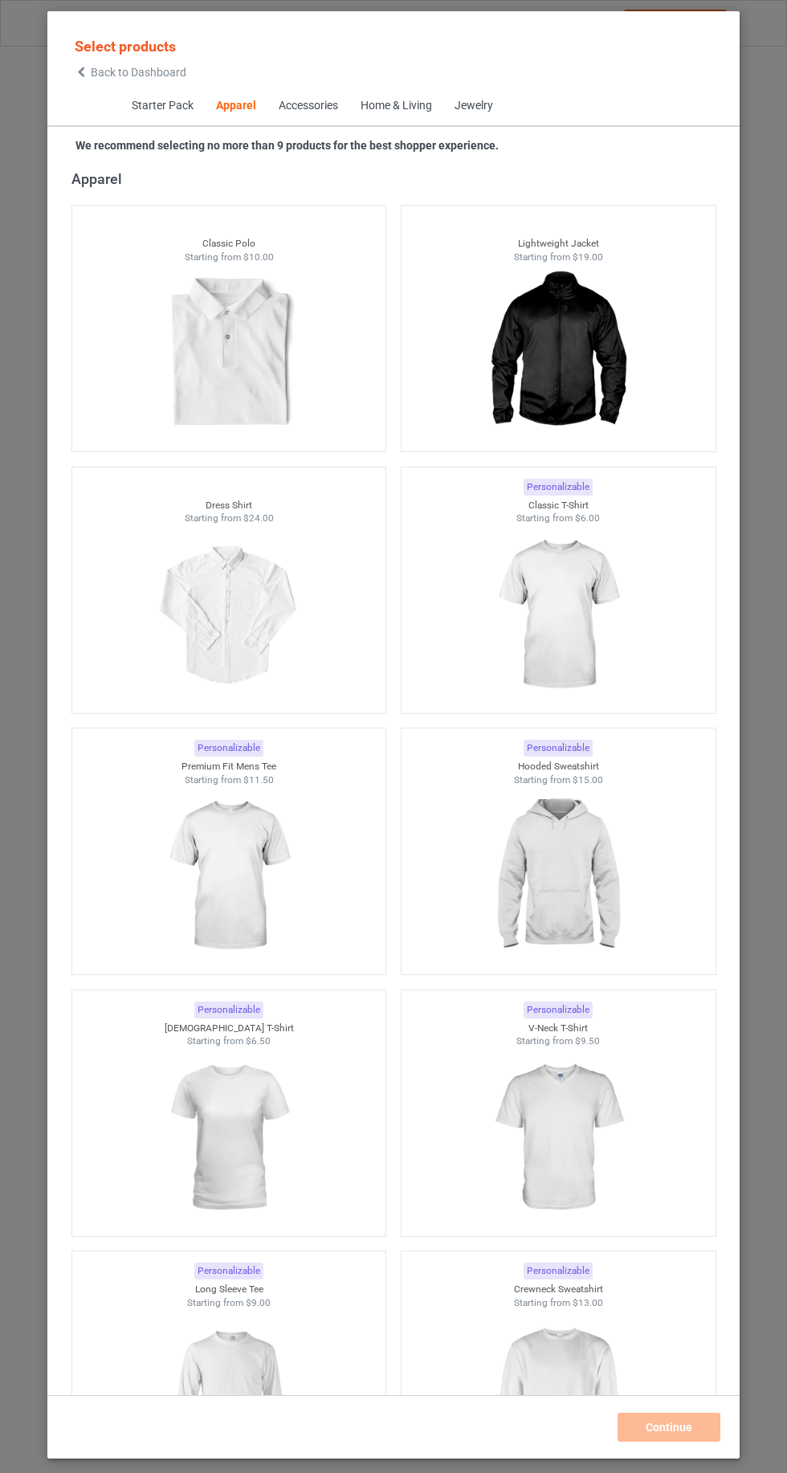
click at [99, 67] on span "Back to Dashboard" at bounding box center [139, 72] width 96 height 13
